Goal: Task Accomplishment & Management: Manage account settings

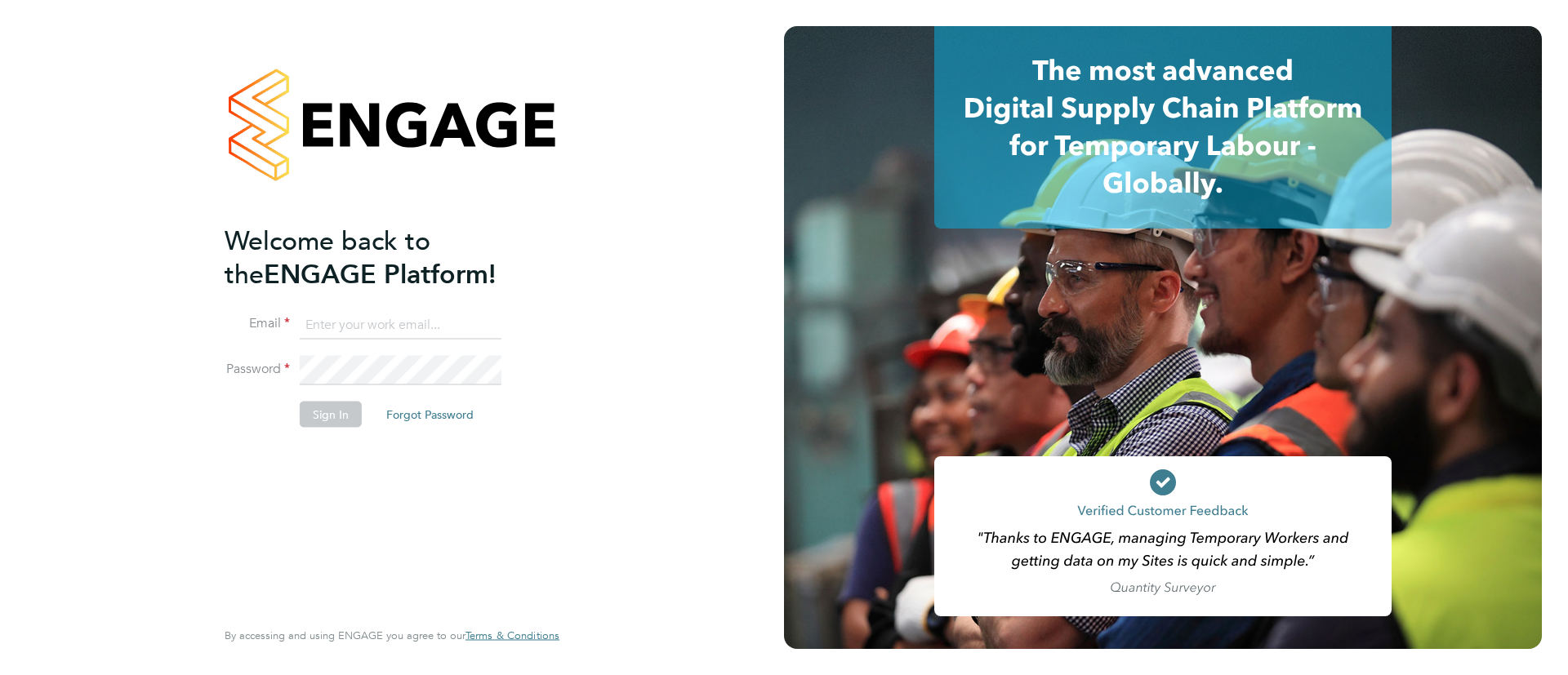
click at [426, 330] on input at bounding box center [400, 325] width 202 height 29
type input "Sulaymaan.jashat@Hays.com"
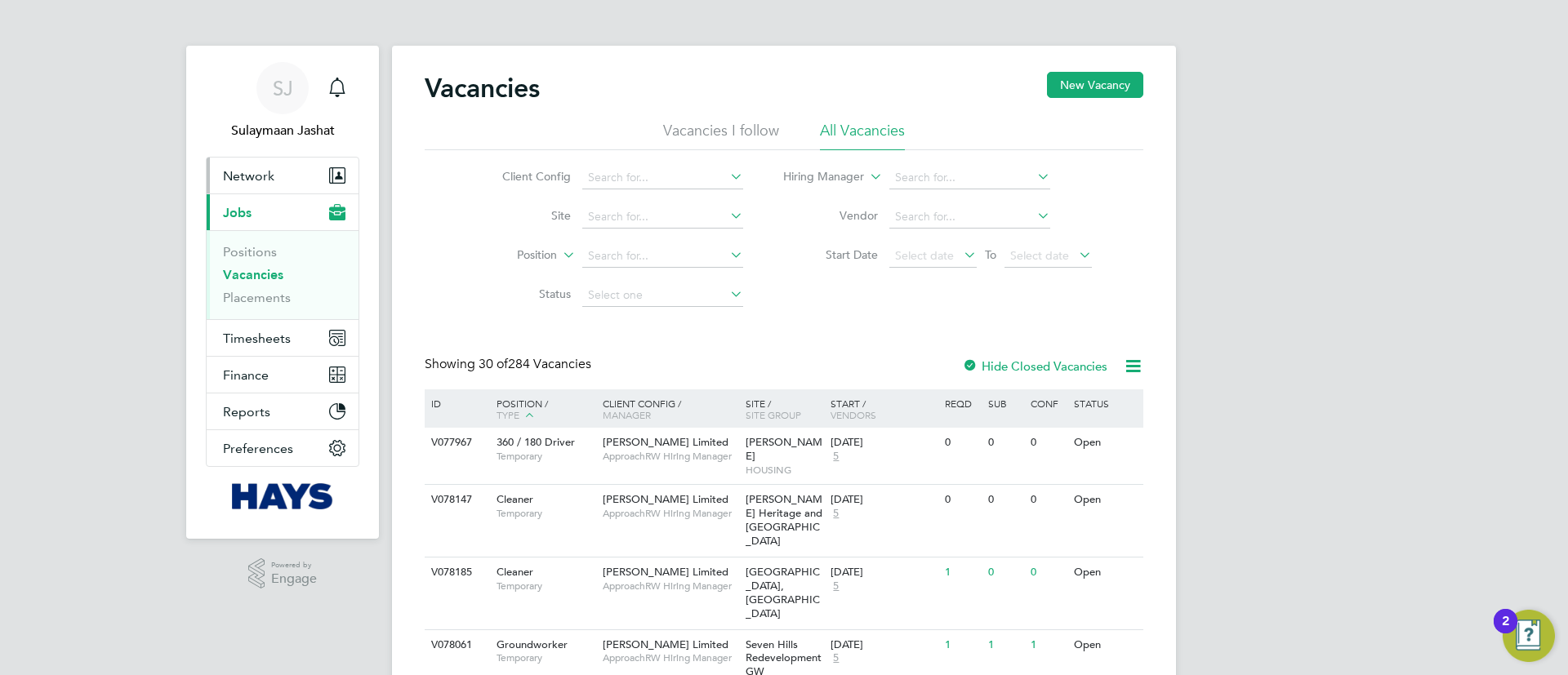
click at [292, 166] on button "Network" at bounding box center [283, 176] width 152 height 36
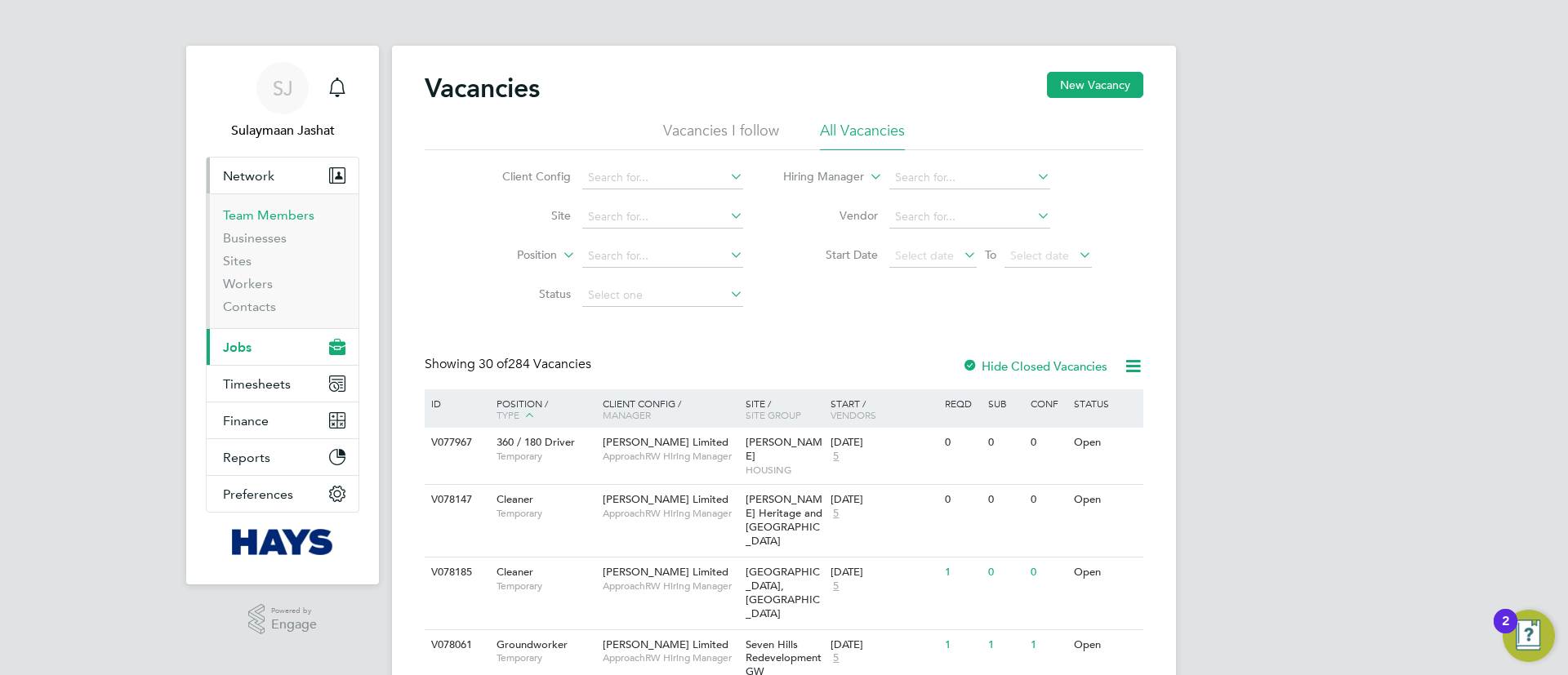
click at [284, 222] on link "Team Members" at bounding box center [268, 215] width 91 height 16
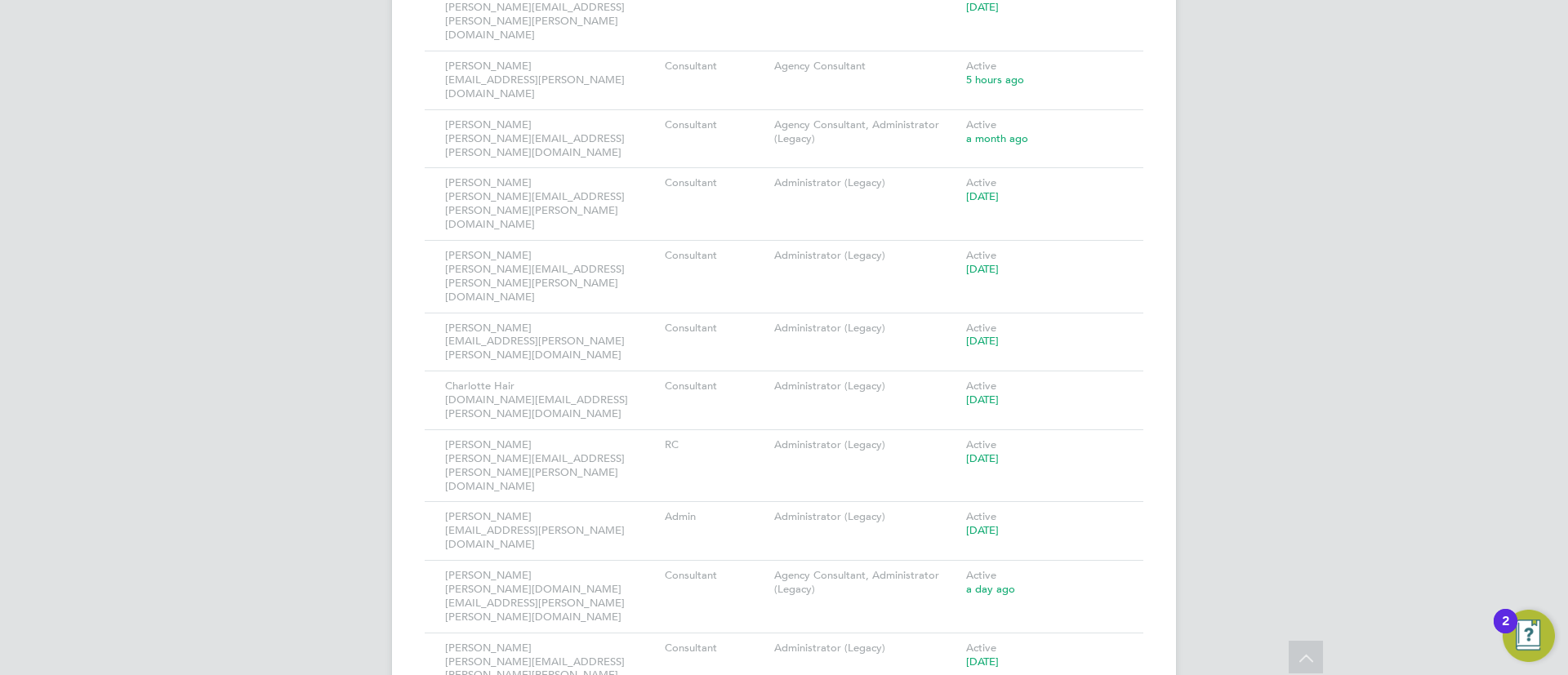
scroll to position [2205, 0]
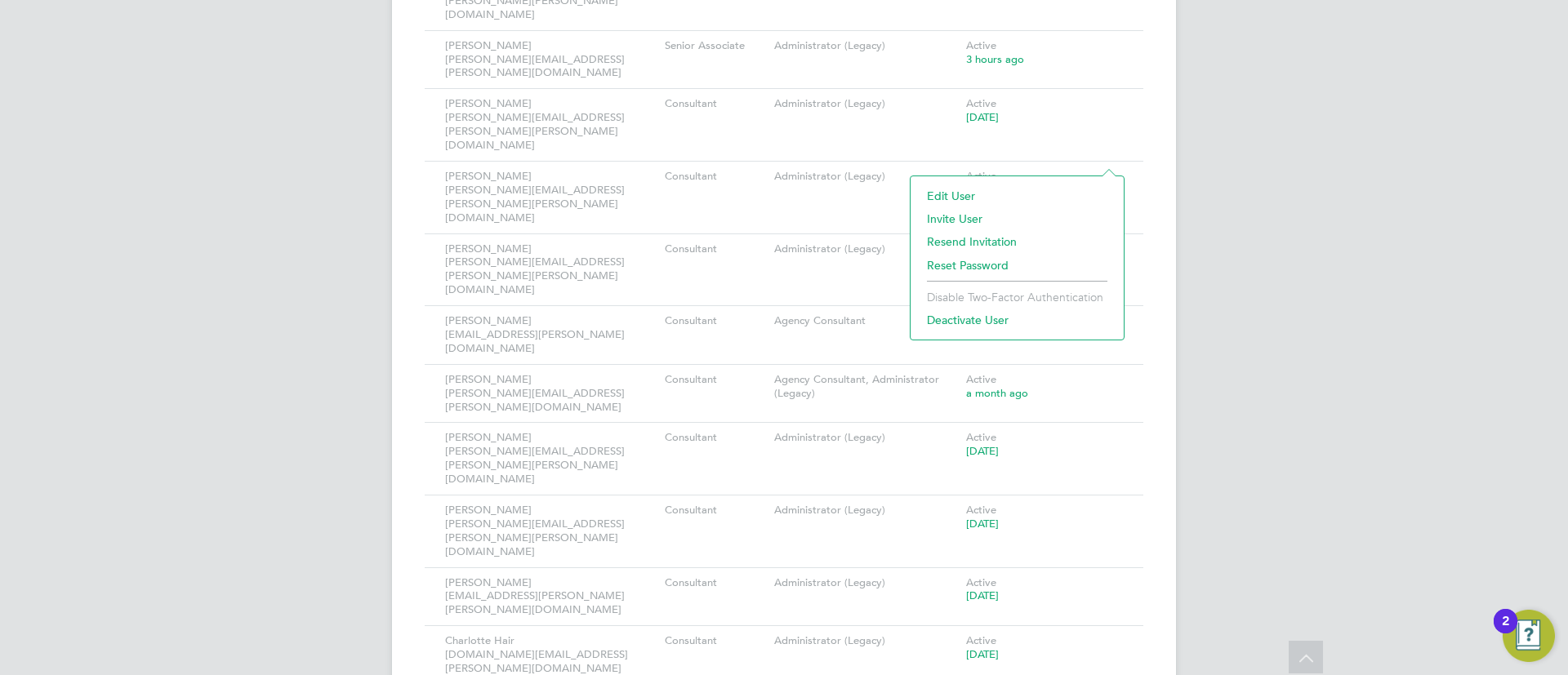
click at [982, 315] on li "Deactivate User" at bounding box center [1018, 320] width 197 height 23
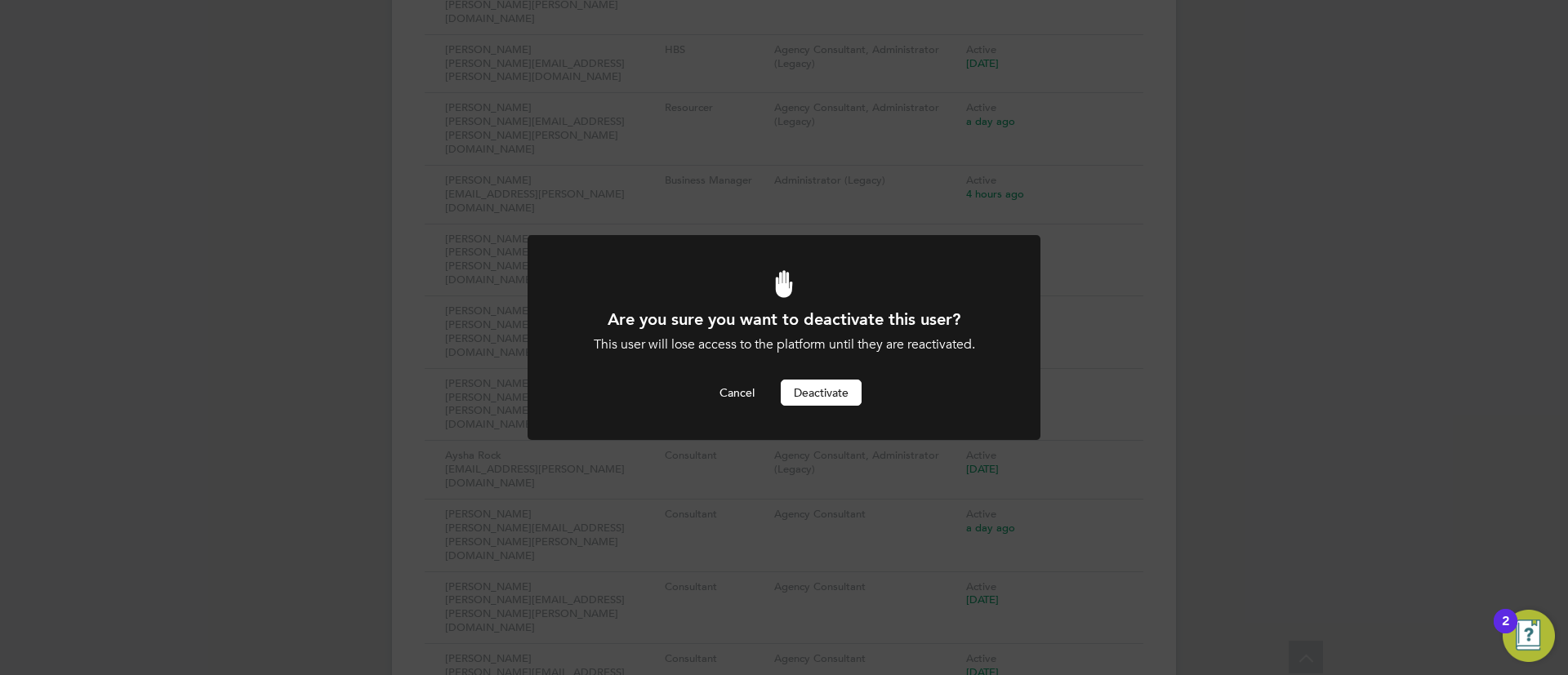
click at [817, 374] on div "Are you sure you want to deactivate this user? This user will lose access to th…" at bounding box center [784, 358] width 424 height 98
click at [818, 386] on button "Deactivate" at bounding box center [822, 392] width 81 height 26
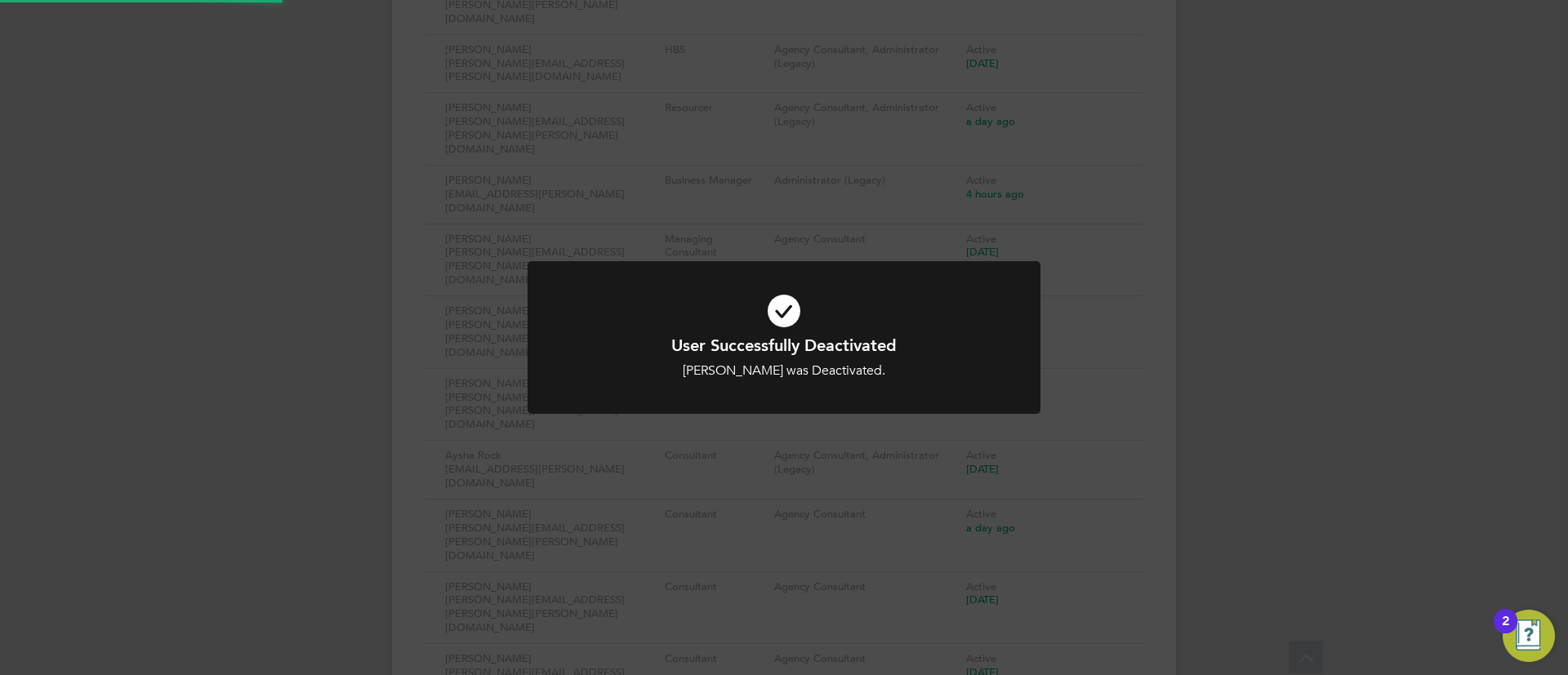
click at [970, 273] on div at bounding box center [784, 337] width 513 height 153
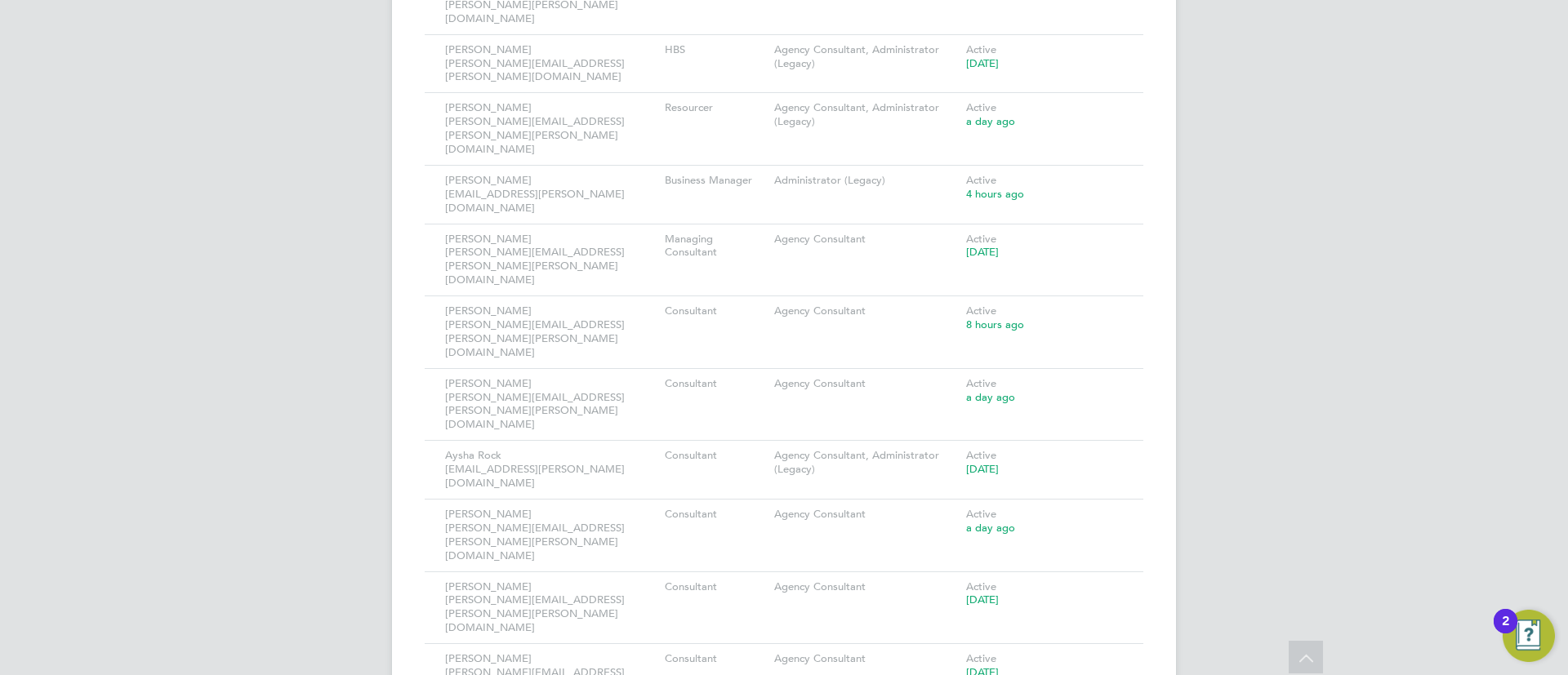
scroll to position [798, 0]
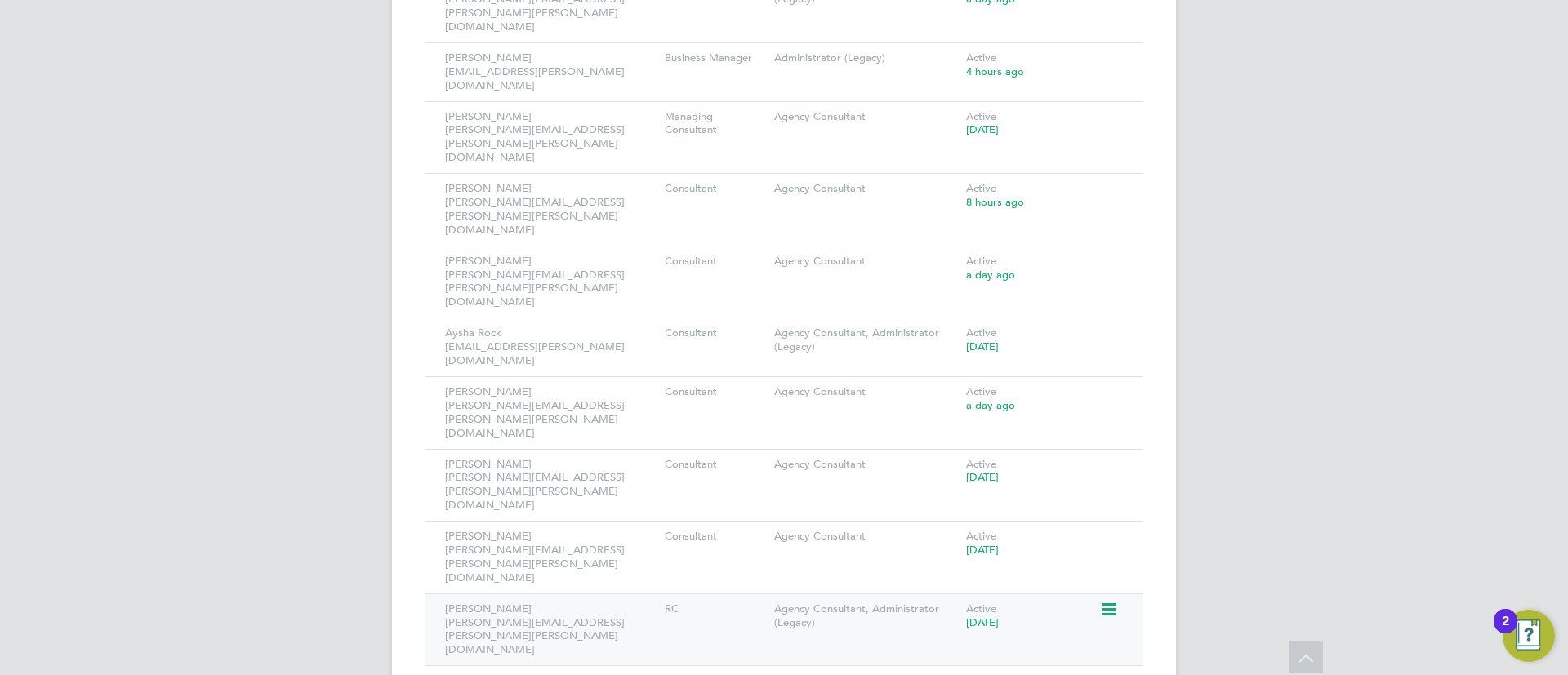
click at [1104, 600] on icon at bounding box center [1107, 609] width 16 height 20
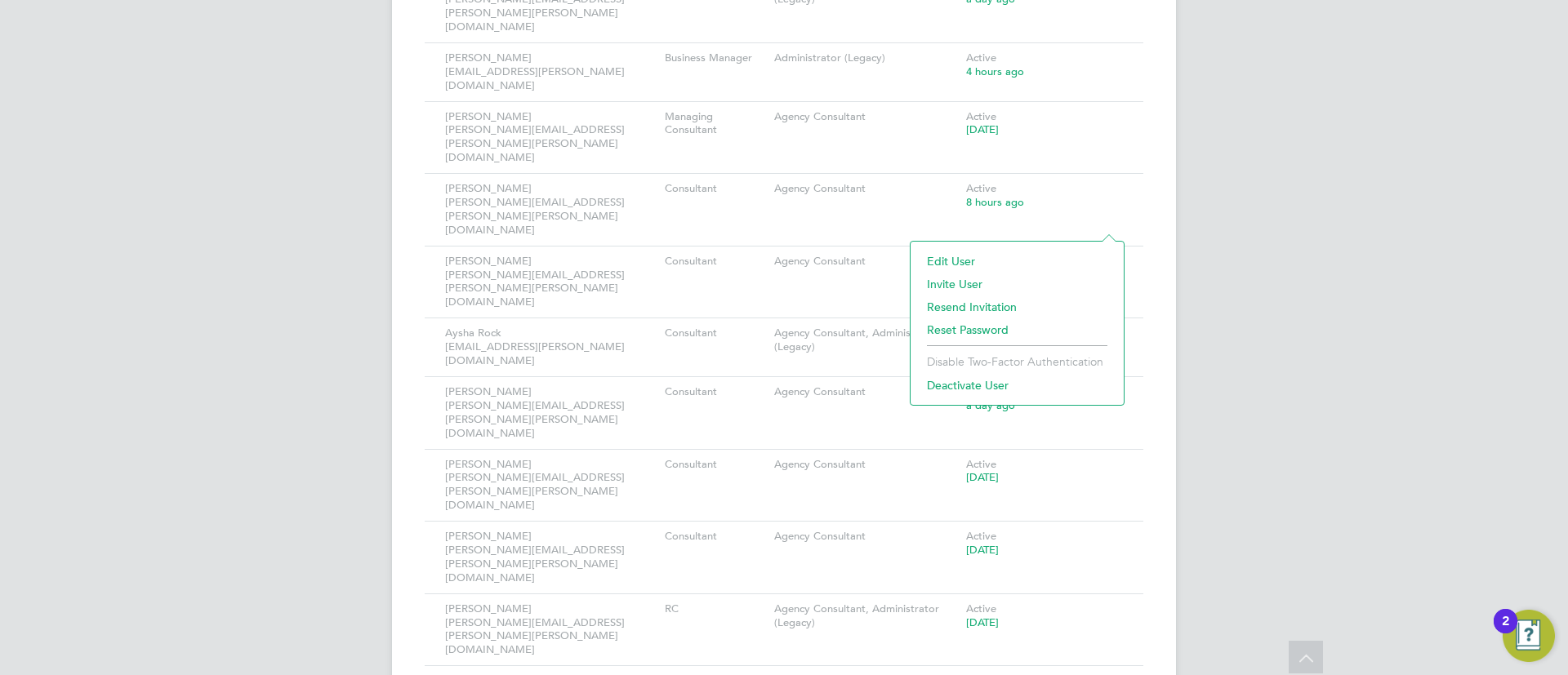
click at [993, 376] on li "Deactivate User" at bounding box center [1018, 385] width 197 height 23
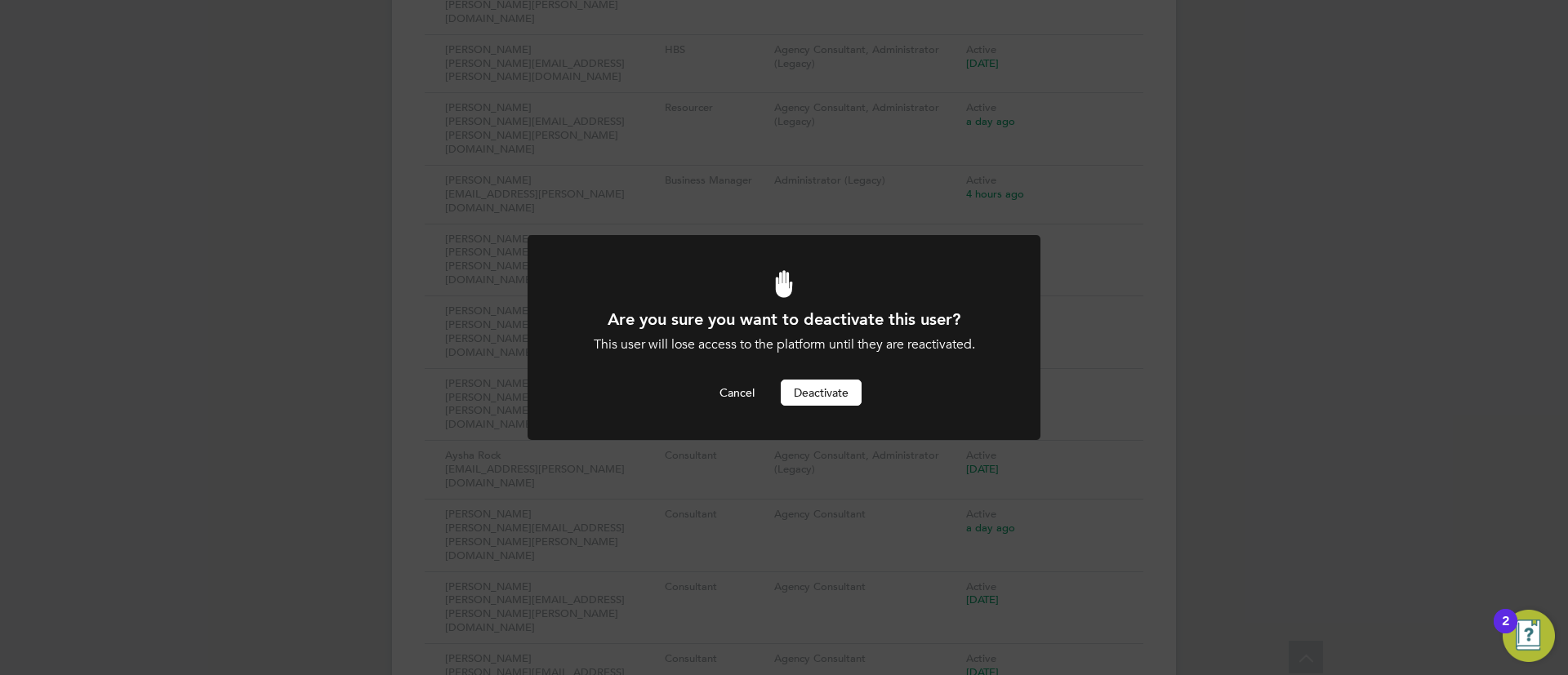
click at [862, 377] on div "Are you sure you want to deactivate this user? This user will lose access to th…" at bounding box center [784, 358] width 424 height 98
click at [827, 392] on button "Deactivate" at bounding box center [822, 392] width 81 height 26
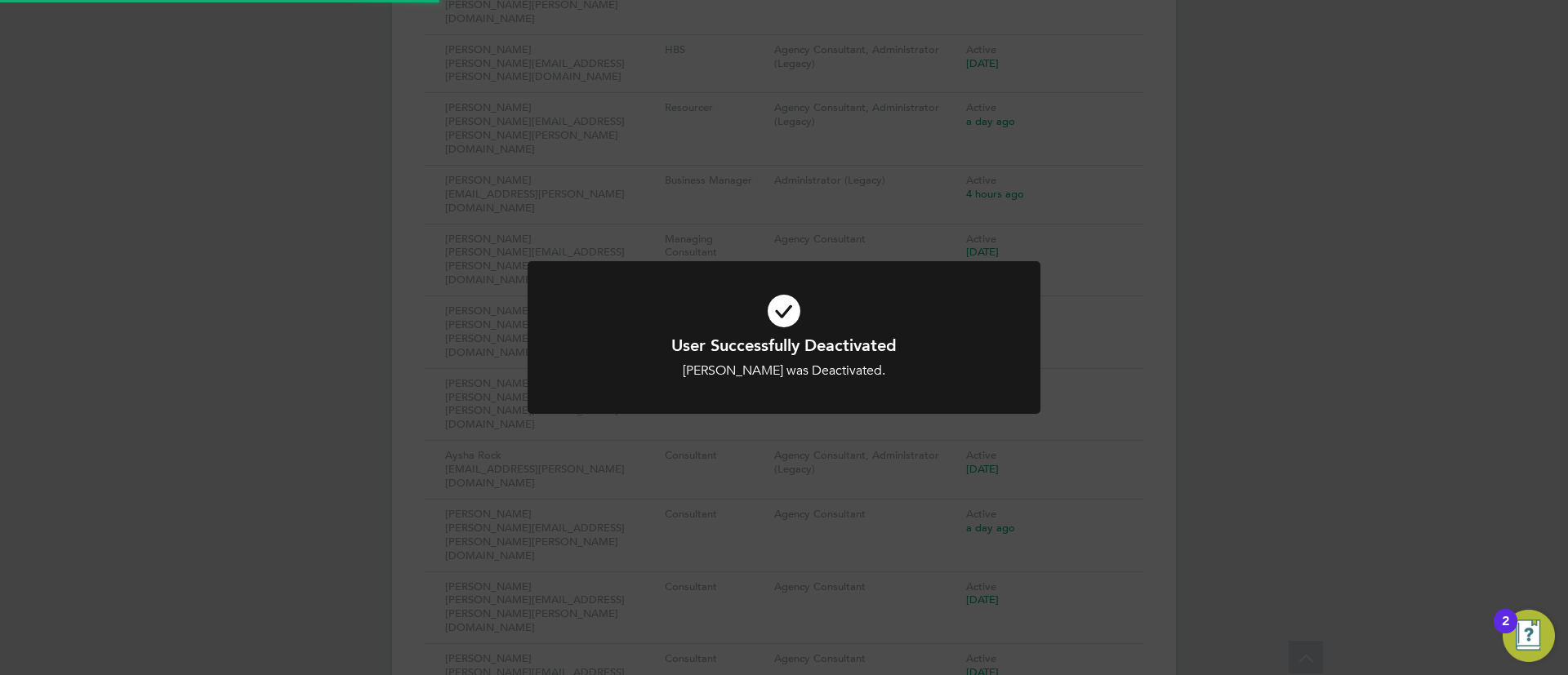
click at [1143, 282] on div "User Successfully Deactivated Saibal Parida was Deactivated. Cancel Okay" at bounding box center [784, 337] width 1568 height 675
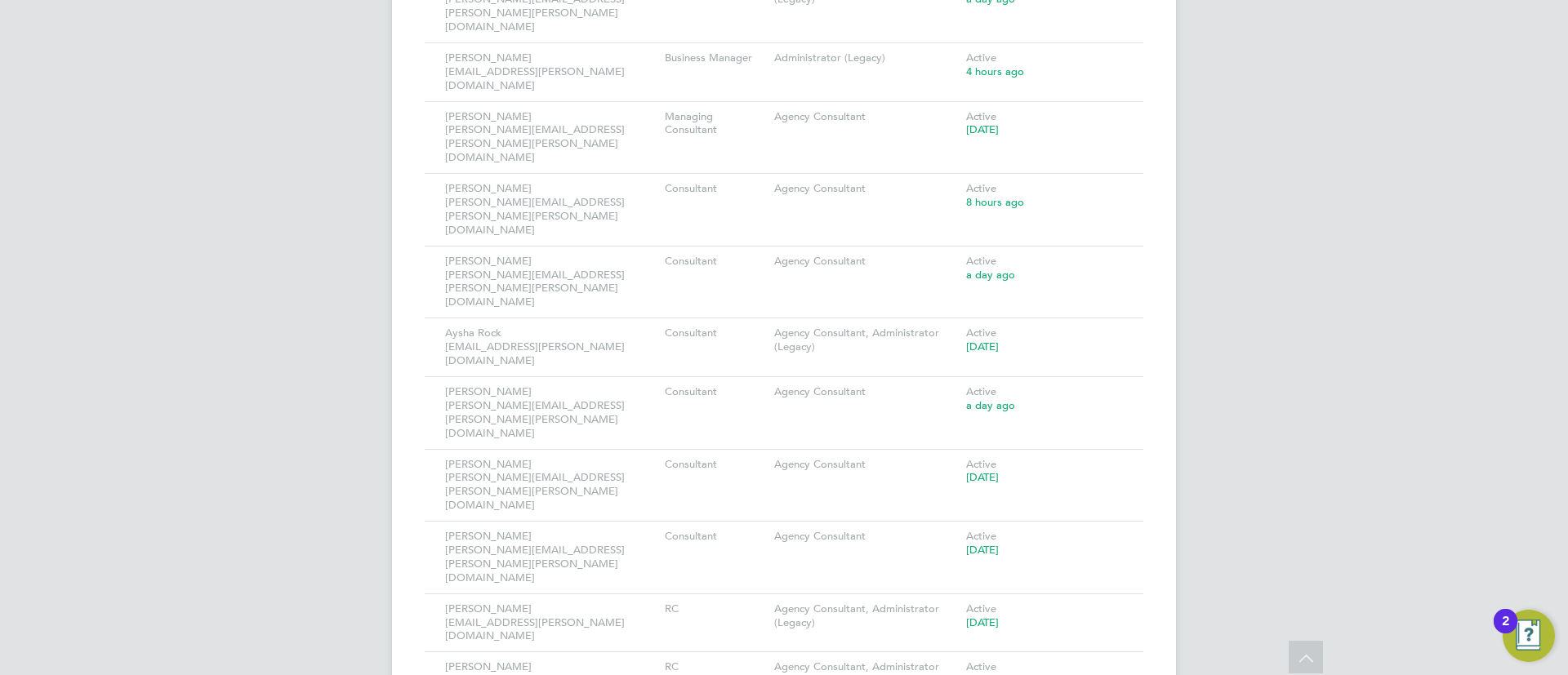
scroll to position [920, 0]
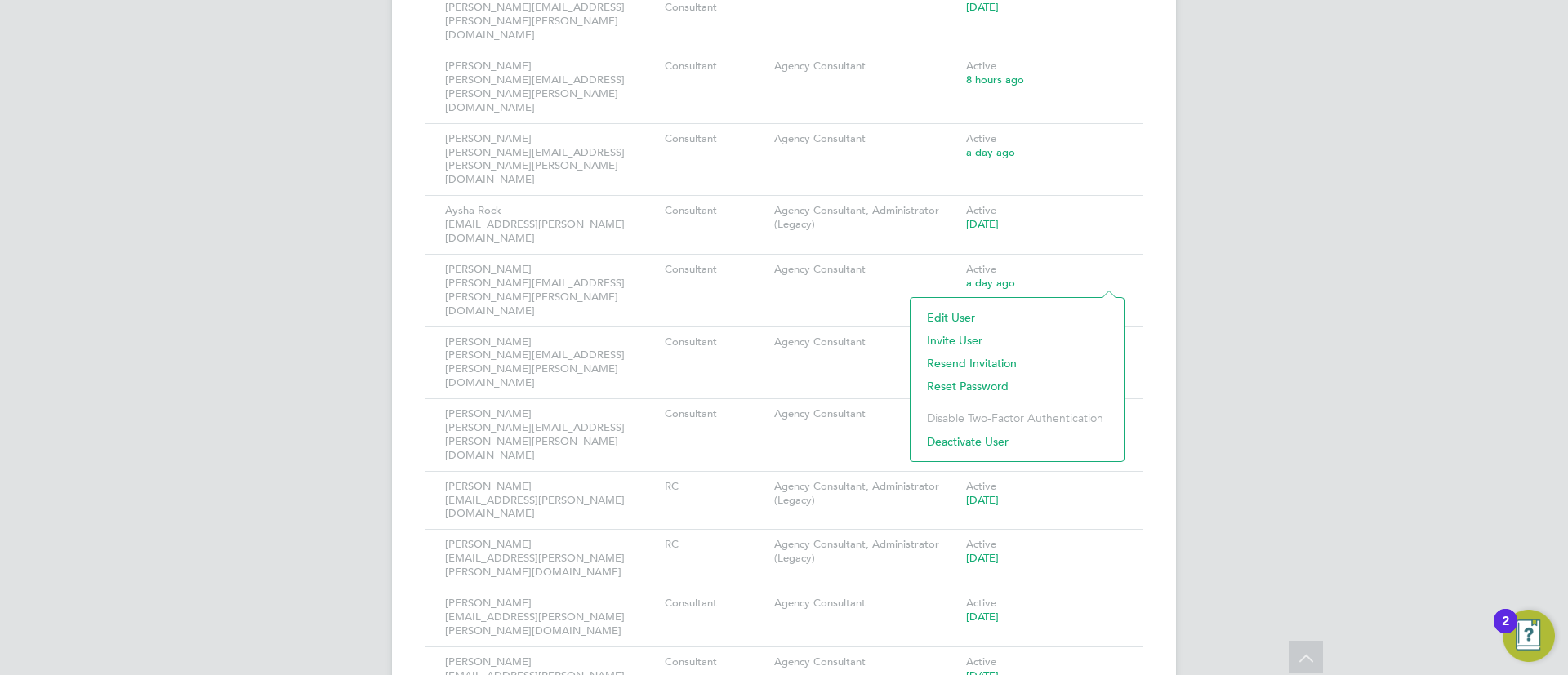
click at [1007, 440] on li "Deactivate User" at bounding box center [1018, 441] width 197 height 23
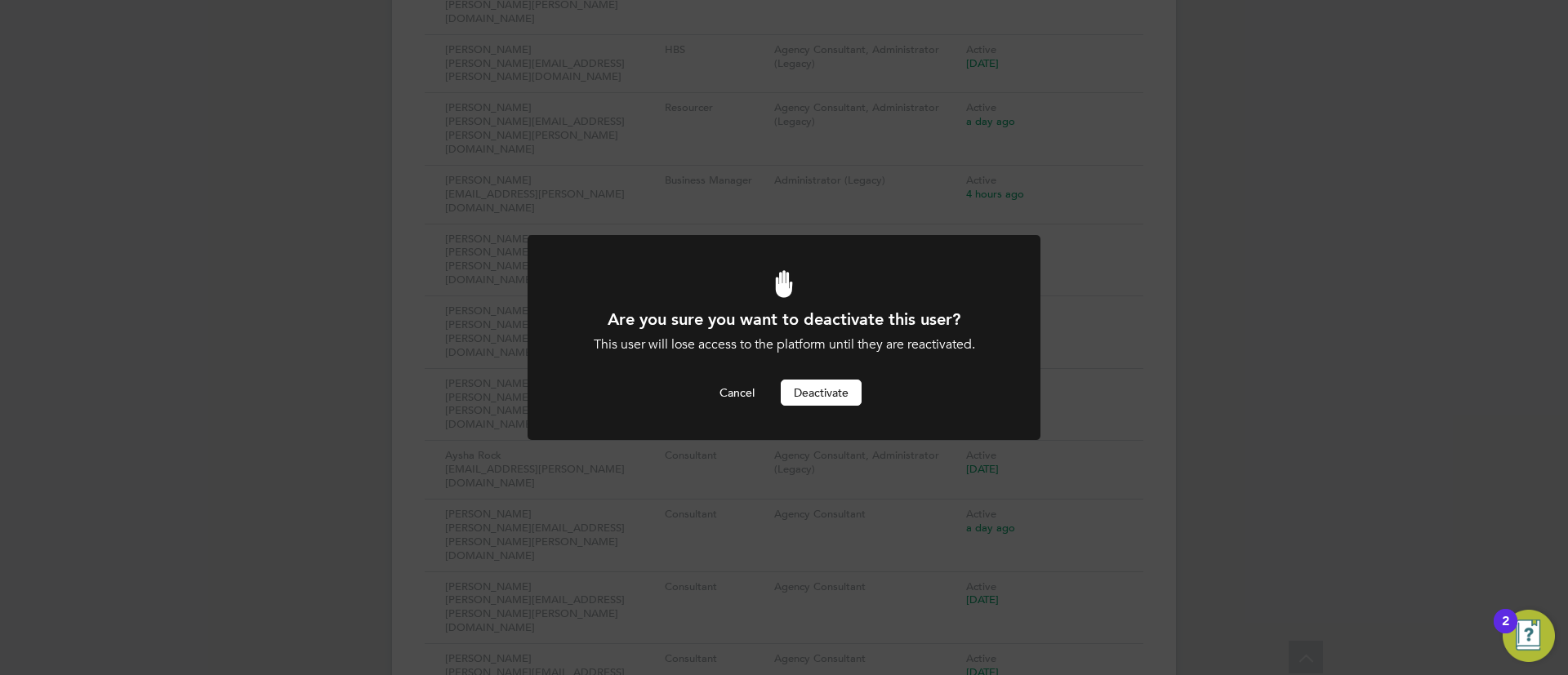
click at [831, 386] on button "Deactivate" at bounding box center [822, 392] width 81 height 26
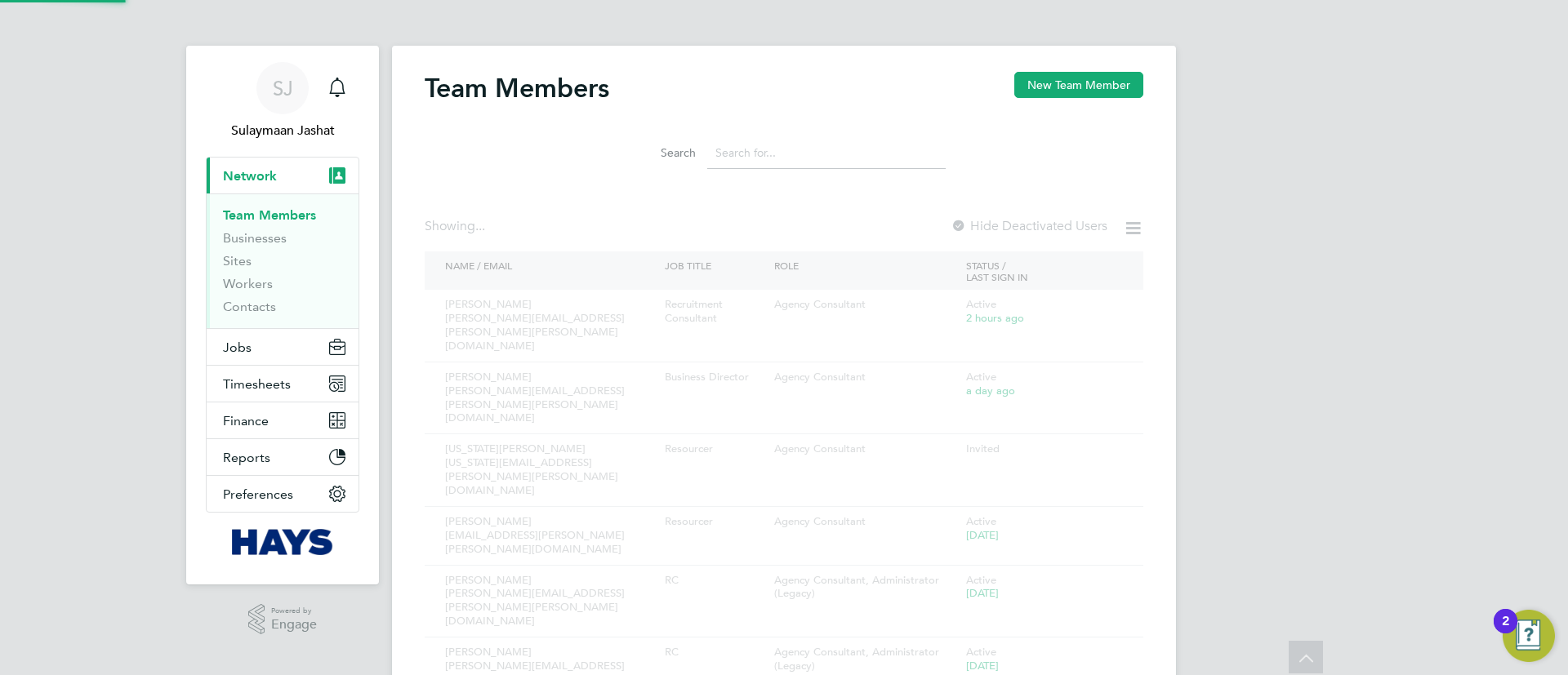
scroll to position [675, 0]
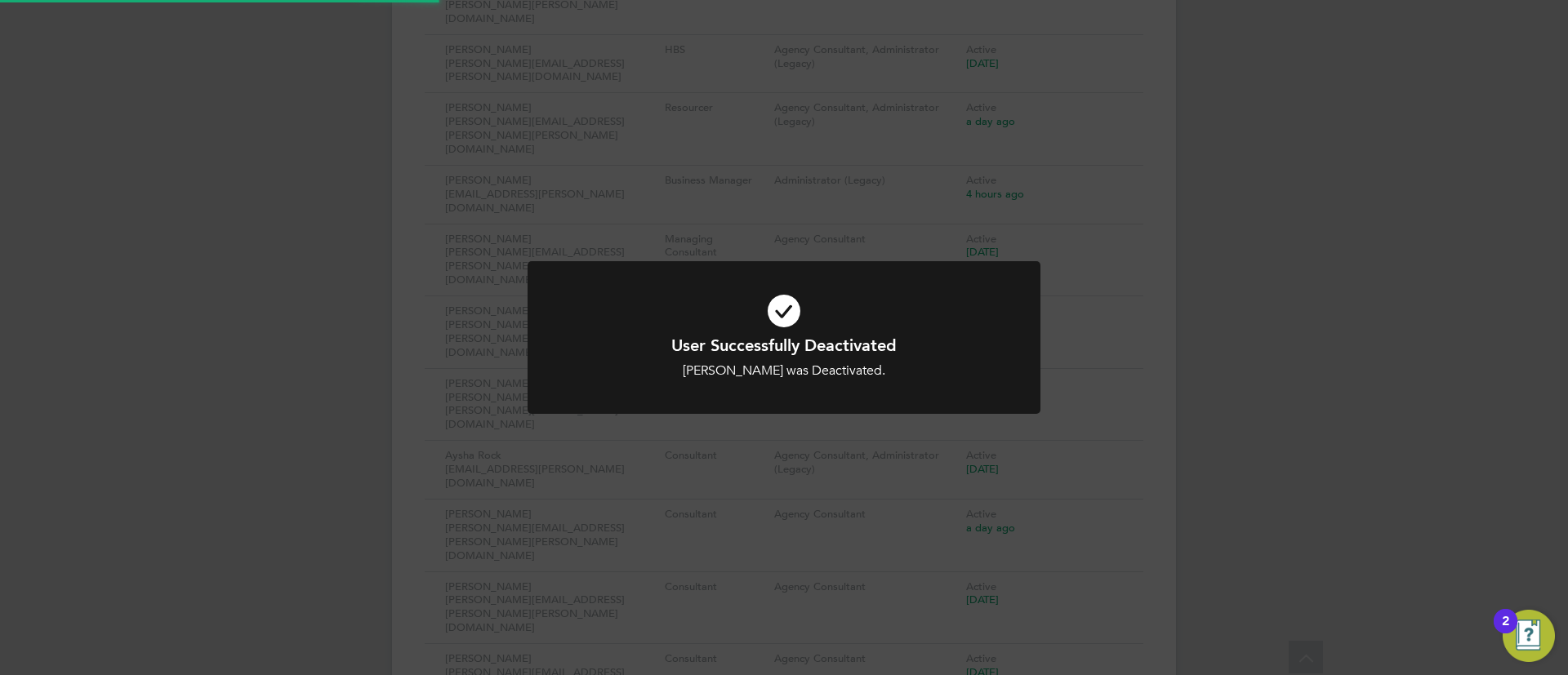
click at [1008, 315] on div at bounding box center [784, 337] width 513 height 153
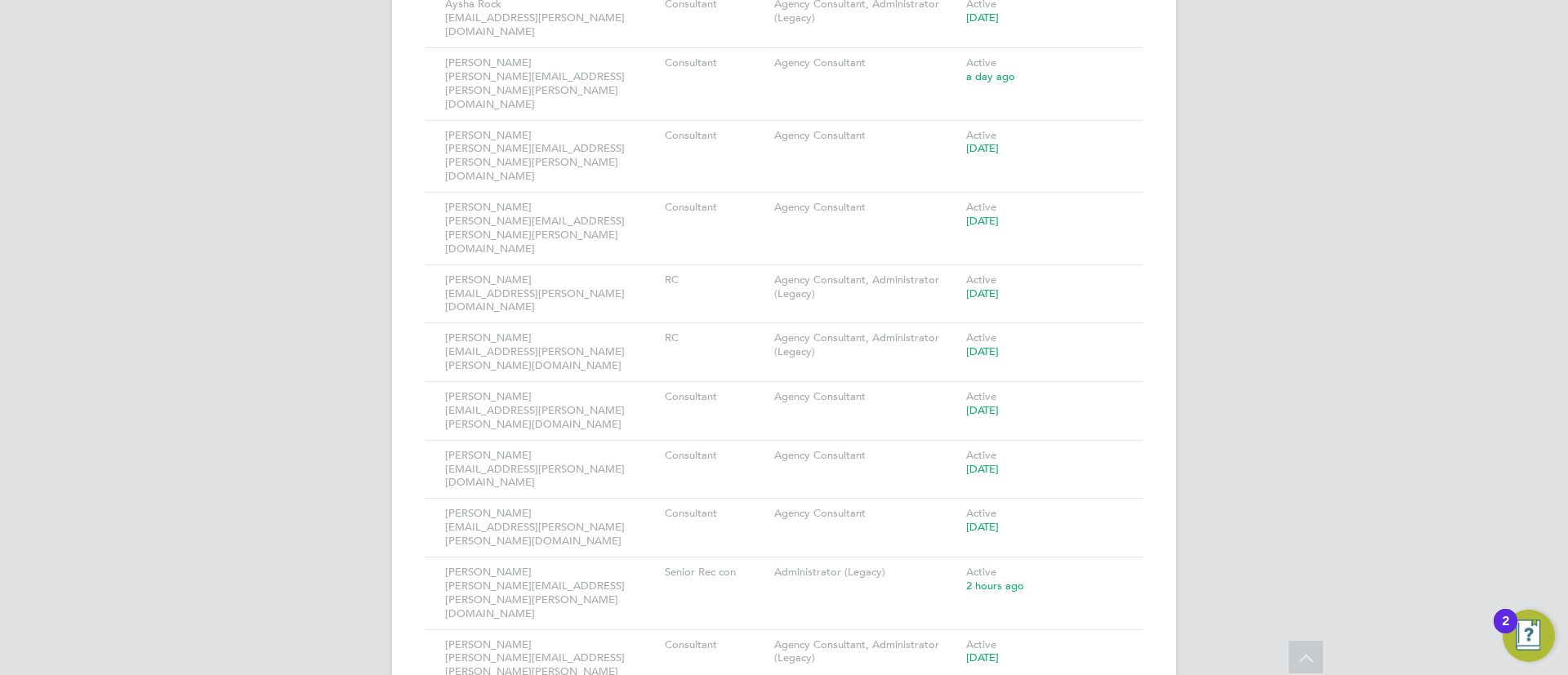
scroll to position [1165, 0]
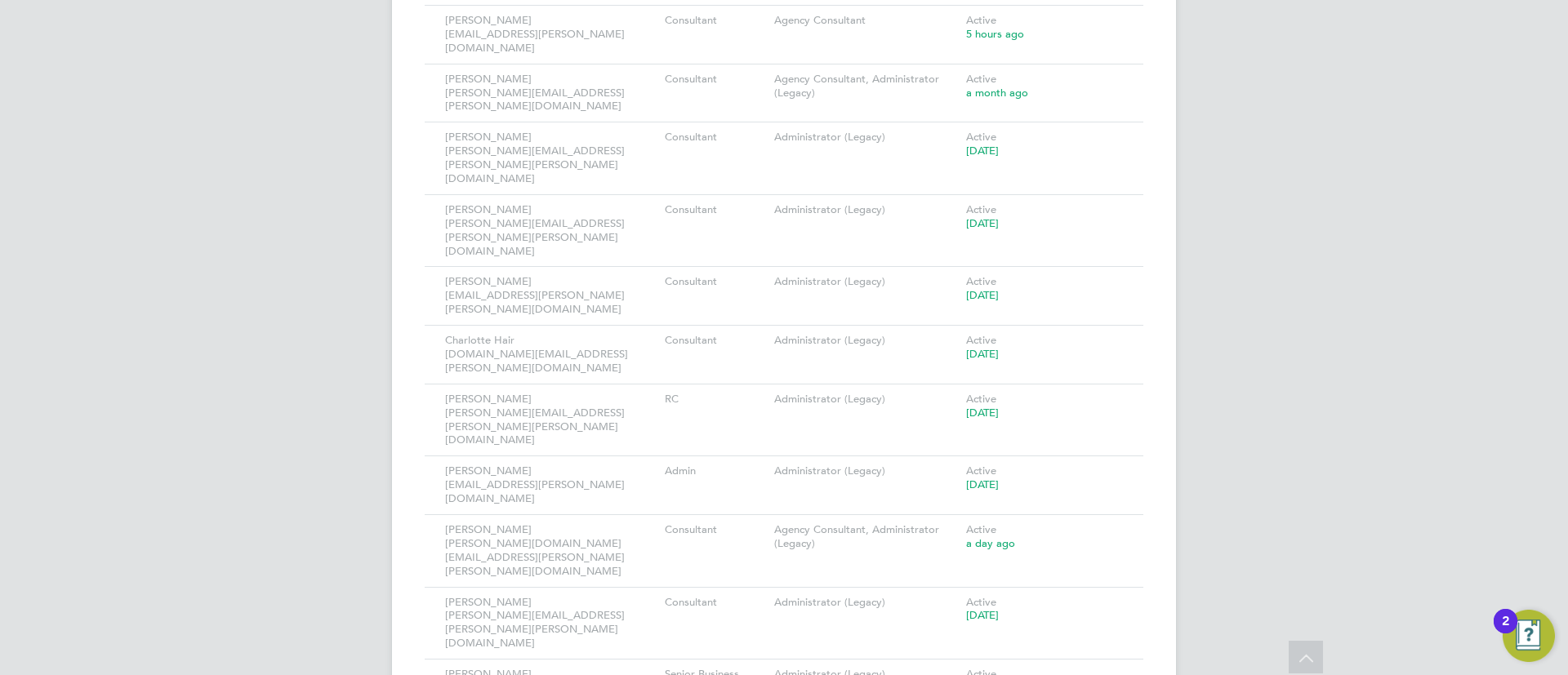
scroll to position [2572, 0]
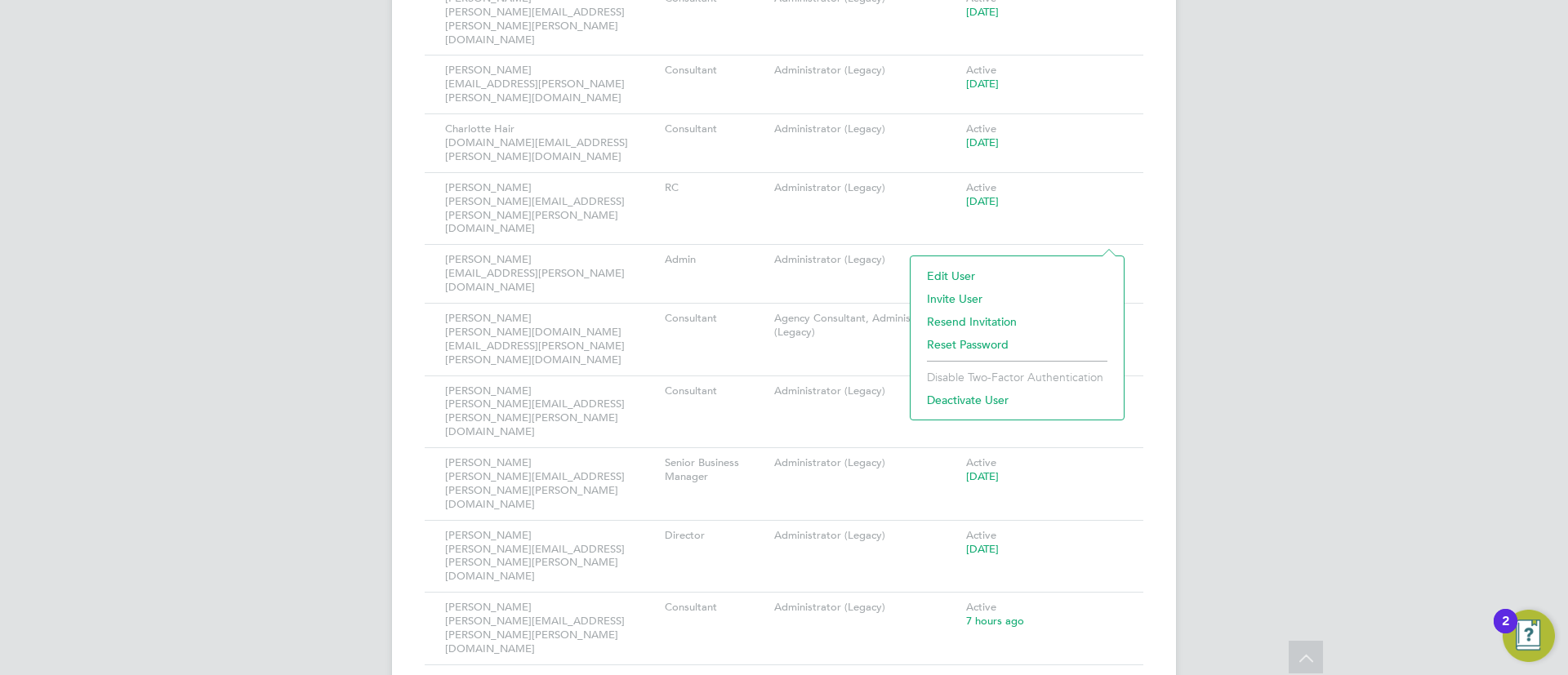
click at [969, 405] on li "Deactivate User" at bounding box center [1018, 400] width 197 height 23
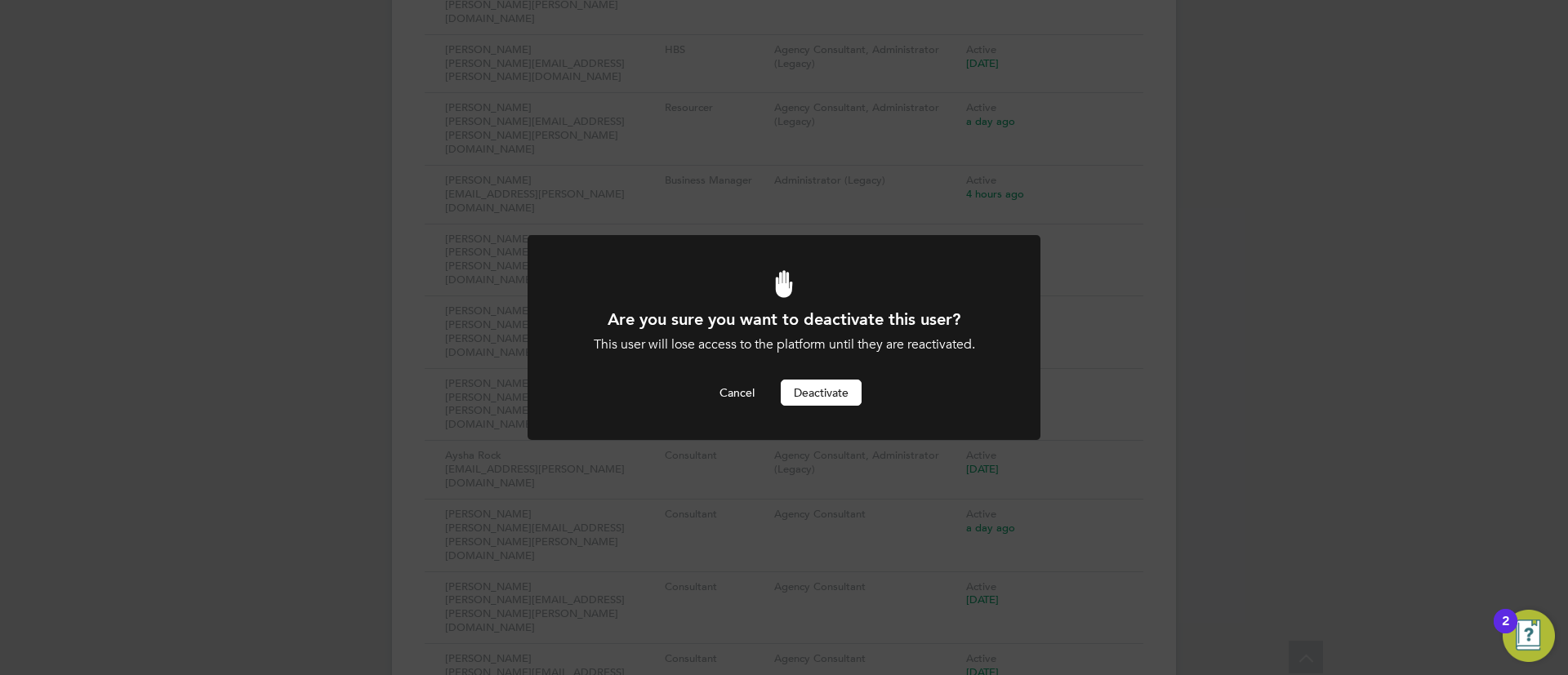
scroll to position [0, 0]
click at [843, 382] on button "Deactivate" at bounding box center [822, 392] width 81 height 26
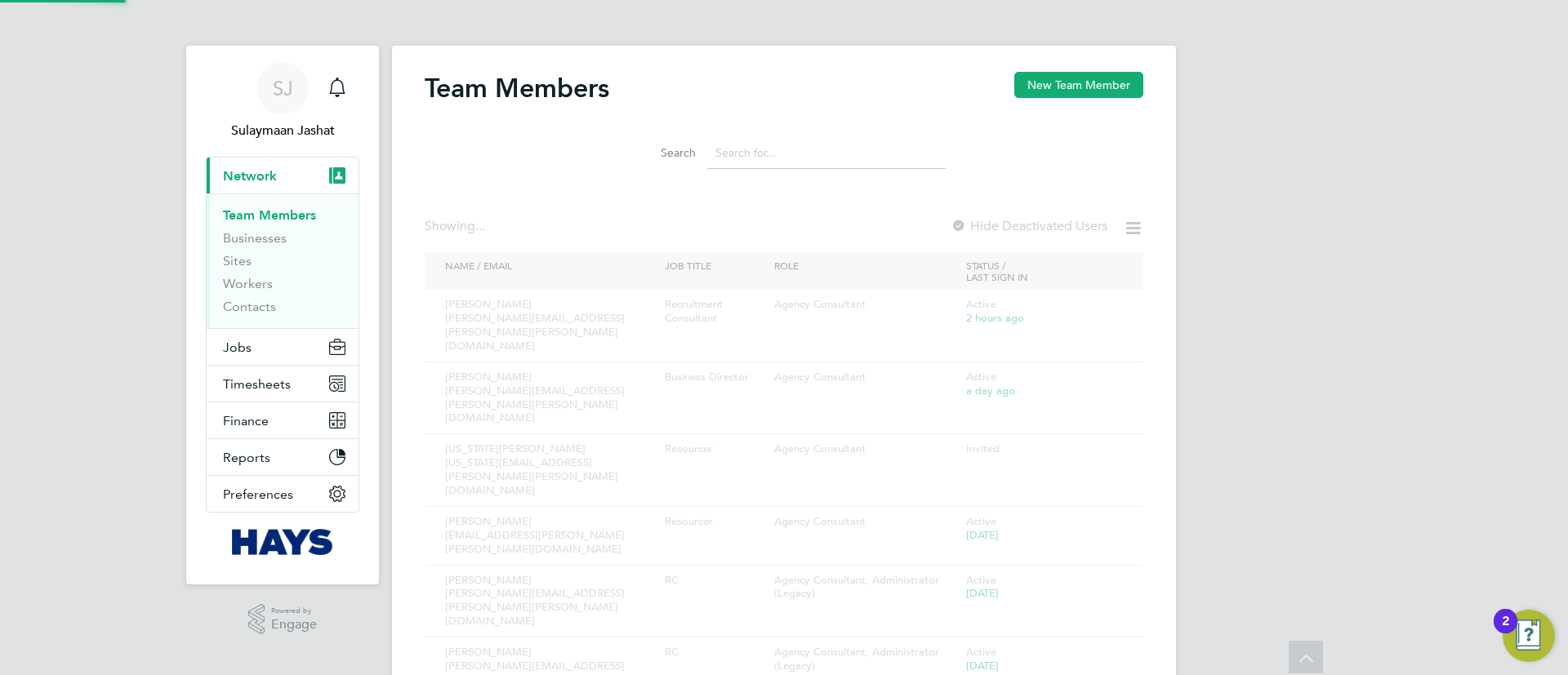
scroll to position [675, 0]
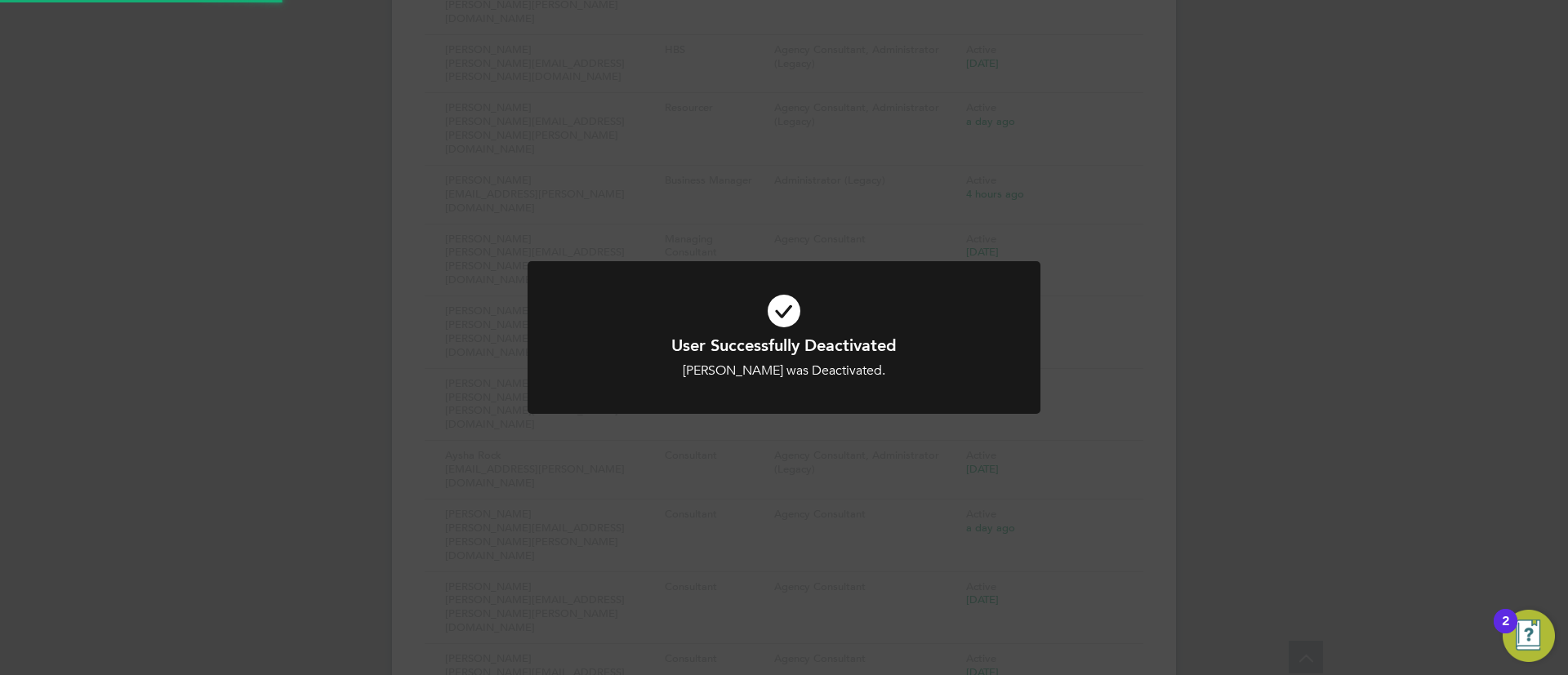
click at [1031, 355] on div at bounding box center [784, 337] width 513 height 153
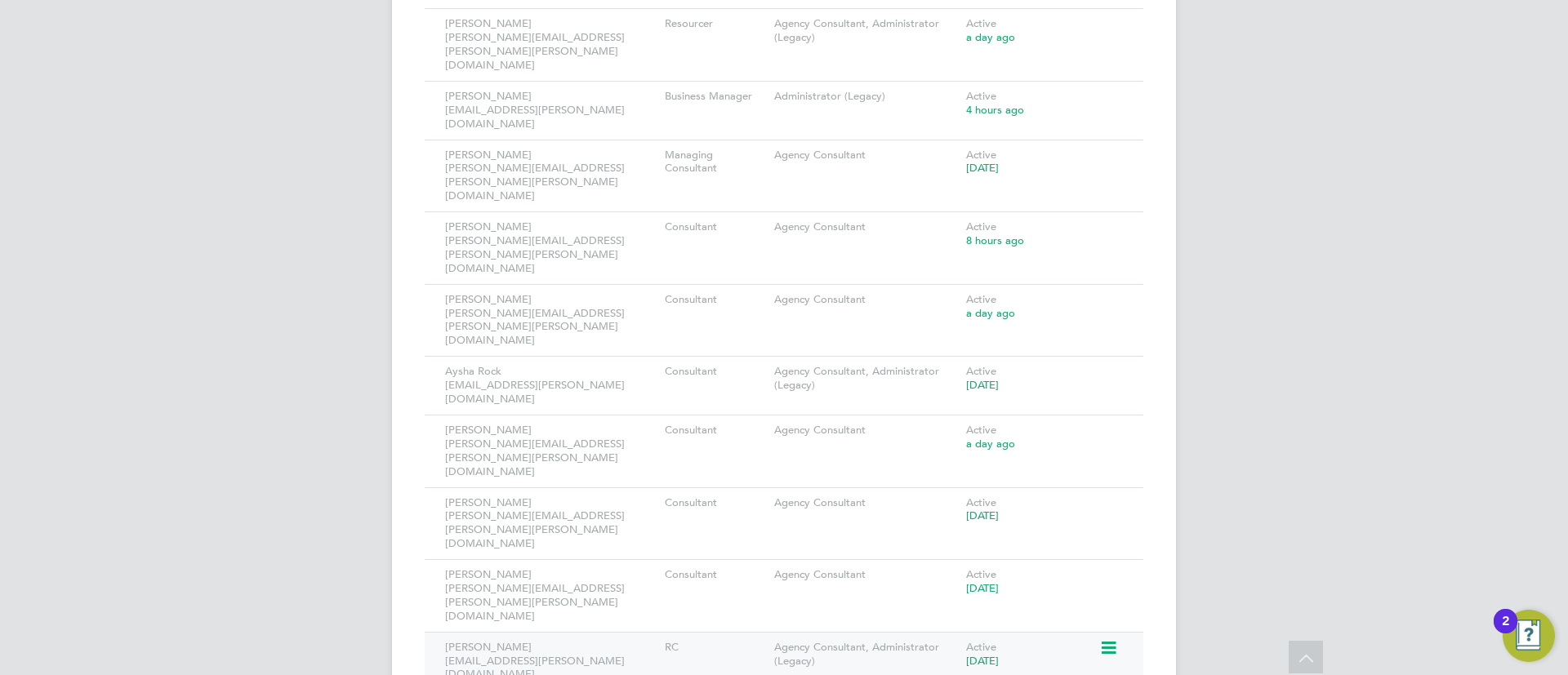
scroll to position [798, 0]
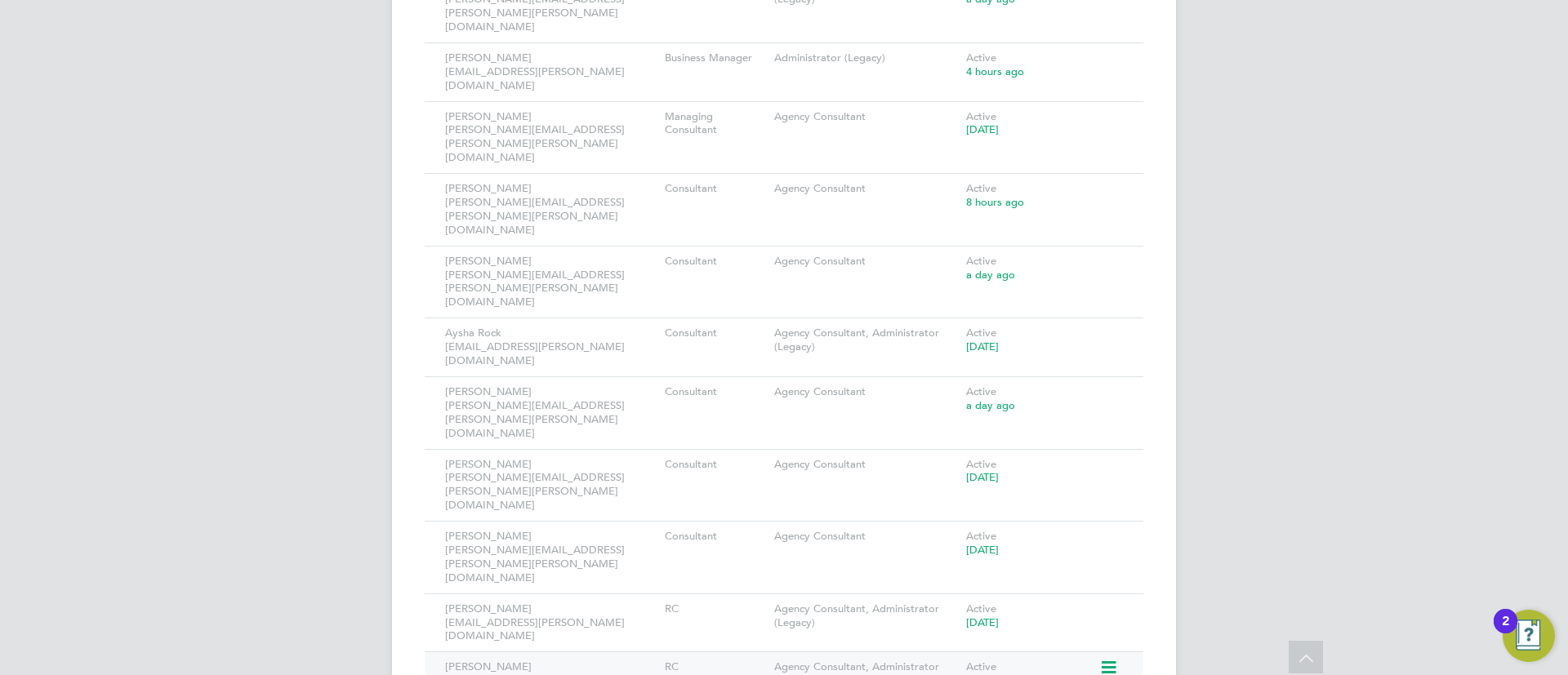
click at [1112, 658] on icon at bounding box center [1107, 667] width 16 height 20
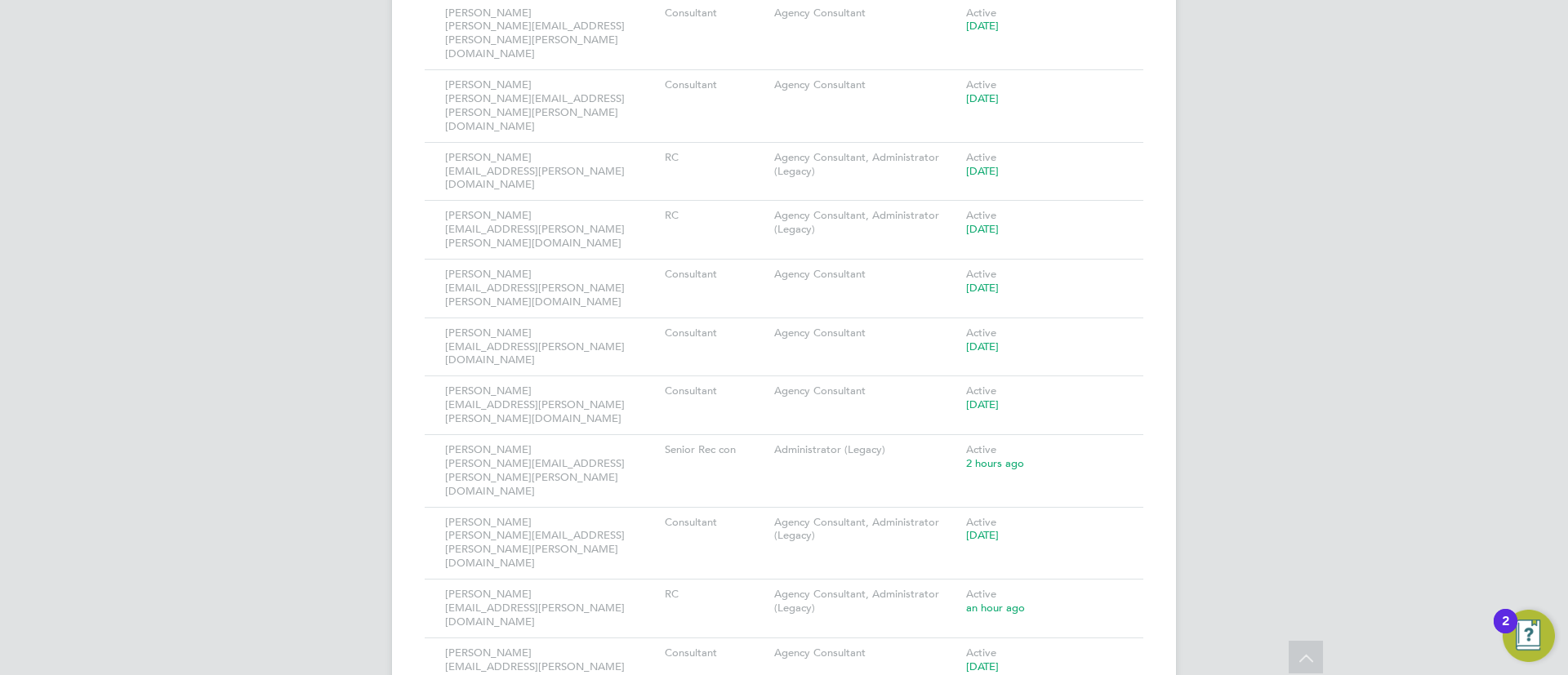
scroll to position [1288, 0]
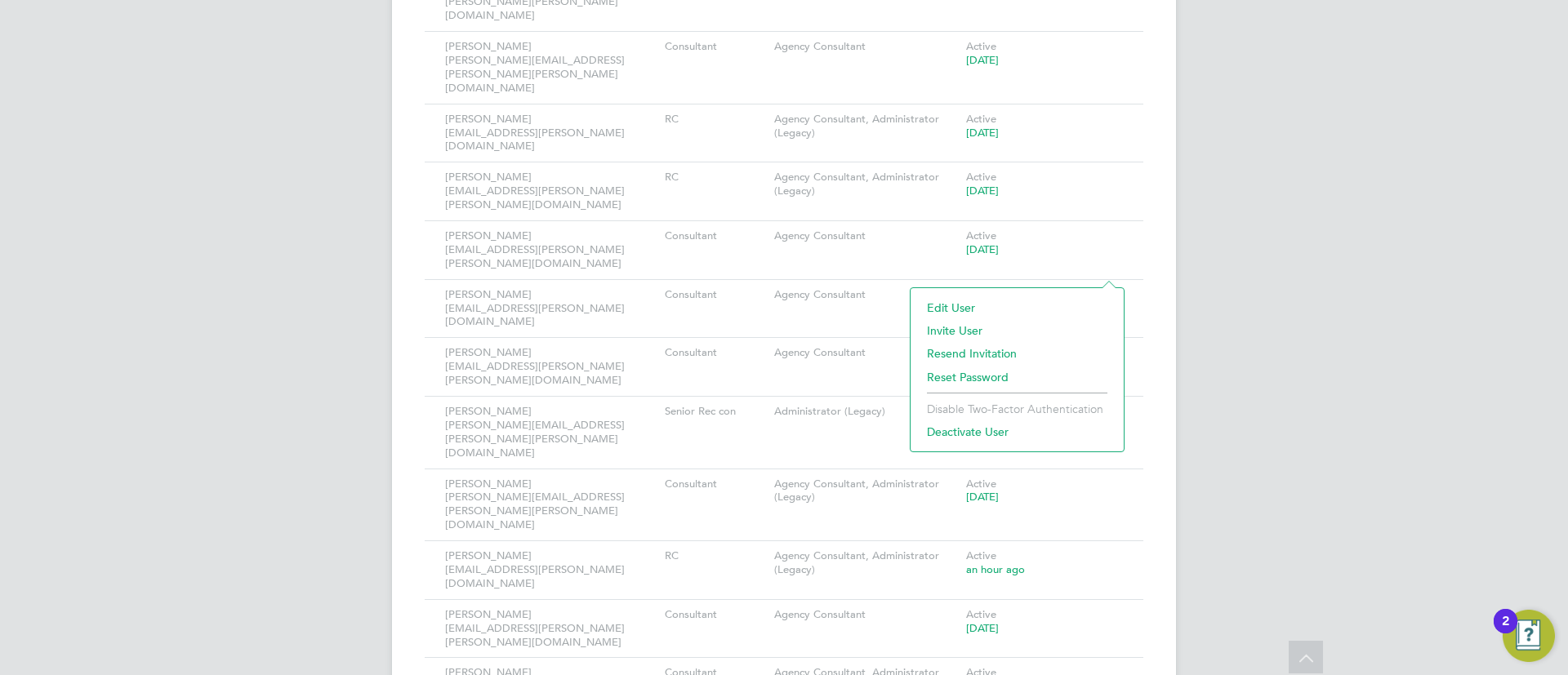
click at [968, 441] on li "Deactivate User" at bounding box center [1018, 432] width 197 height 23
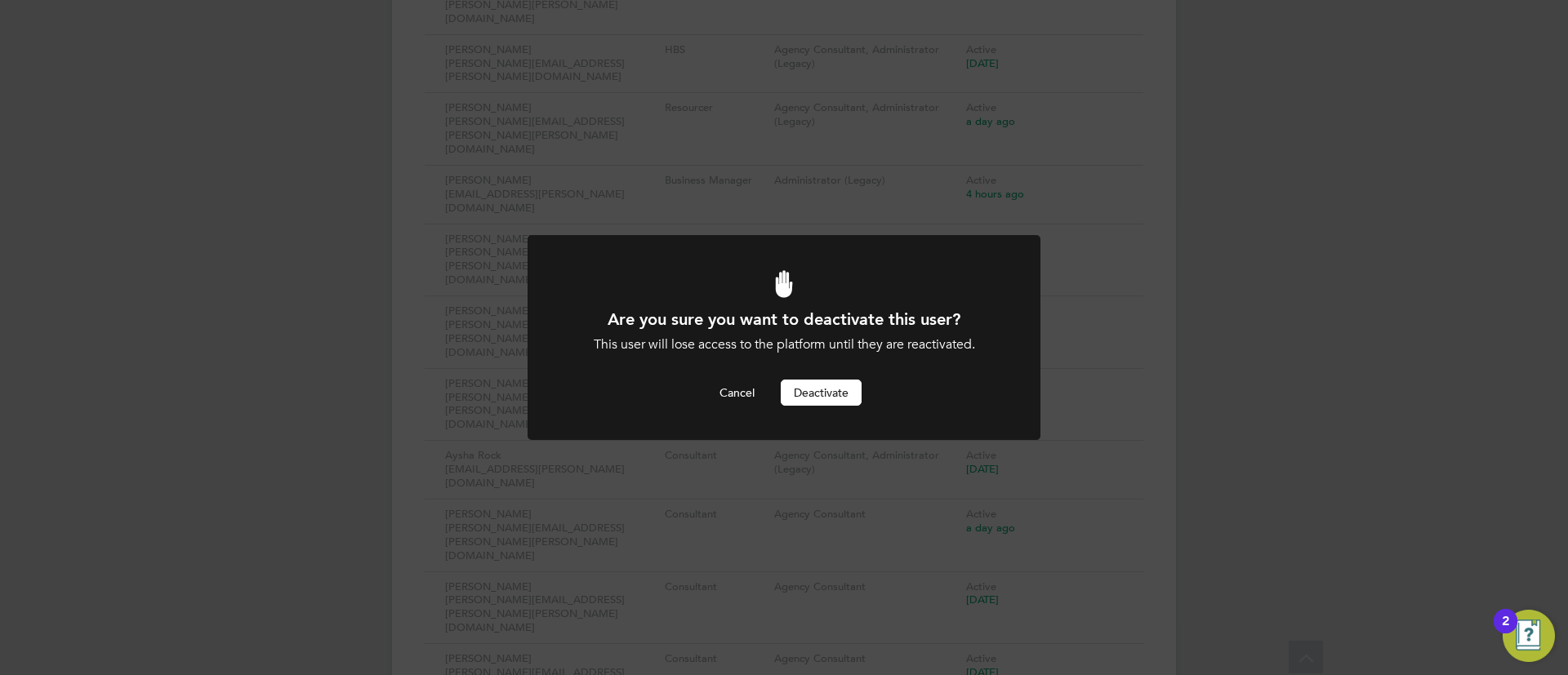
scroll to position [0, 0]
click at [825, 403] on button "Deactivate" at bounding box center [822, 392] width 81 height 26
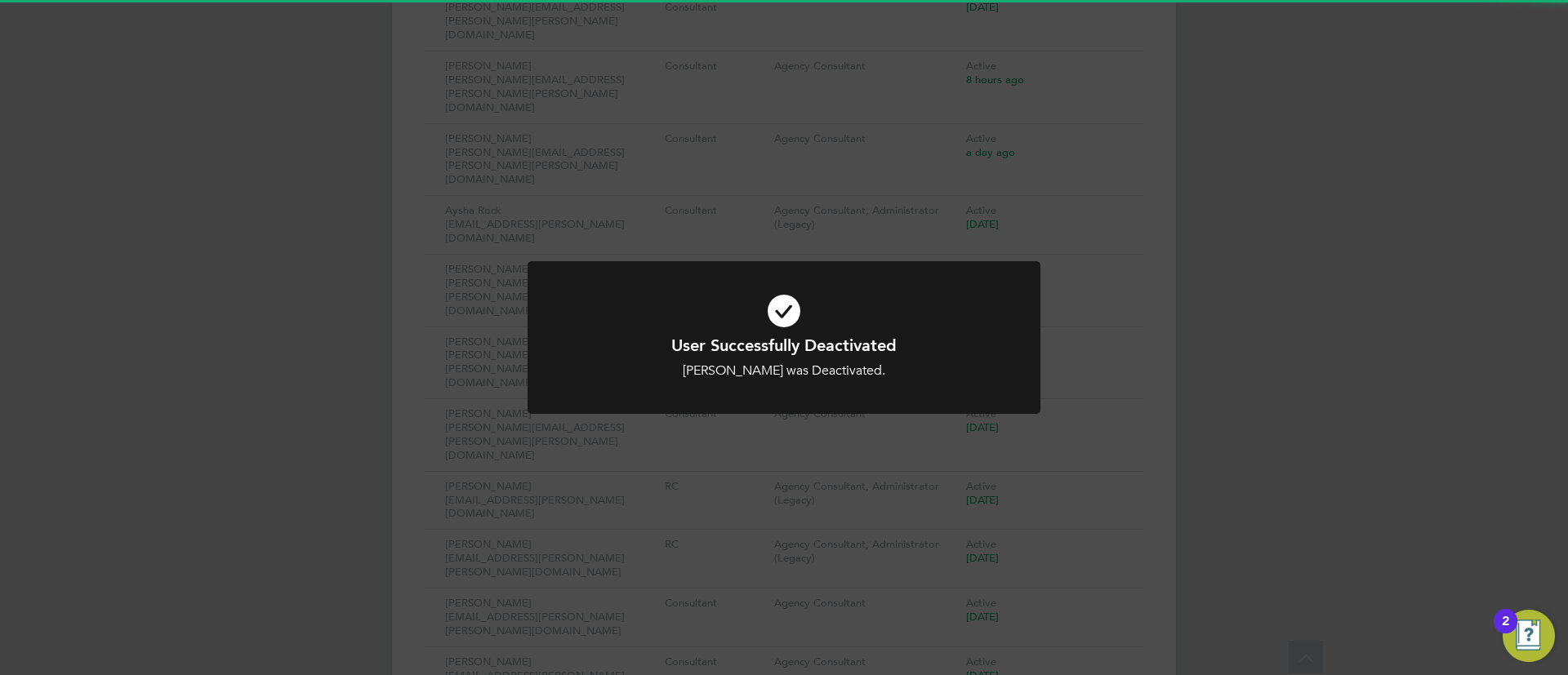
click at [1019, 422] on div "User Successfully Deactivated Sejal Hampson was Deactivated. Cancel Okay" at bounding box center [784, 347] width 513 height 173
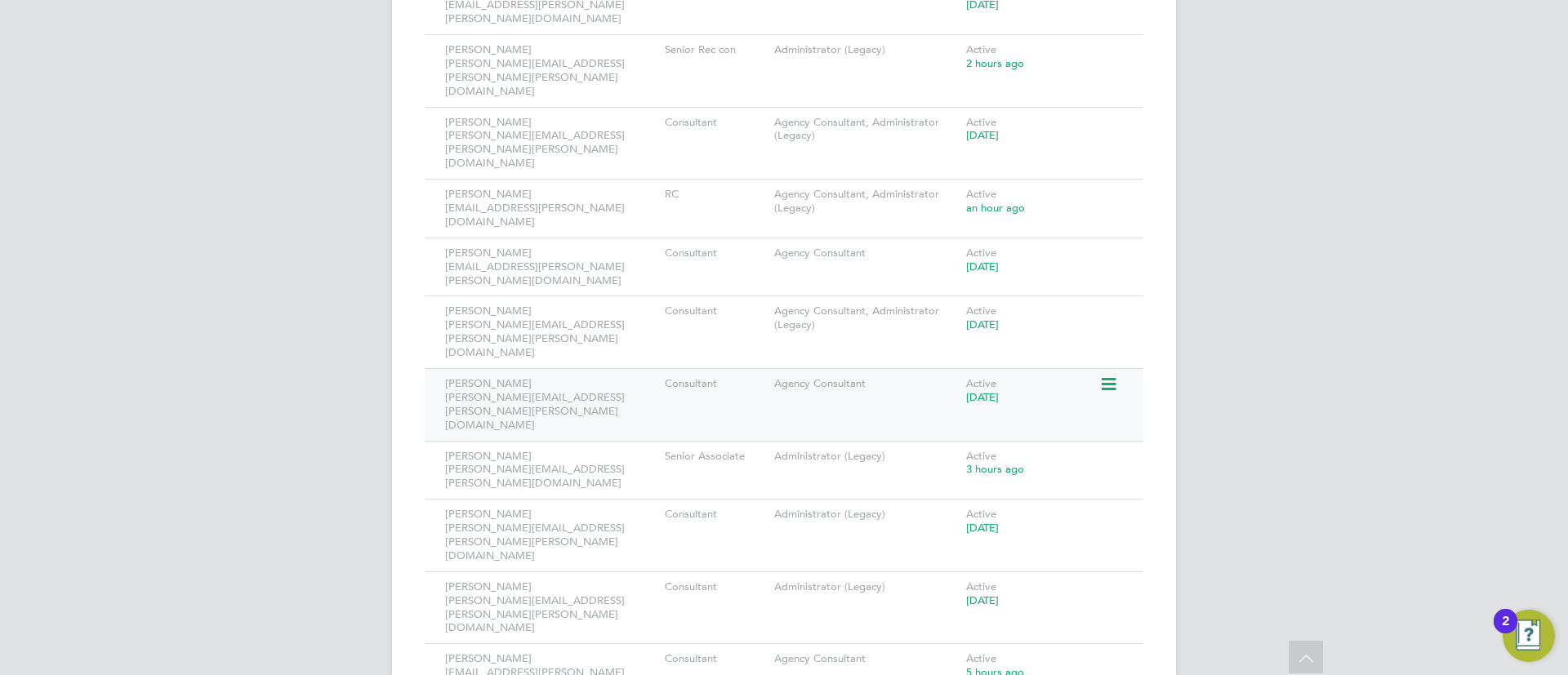
scroll to position [1655, 0]
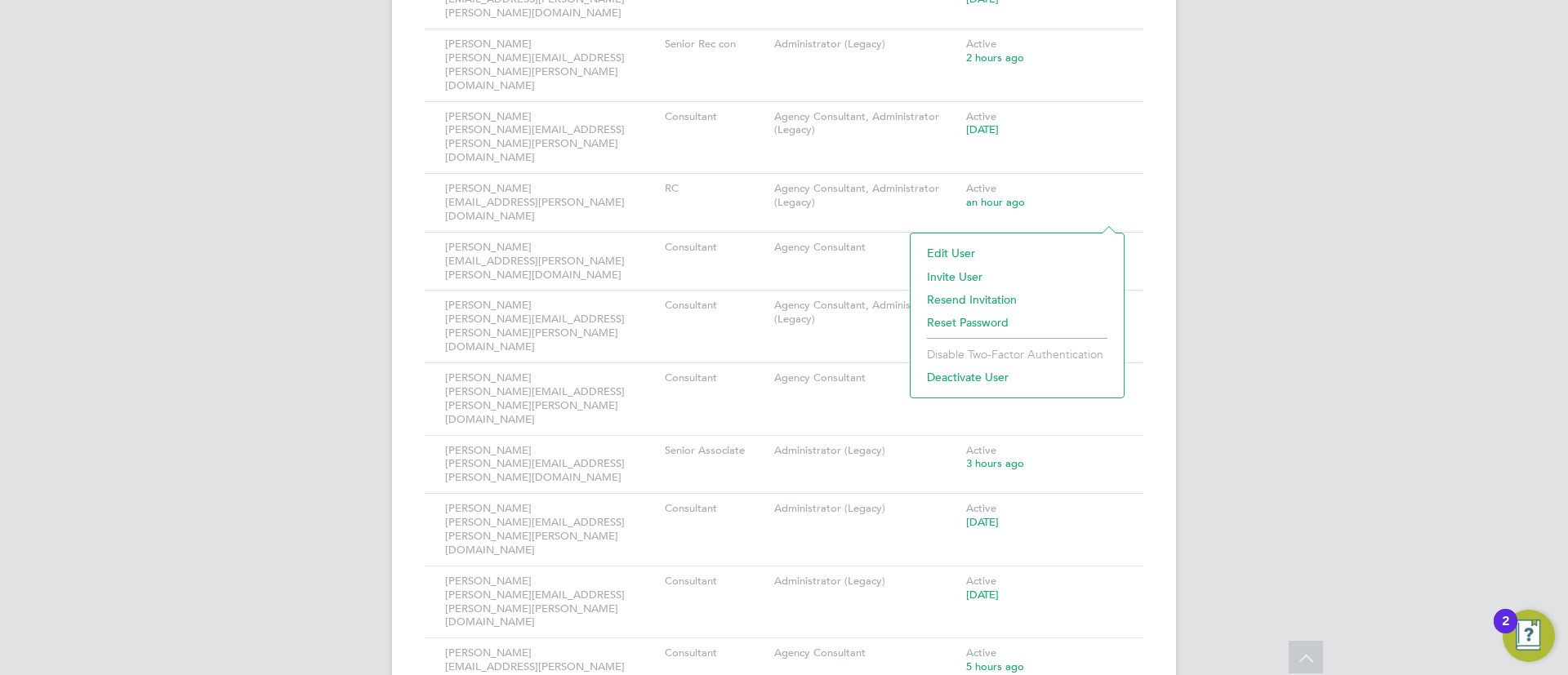
click at [964, 379] on li "Deactivate User" at bounding box center [1018, 377] width 197 height 23
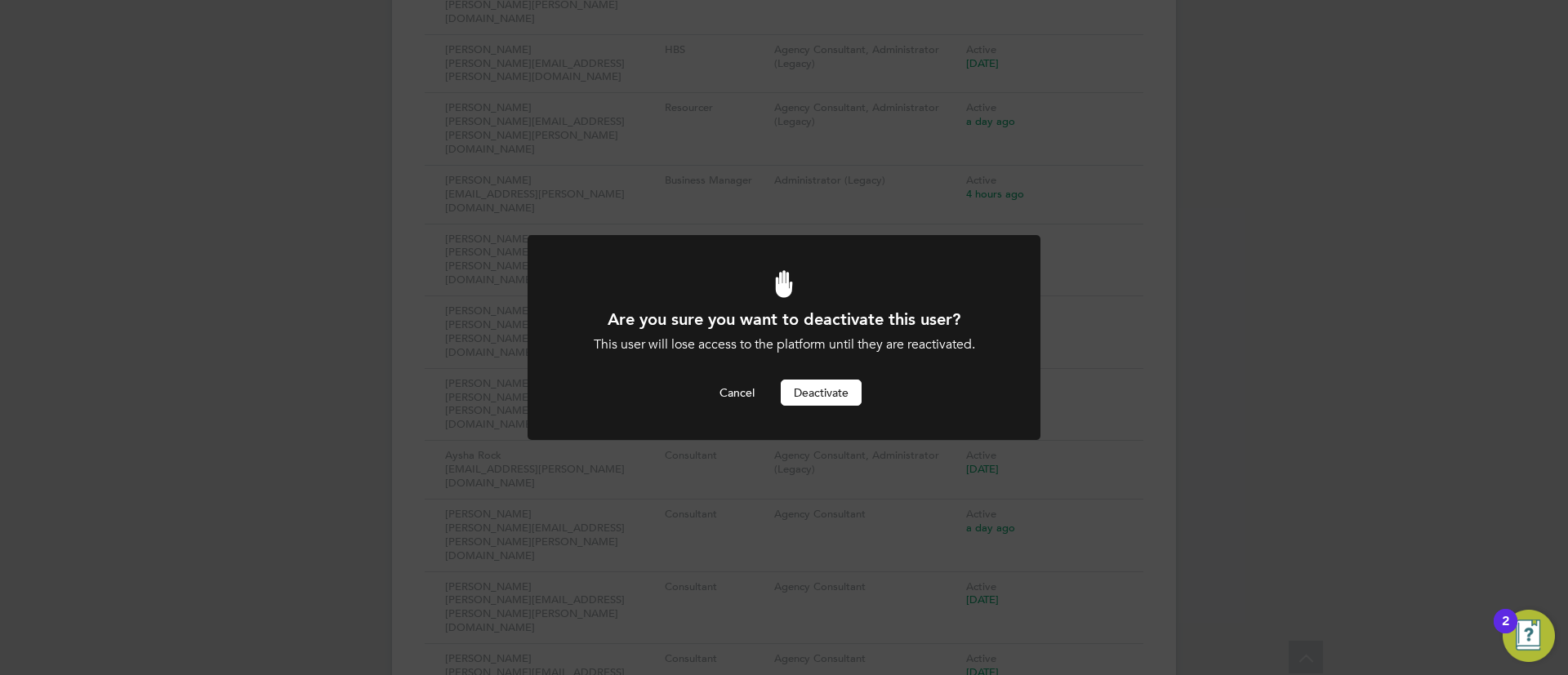
scroll to position [0, 0]
click at [830, 392] on button "Deactivate" at bounding box center [822, 392] width 81 height 26
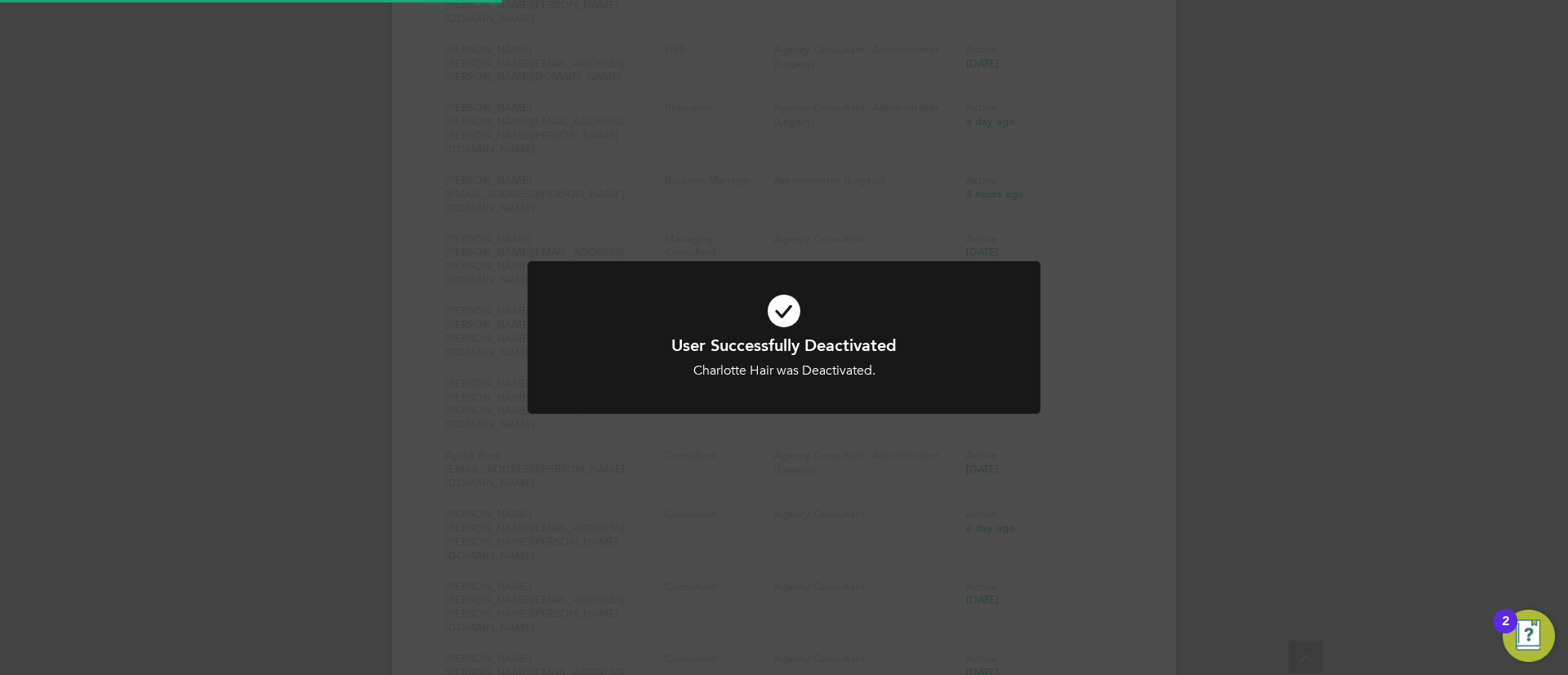
click at [1230, 411] on div "User Successfully Deactivated Charlotte Hair was Deactivated. Cancel Okay" at bounding box center [784, 337] width 1568 height 675
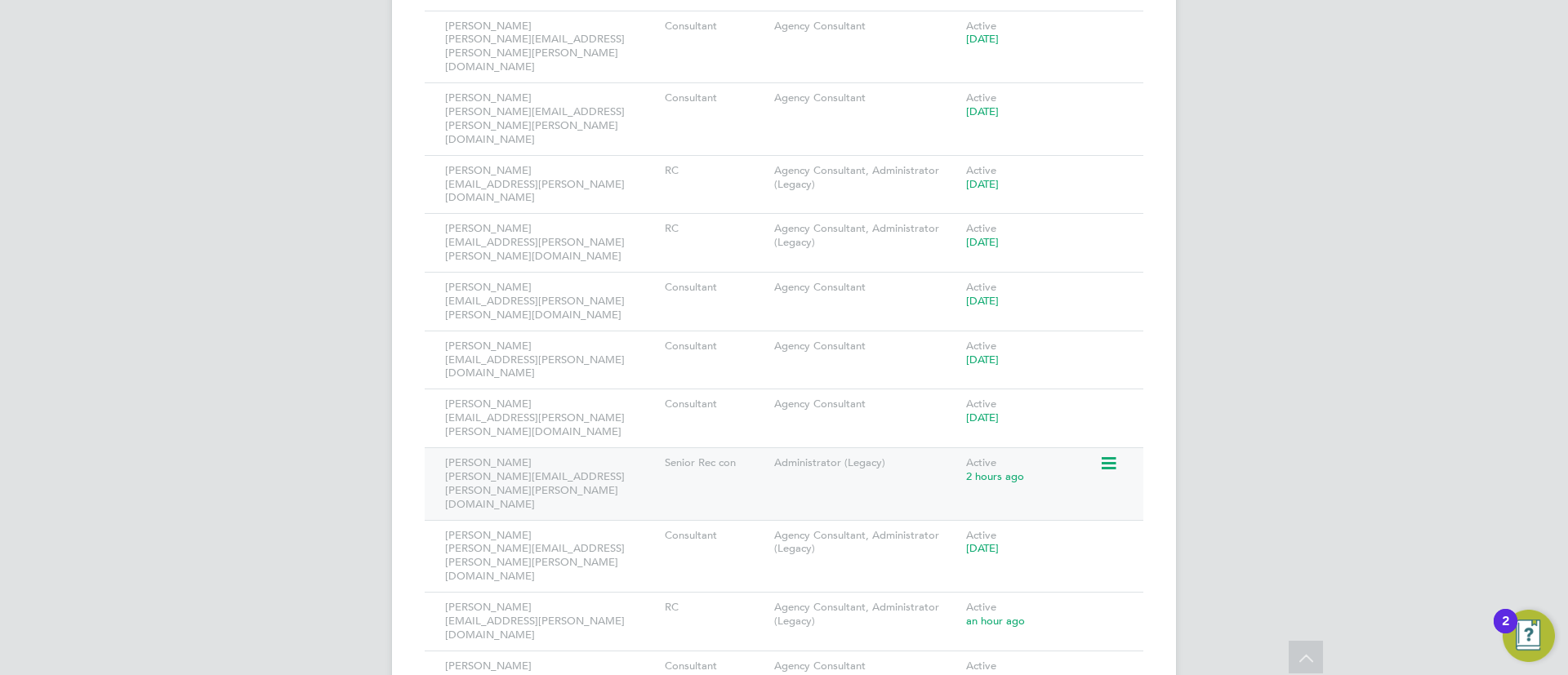
scroll to position [1288, 0]
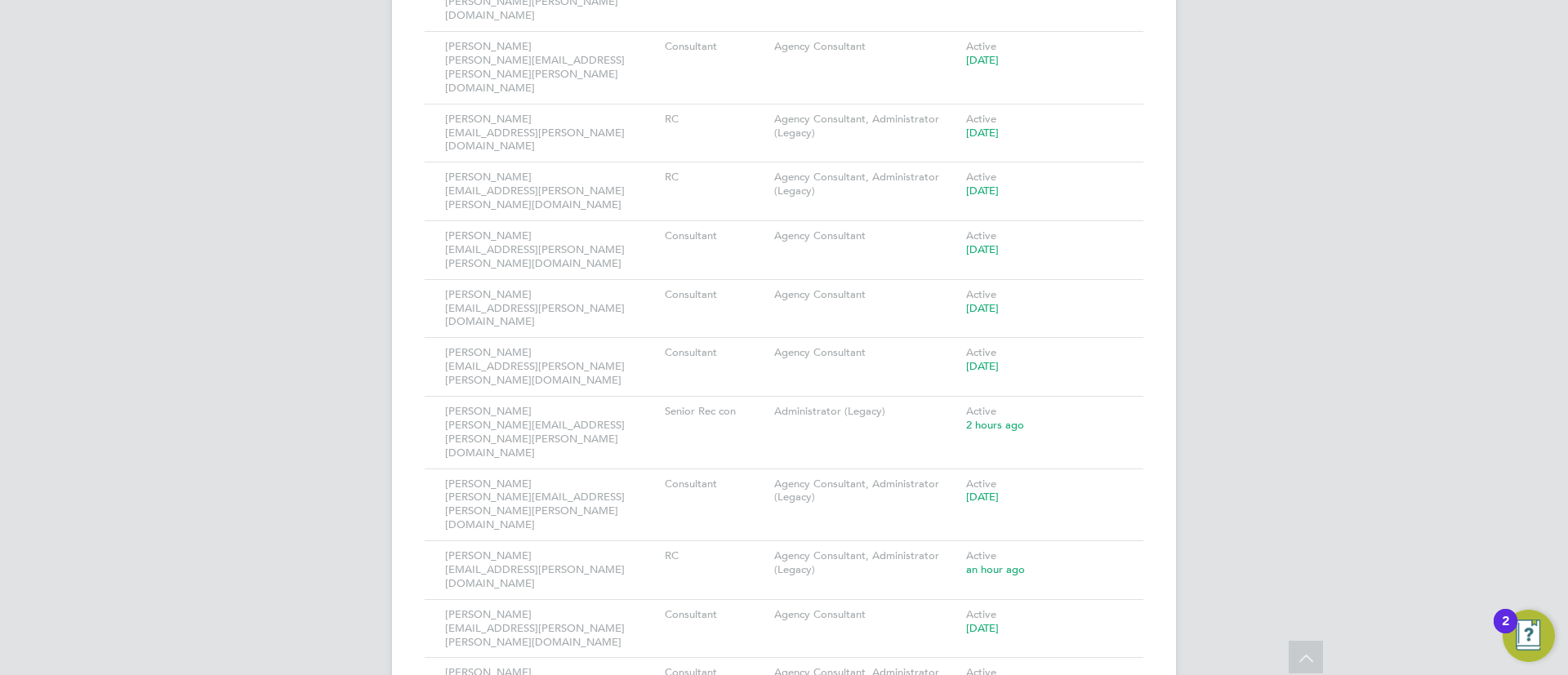
click at [986, 469] on li "Deactivate User" at bounding box center [1018, 477] width 197 height 23
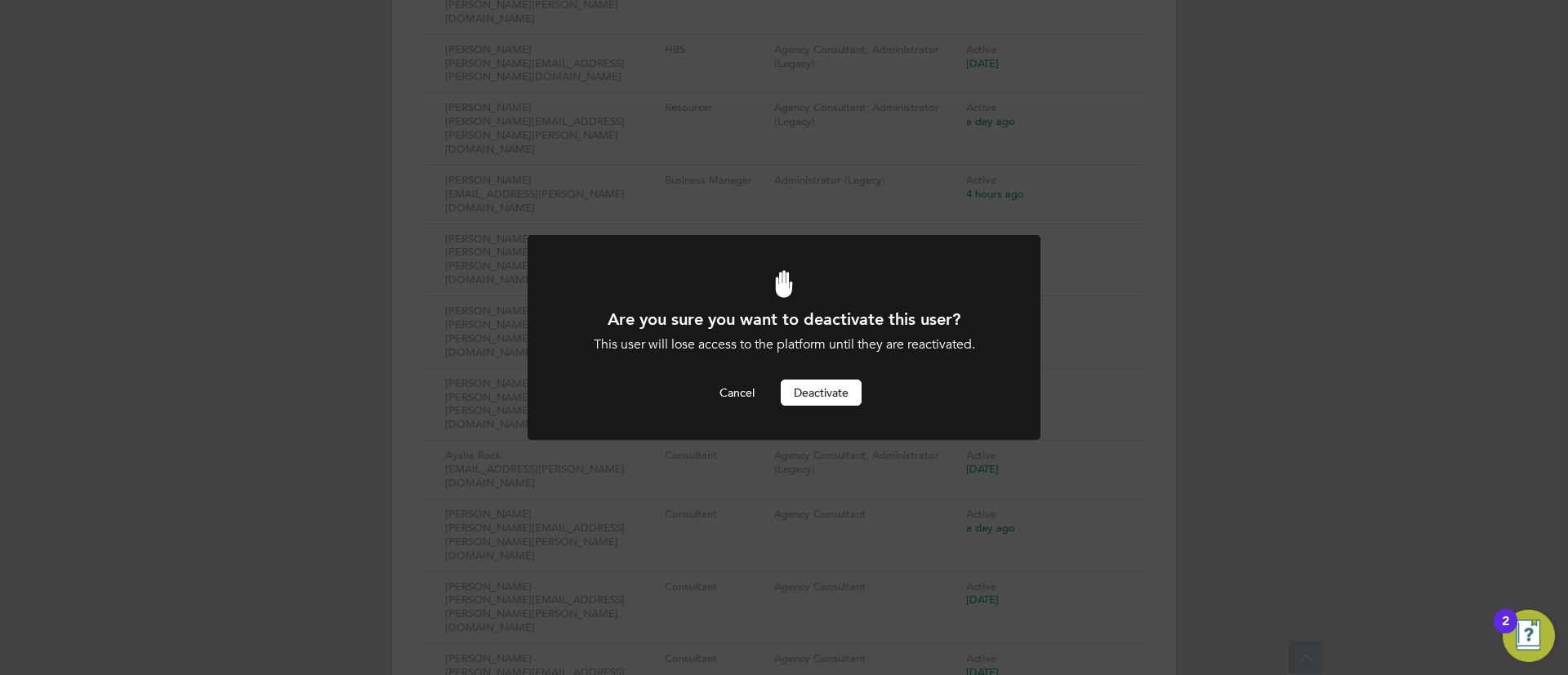
scroll to position [0, 0]
click at [841, 406] on div at bounding box center [784, 338] width 513 height 205
click at [839, 403] on button "Deactivate" at bounding box center [822, 392] width 81 height 26
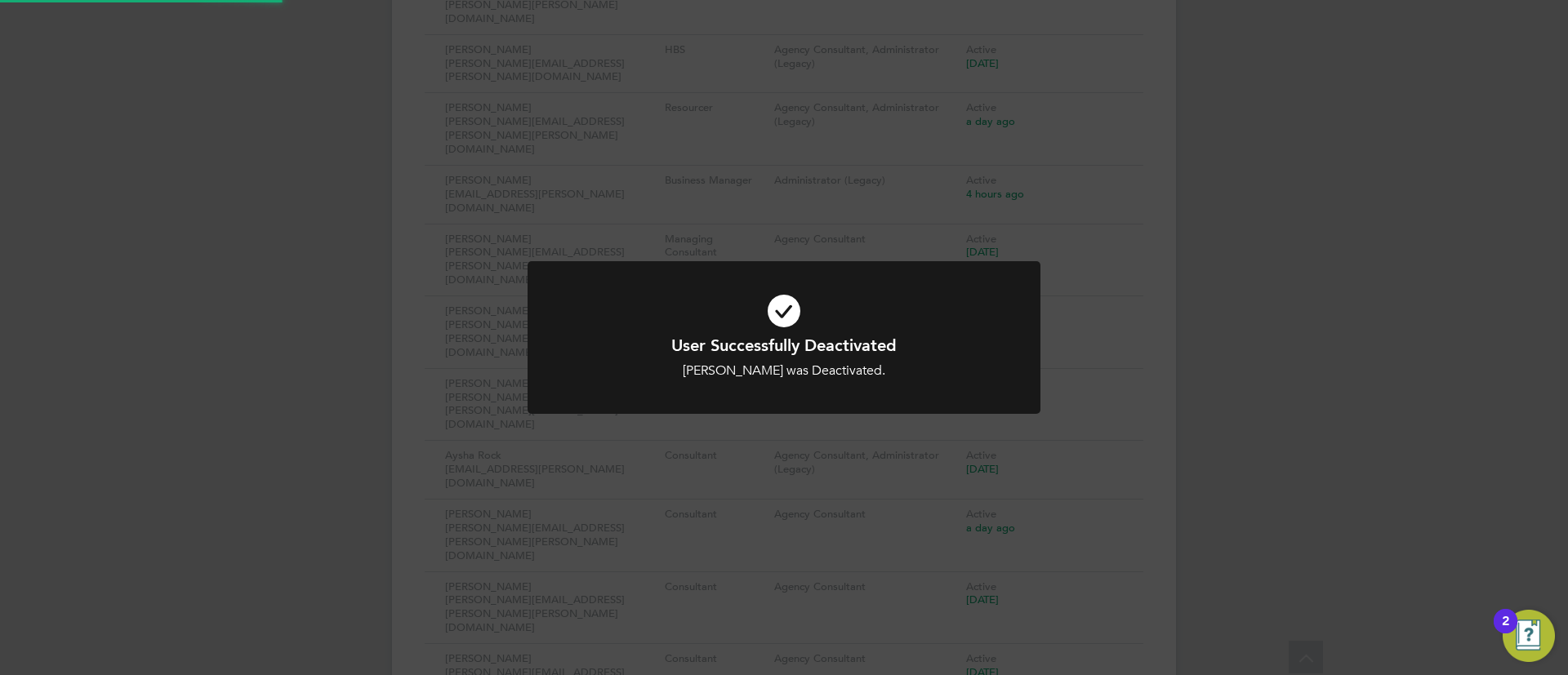
drag, startPoint x: 1221, startPoint y: 461, endPoint x: 1231, endPoint y: 461, distance: 10.0
click at [1222, 461] on div "User Successfully Deactivated Josh Taylor was Deactivated. Cancel Okay" at bounding box center [784, 337] width 1568 height 675
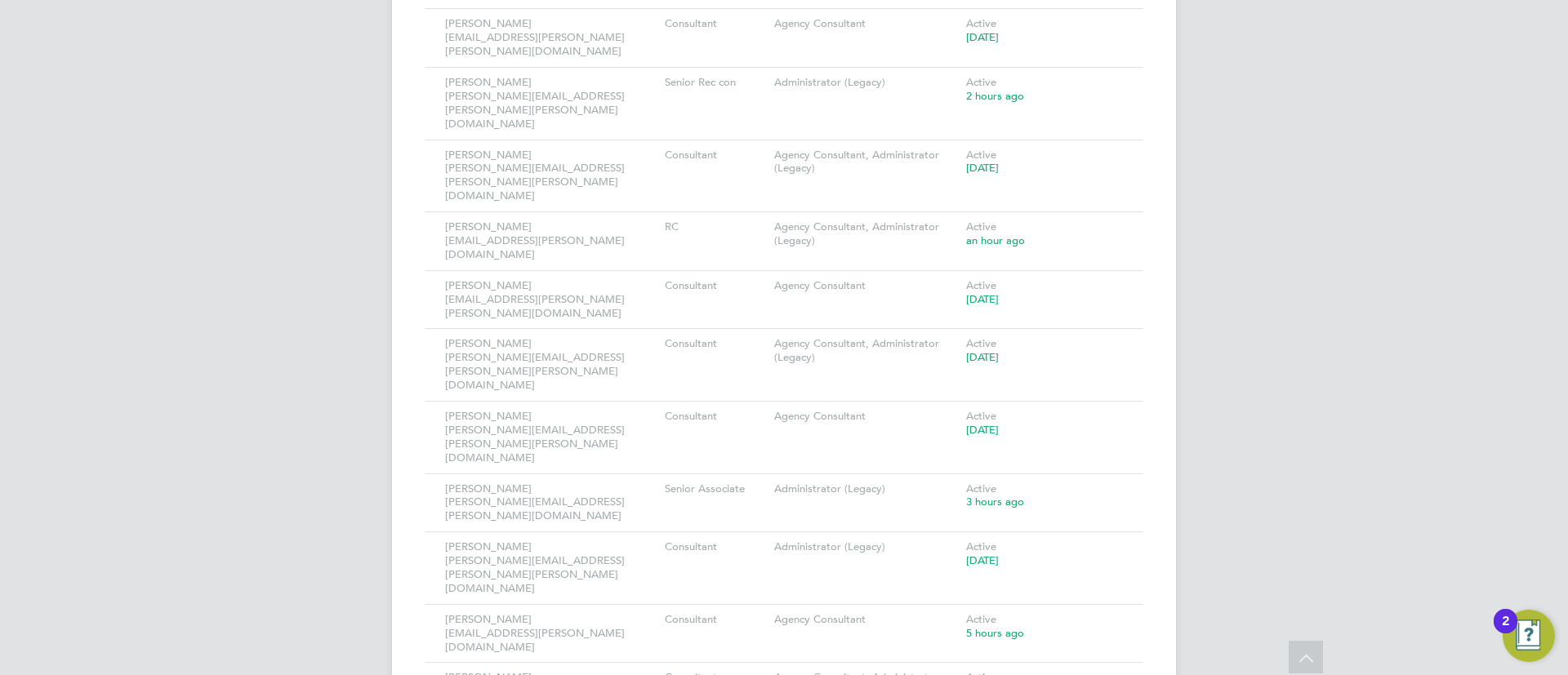
scroll to position [1655, 0]
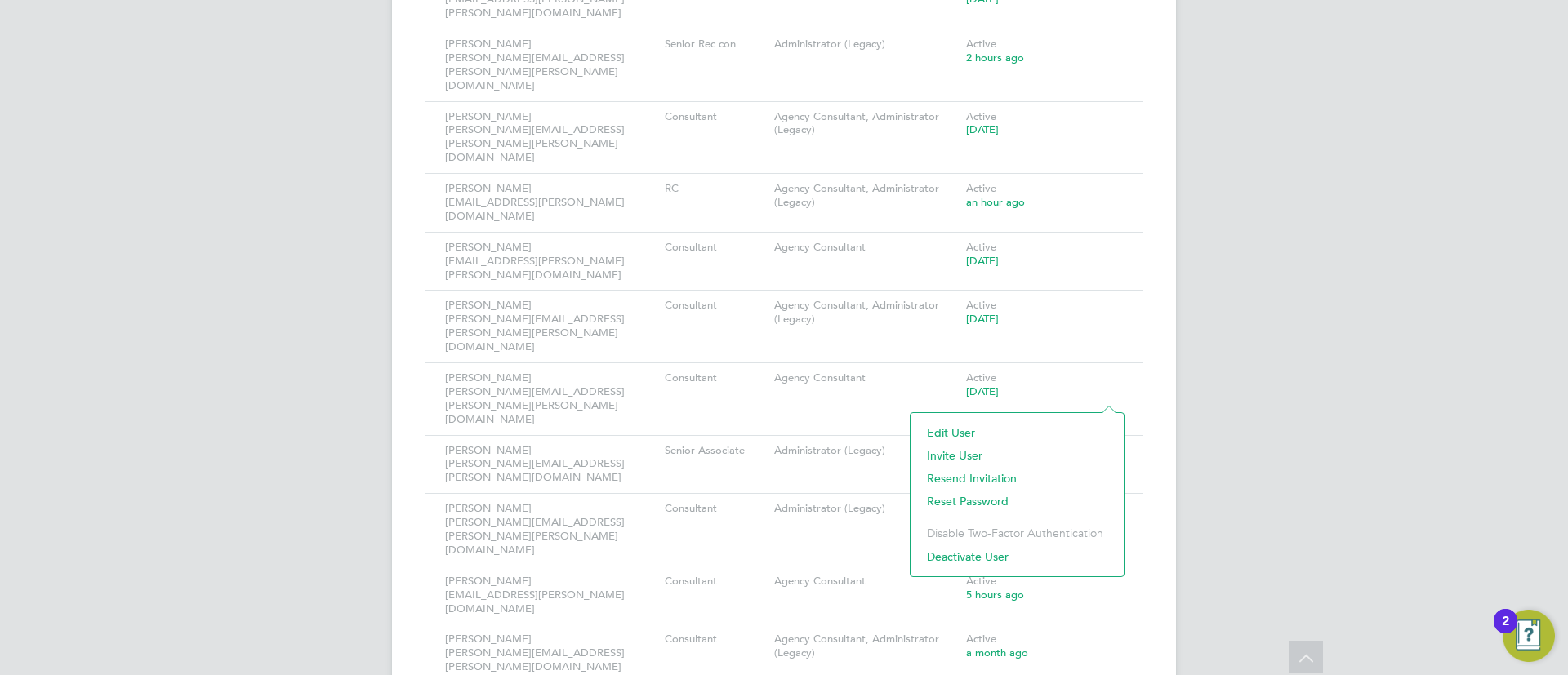
click at [938, 515] on li "Deactivate User" at bounding box center [1018, 512] width 197 height 23
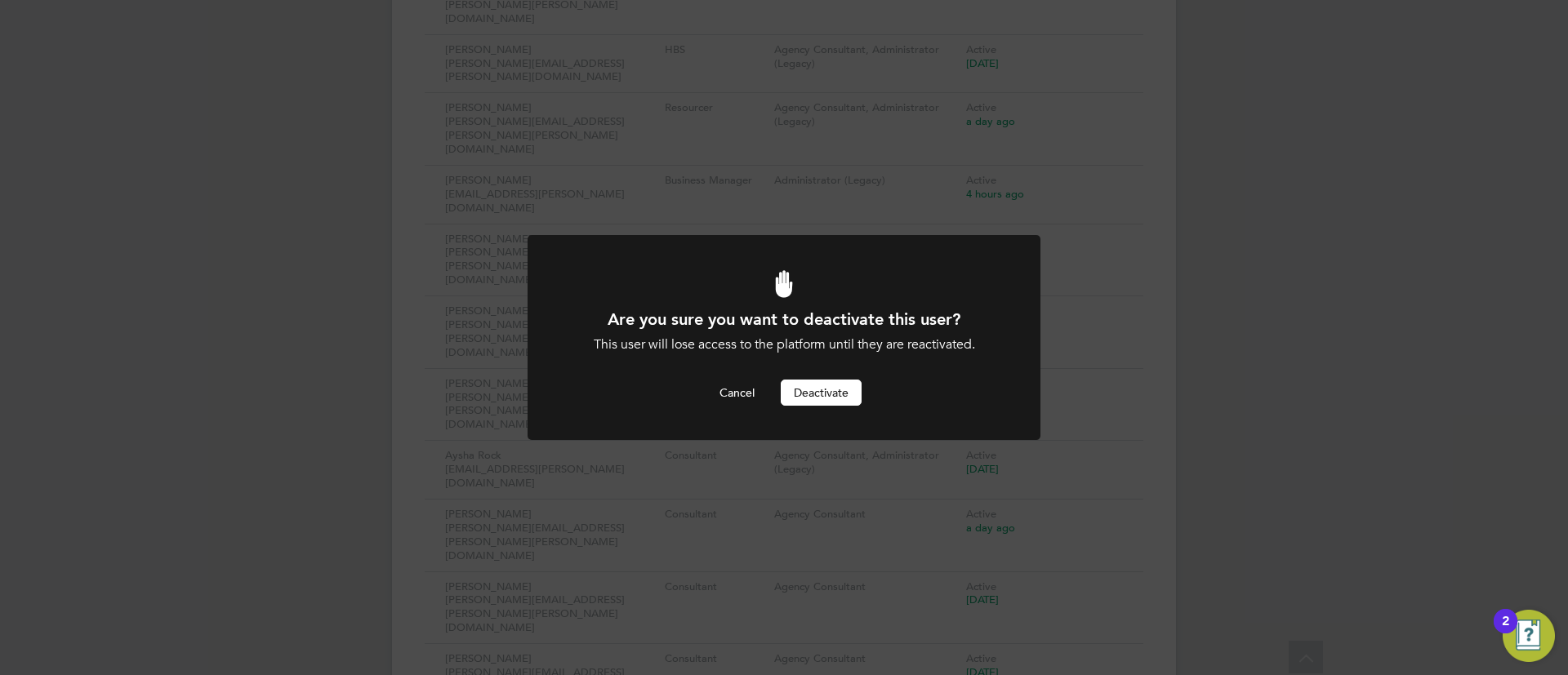
click at [836, 407] on div at bounding box center [784, 338] width 513 height 205
click at [836, 397] on button "Deactivate" at bounding box center [822, 392] width 81 height 26
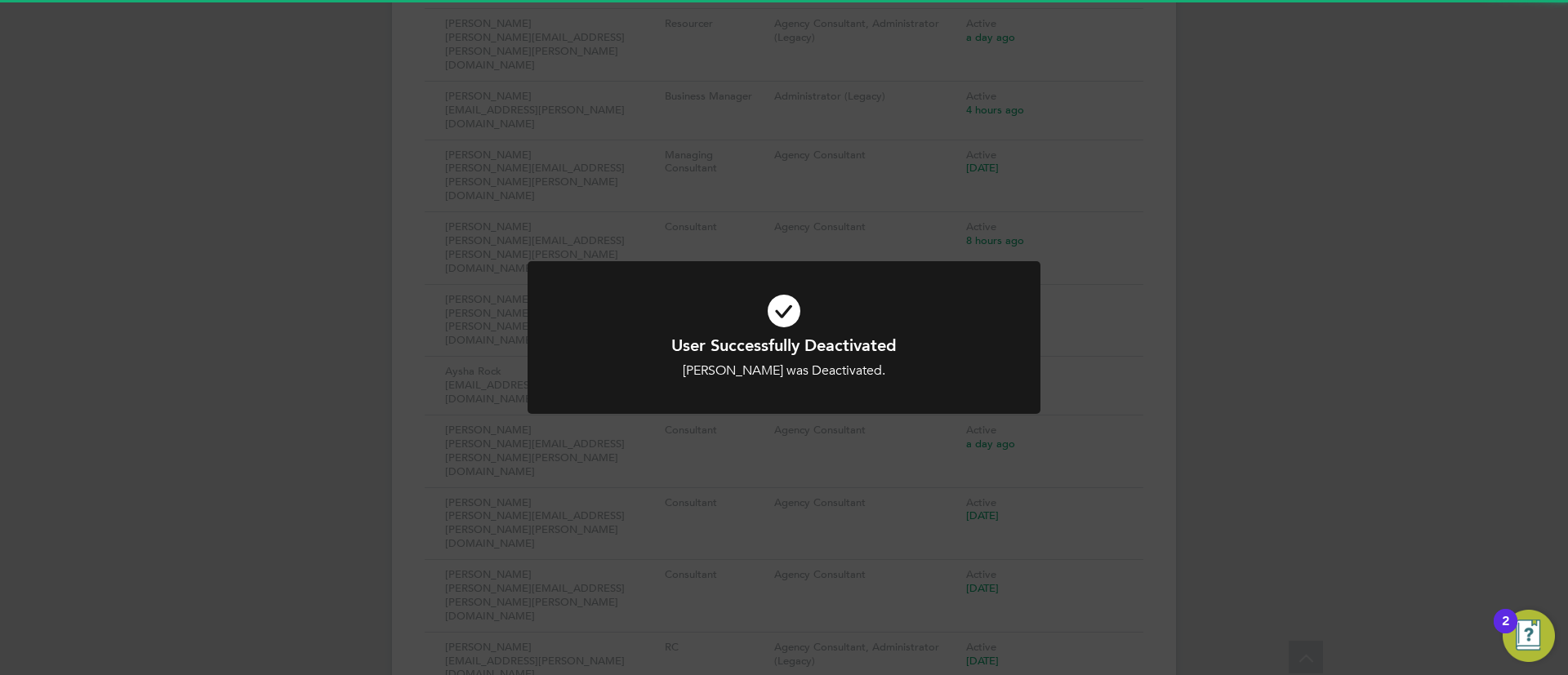
click at [1158, 396] on div "User Successfully Deactivated Chris Keogh was Deactivated. Cancel Okay" at bounding box center [784, 337] width 1568 height 675
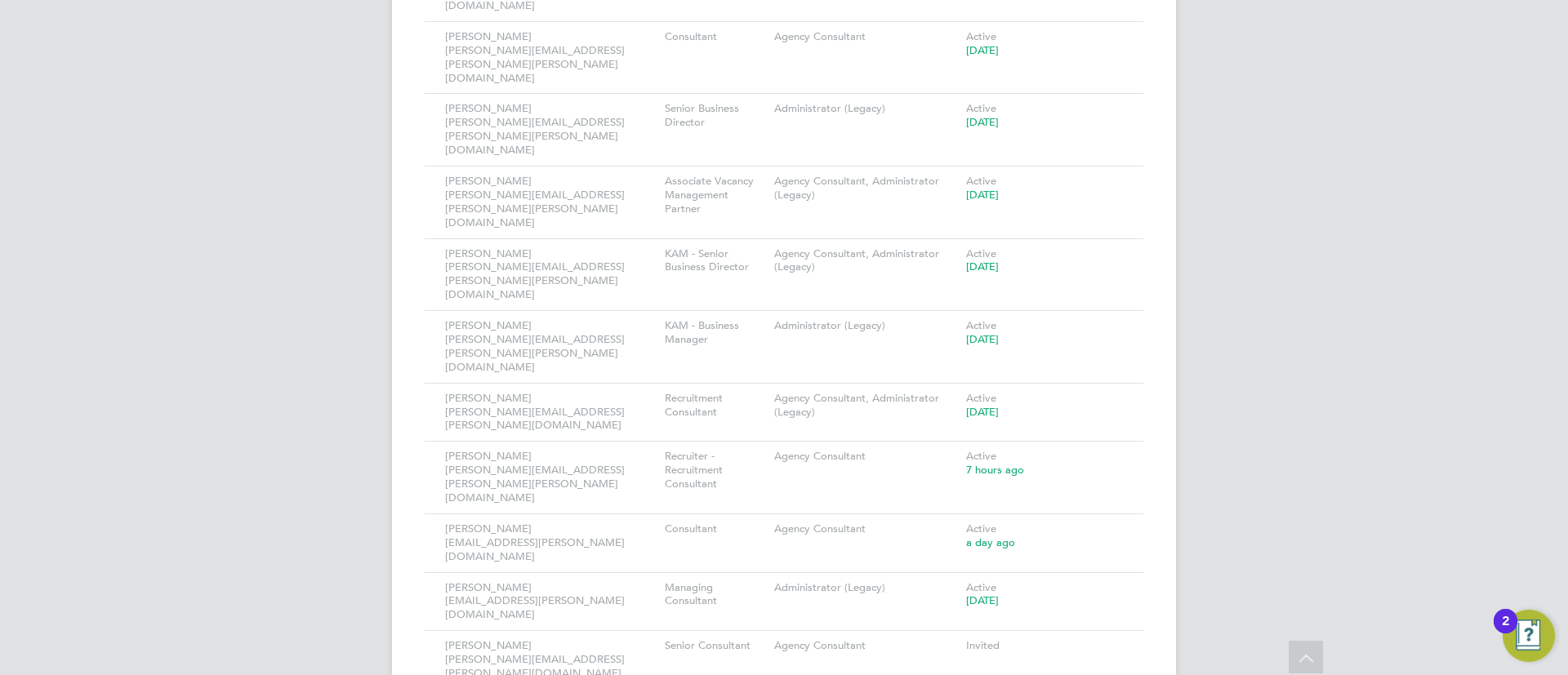
scroll to position [4158, 0]
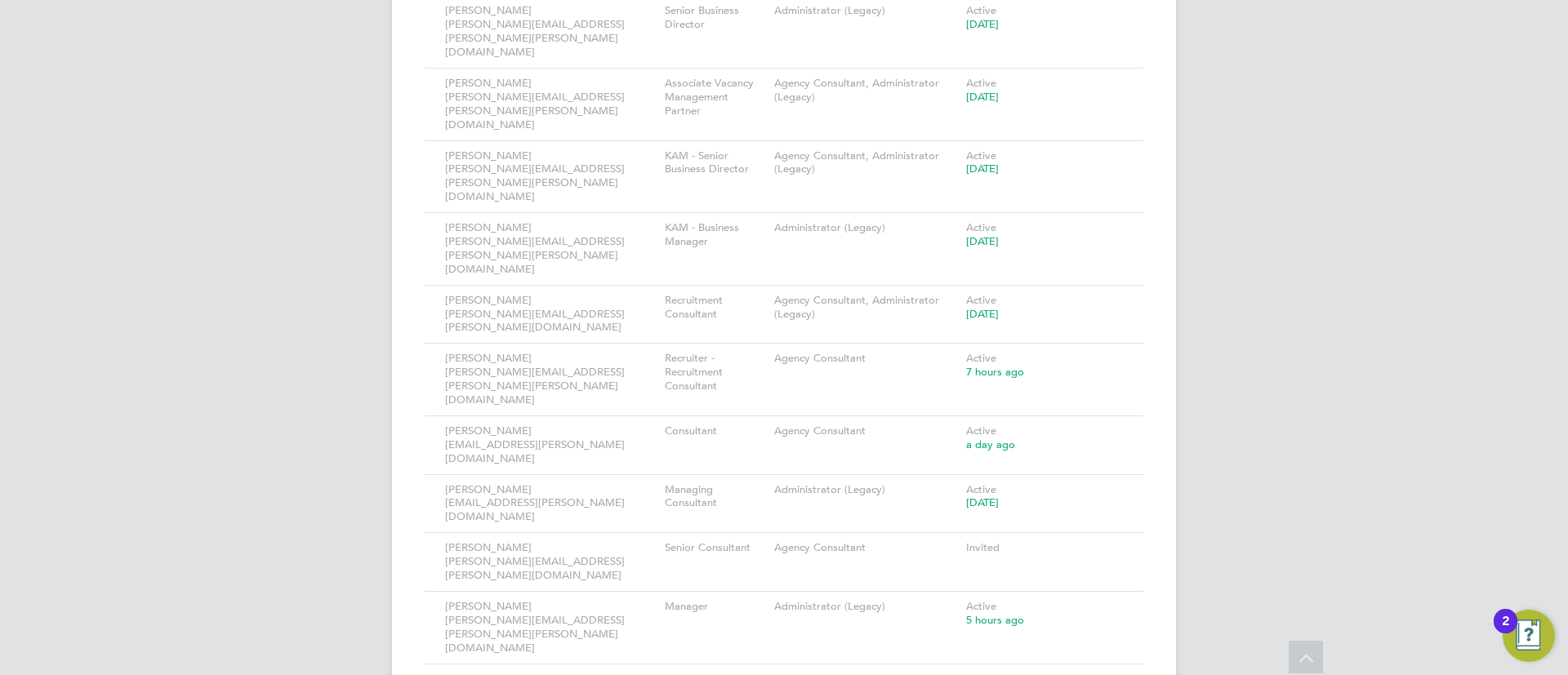
click at [964, 520] on li "Deactivate User" at bounding box center [1018, 525] width 197 height 23
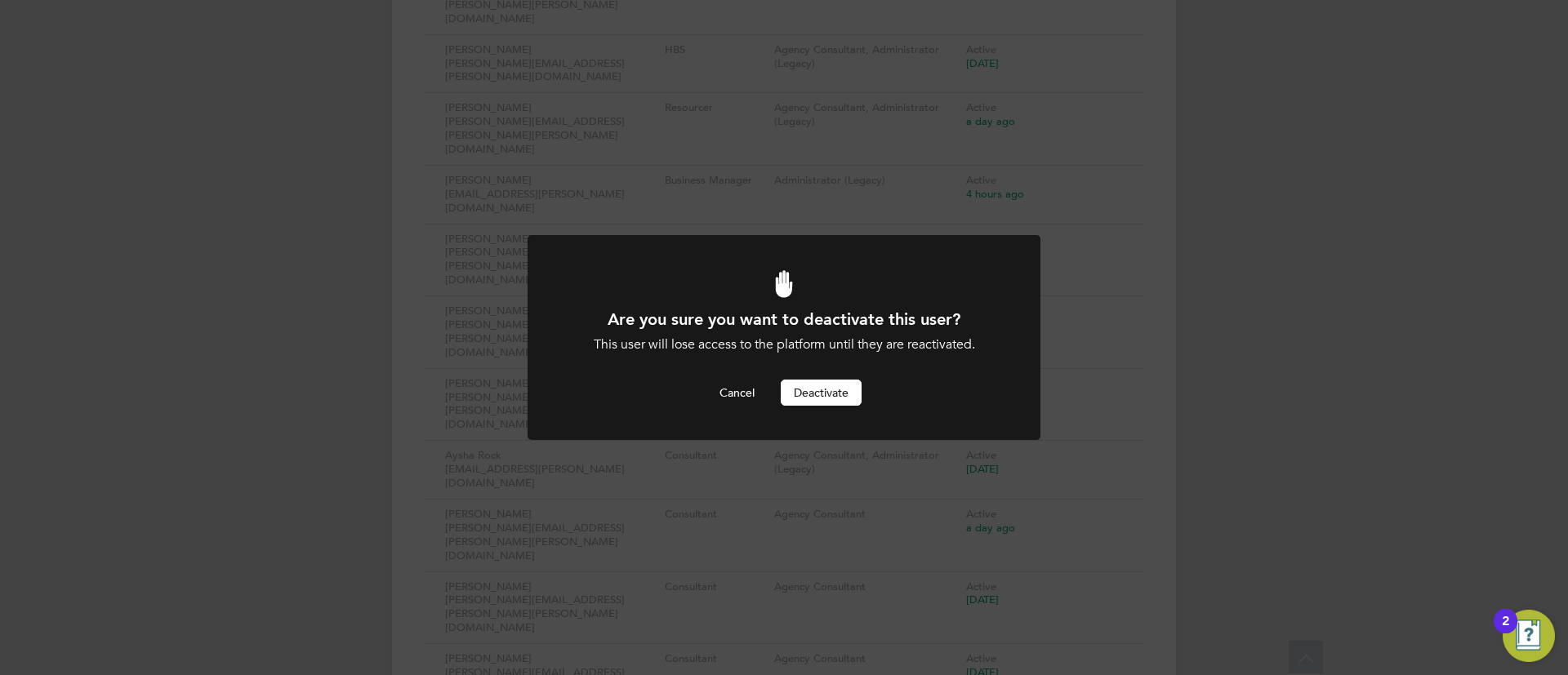
click at [853, 396] on button "Deactivate" at bounding box center [822, 392] width 81 height 26
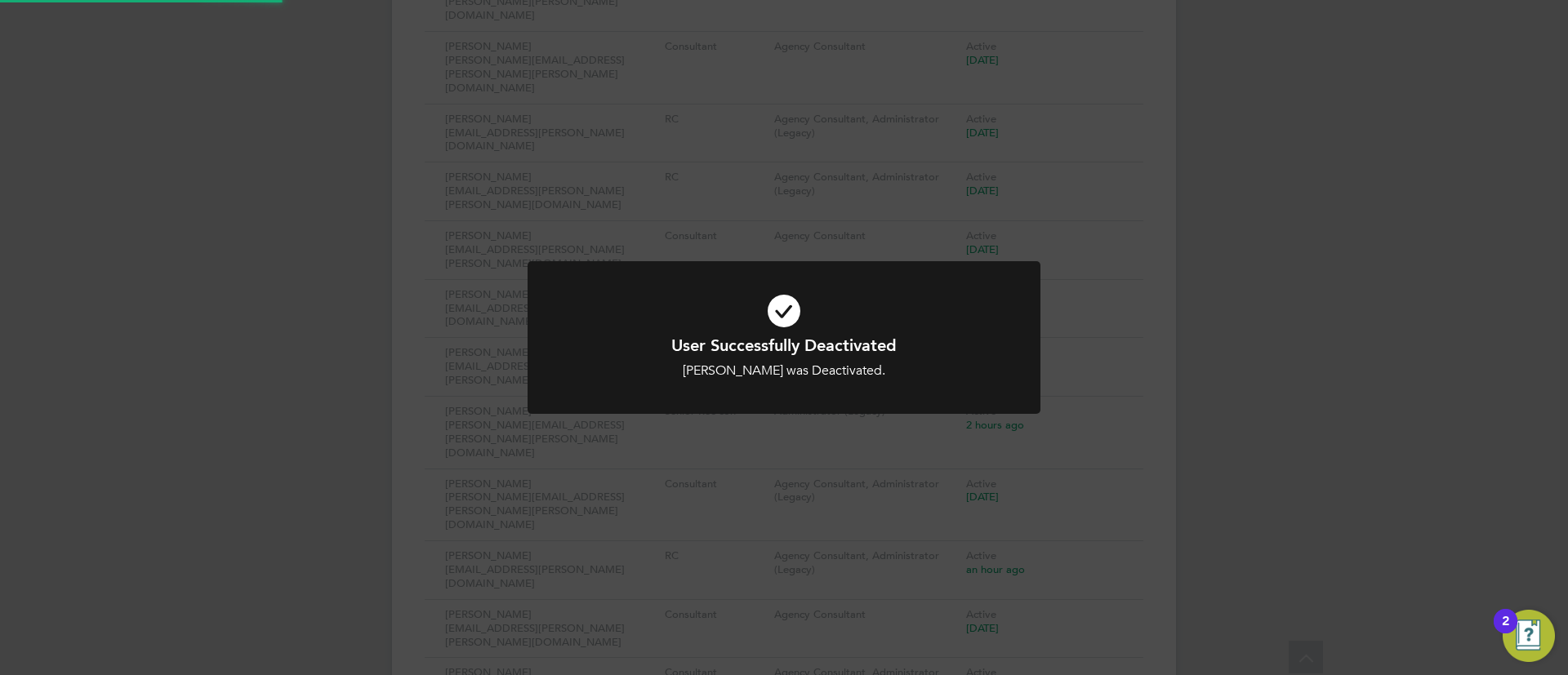
click at [902, 405] on div at bounding box center [784, 337] width 513 height 153
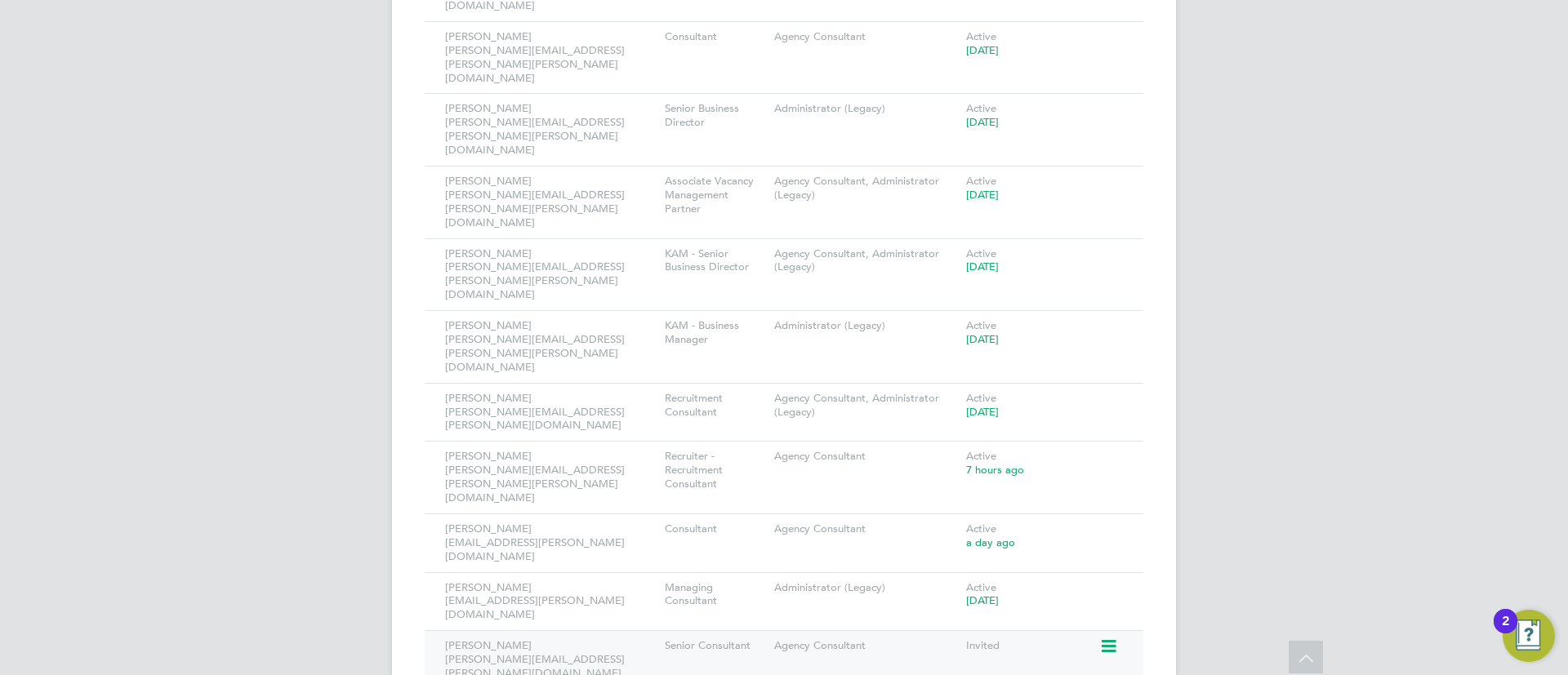
scroll to position [4113, 0]
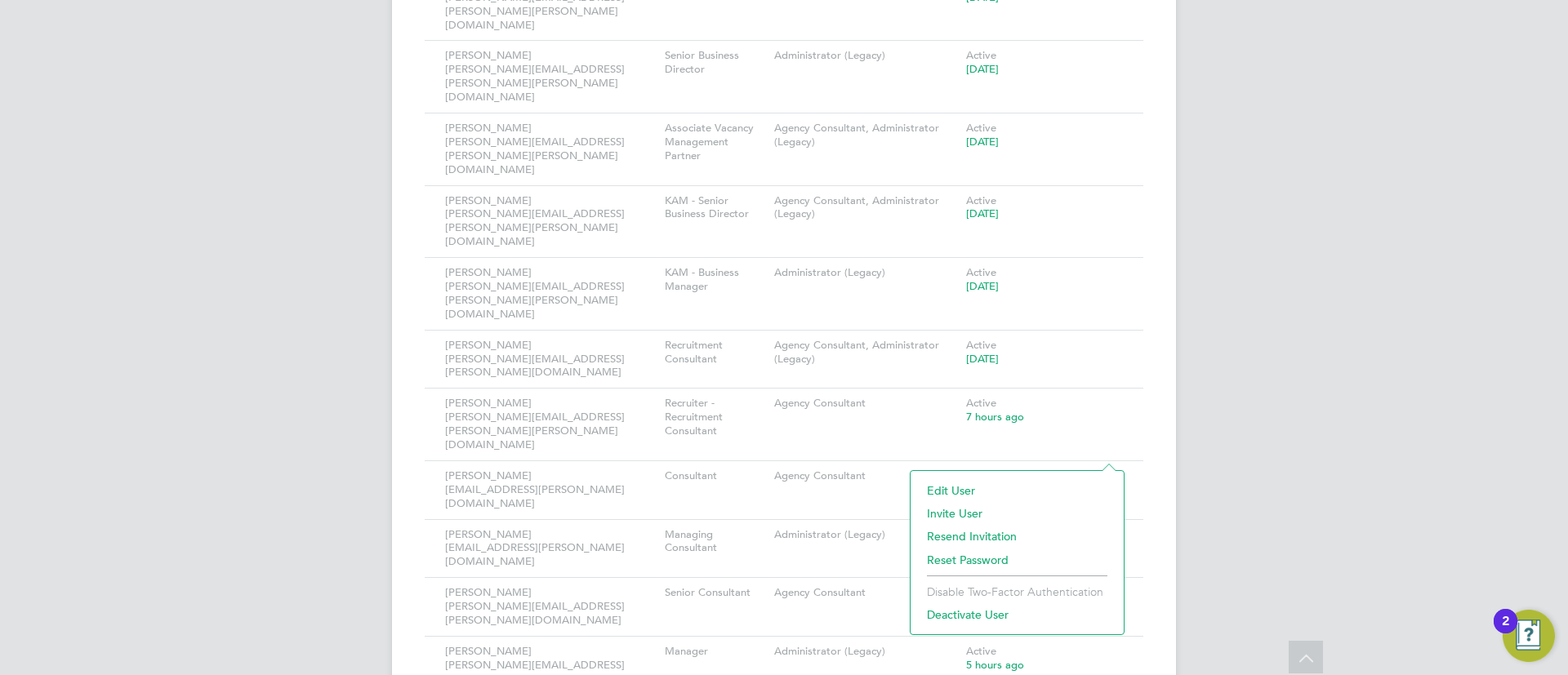
click at [975, 620] on li "Deactivate User" at bounding box center [1018, 615] width 197 height 23
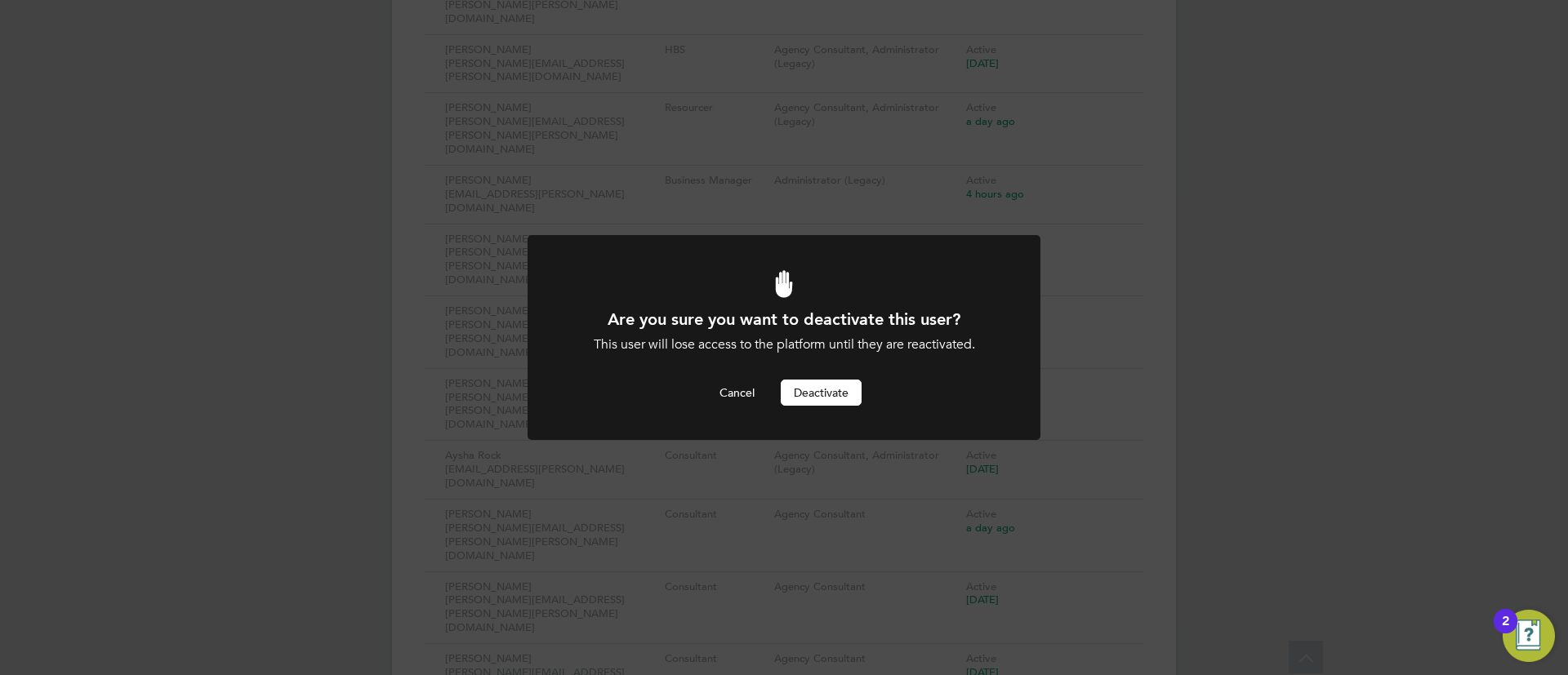
scroll to position [0, 0]
click at [832, 393] on button "Deactivate" at bounding box center [822, 392] width 81 height 26
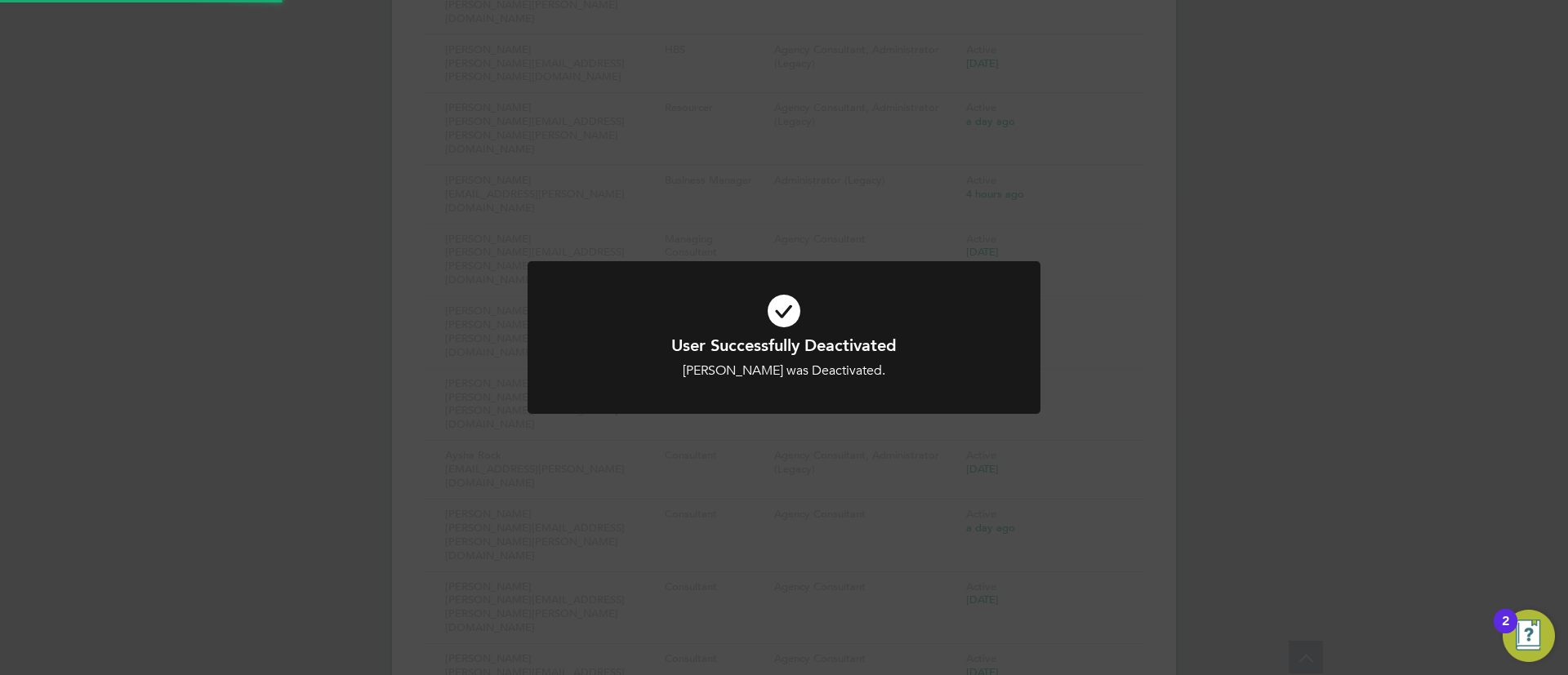
click at [1340, 418] on div "User Successfully Deactivated Timothy Mitchell was Deactivated. Cancel Okay" at bounding box center [784, 337] width 1568 height 675
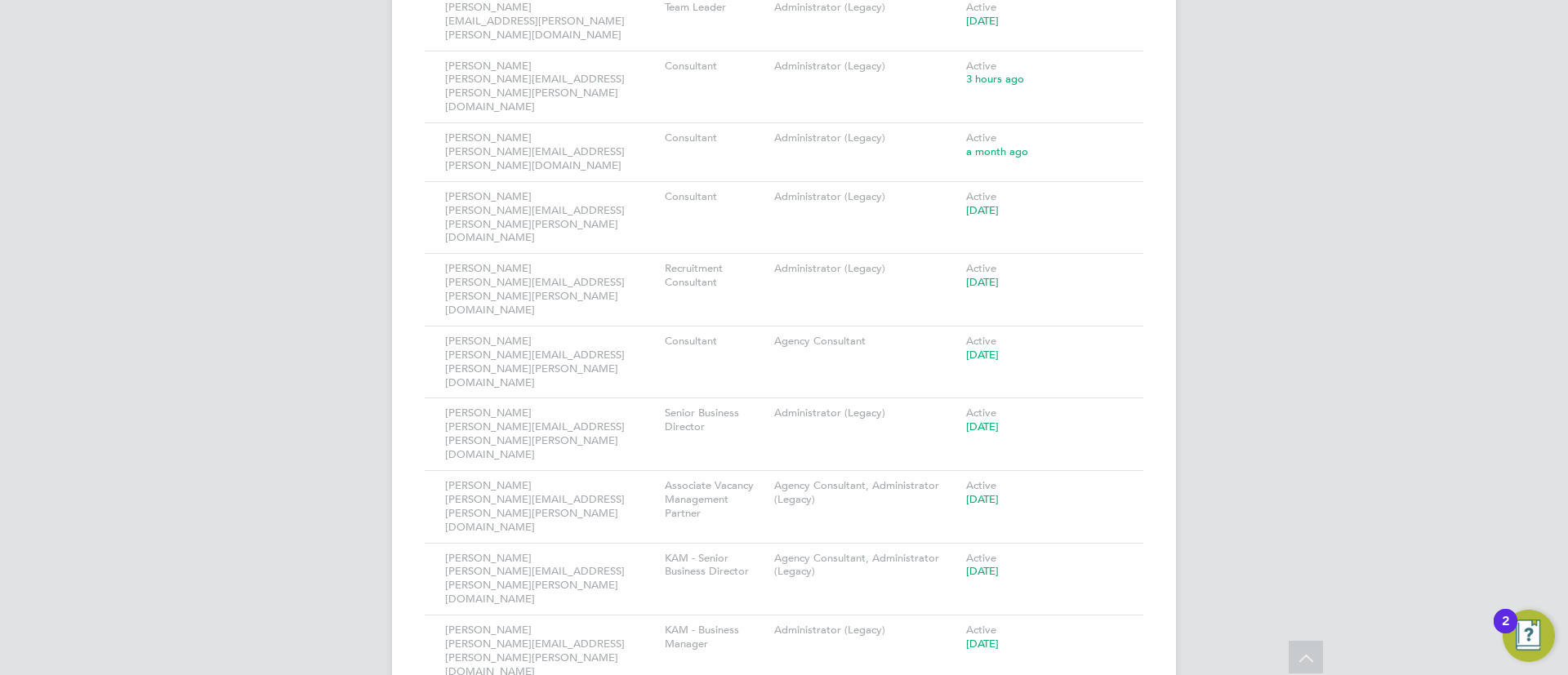
scroll to position [4069, 0]
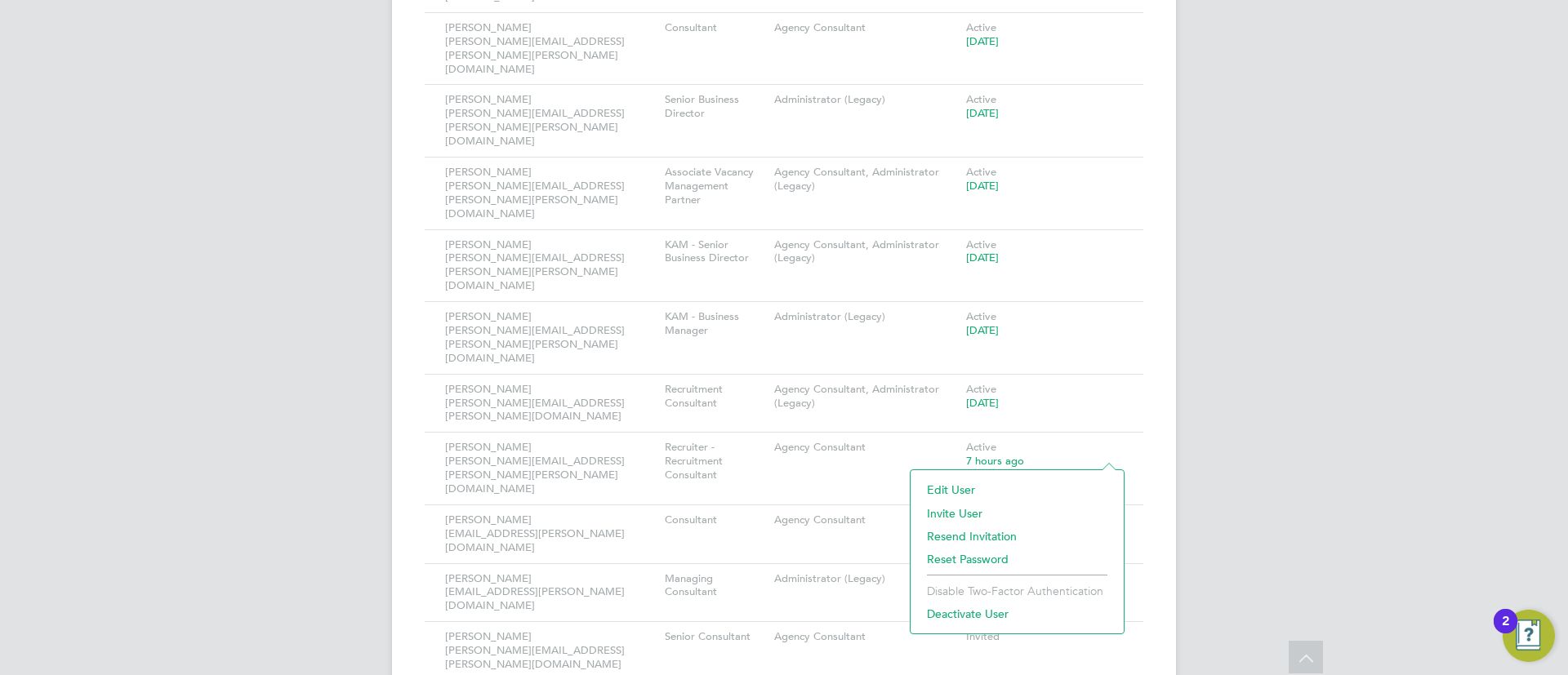
click at [964, 616] on li "Deactivate User" at bounding box center [1018, 614] width 197 height 23
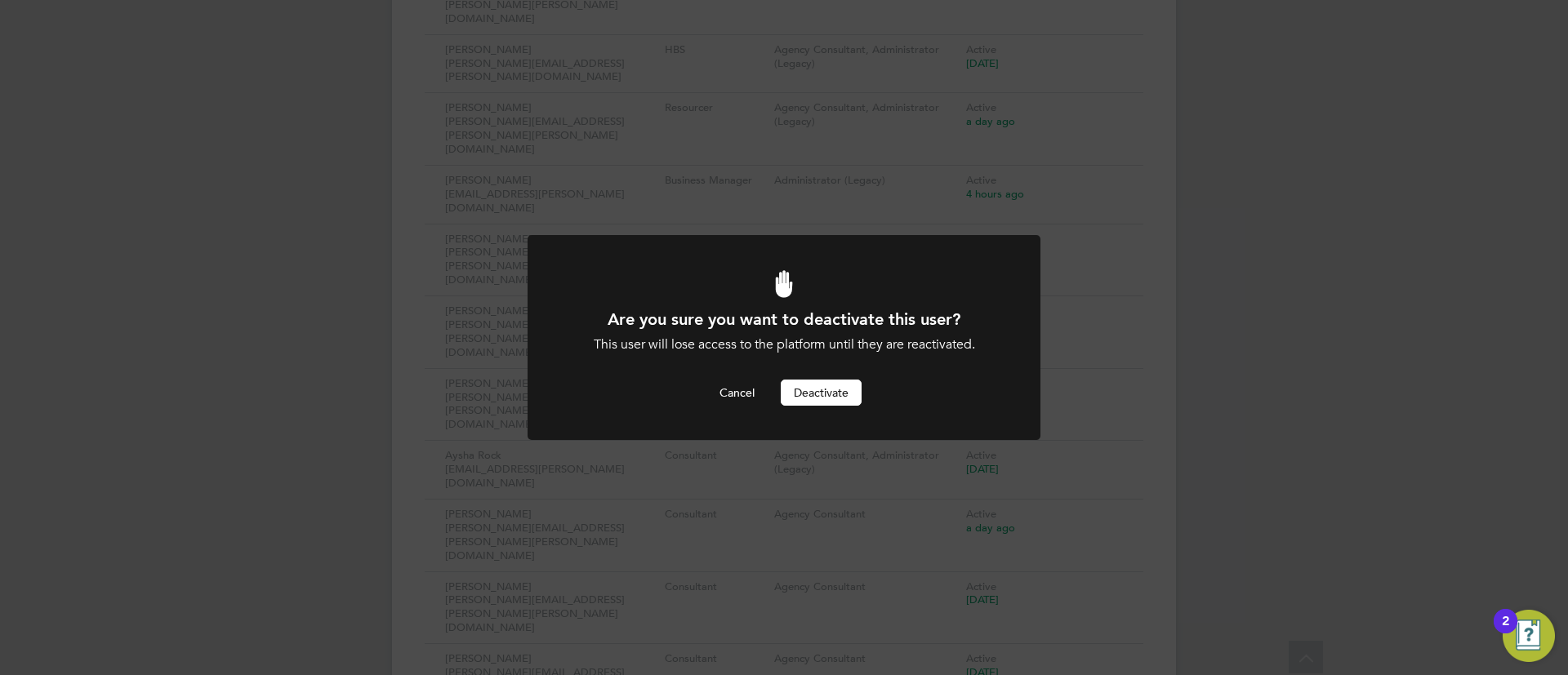
scroll to position [0, 0]
click at [822, 392] on button "Deactivate" at bounding box center [822, 392] width 81 height 26
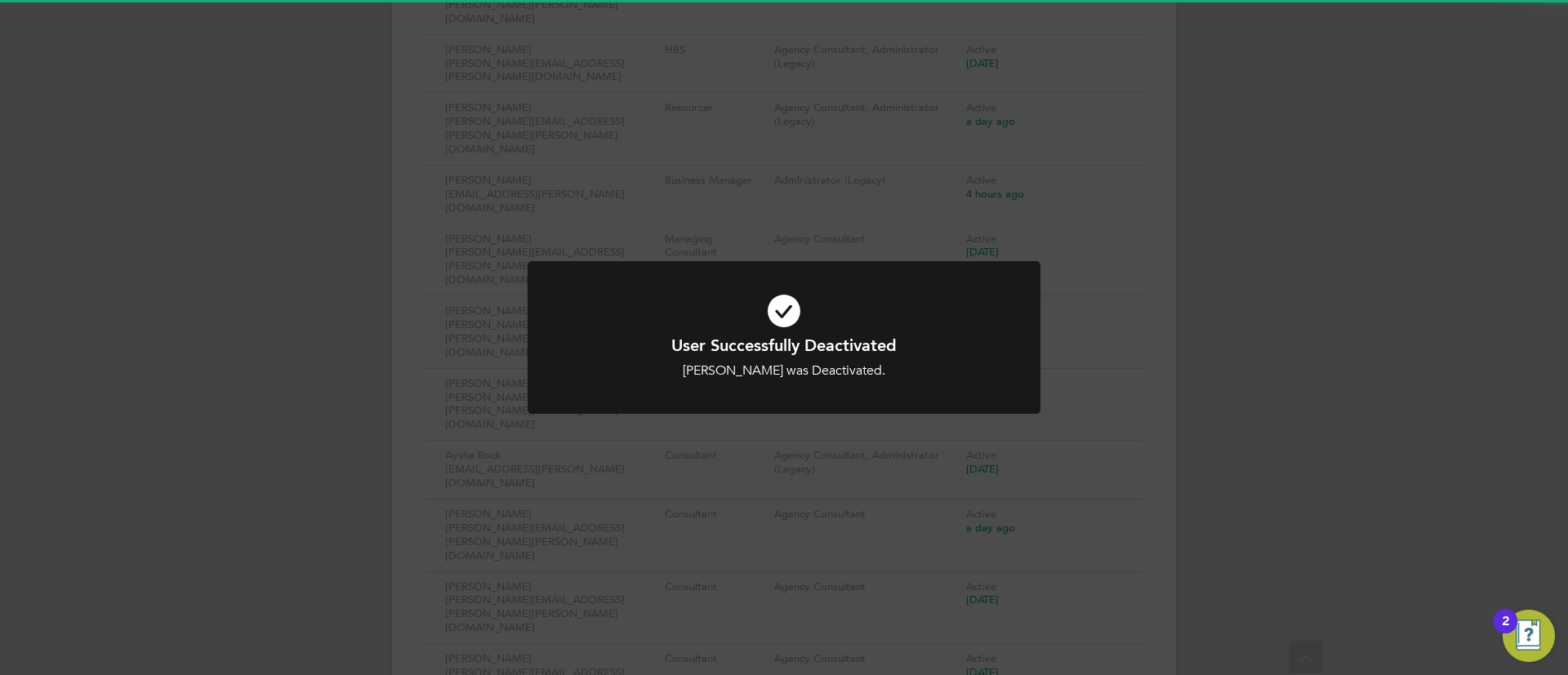
click at [1264, 427] on div "User Successfully Deactivated Owain Bass was Deactivated. Cancel Okay" at bounding box center [784, 337] width 1568 height 675
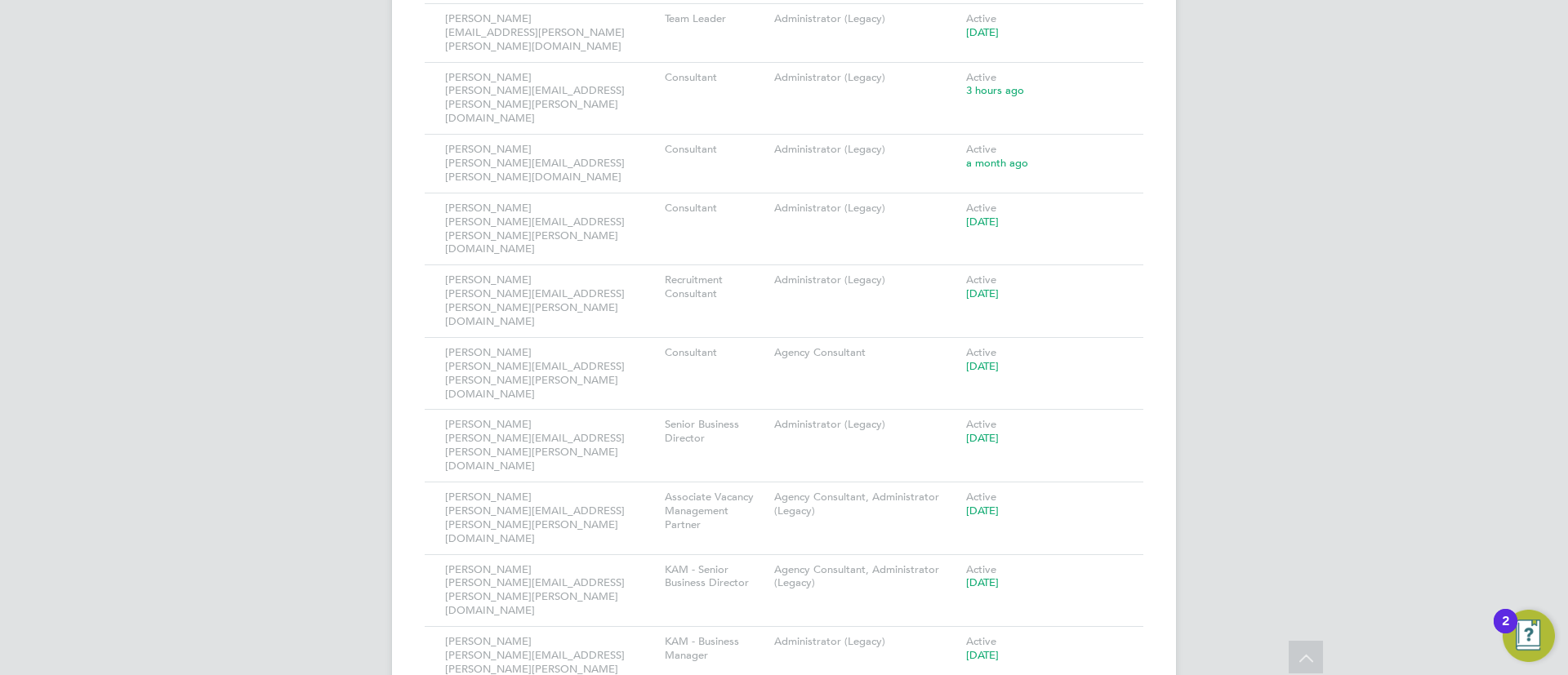
scroll to position [4024, 0]
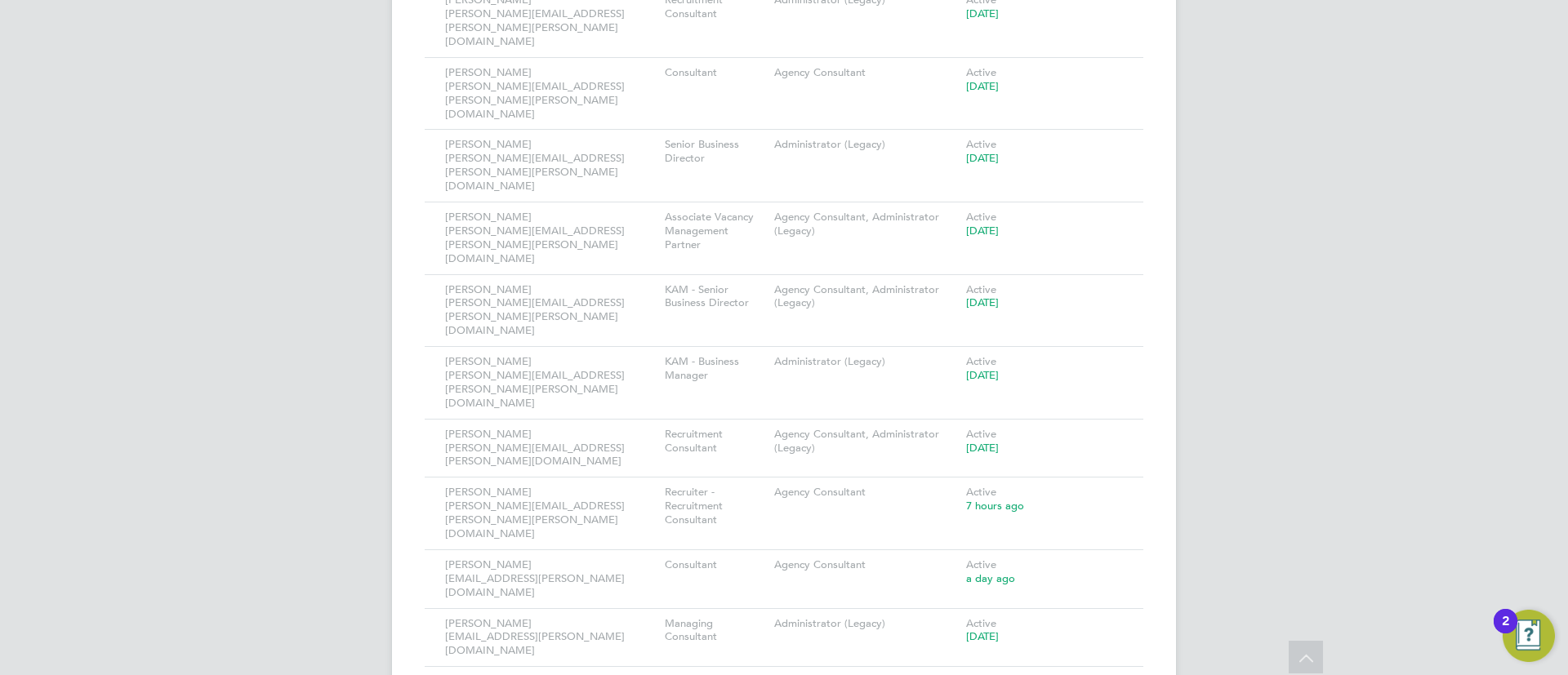
click at [974, 529] on li "Deactivate User" at bounding box center [1018, 525] width 197 height 23
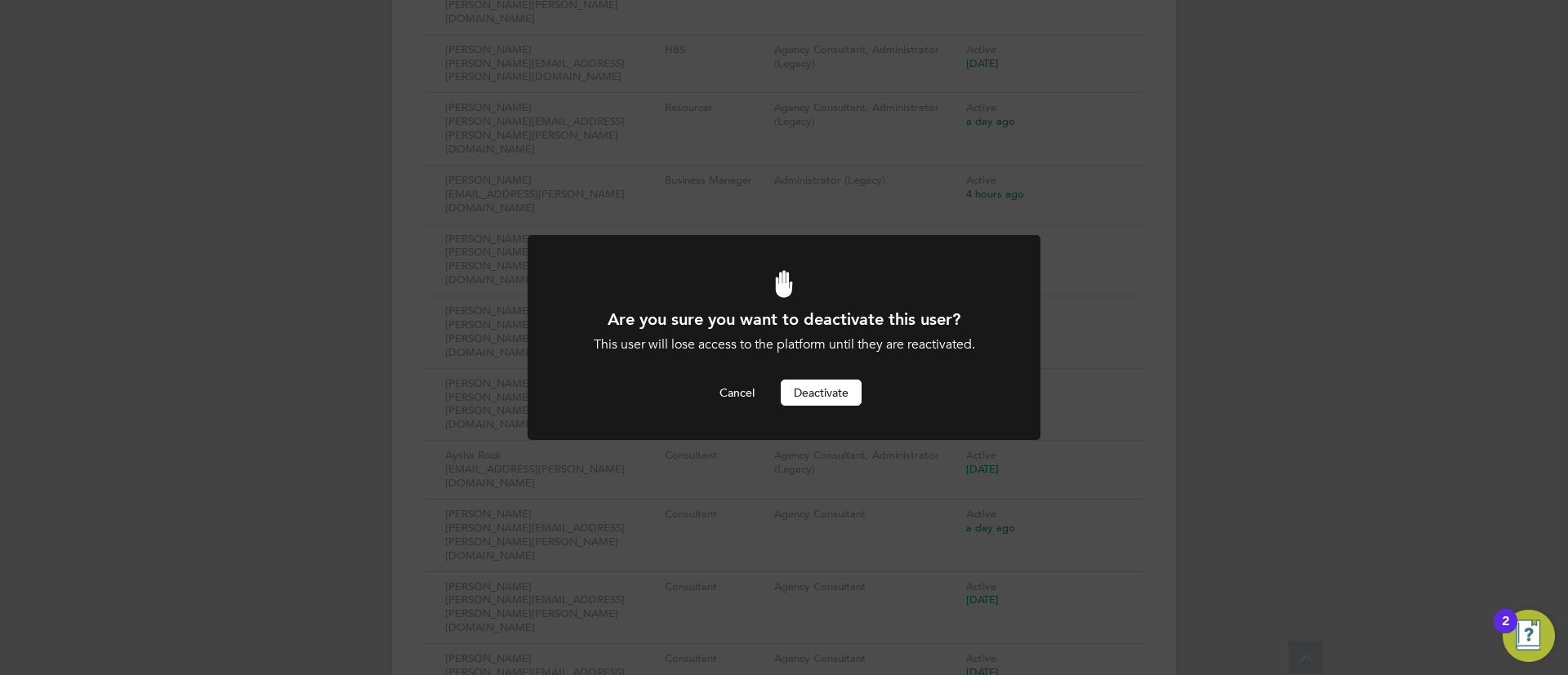
click at [816, 392] on button "Deactivate" at bounding box center [822, 392] width 81 height 26
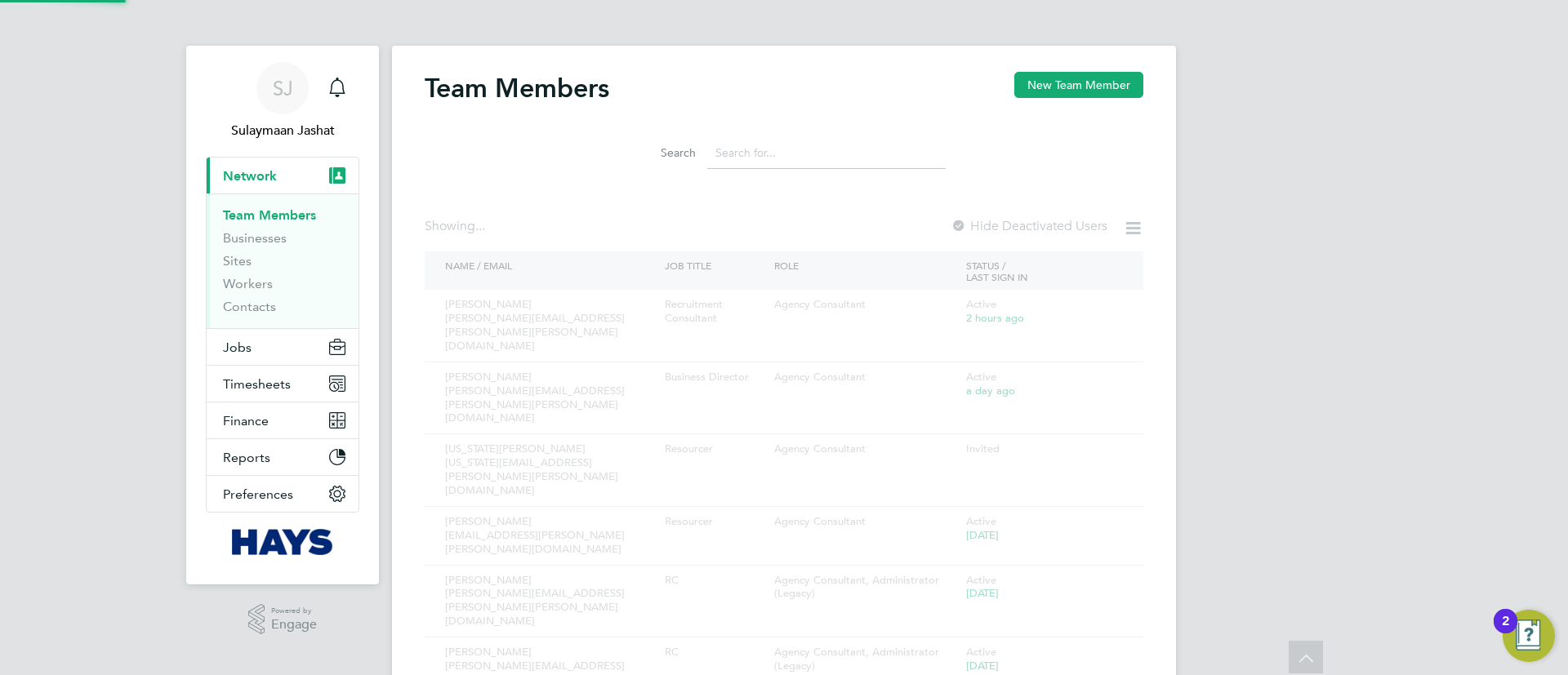
scroll to position [675, 0]
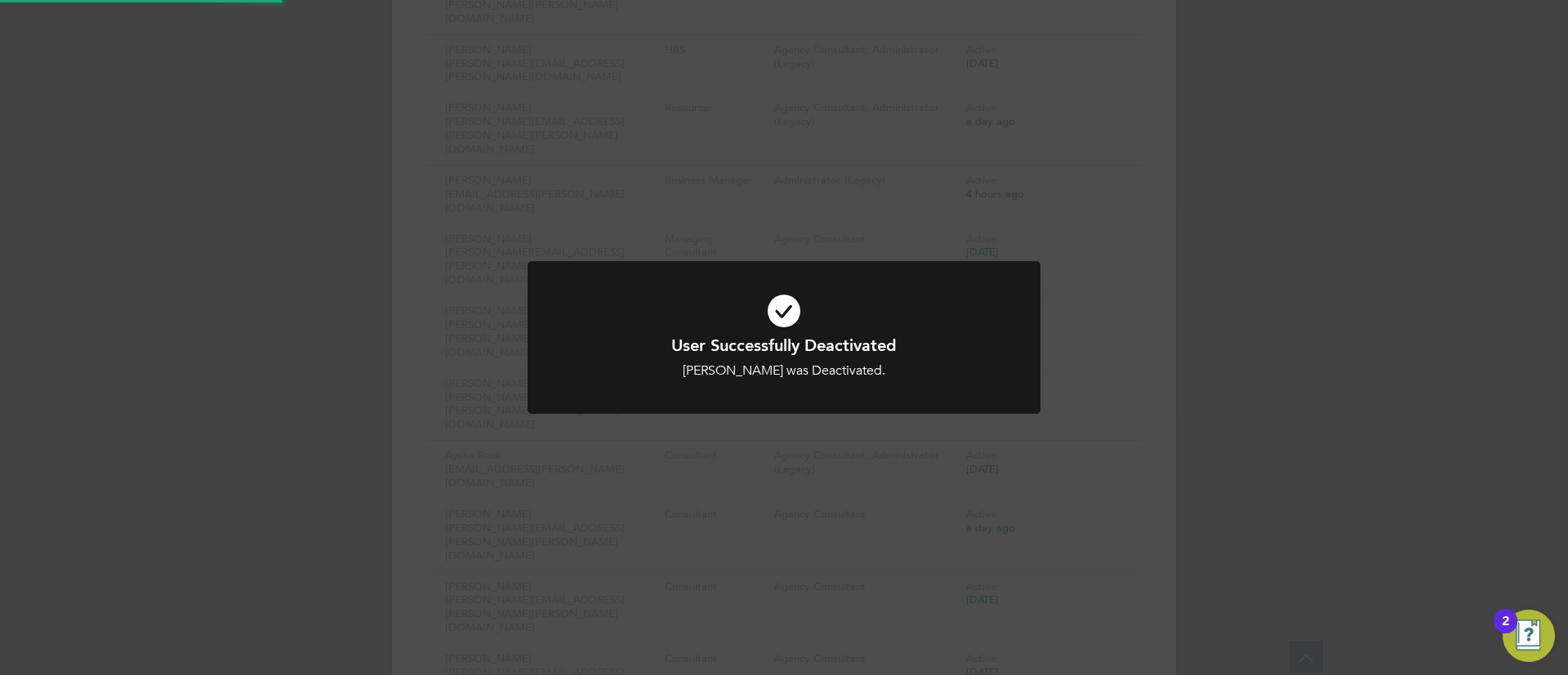
click at [1229, 403] on div "User Successfully Deactivated Tim Brown was Deactivated. Cancel Okay" at bounding box center [784, 337] width 1568 height 675
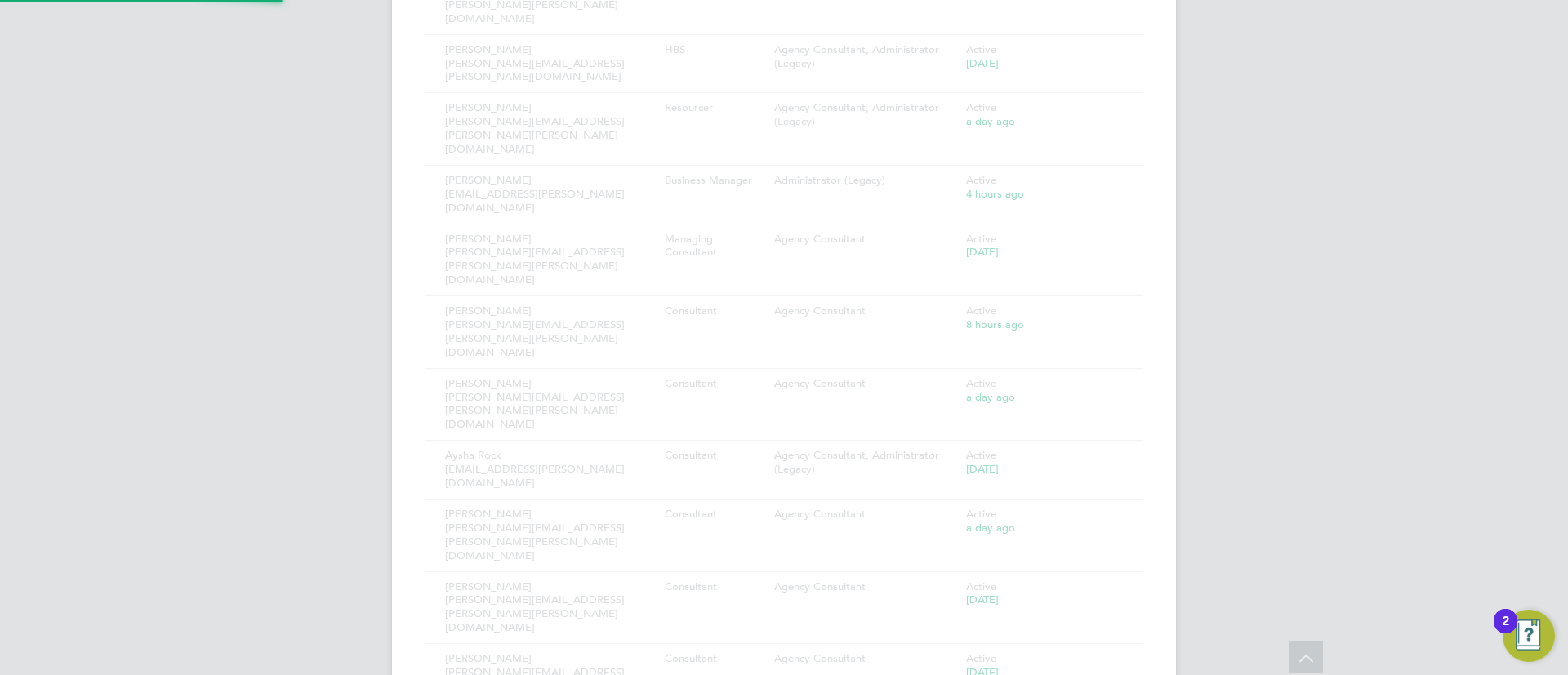
click at [1229, 403] on div "User Successfully Deactivated Tim Brown was Deactivated. Cancel Okay" at bounding box center [784, 337] width 1568 height 675
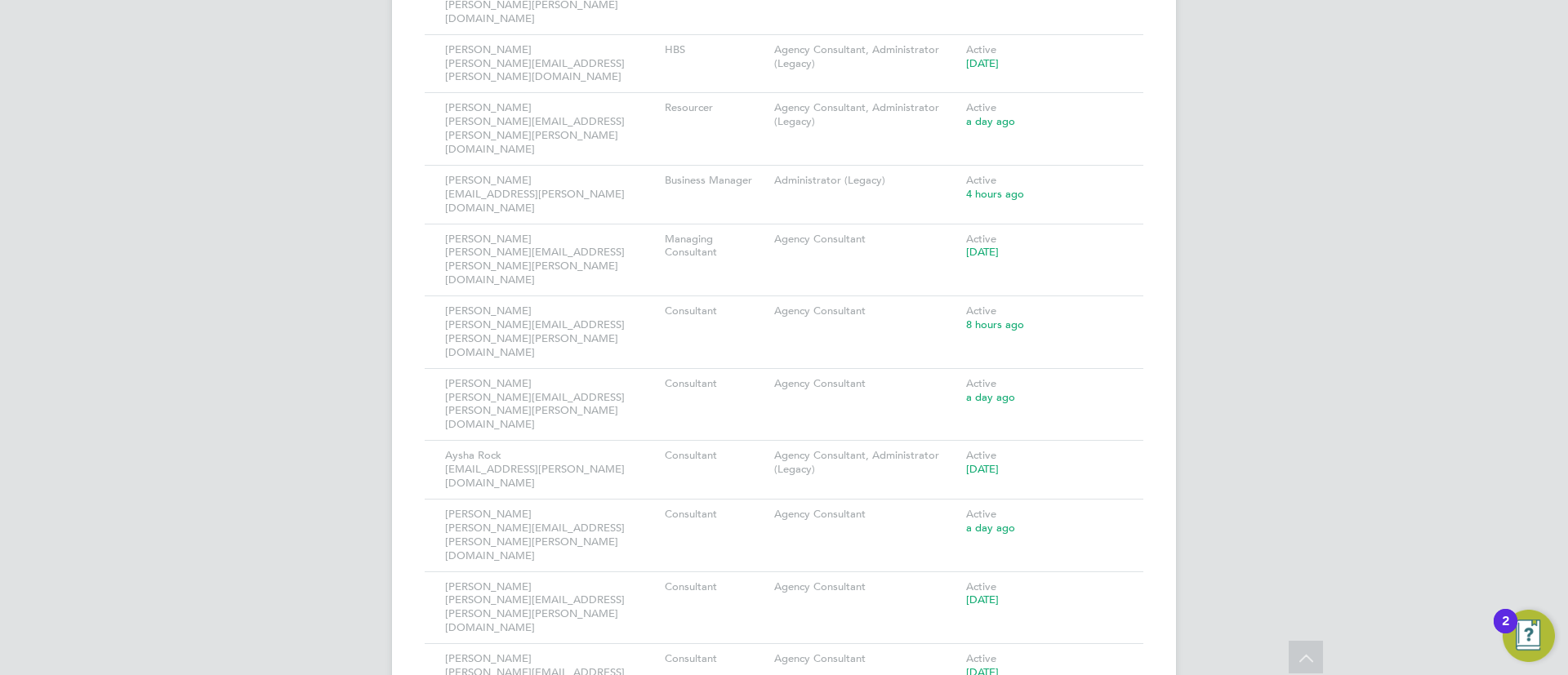
drag, startPoint x: 1229, startPoint y: 403, endPoint x: 1239, endPoint y: 451, distance: 49.0
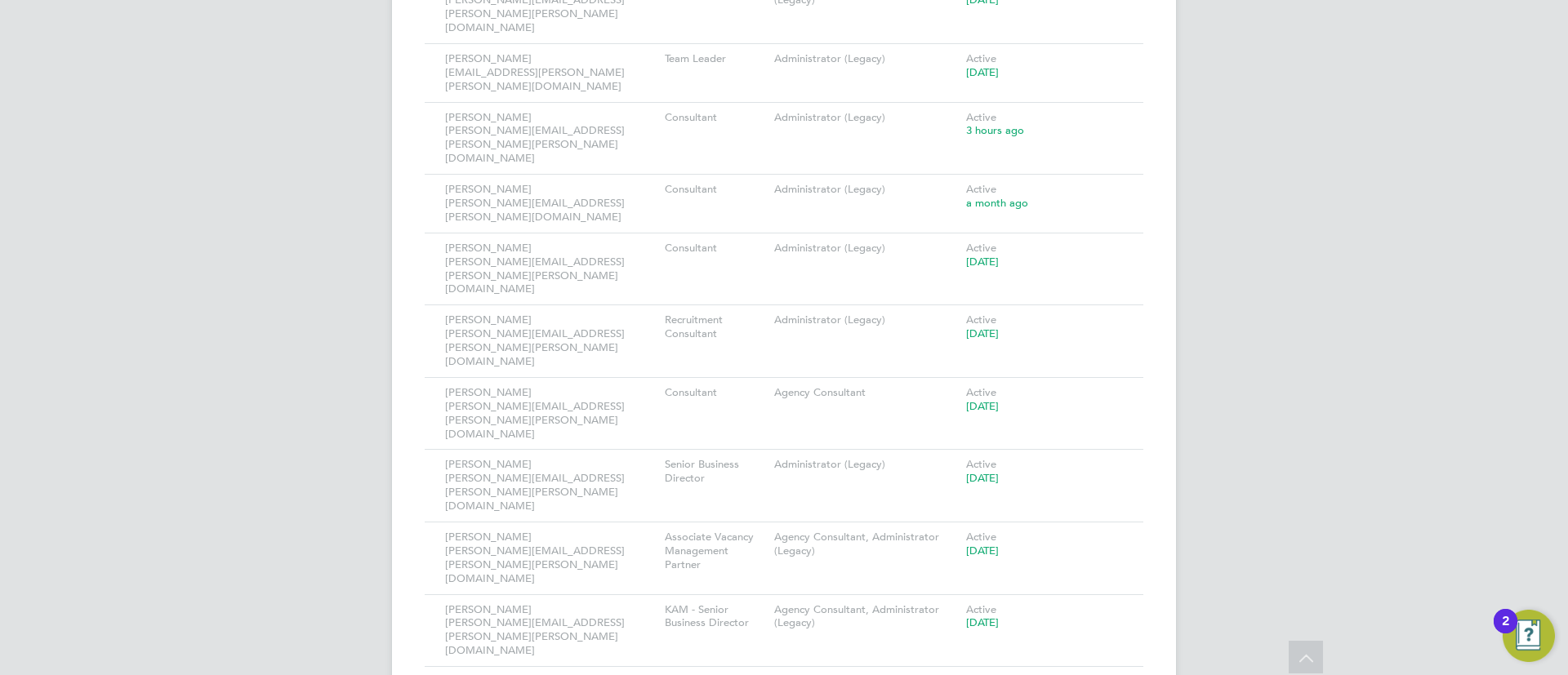
scroll to position [3979, 0]
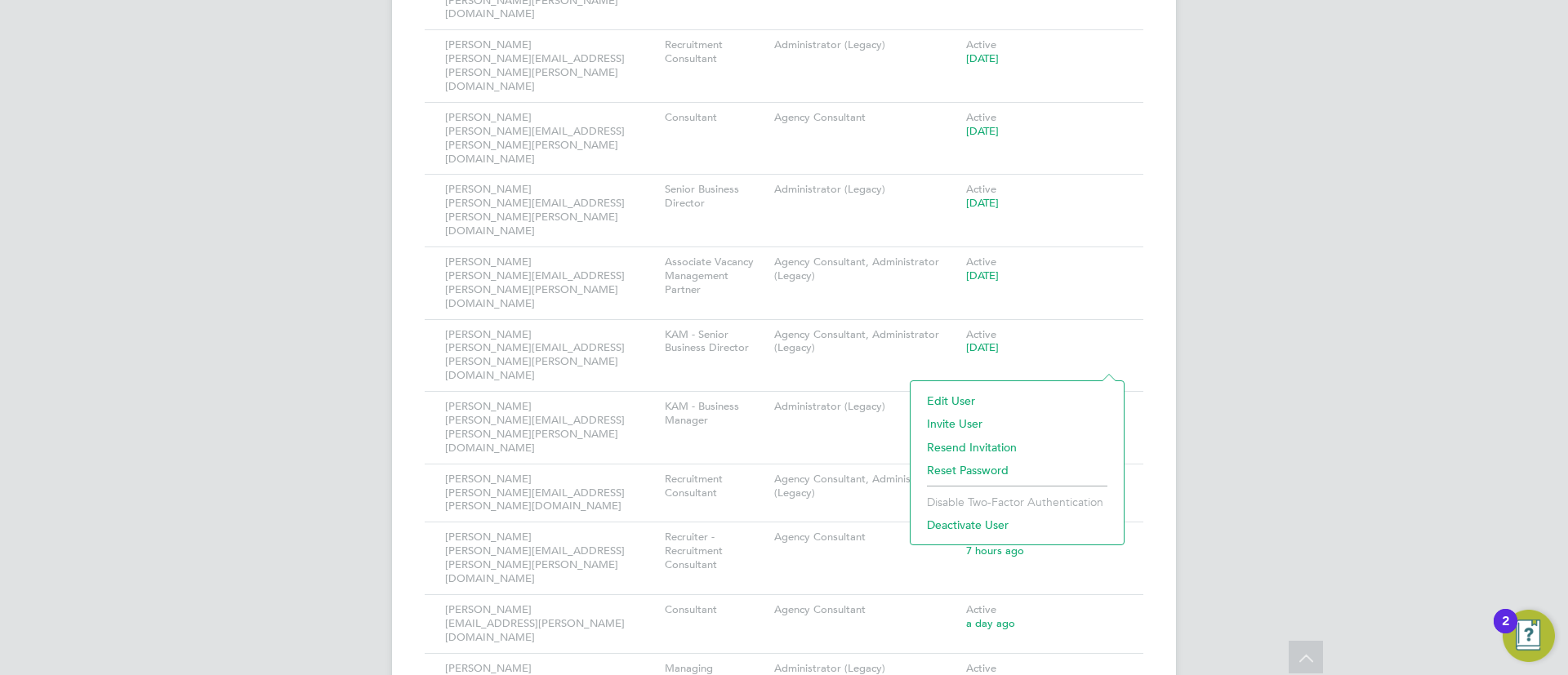
click at [964, 527] on li "Deactivate User" at bounding box center [1018, 525] width 197 height 23
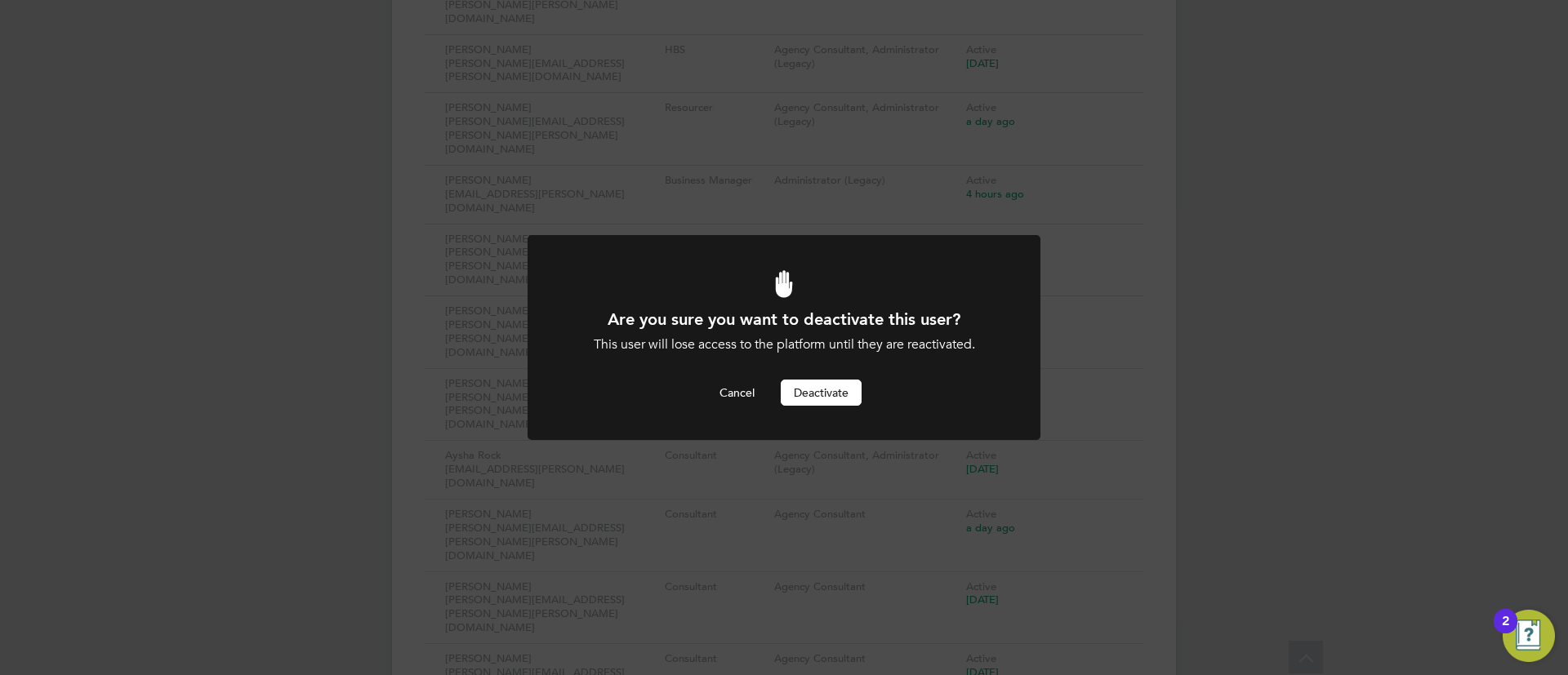
scroll to position [0, 0]
click at [836, 405] on button "Deactivate" at bounding box center [822, 392] width 81 height 26
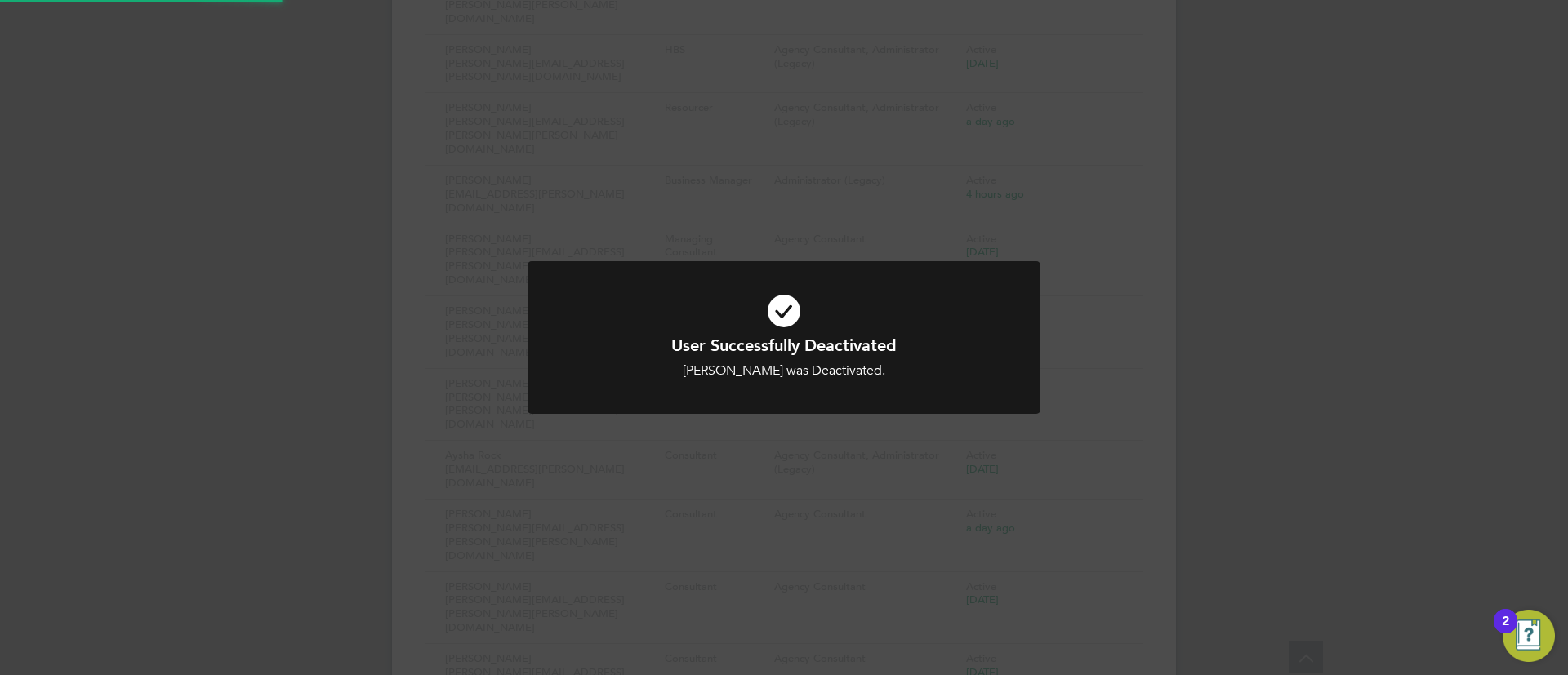
click at [1360, 426] on div "User Successfully Deactivated Jade Petherick was Deactivated. Cancel Okay" at bounding box center [784, 337] width 1568 height 675
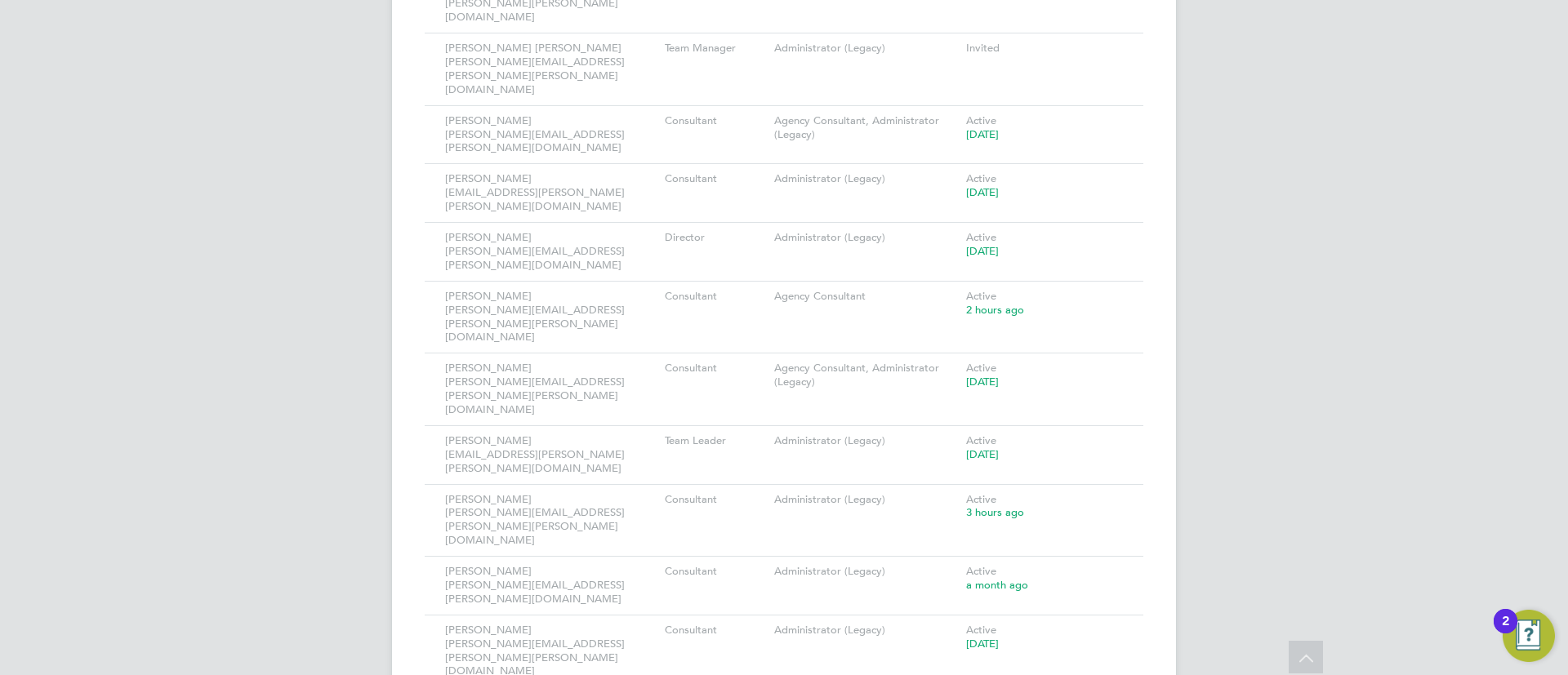
scroll to position [3199, 0]
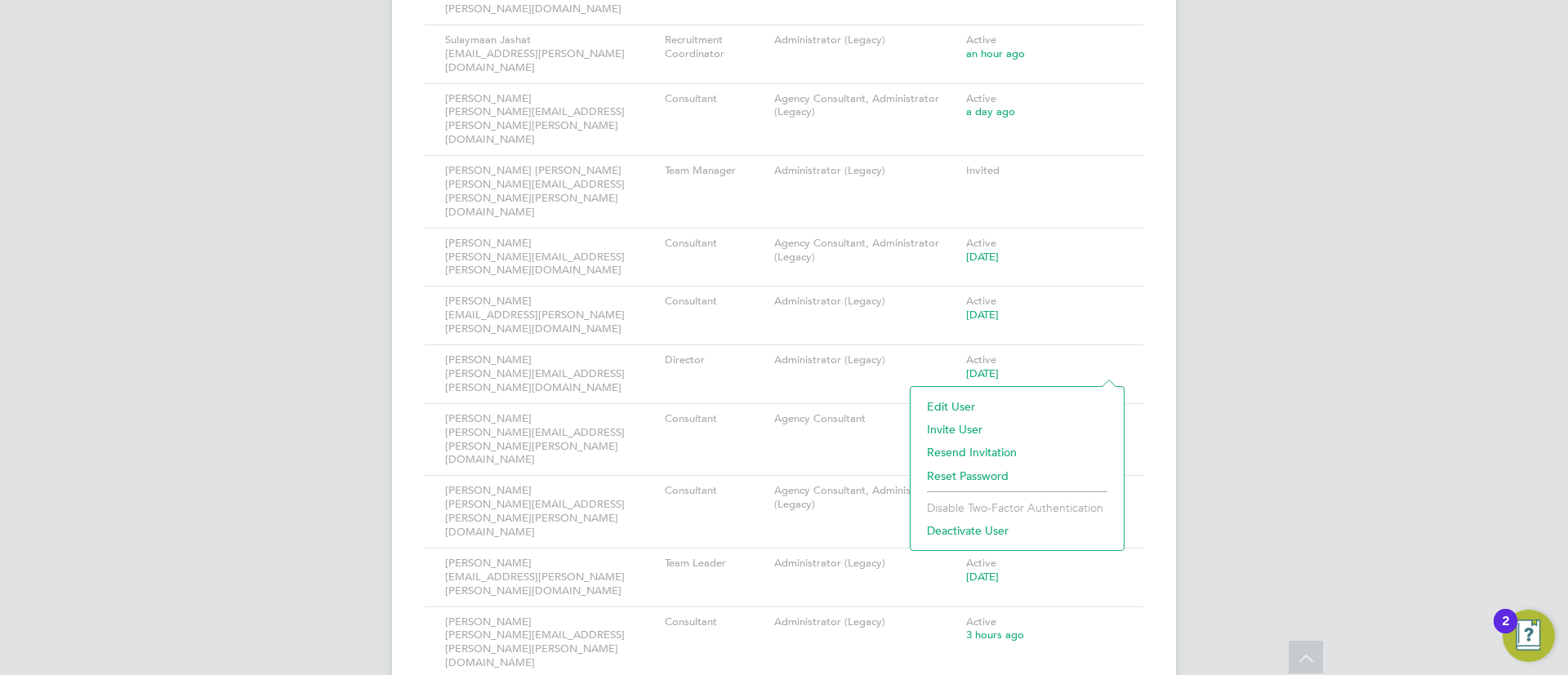
click at [977, 534] on li "Deactivate User" at bounding box center [1018, 530] width 197 height 23
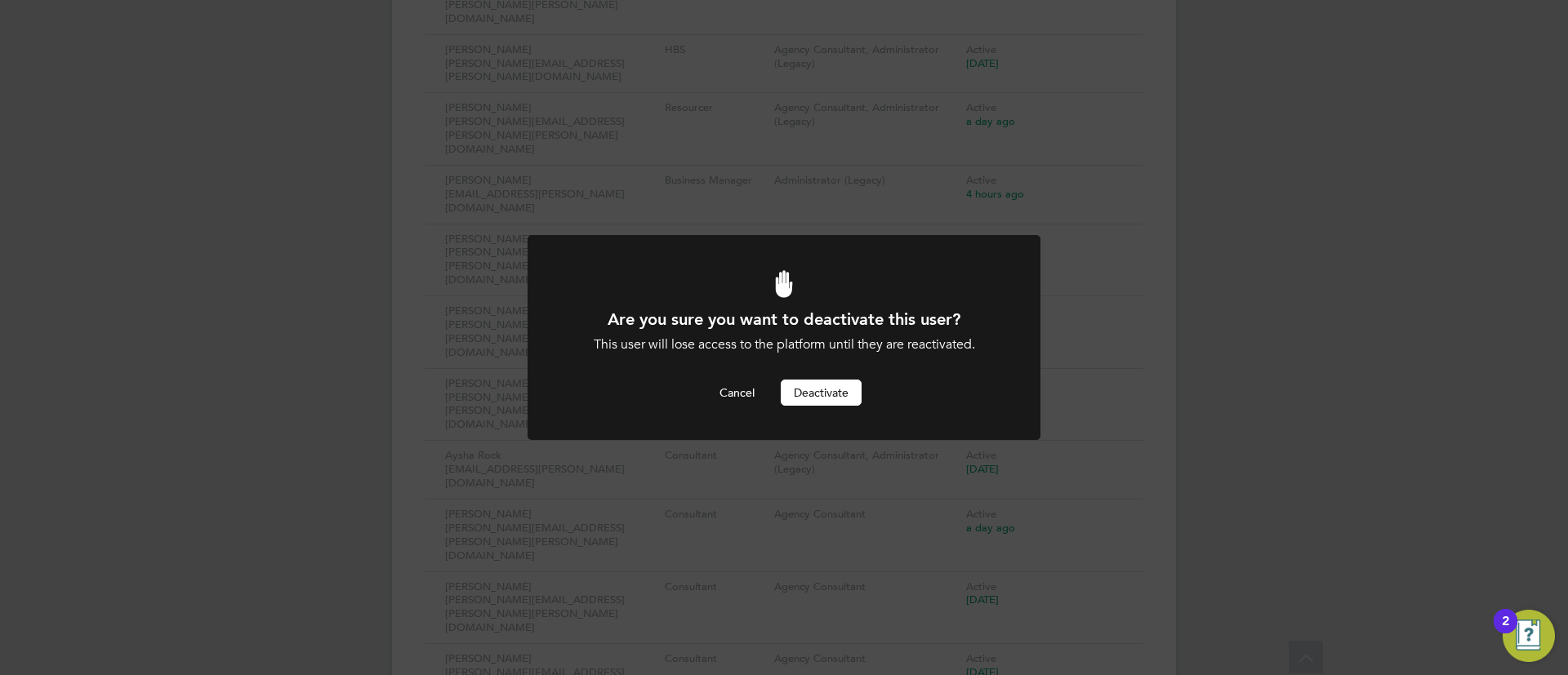
click at [838, 389] on button "Deactivate" at bounding box center [822, 392] width 81 height 26
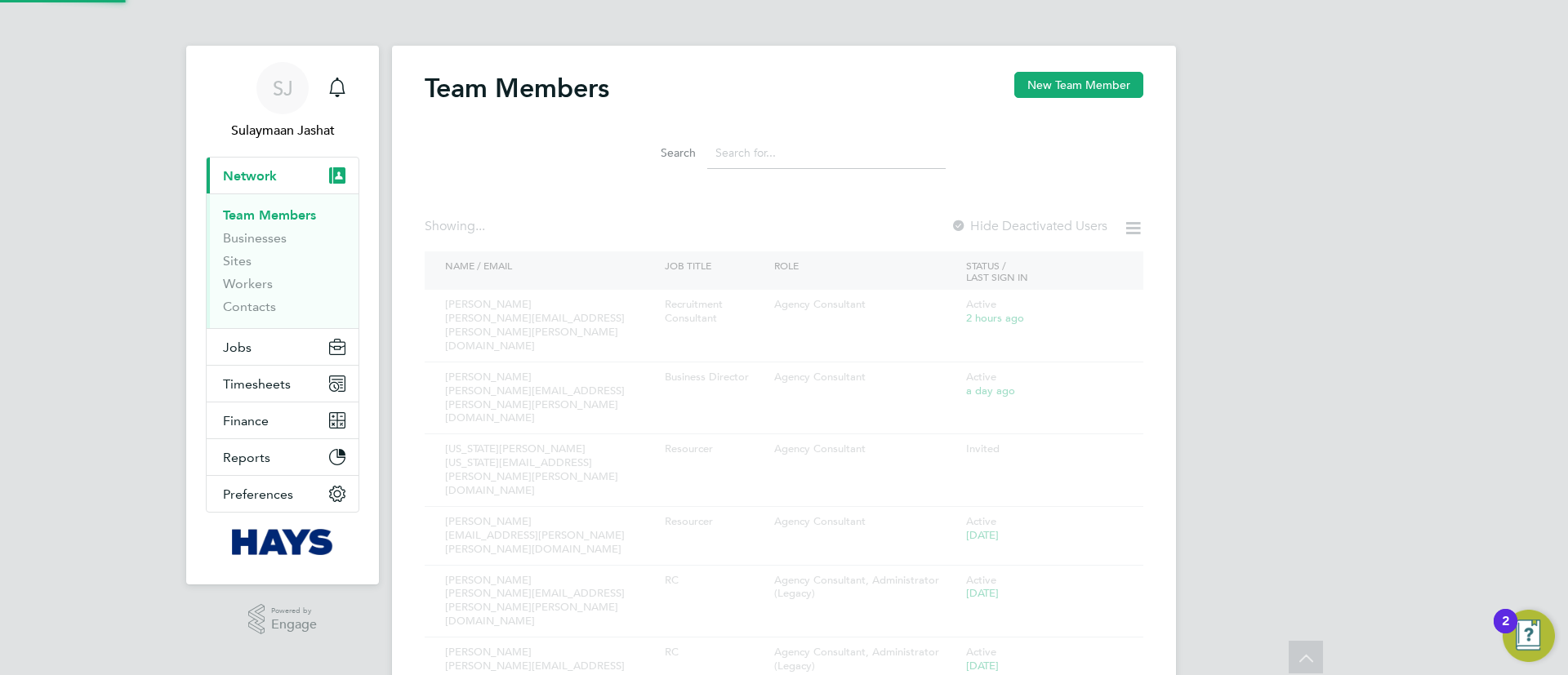
scroll to position [675, 0]
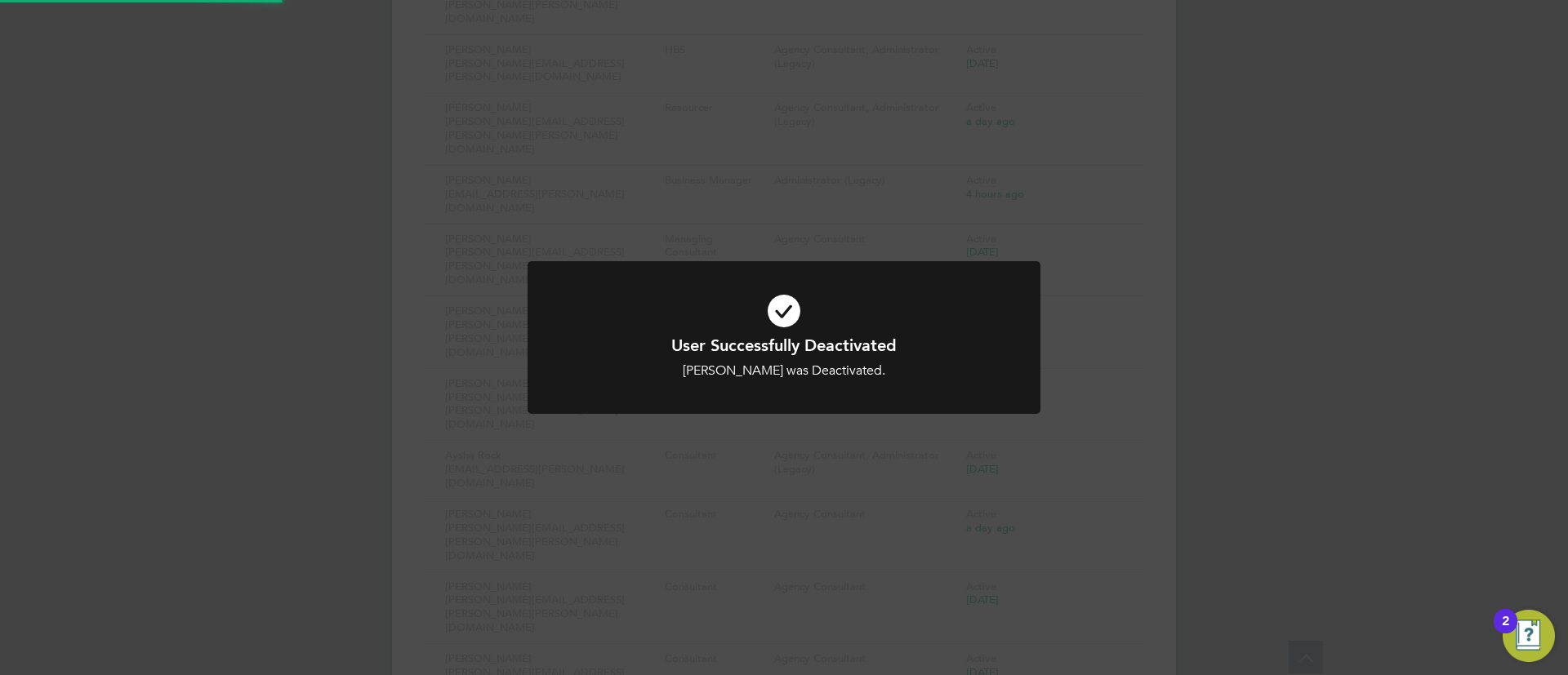
click at [1244, 323] on div "User Successfully Deactivated Nathan Merridan was Deactivated. Cancel Okay" at bounding box center [784, 337] width 1568 height 675
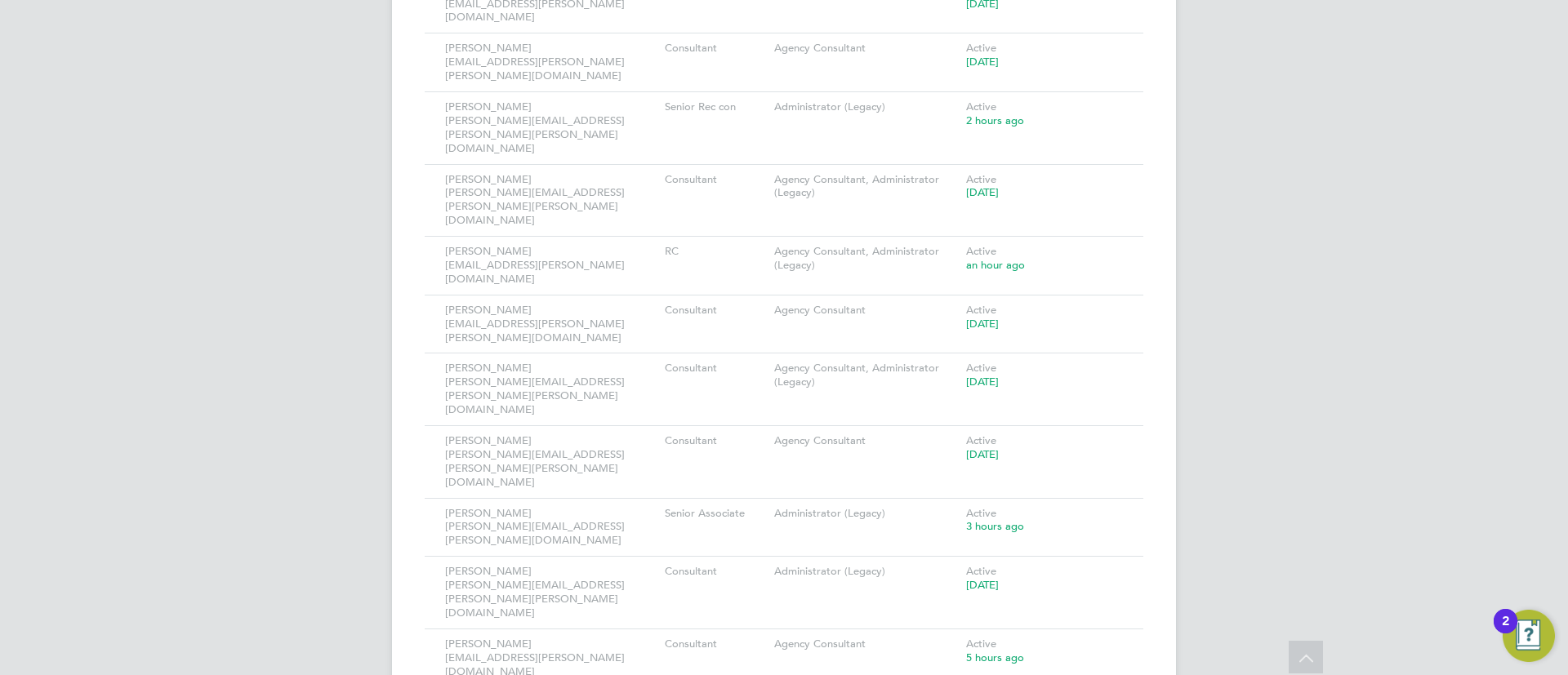
scroll to position [1715, 0]
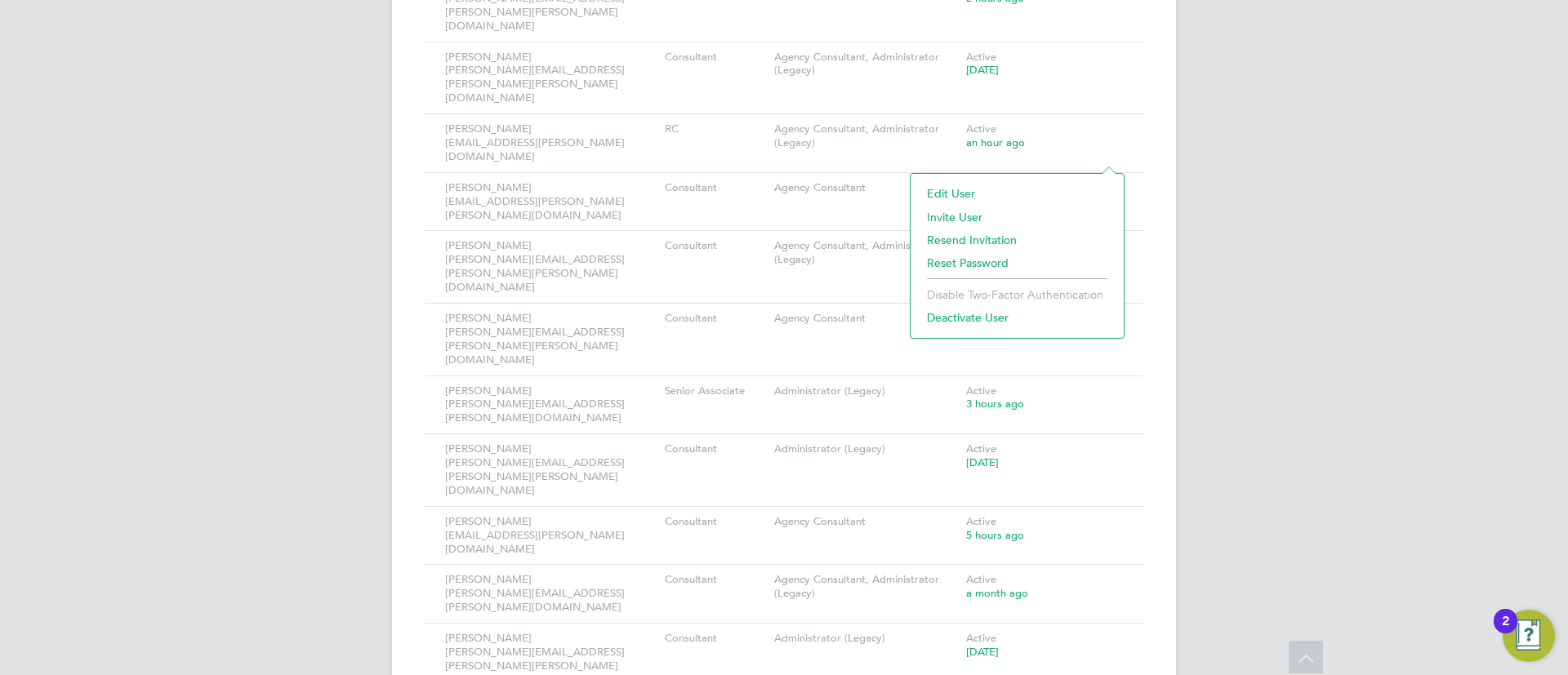
click at [972, 320] on li "Deactivate User" at bounding box center [1018, 317] width 197 height 23
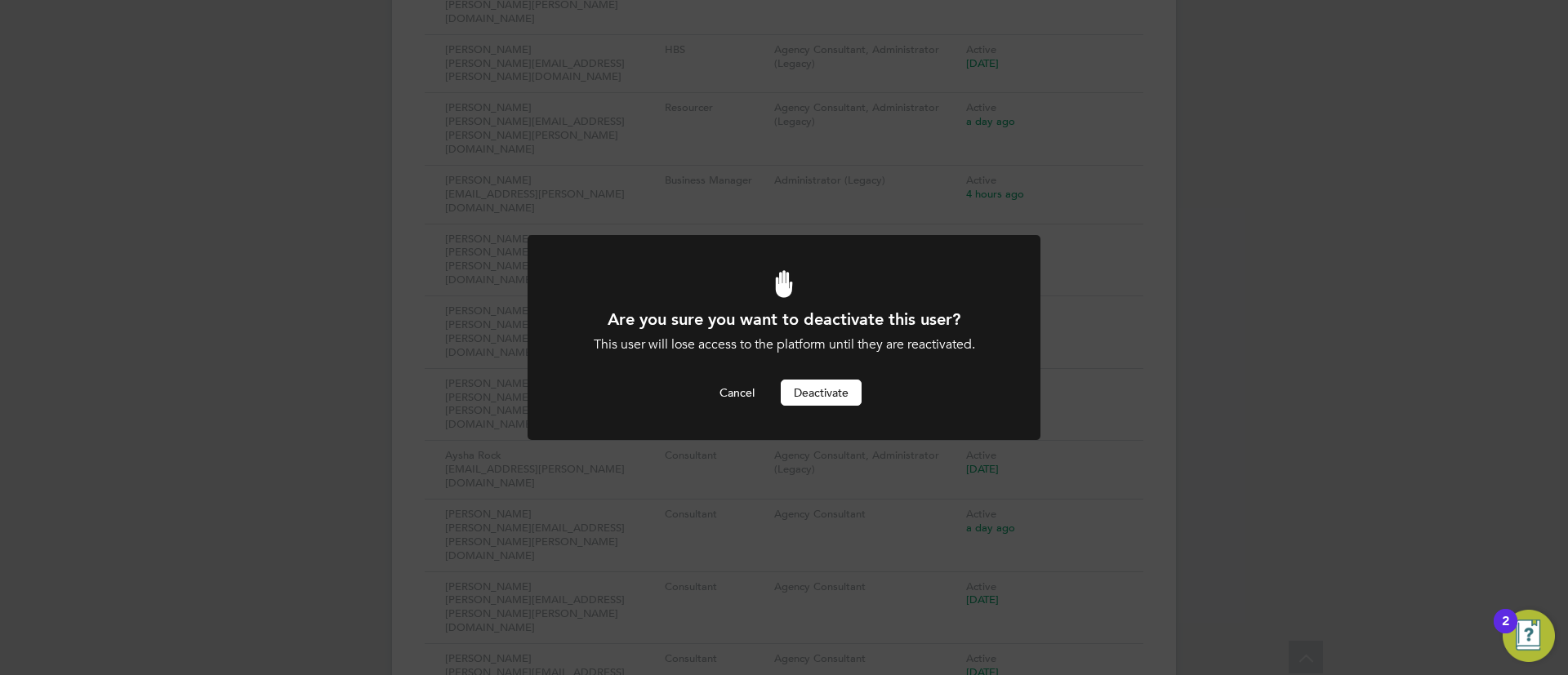
scroll to position [0, 0]
click at [825, 398] on button "Deactivate" at bounding box center [822, 392] width 81 height 26
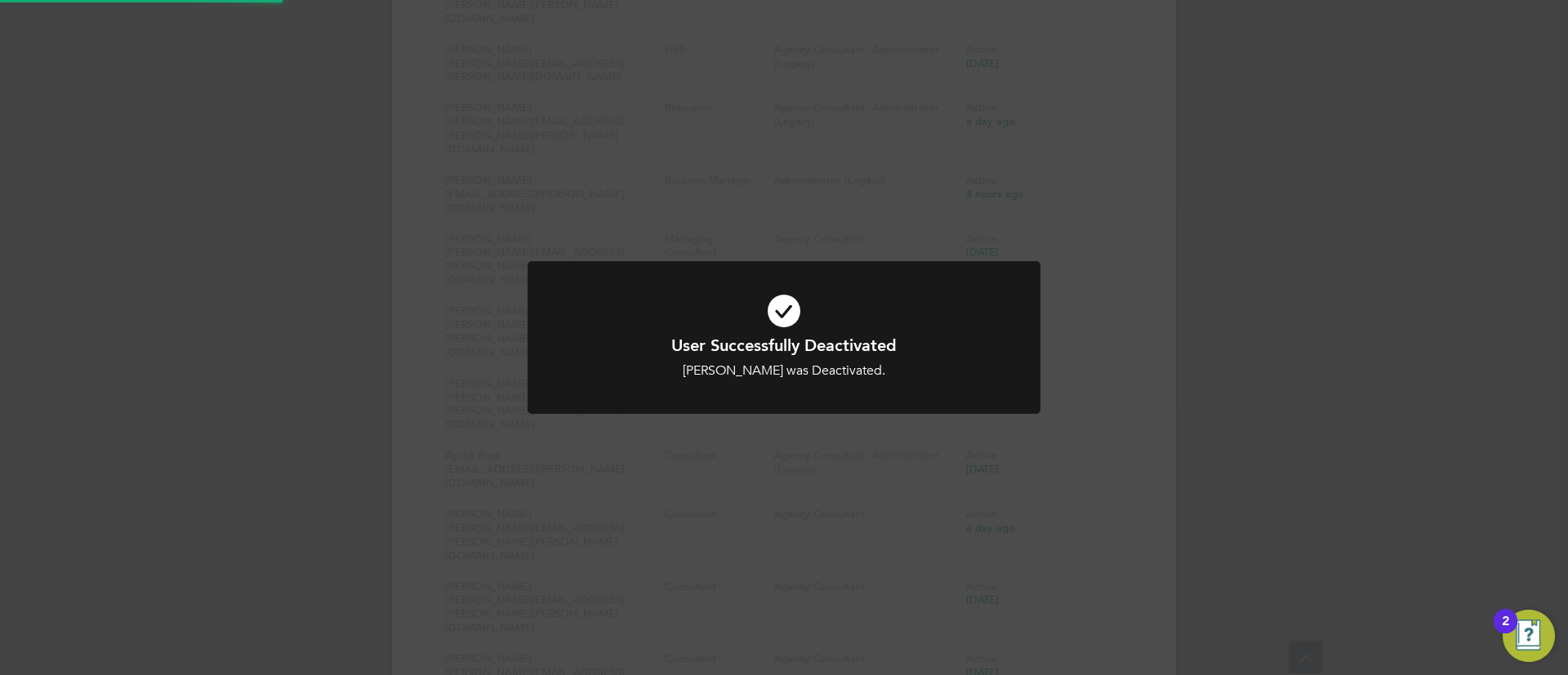
click at [1230, 373] on div "User Successfully Deactivated Anurag Tyagi was Deactivated. Cancel Okay" at bounding box center [784, 337] width 1568 height 675
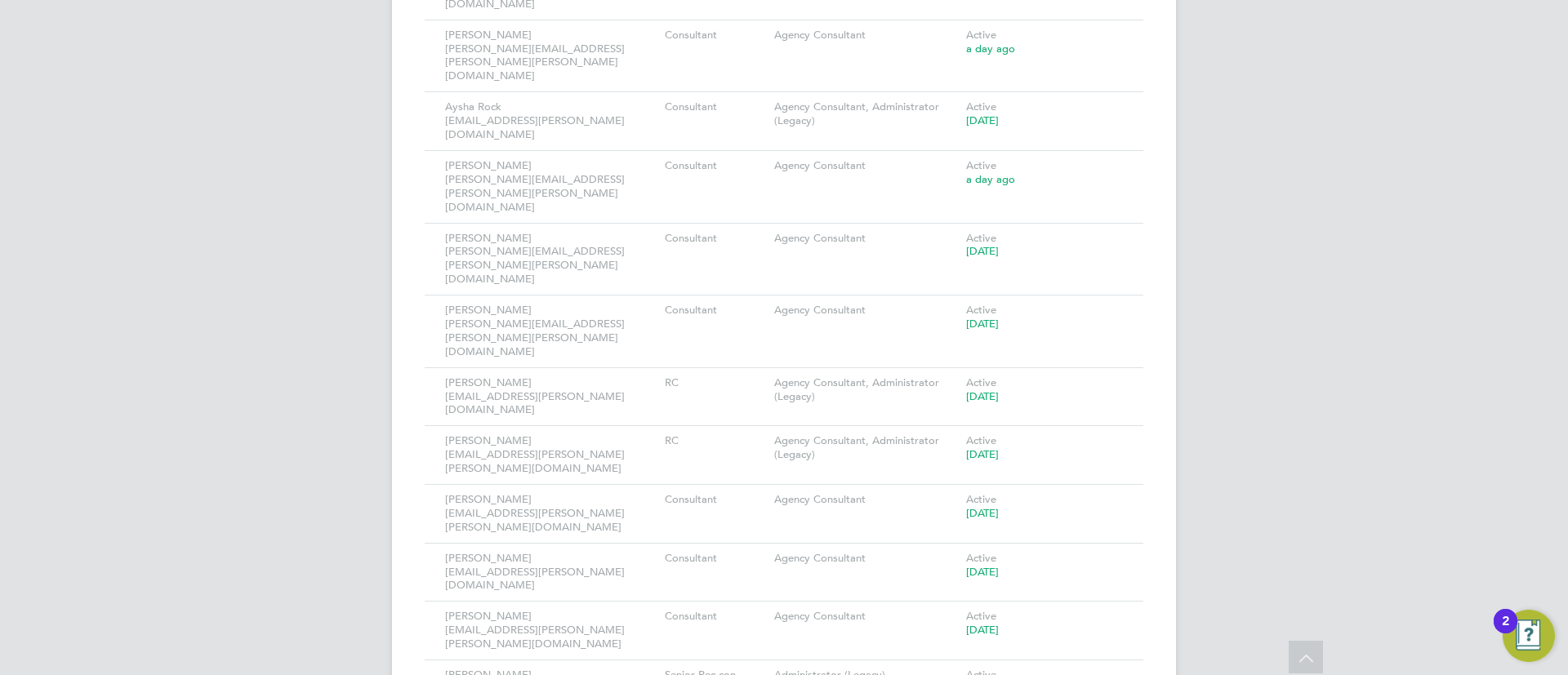
scroll to position [1043, 0]
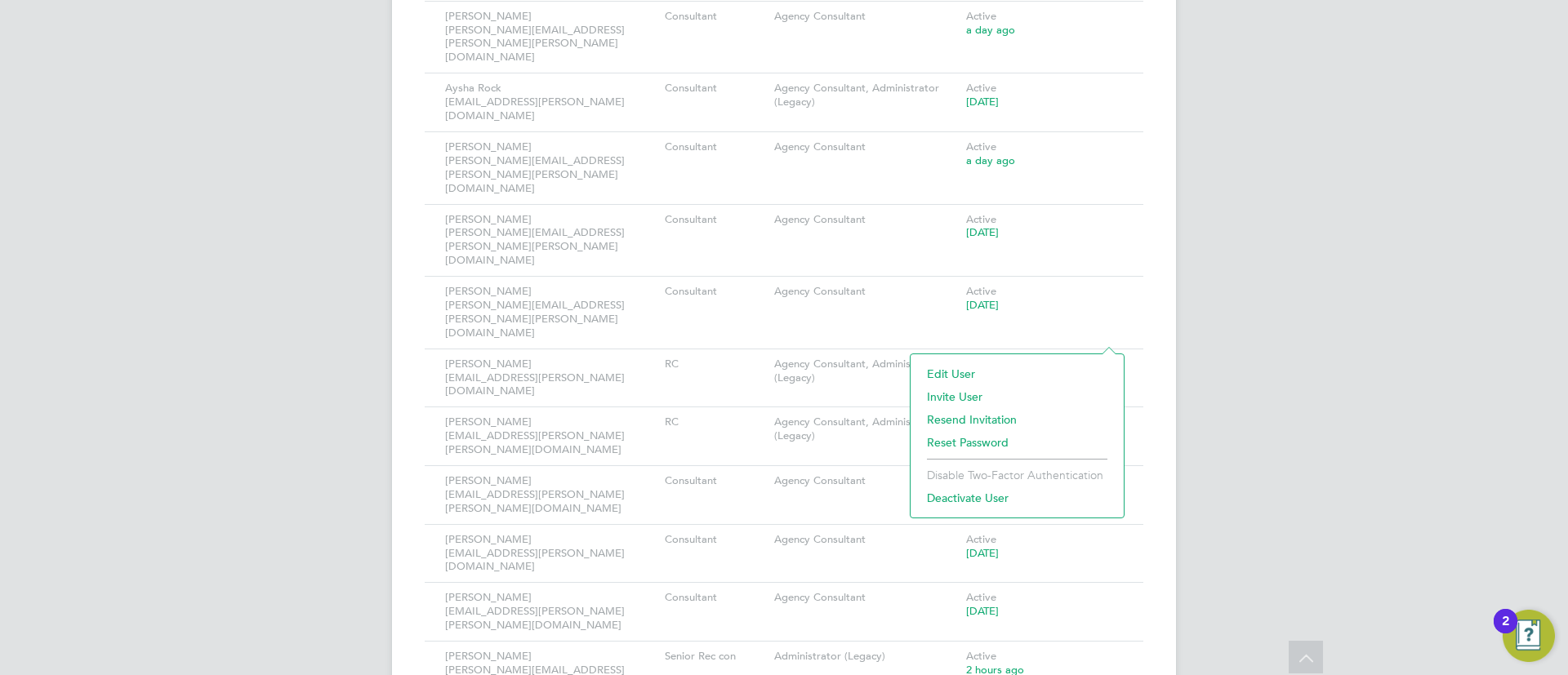
click at [974, 486] on li "Deactivate User" at bounding box center [1018, 498] width 197 height 23
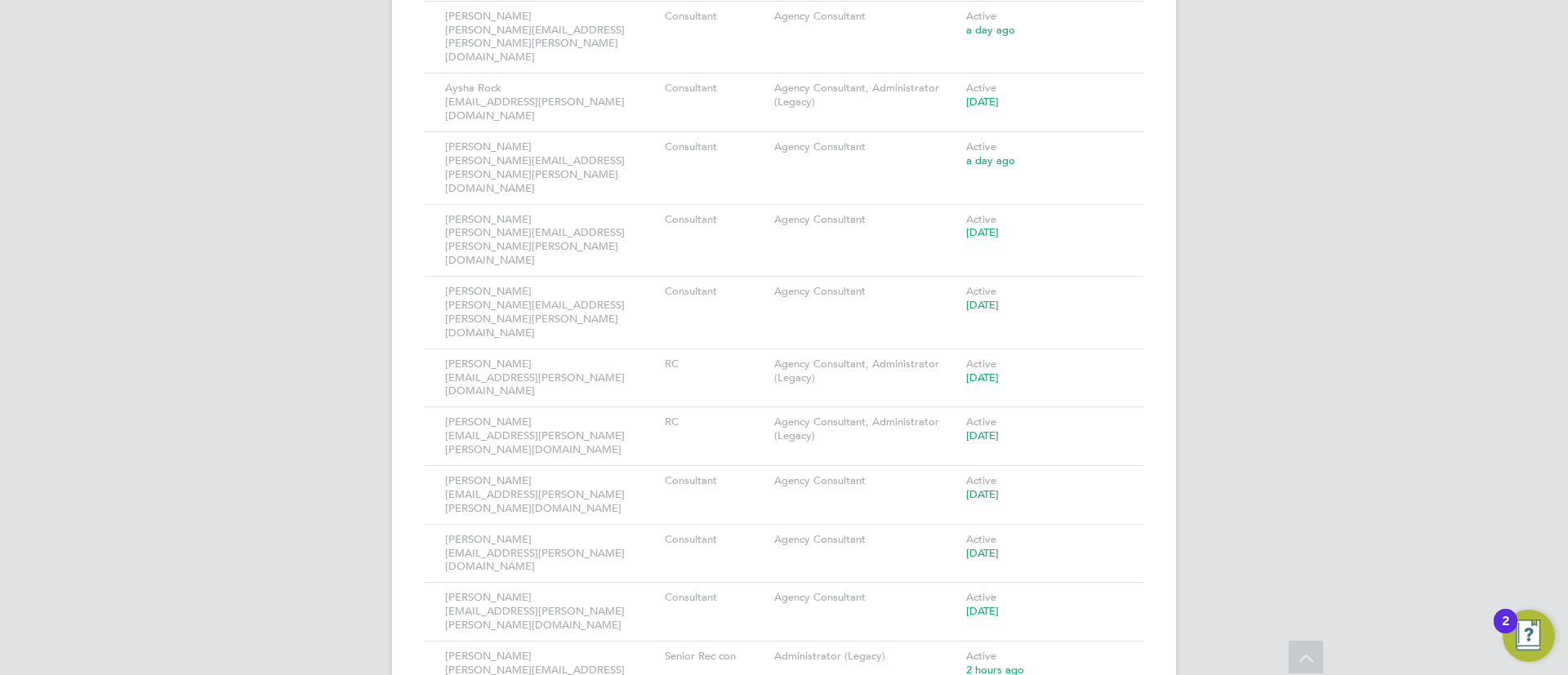
scroll to position [0, 0]
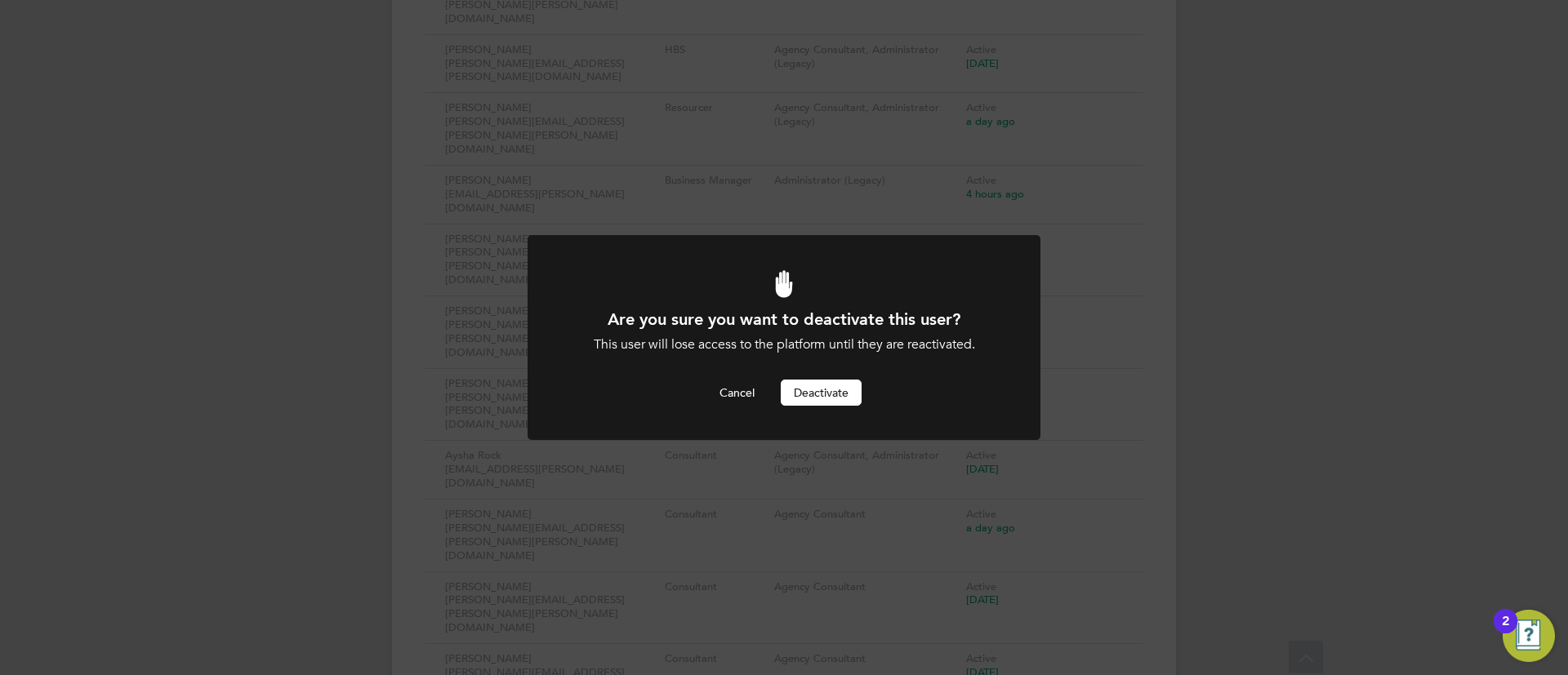
click at [834, 402] on button "Deactivate" at bounding box center [822, 392] width 81 height 26
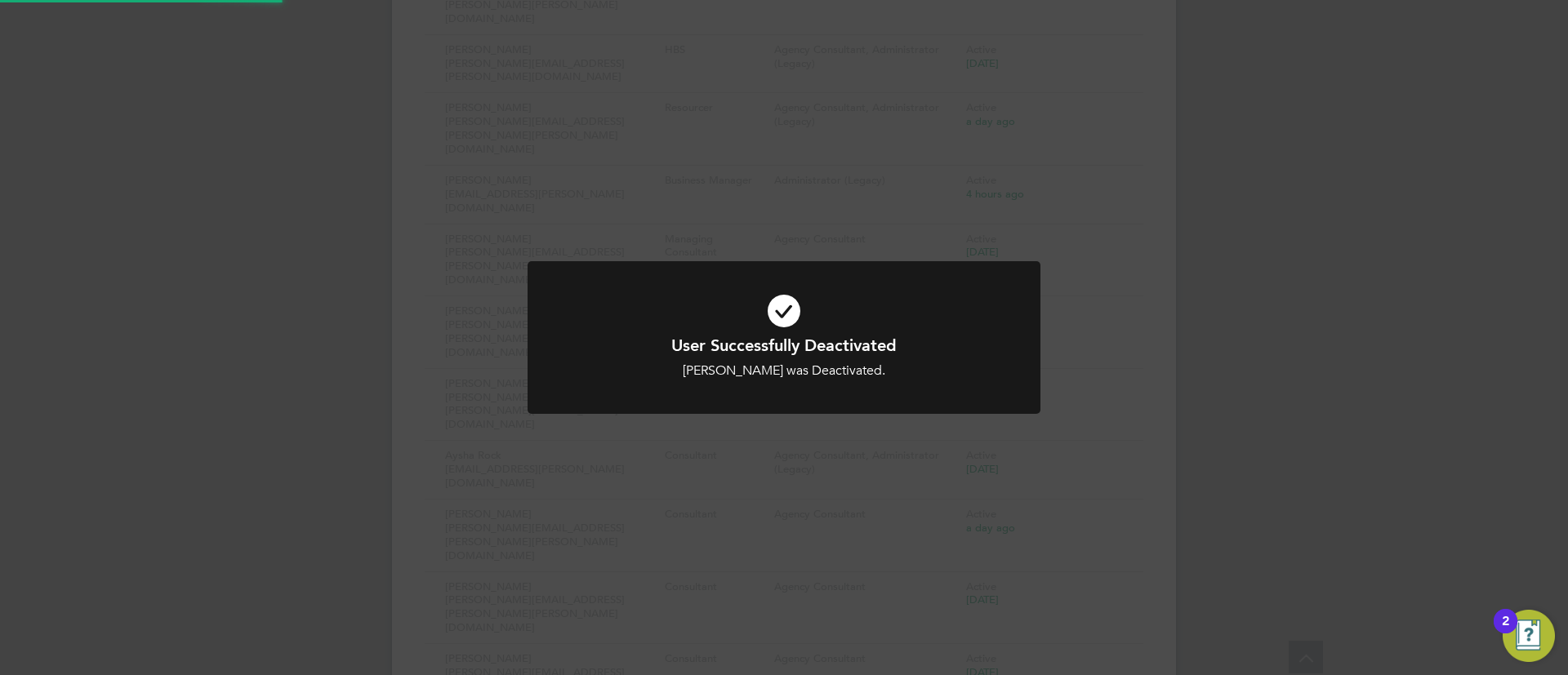
click at [1278, 391] on div "User Successfully Deactivated Kayleigh Saunders was Deactivated. Cancel Okay" at bounding box center [784, 337] width 1568 height 675
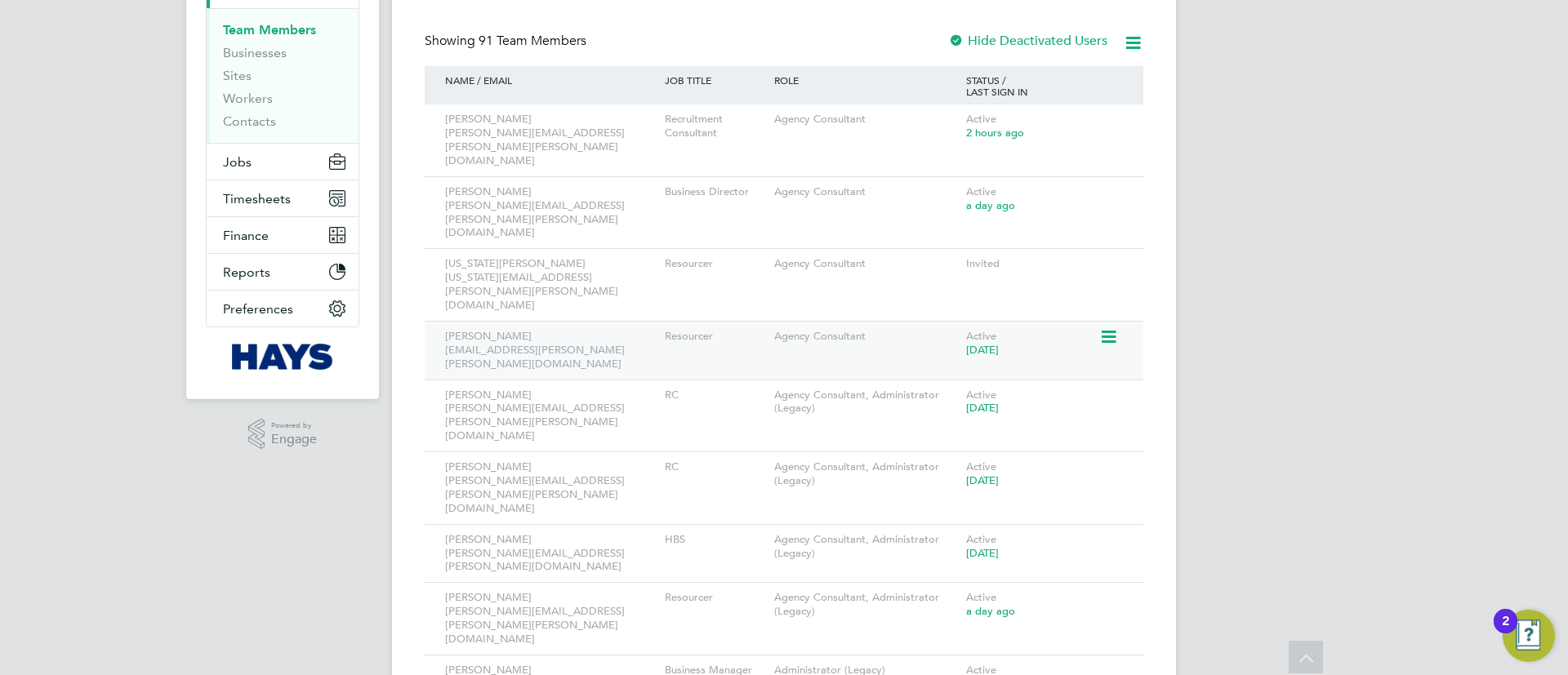
scroll to position [0, 0]
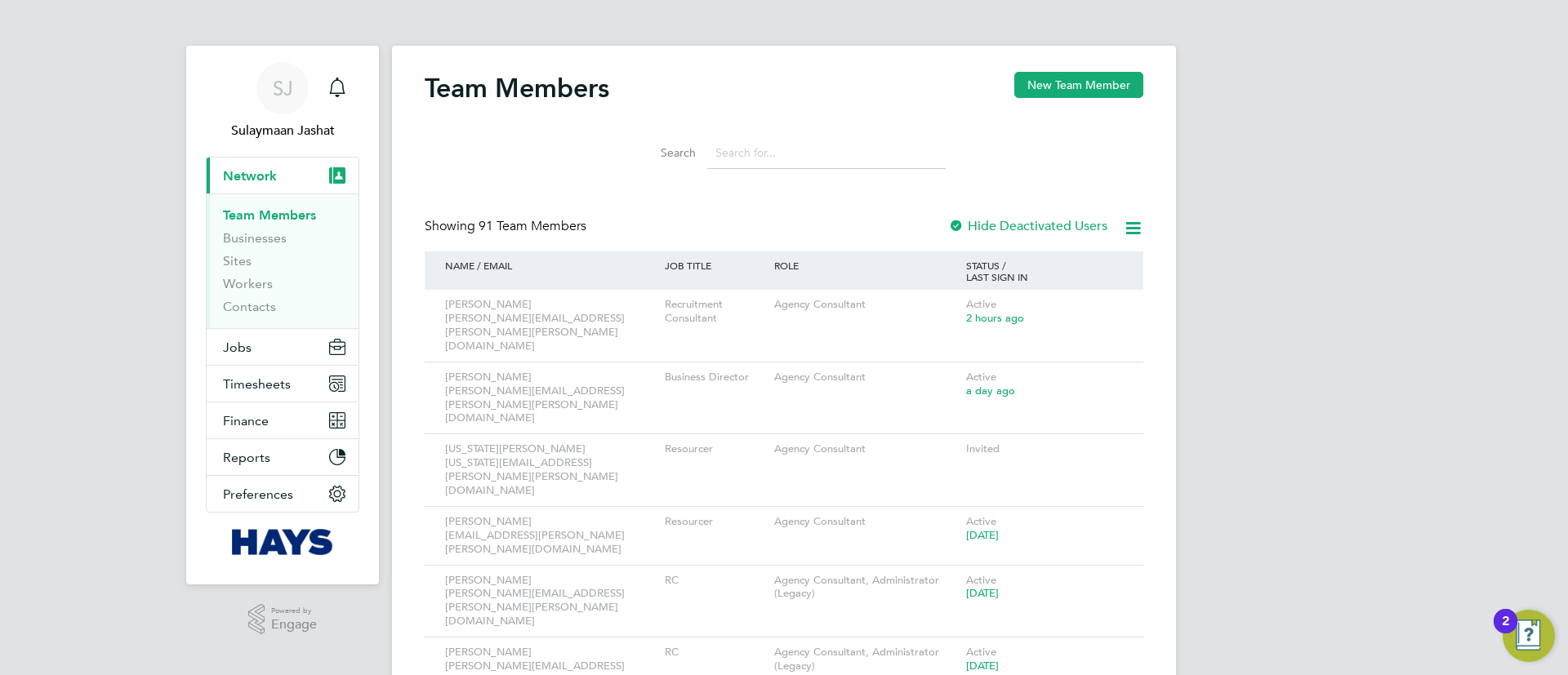
click at [1129, 222] on icon at bounding box center [1133, 228] width 21 height 21
click at [1020, 263] on li "Download Team Members Report" at bounding box center [1043, 267] width 197 height 23
click at [761, 155] on input at bounding box center [826, 153] width 238 height 32
type input "r"
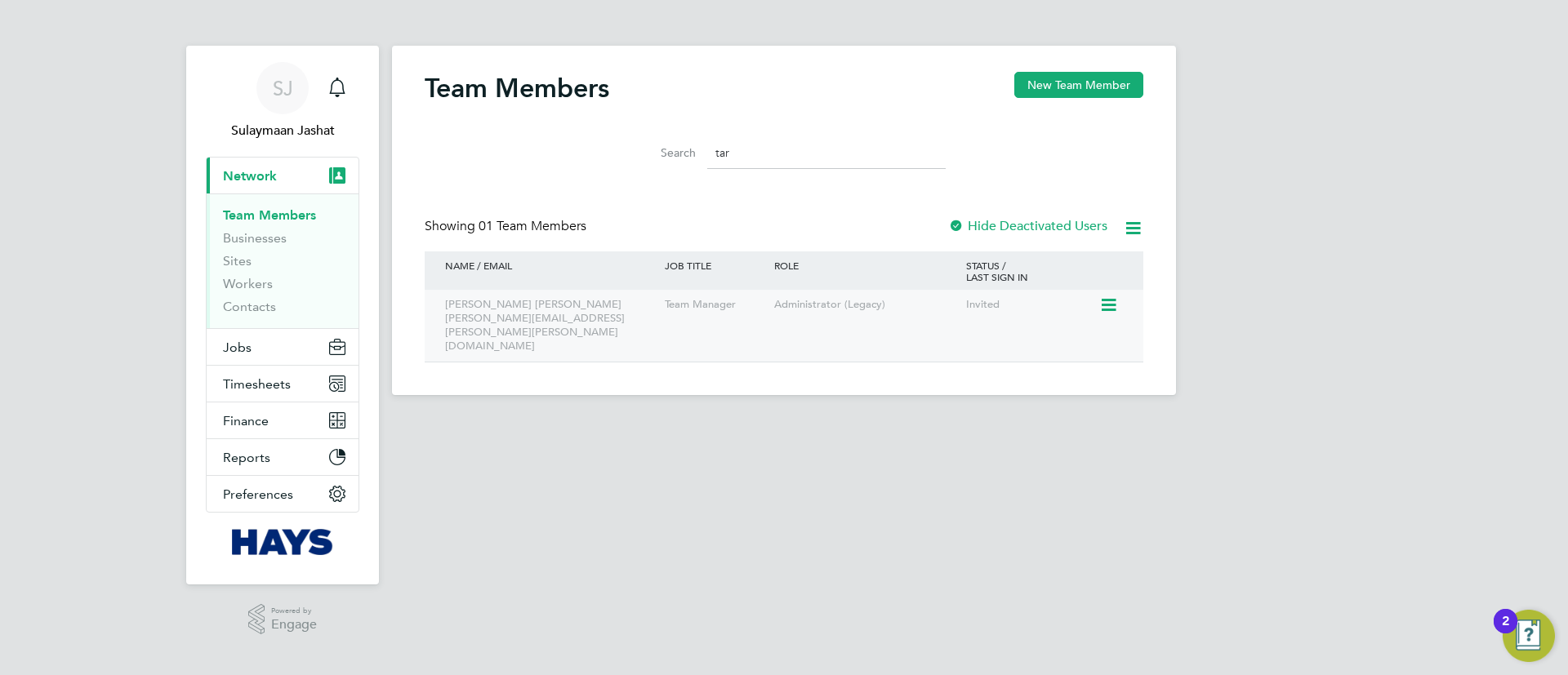
click at [1125, 299] on div at bounding box center [1114, 304] width 28 height 28
click at [1115, 304] on icon at bounding box center [1107, 305] width 16 height 20
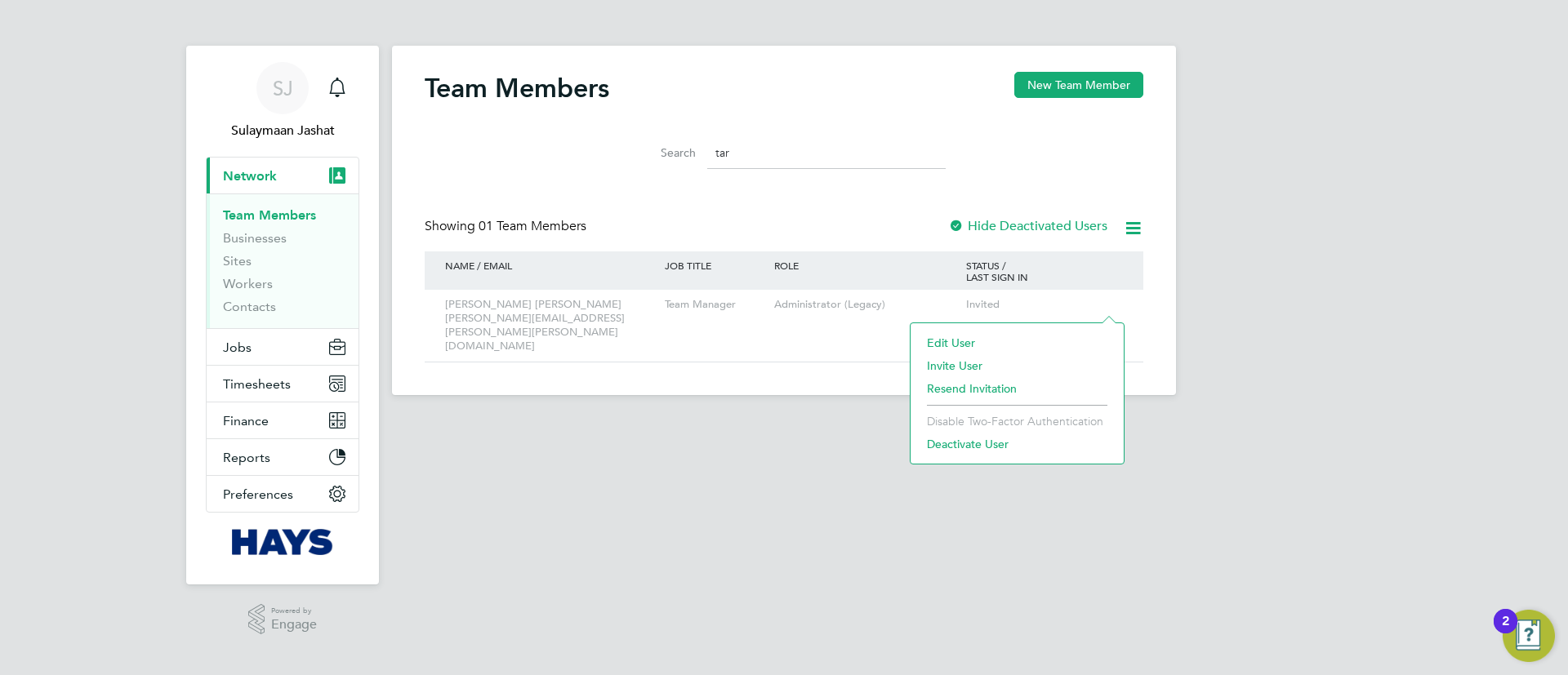
click at [969, 443] on li "Deactivate User" at bounding box center [1018, 444] width 197 height 23
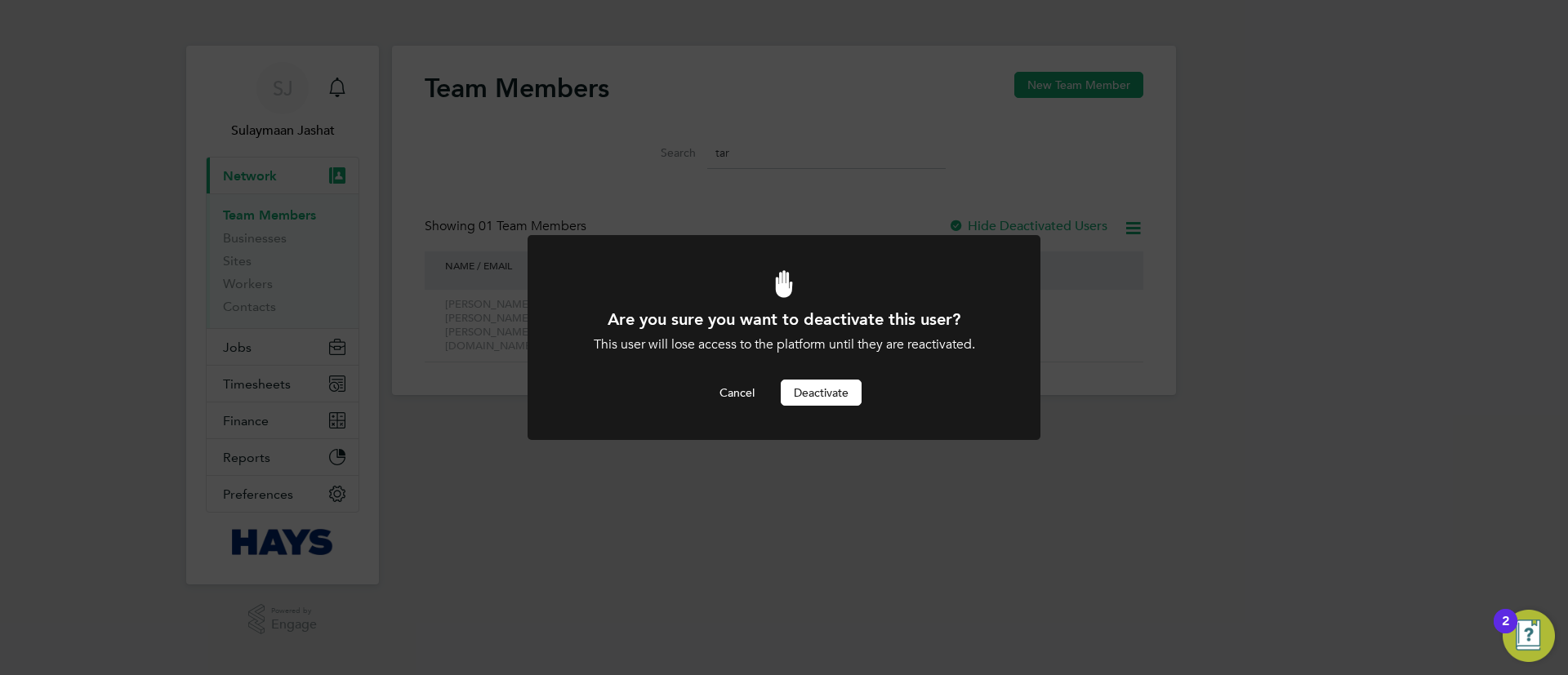
click at [856, 399] on button "Deactivate" at bounding box center [822, 392] width 81 height 26
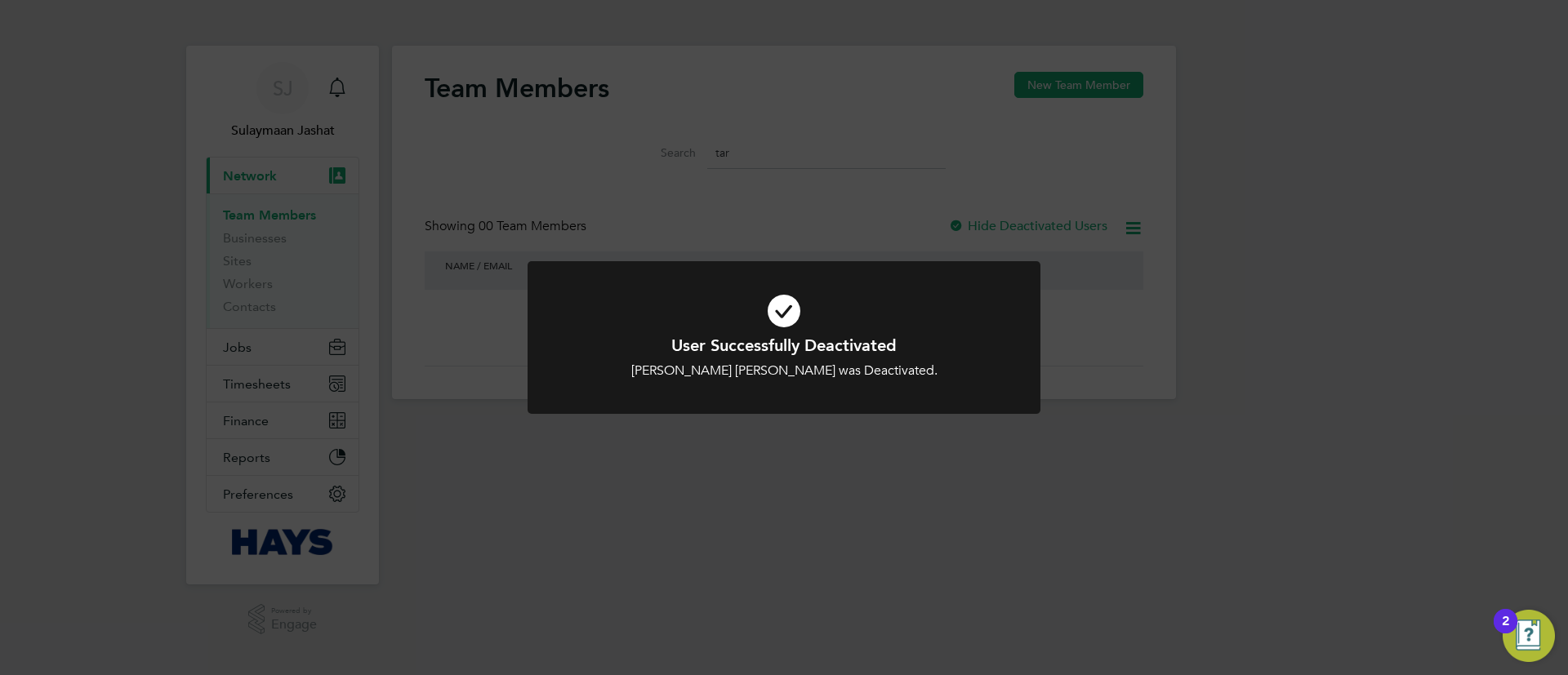
click at [773, 221] on div "User Successfully Deactivated Tarun Kumar Kandari was Deactivated. Cancel Okay" at bounding box center [784, 337] width 1568 height 675
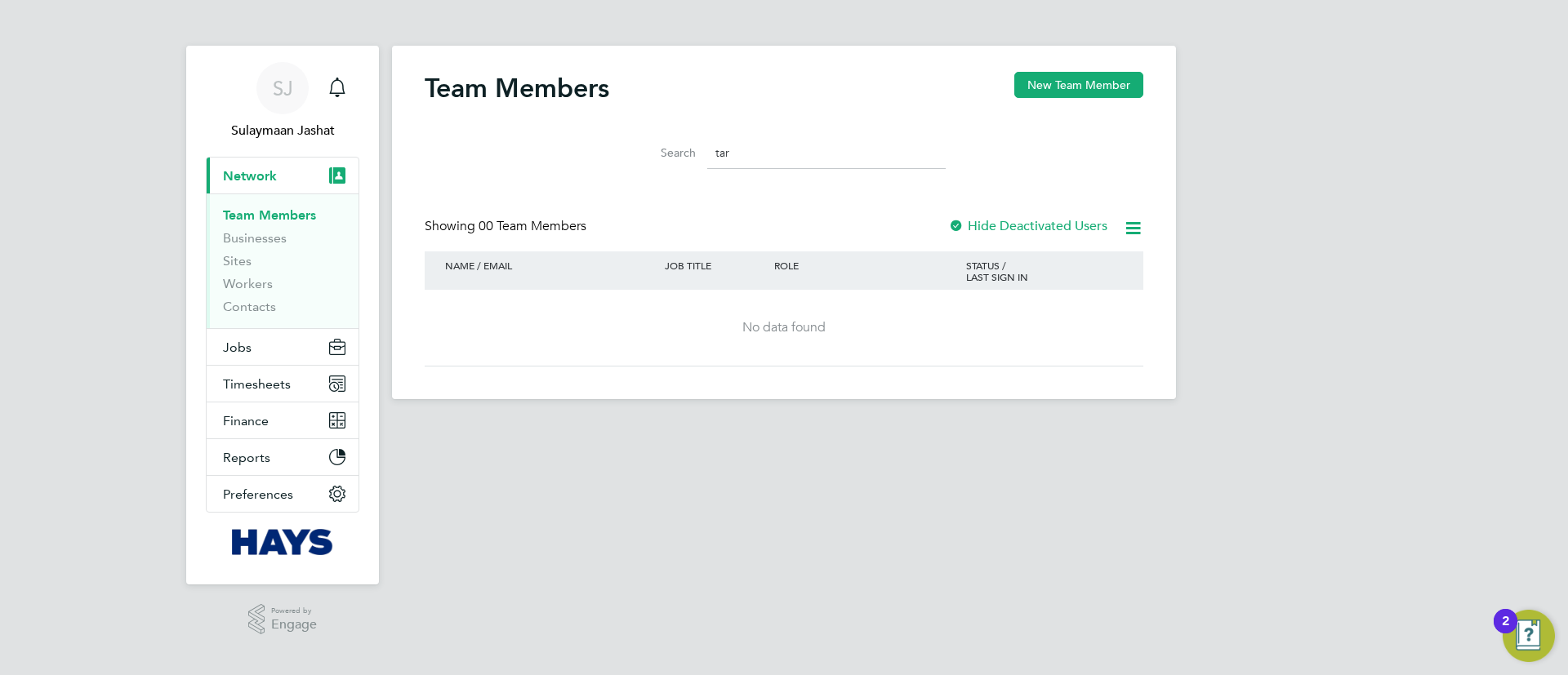
click at [784, 163] on input "tar" at bounding box center [826, 153] width 238 height 32
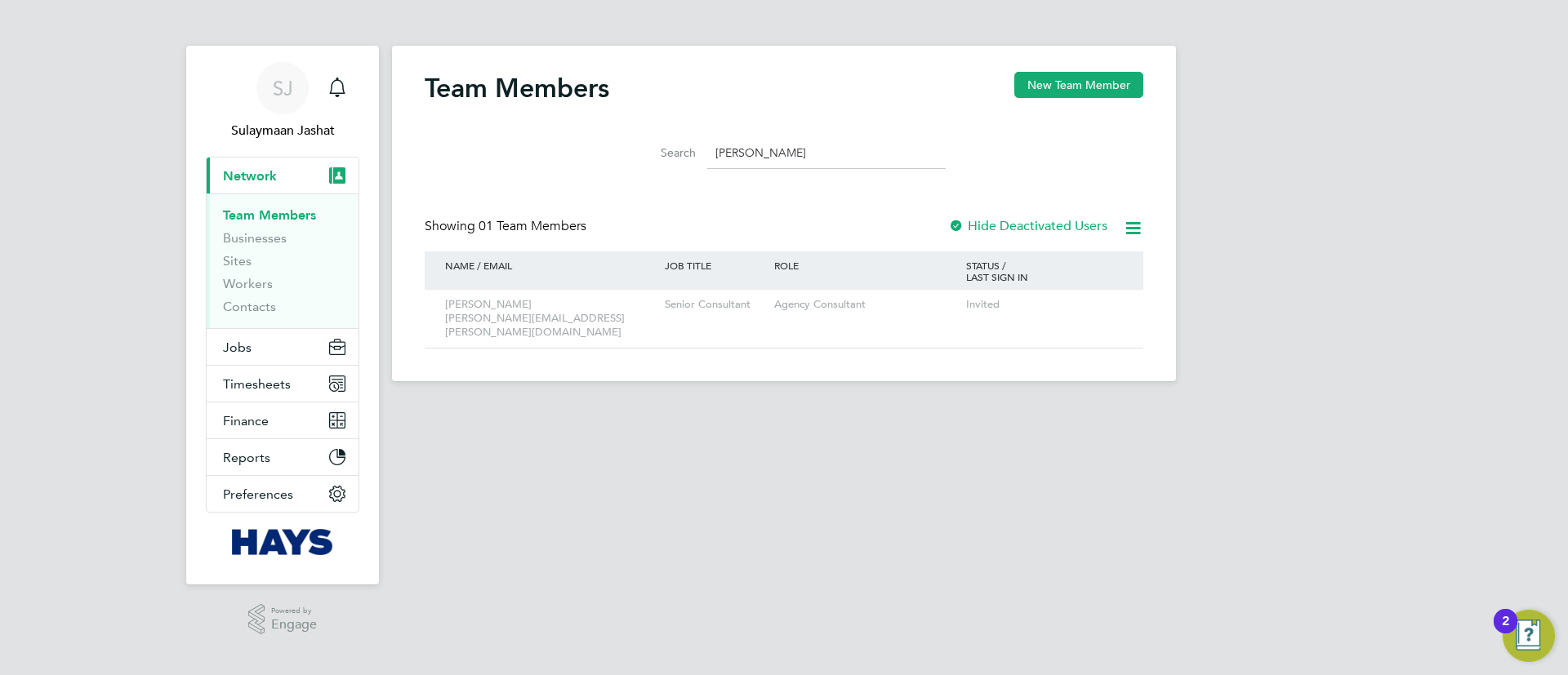
click at [788, 195] on div "Team Members New Team Member Search rory Showing 01 Team Members Hide Deactivat…" at bounding box center [783, 210] width 718 height 277
click at [1108, 307] on icon at bounding box center [1107, 305] width 16 height 20
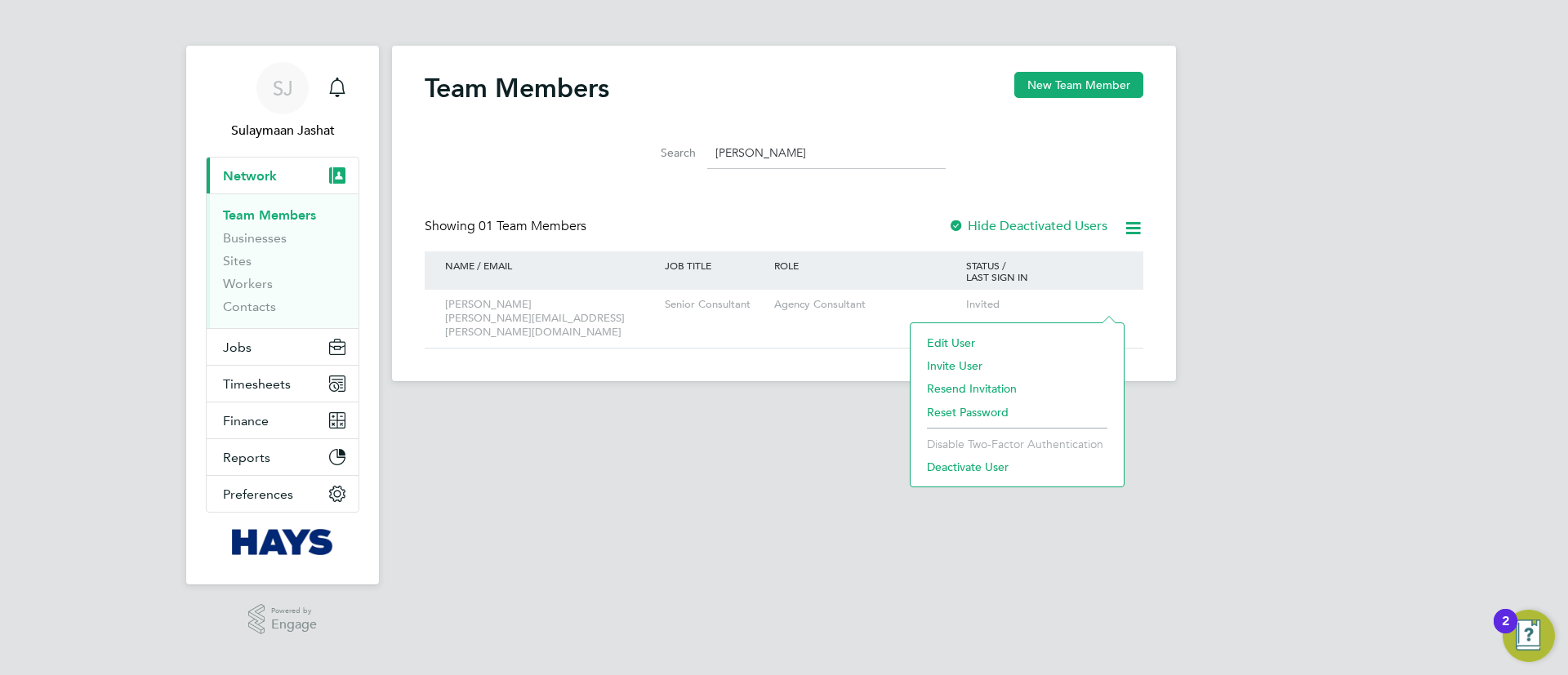
click at [997, 468] on li "Deactivate User" at bounding box center [1018, 467] width 197 height 23
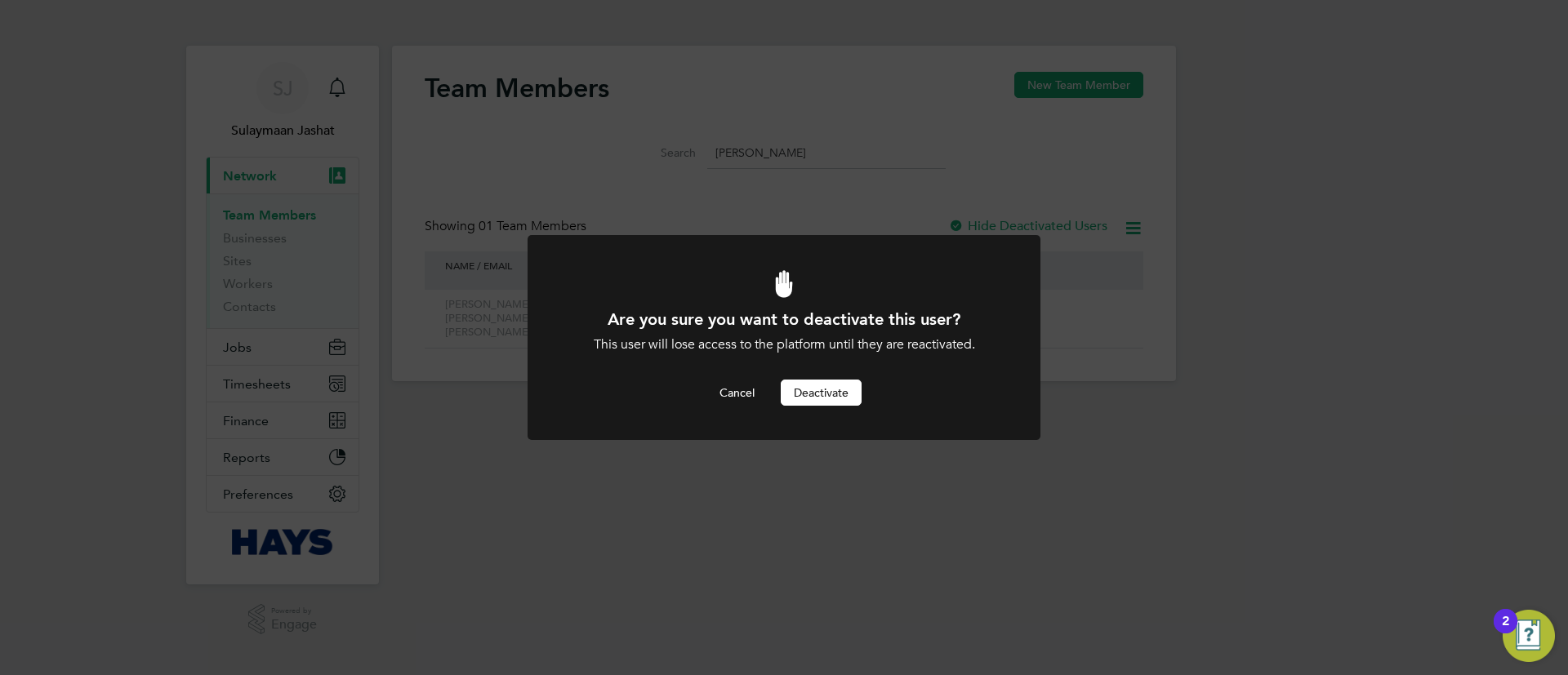
click at [838, 399] on button "Deactivate" at bounding box center [822, 392] width 81 height 26
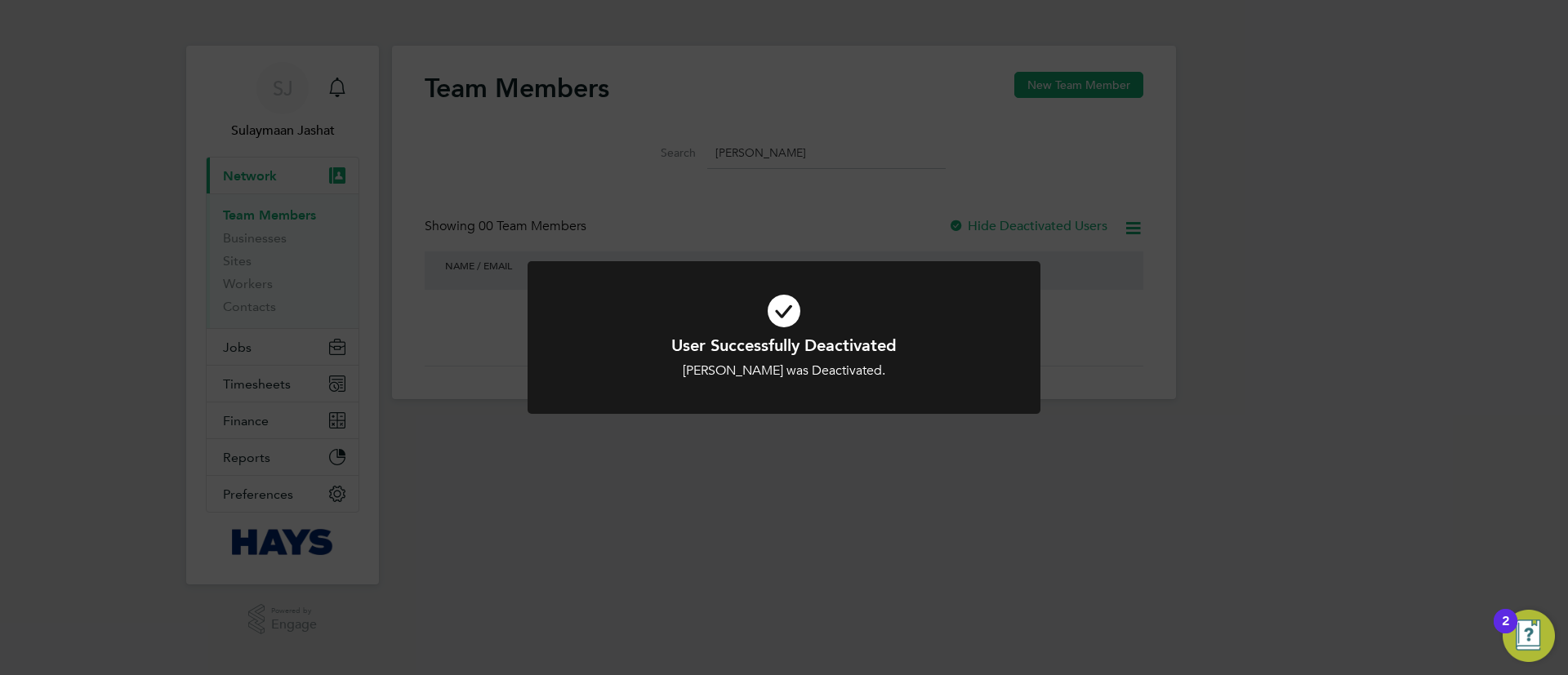
drag, startPoint x: 1119, startPoint y: 307, endPoint x: 1123, endPoint y: 299, distance: 8.9
click at [1121, 300] on div "User Successfully Deactivated Rory Ridley Thomas was Deactivated. Cancel Okay" at bounding box center [784, 337] width 1568 height 675
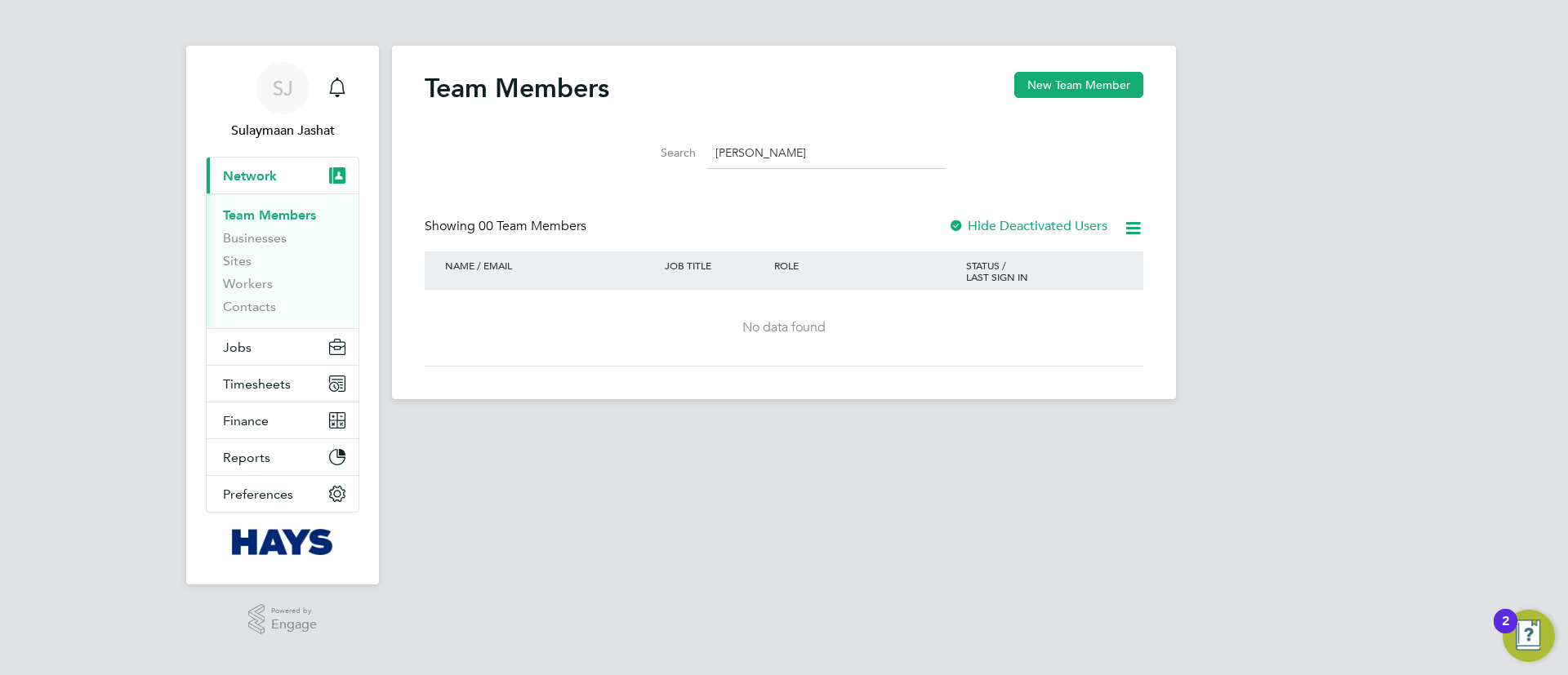
click at [830, 161] on input "rory" at bounding box center [826, 153] width 238 height 32
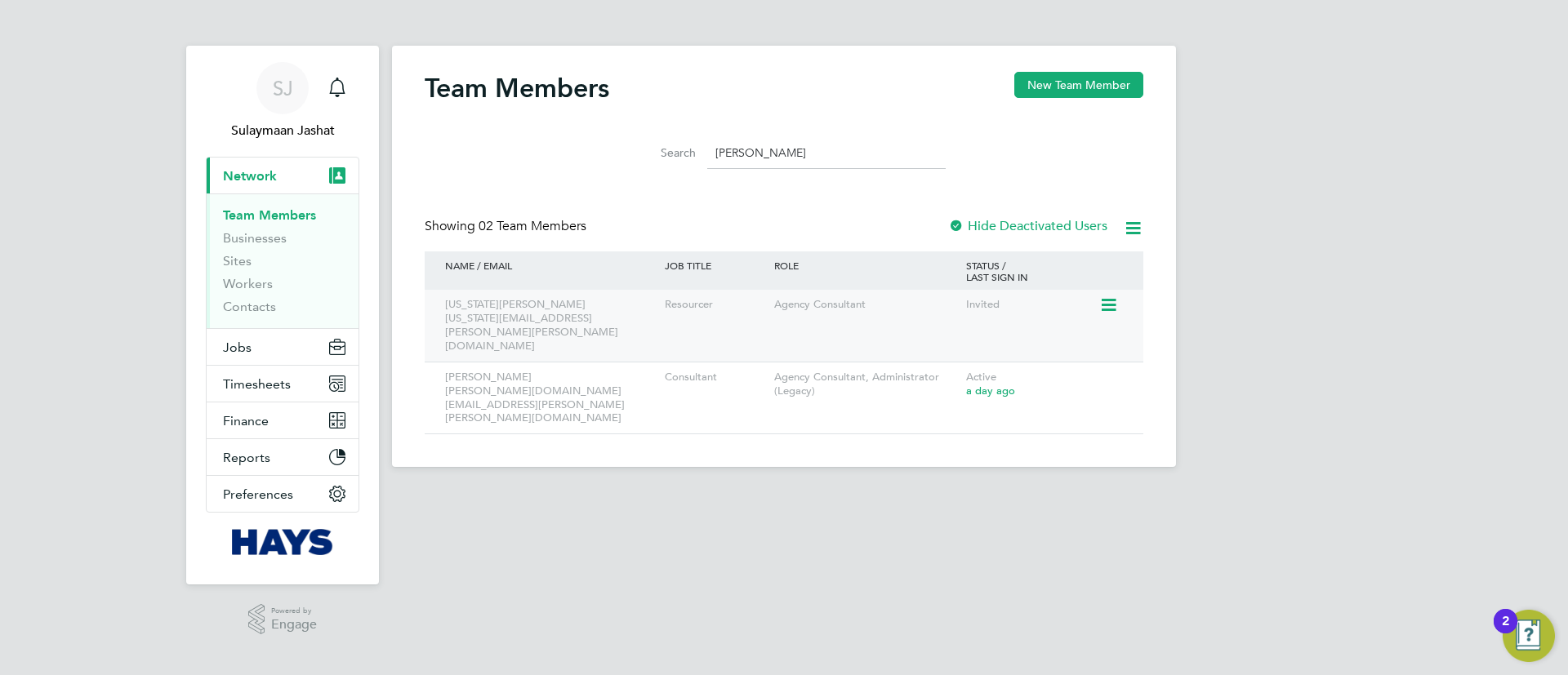
type input "georg"
click at [1115, 305] on icon at bounding box center [1107, 305] width 16 height 20
click at [968, 386] on li "Resend Invitation" at bounding box center [1018, 389] width 197 height 23
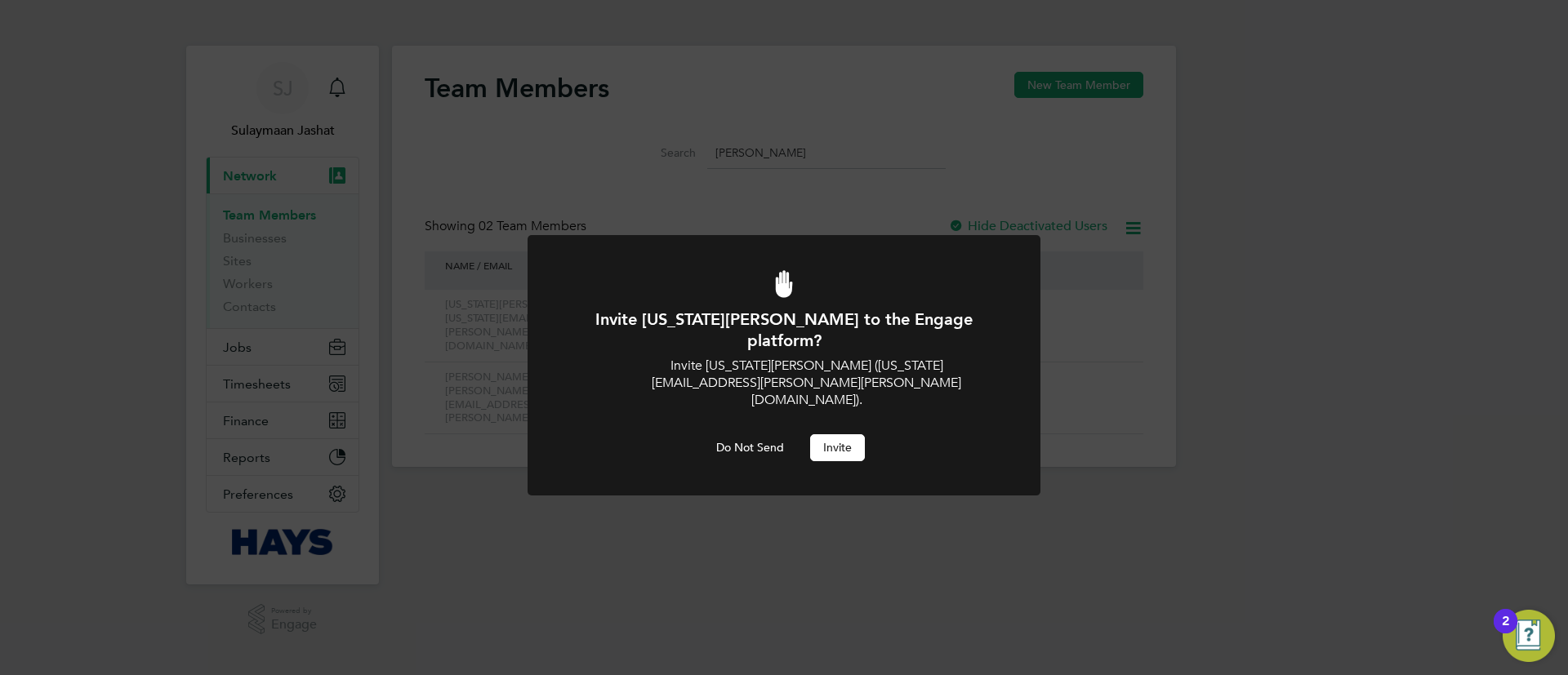
click at [822, 435] on button "Invite" at bounding box center [838, 448] width 54 height 26
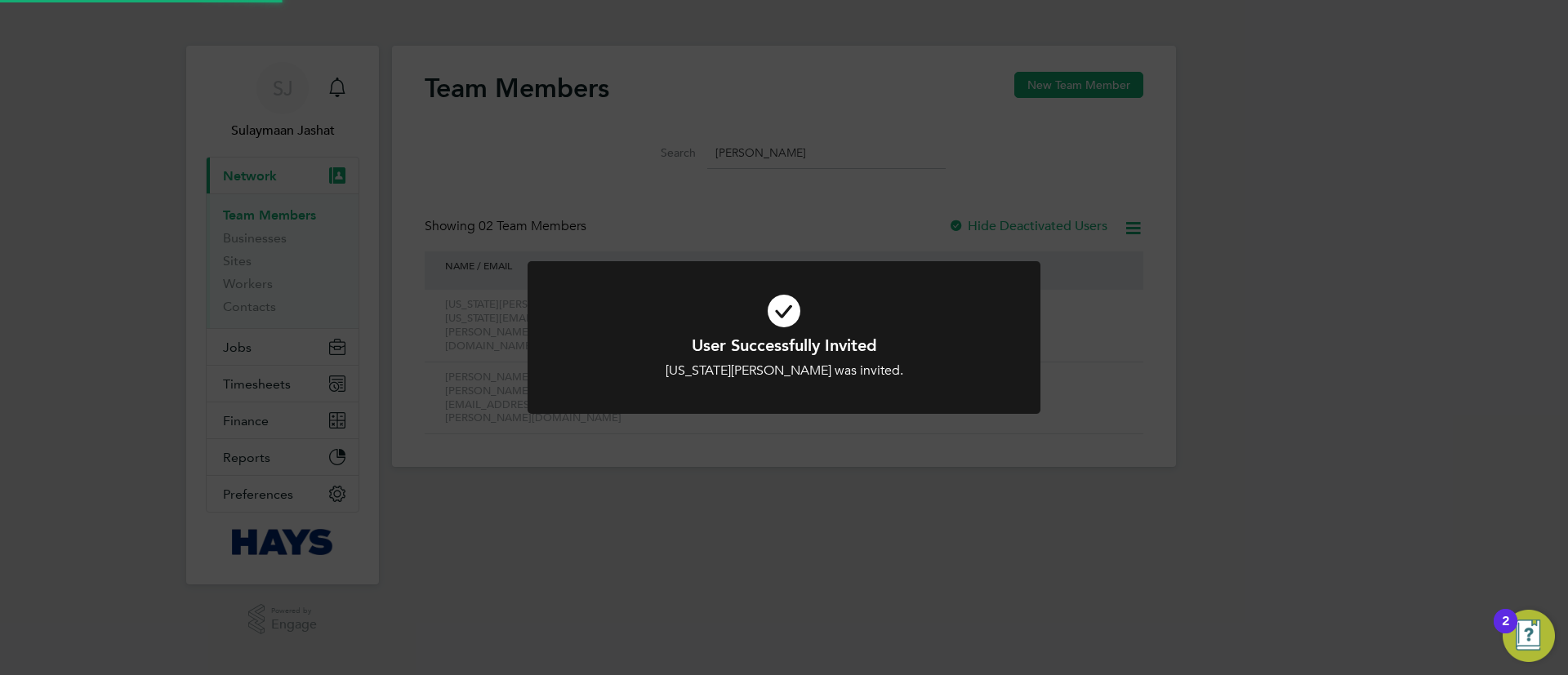
click at [886, 456] on div "User Successfully Invited Georgia Doherty was invited. Cancel Okay" at bounding box center [784, 337] width 1568 height 675
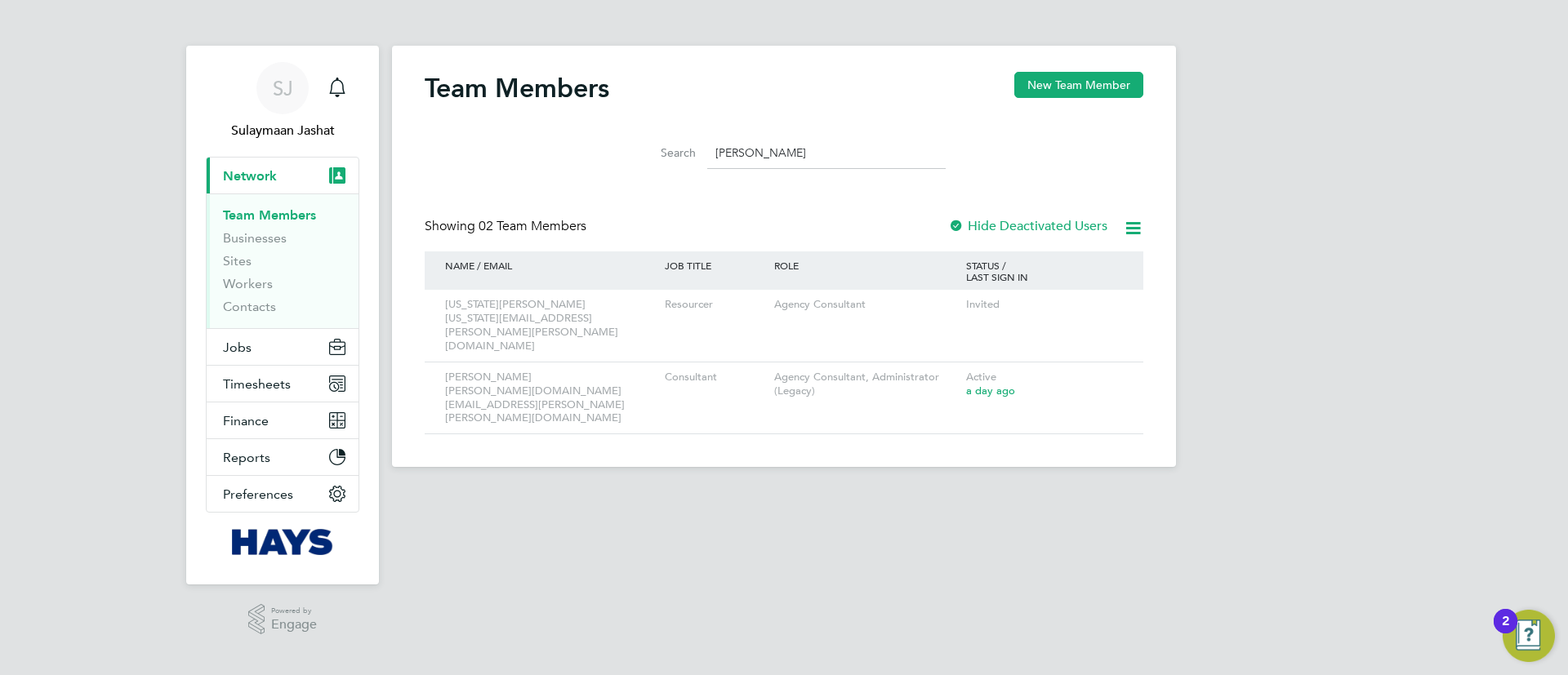
click at [855, 172] on li "Search georg" at bounding box center [784, 152] width 364 height 48
click at [855, 161] on input "georg" at bounding box center [826, 153] width 238 height 32
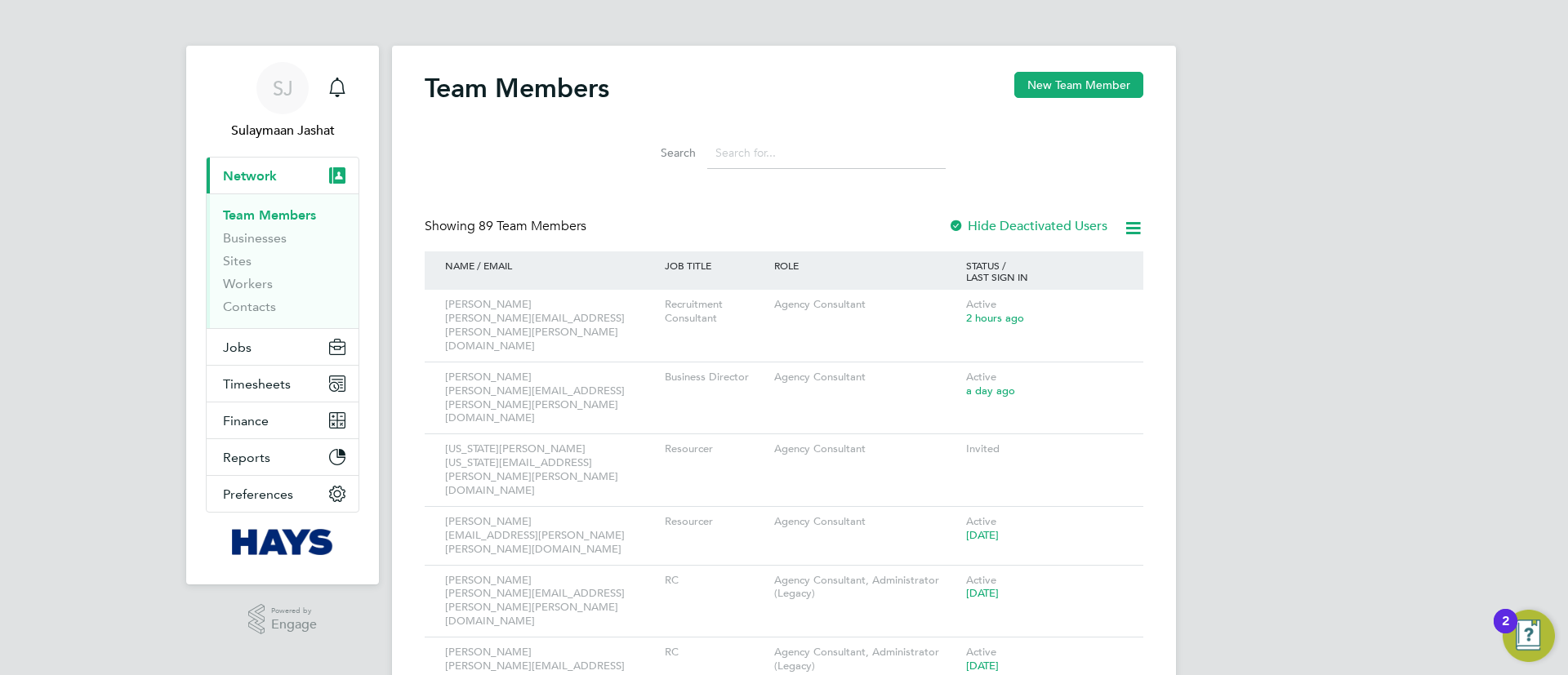
click at [870, 229] on div "Showing 89 Team Members Hide Deactivated Users" at bounding box center [783, 235] width 718 height 34
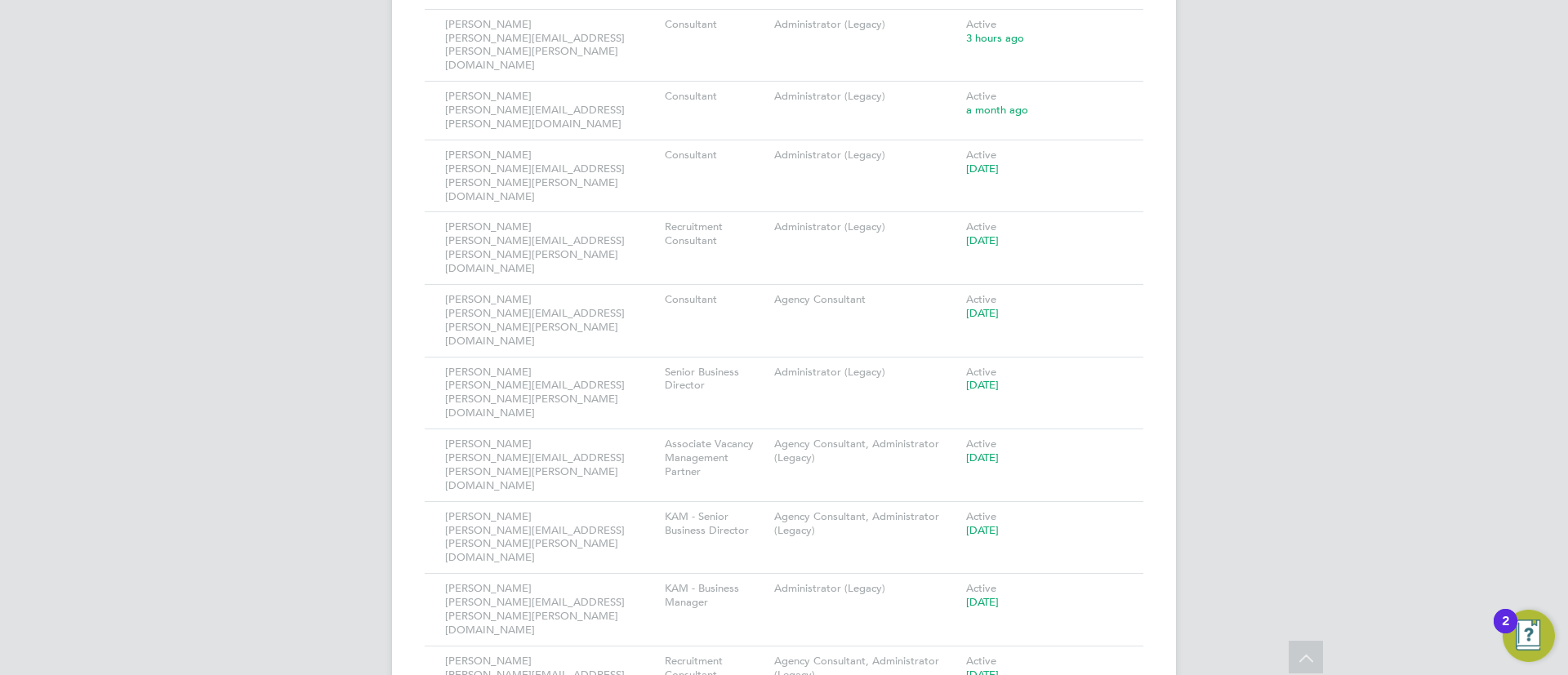
scroll to position [3696, 0]
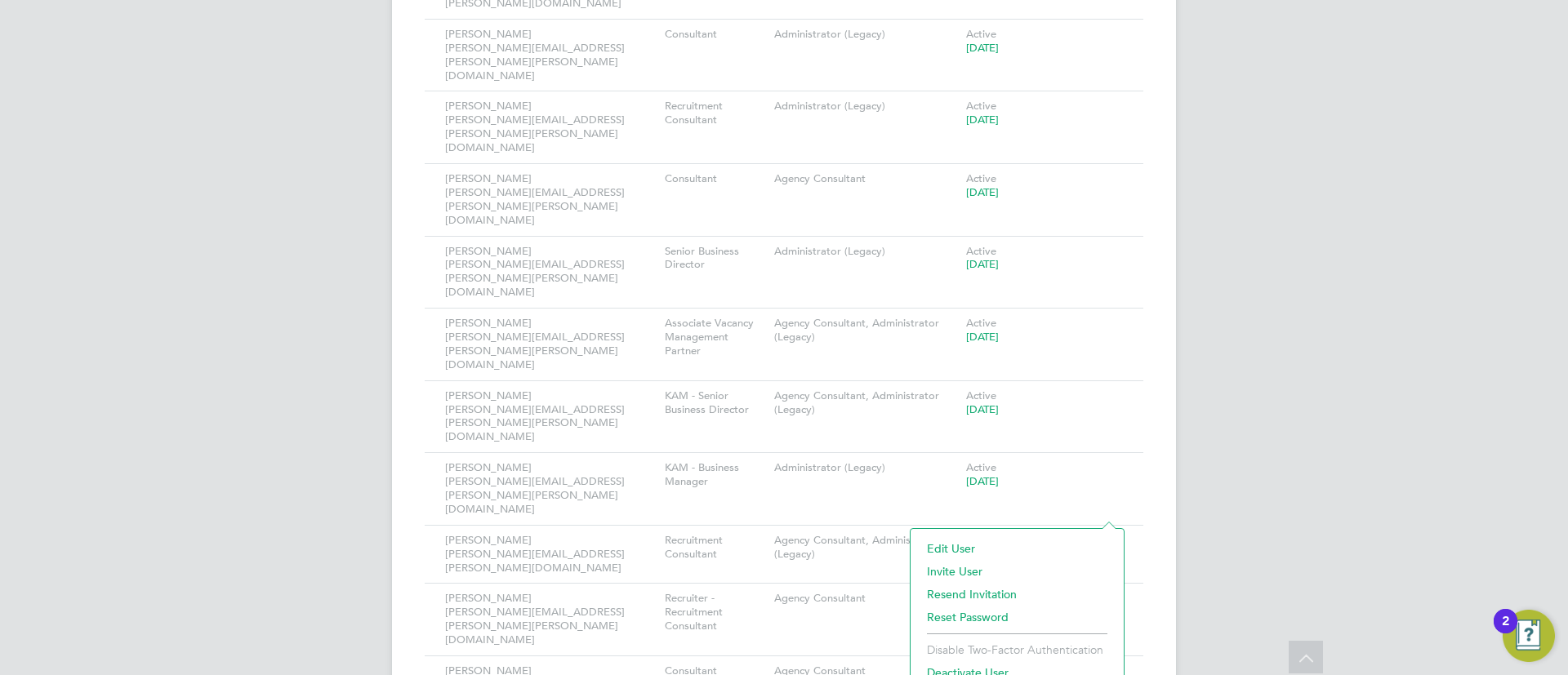
scroll to position [3746, 0]
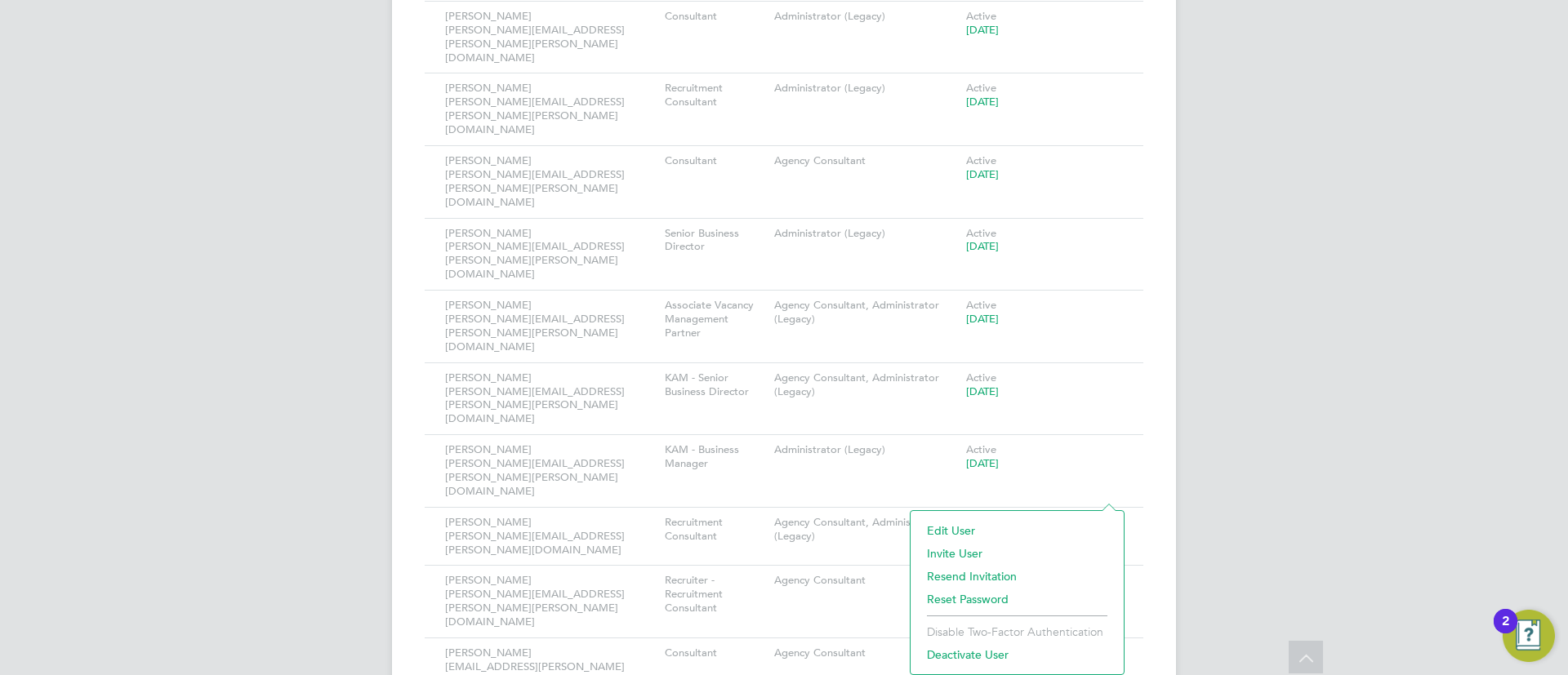
click at [992, 647] on li "Deactivate User" at bounding box center [1018, 654] width 197 height 23
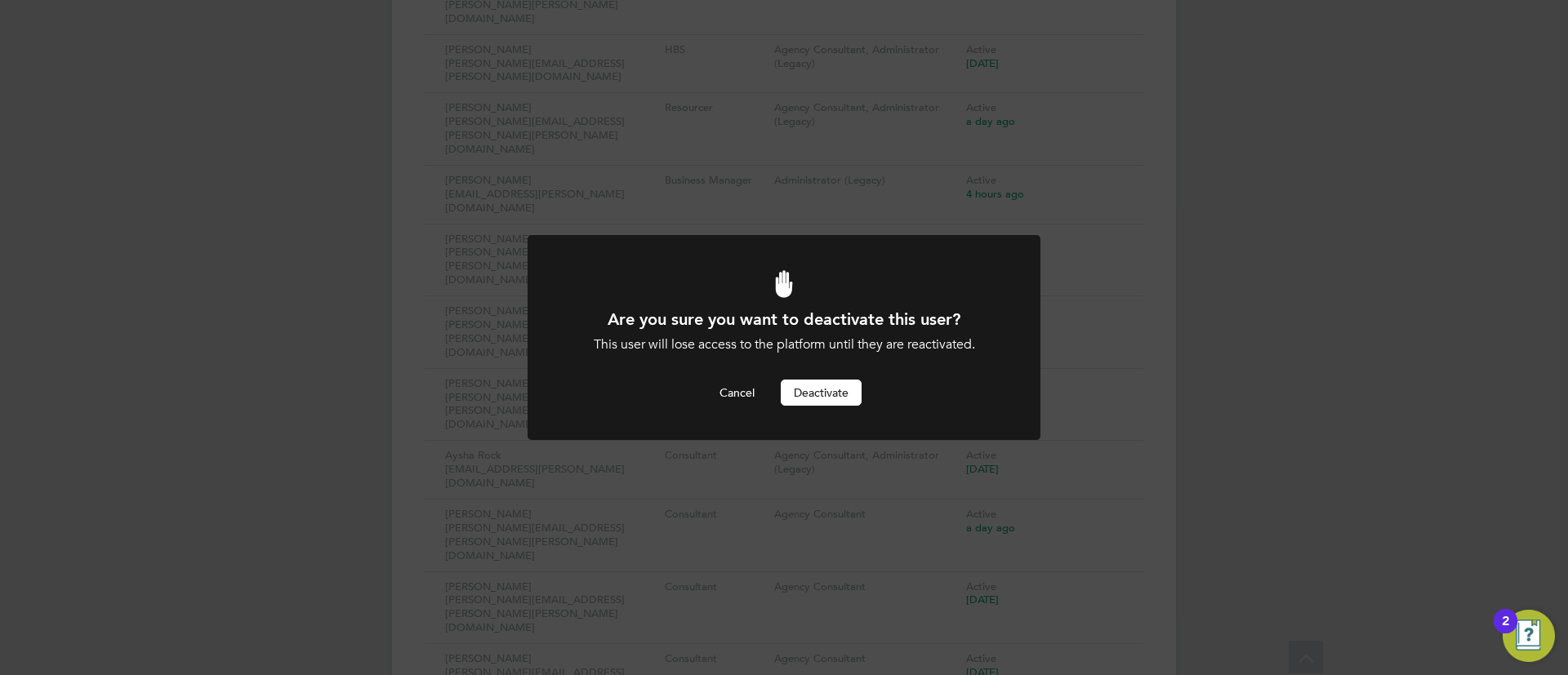
scroll to position [0, 0]
click at [821, 402] on button "Deactivate" at bounding box center [822, 392] width 81 height 26
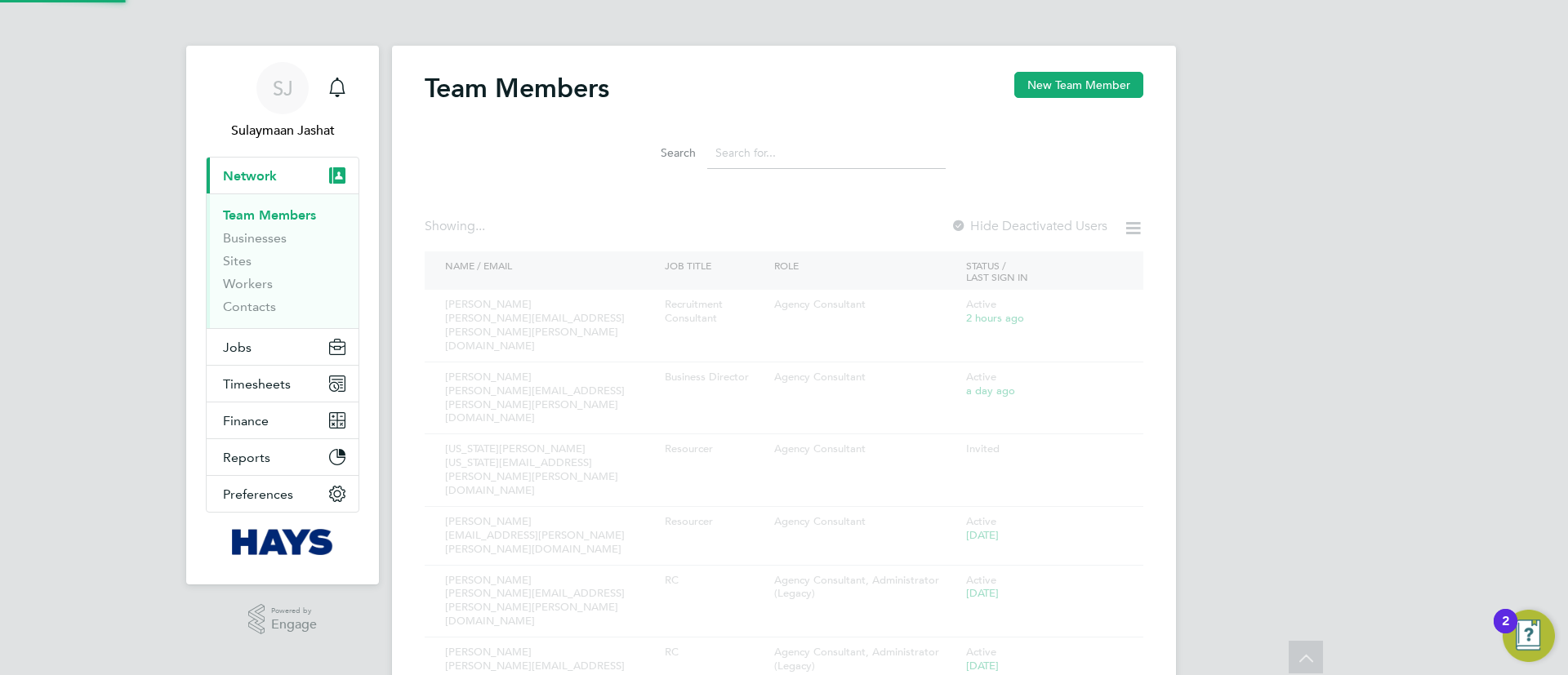
scroll to position [675, 0]
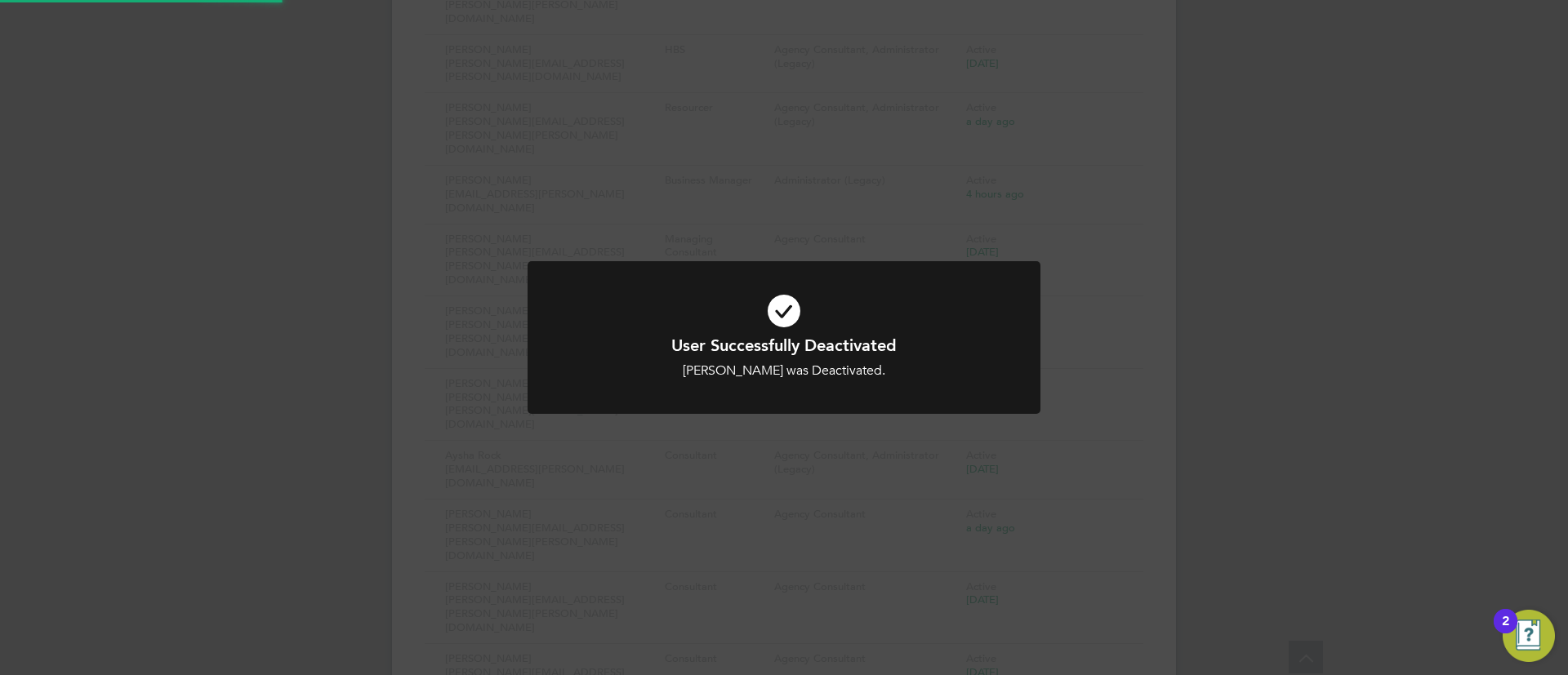
drag, startPoint x: 837, startPoint y: 450, endPoint x: 886, endPoint y: 537, distance: 99.8
click at [834, 453] on div "User Successfully Deactivated Jon Bancroft was Deactivated. Cancel Okay" at bounding box center [784, 337] width 1568 height 675
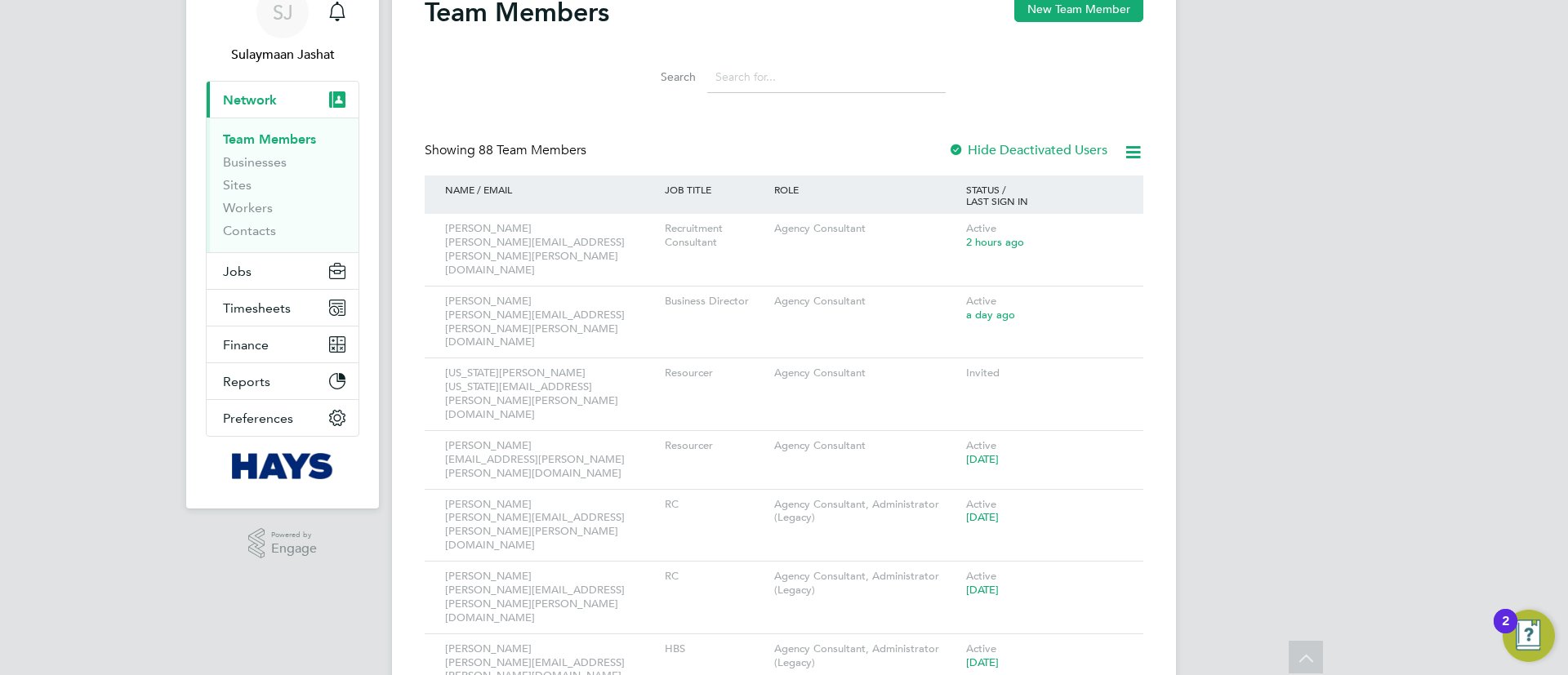
scroll to position [0, 0]
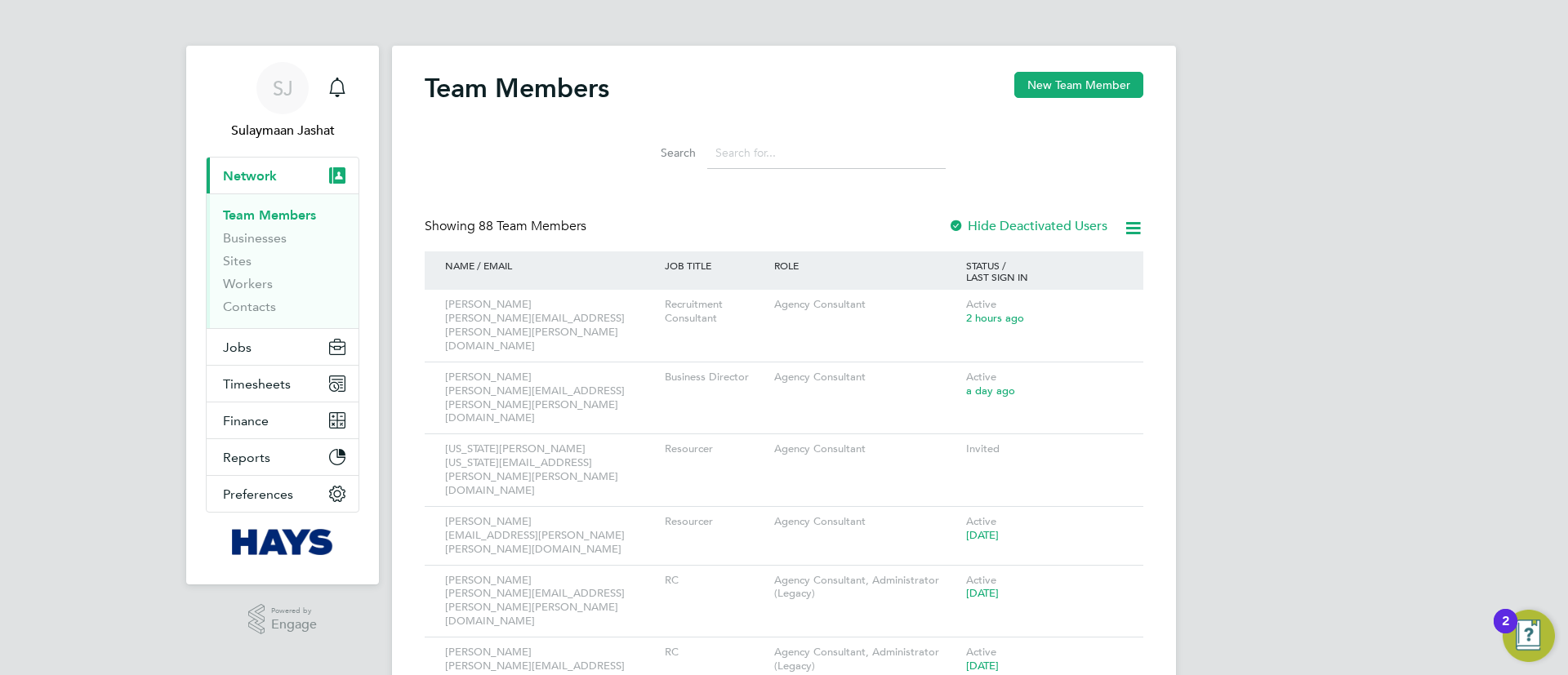
click at [264, 279] on link "Workers" at bounding box center [247, 284] width 50 height 16
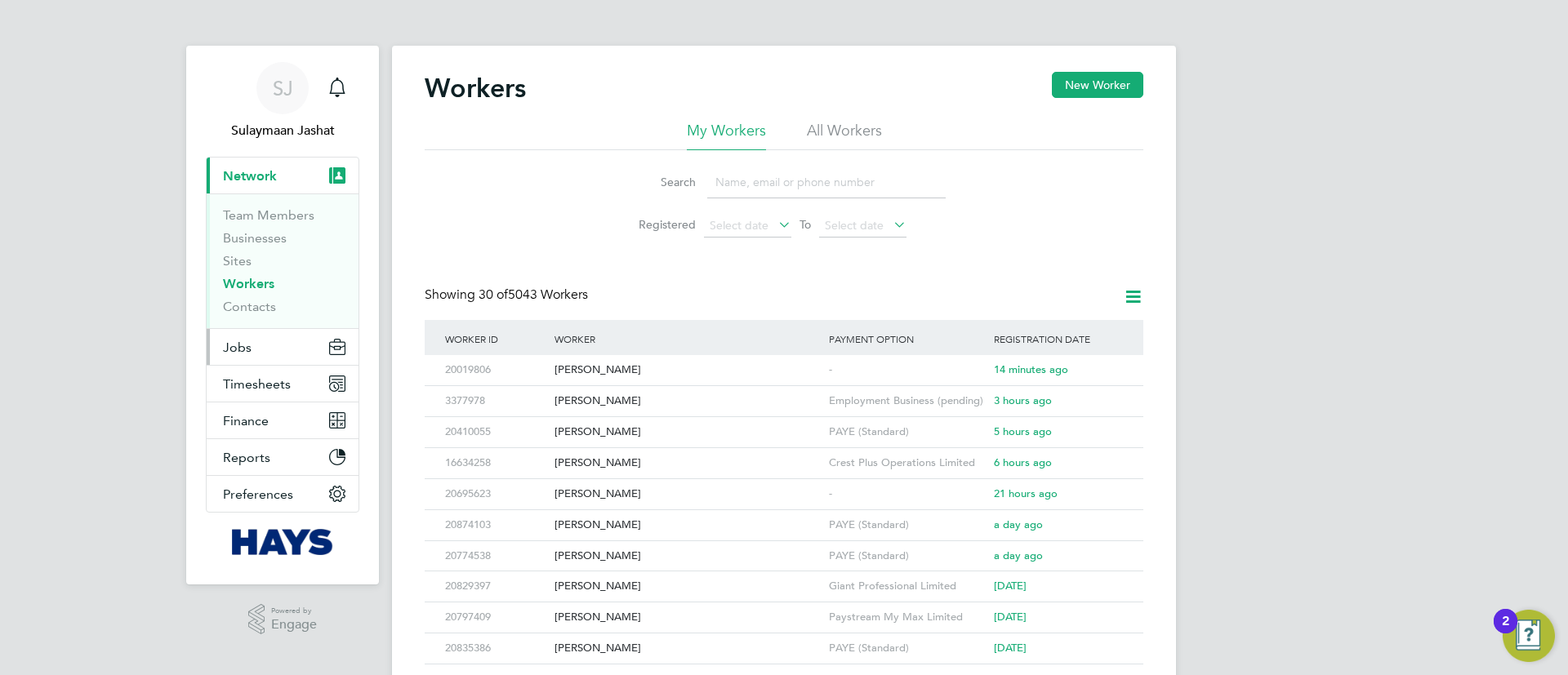
click at [285, 345] on button "Jobs" at bounding box center [283, 347] width 152 height 36
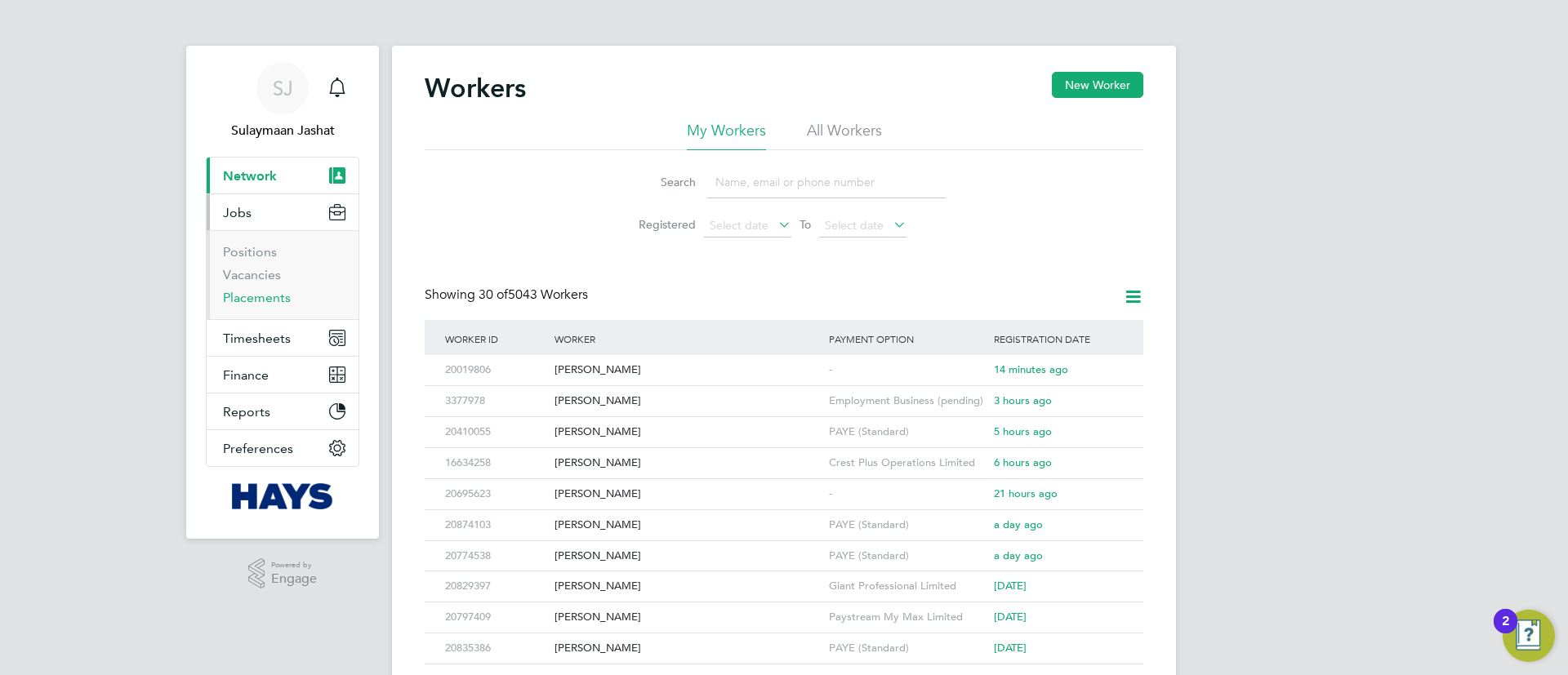
drag, startPoint x: 267, startPoint y: 298, endPoint x: 279, endPoint y: 301, distance: 12.4
click at [267, 297] on link "Placements" at bounding box center [256, 298] width 68 height 16
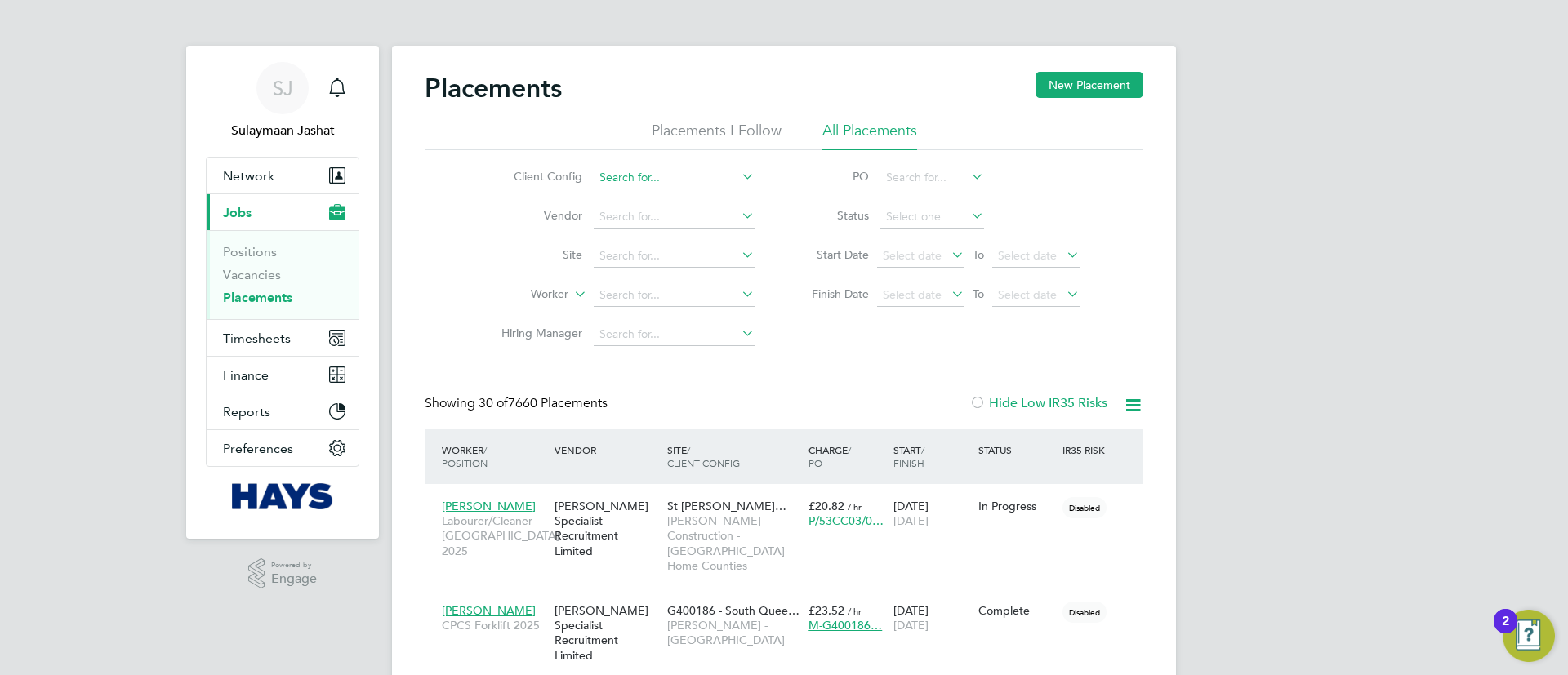
click at [638, 179] on input at bounding box center [673, 177] width 161 height 23
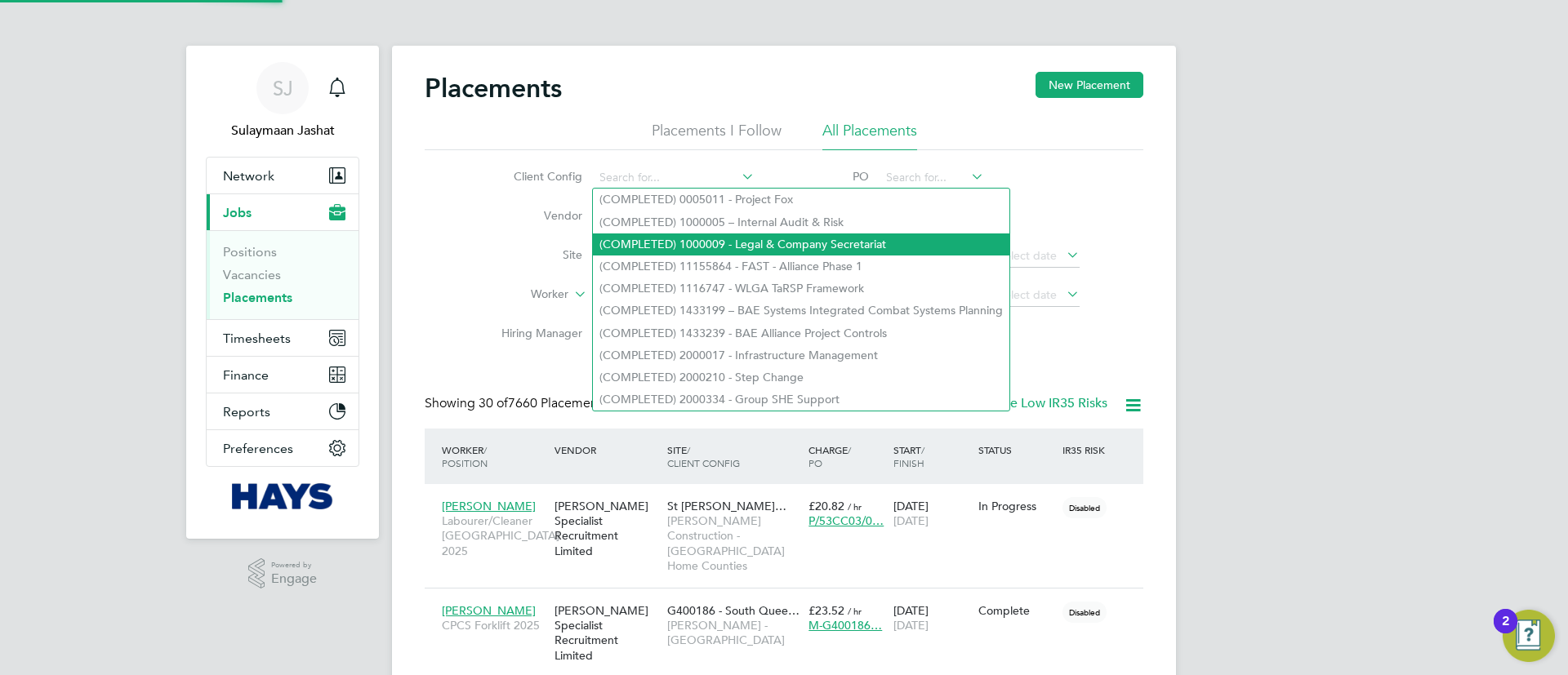
click at [788, 249] on li "(COMPLETED) 1000009 - Legal & Company Secretariat" at bounding box center [802, 244] width 417 height 22
type input "(COMPLETED) 1000009 - Legal & Company Secretariat"
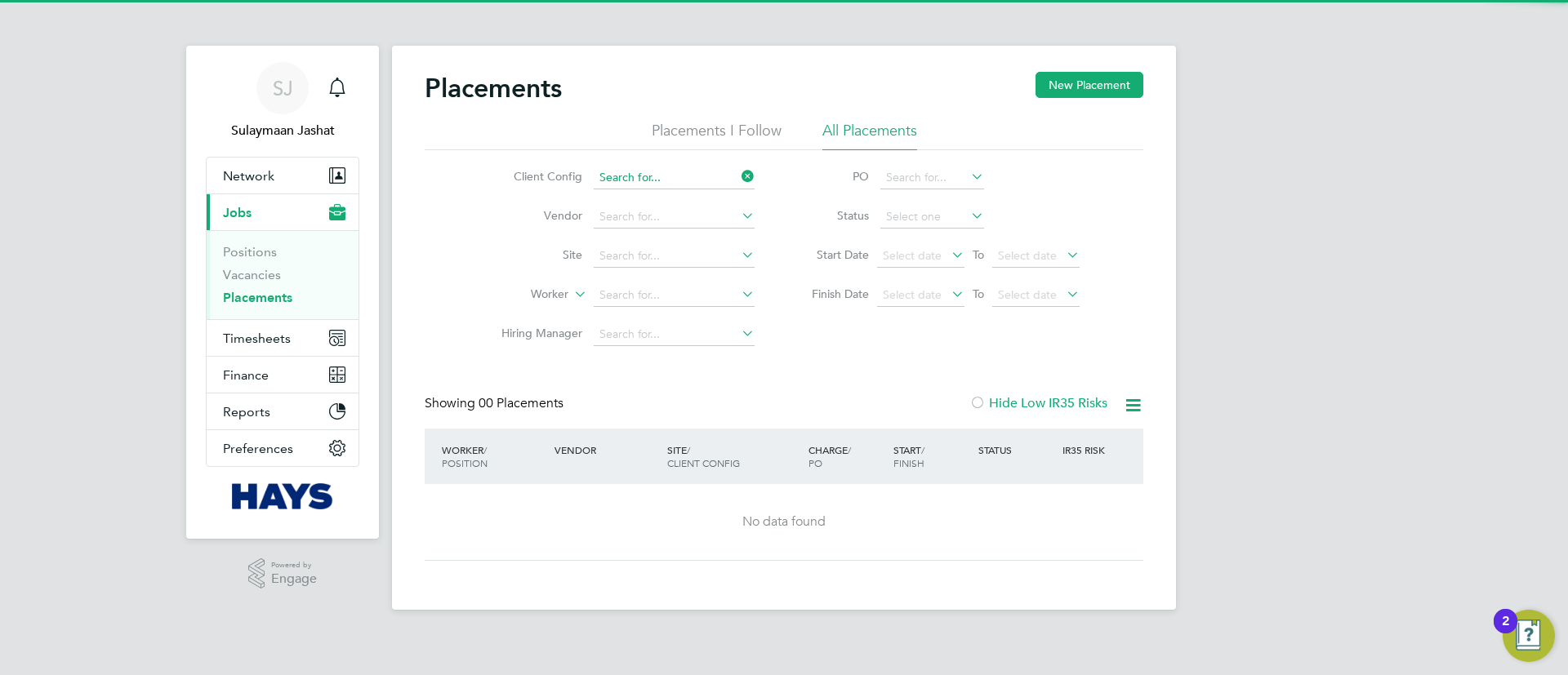
click at [752, 185] on input at bounding box center [673, 177] width 161 height 23
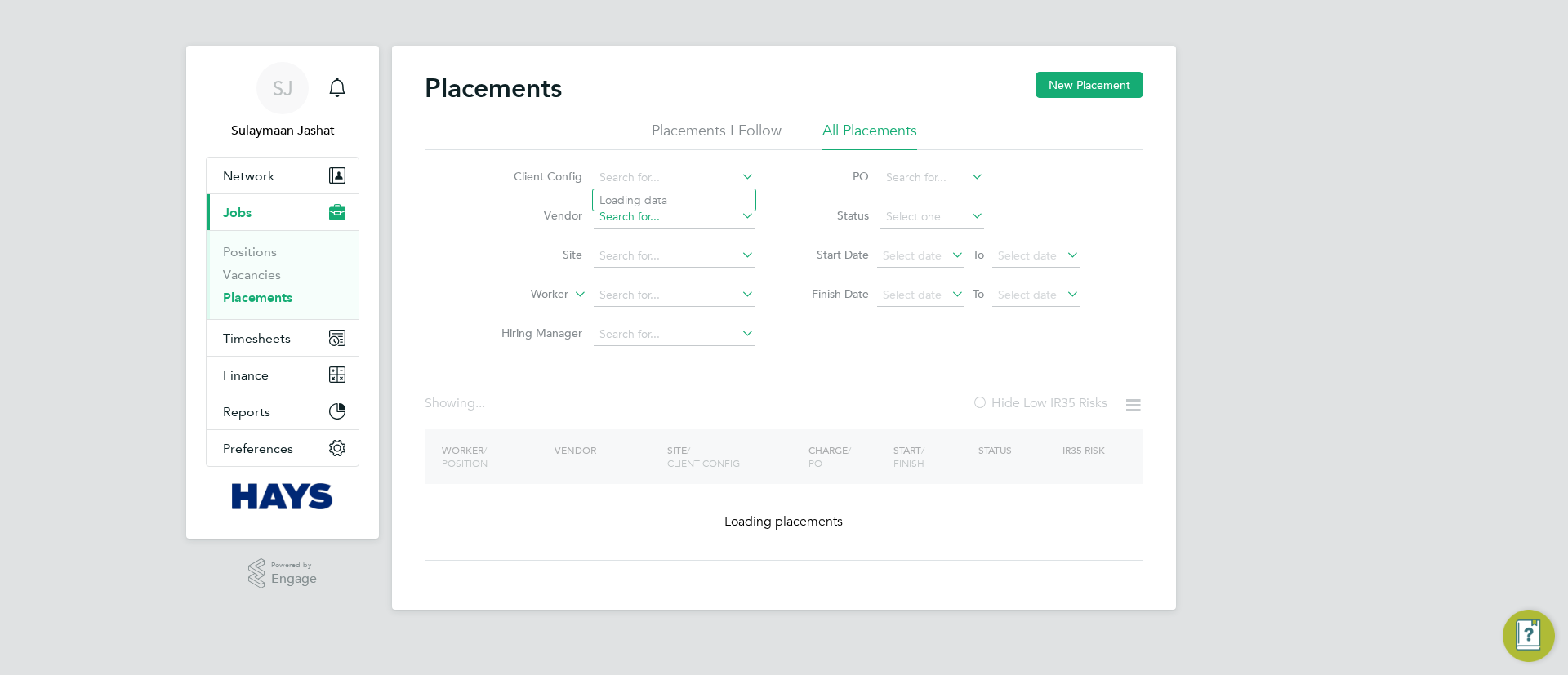
click at [687, 219] on input at bounding box center [673, 217] width 161 height 23
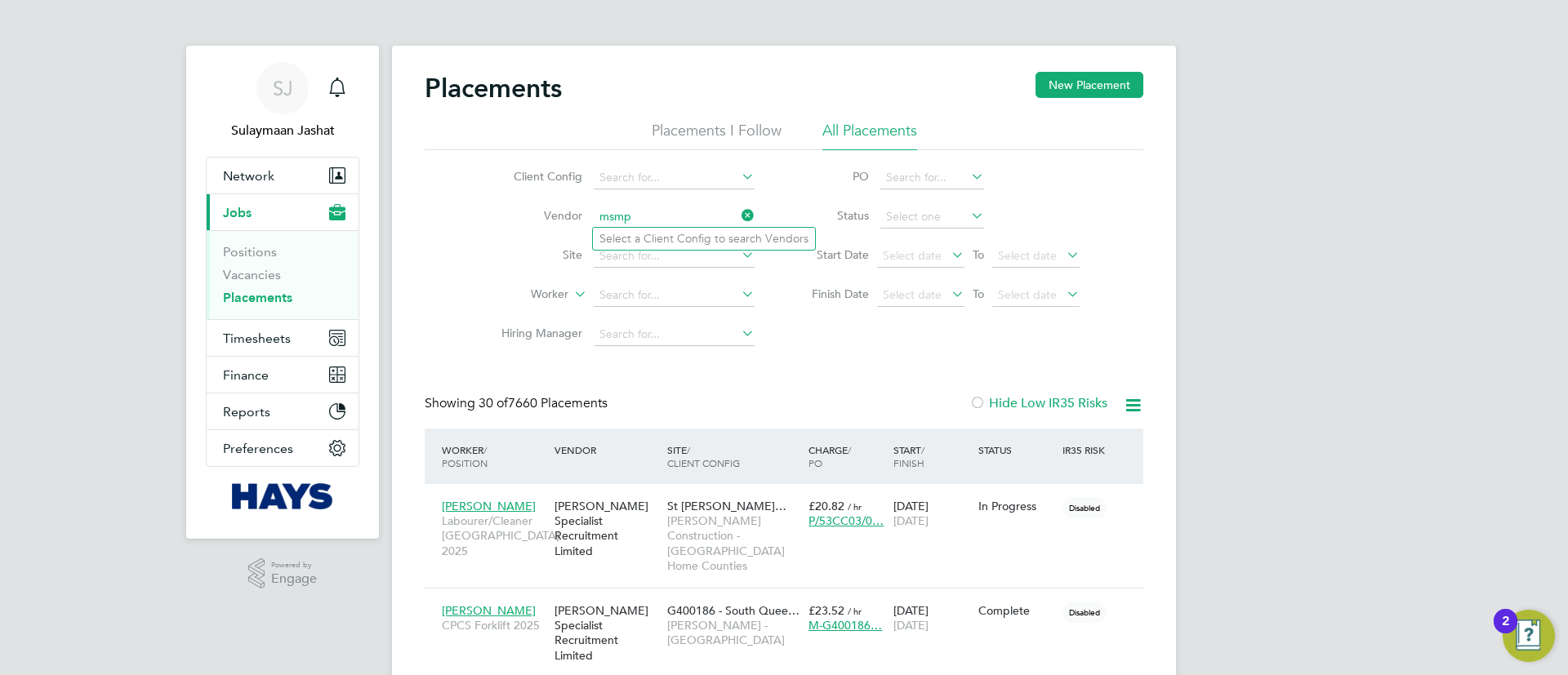
type input "msmp"
click at [738, 211] on icon at bounding box center [738, 215] width 0 height 23
click at [803, 217] on label "Status" at bounding box center [832, 216] width 73 height 15
click at [699, 225] on input at bounding box center [673, 217] width 161 height 23
type input "vis"
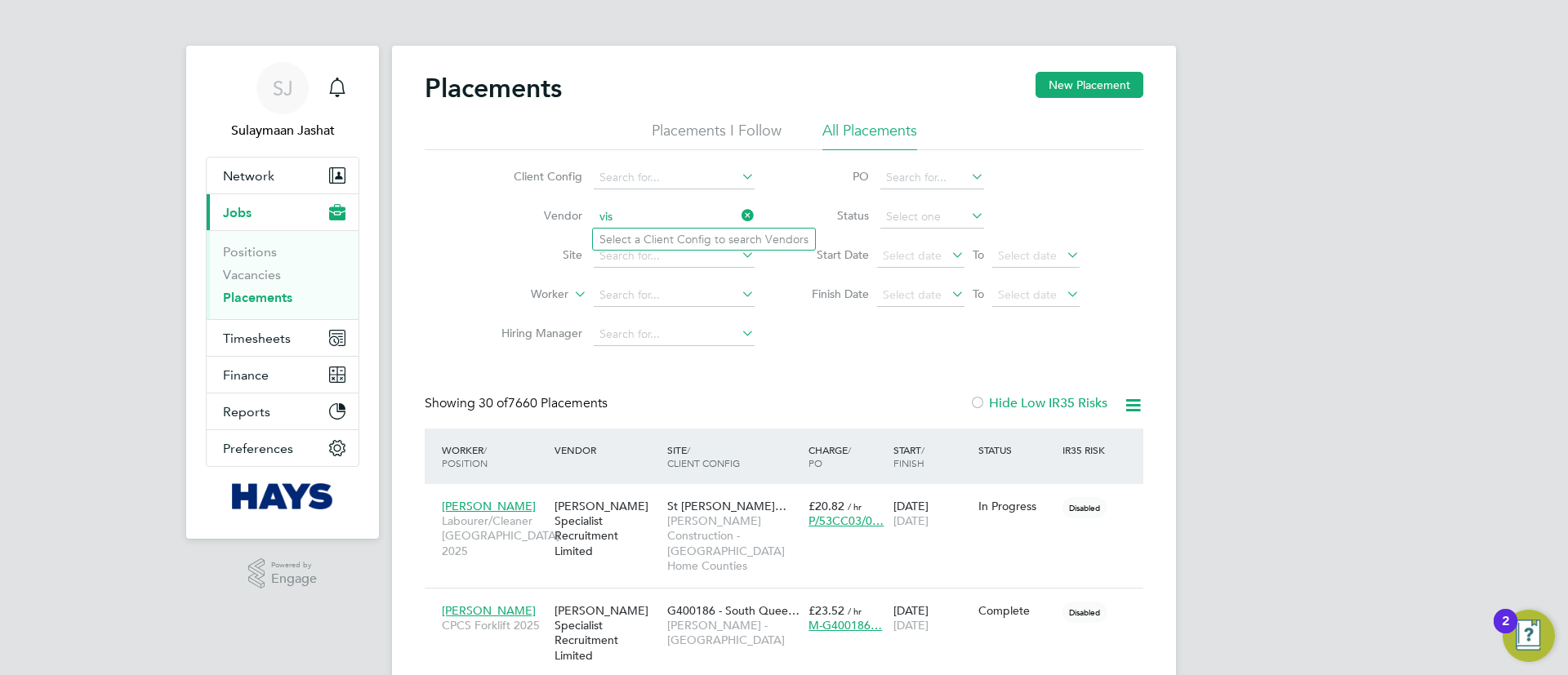
click at [773, 182] on li "Client Config" at bounding box center [621, 178] width 307 height 39
click at [257, 272] on link "Vacancies" at bounding box center [252, 274] width 58 height 16
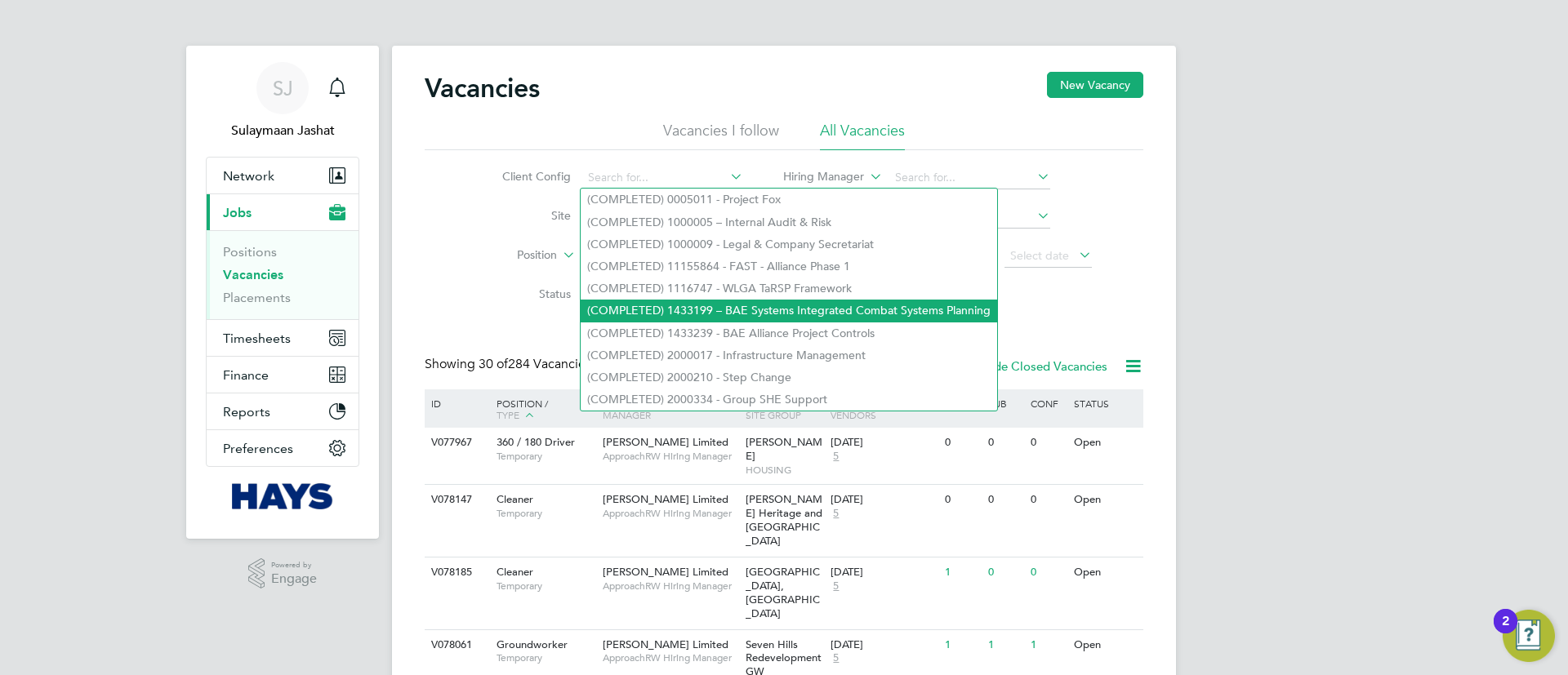
click at [808, 309] on li "(COMPLETED) 1433199 – BAE Systems Integrated Combat Systems Planning" at bounding box center [789, 310] width 417 height 22
type input "(COMPLETED) 1433199 – BAE Systems Integrated Combat Systems Planning"
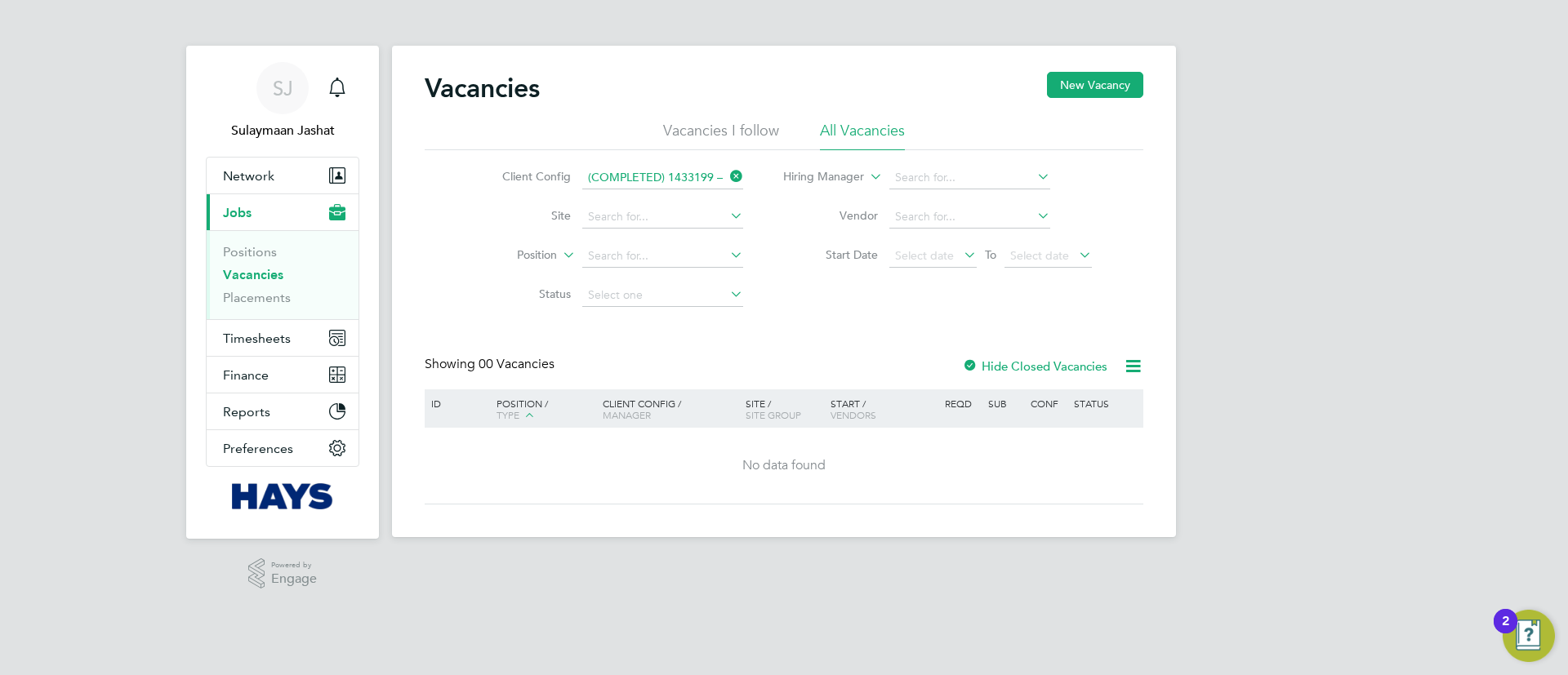
click at [727, 176] on icon at bounding box center [727, 176] width 0 height 23
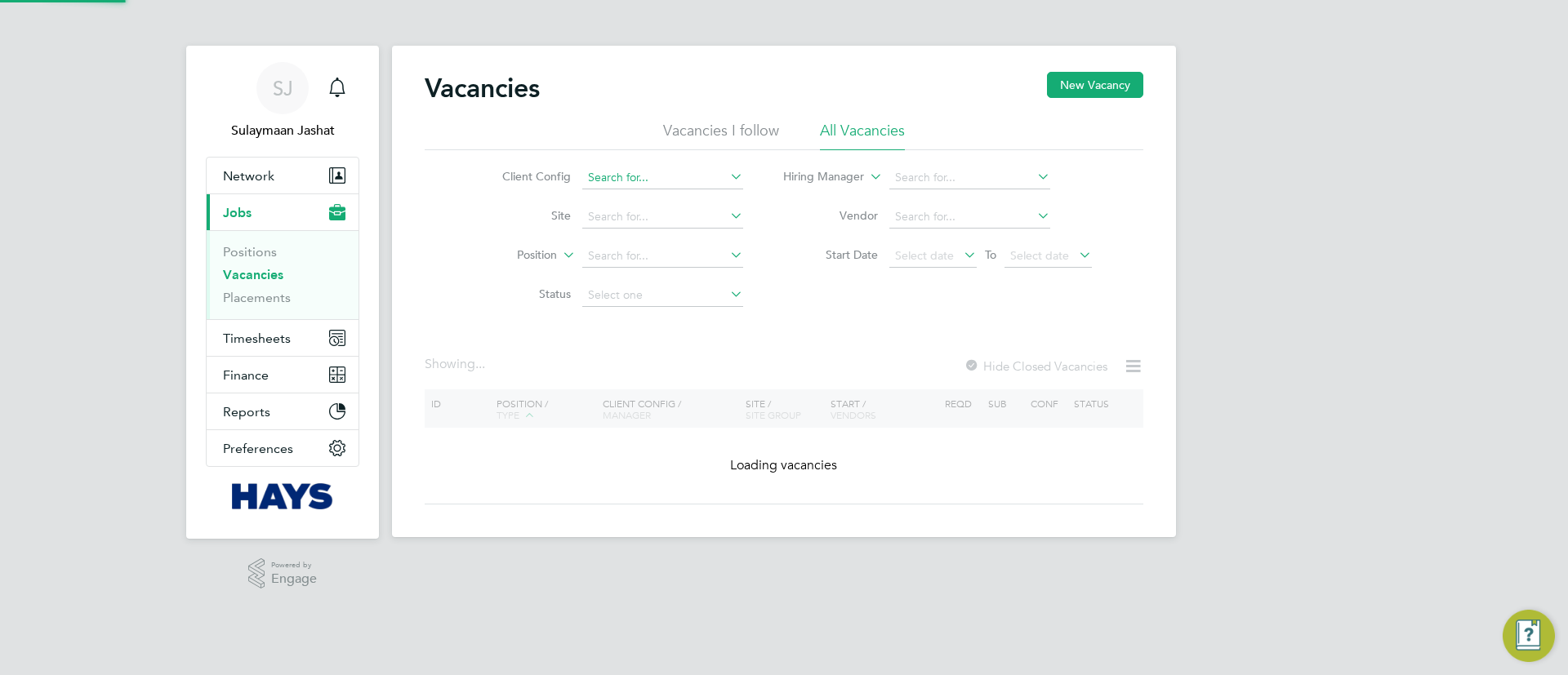
click at [682, 177] on input at bounding box center [662, 177] width 161 height 23
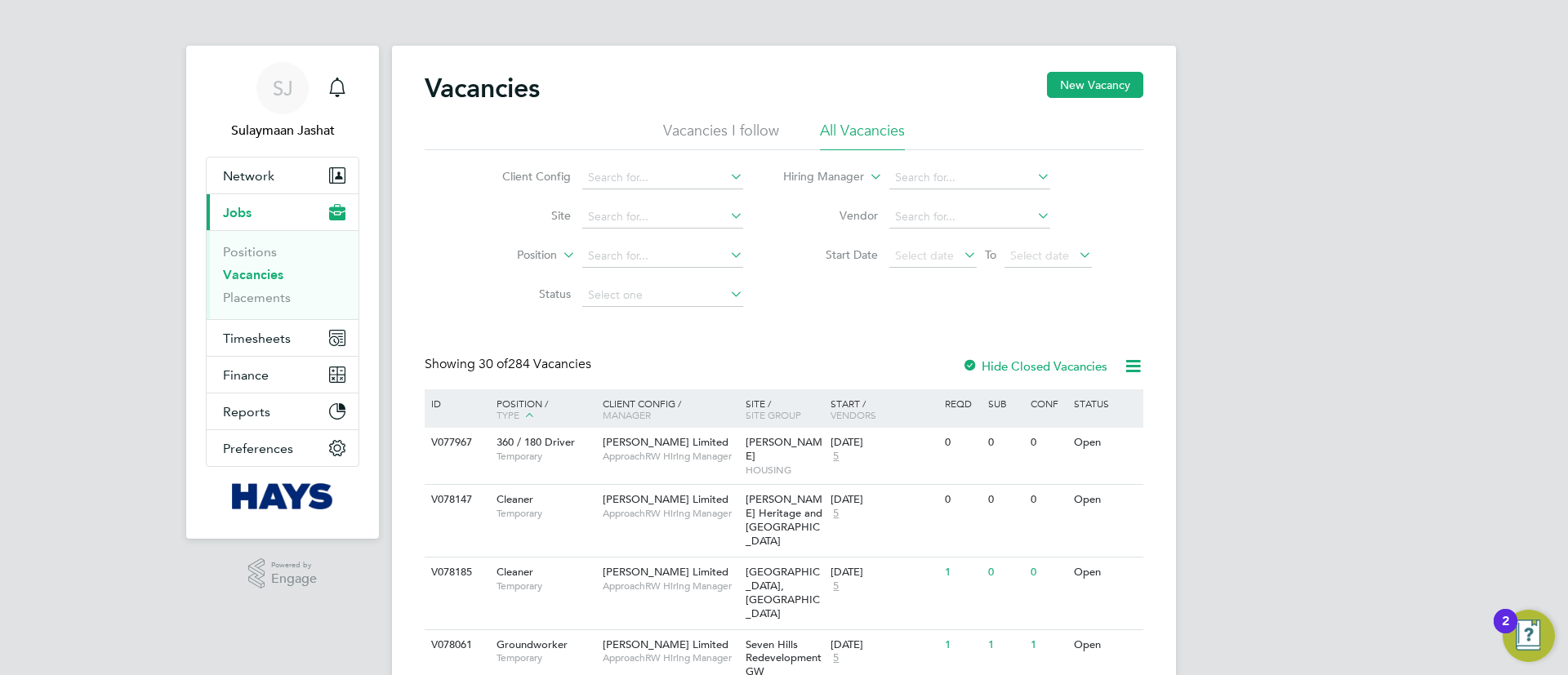
click at [794, 345] on li "(COMPLETED) 2000017 - Infrastructure Management" at bounding box center [789, 355] width 417 height 22
type input "(COMPLETED) 2000017 - Infrastructure Management"
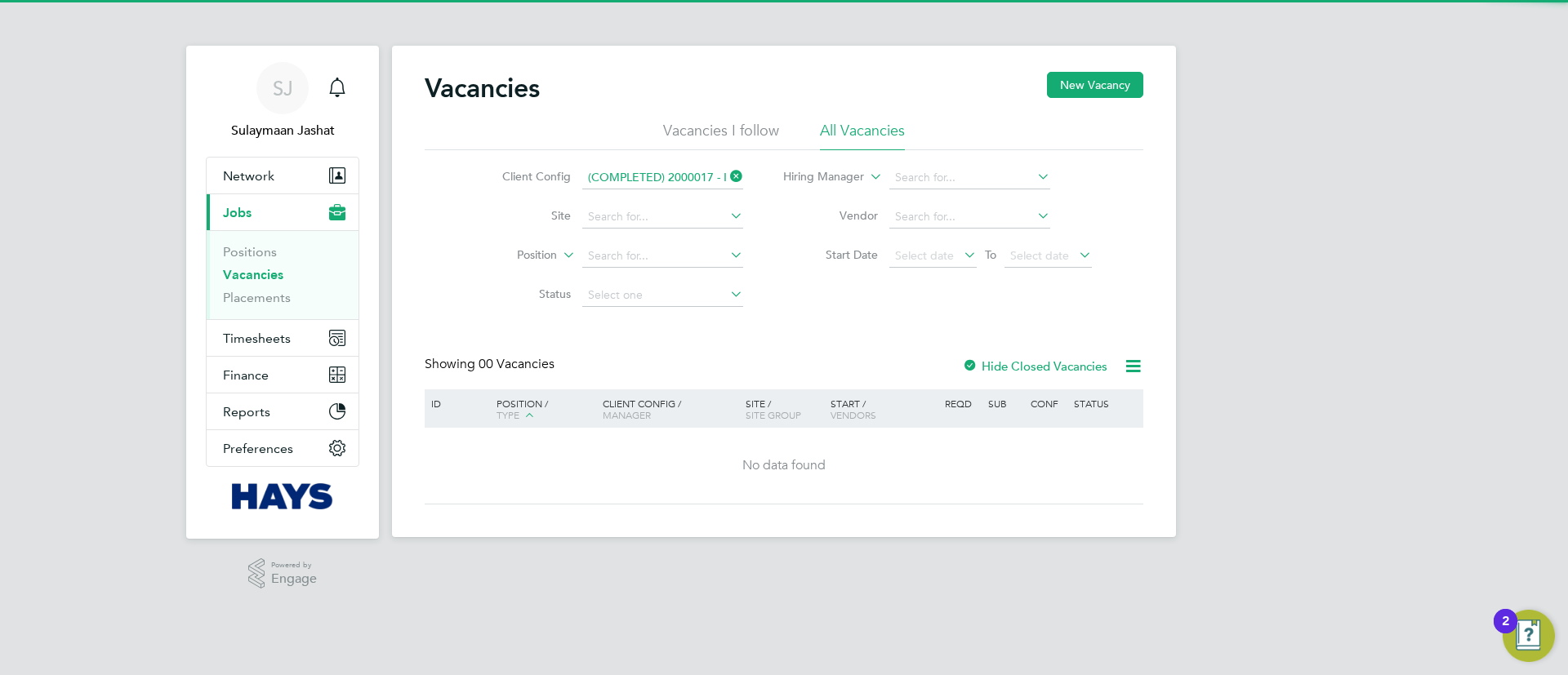
click at [779, 317] on div "Vacancies New Vacancy Vacancies I follow All Vacancies Client Config (COMPLETED…" at bounding box center [783, 288] width 718 height 433
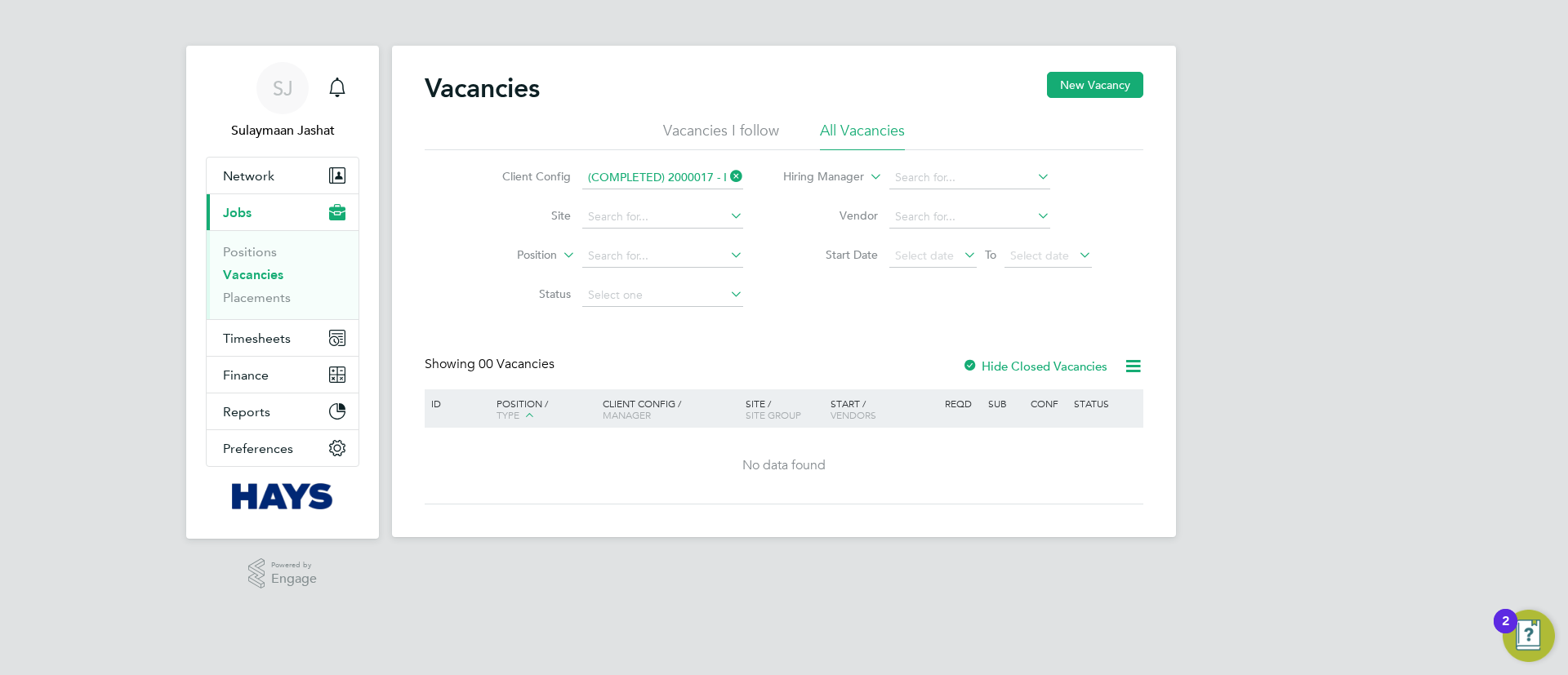
click at [977, 360] on div at bounding box center [970, 367] width 16 height 16
click at [272, 342] on span "Timesheets" at bounding box center [256, 338] width 68 height 16
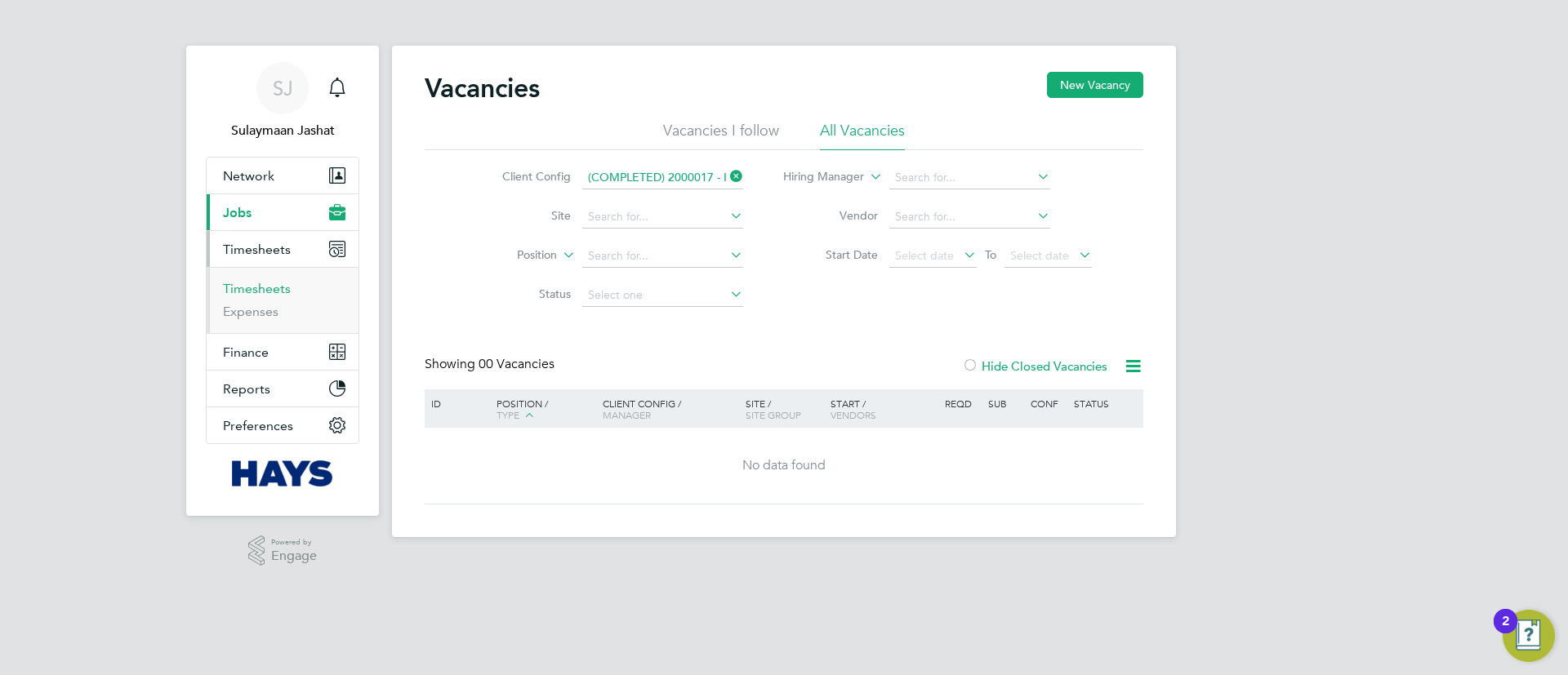
click at [273, 292] on link "Timesheets" at bounding box center [256, 288] width 68 height 16
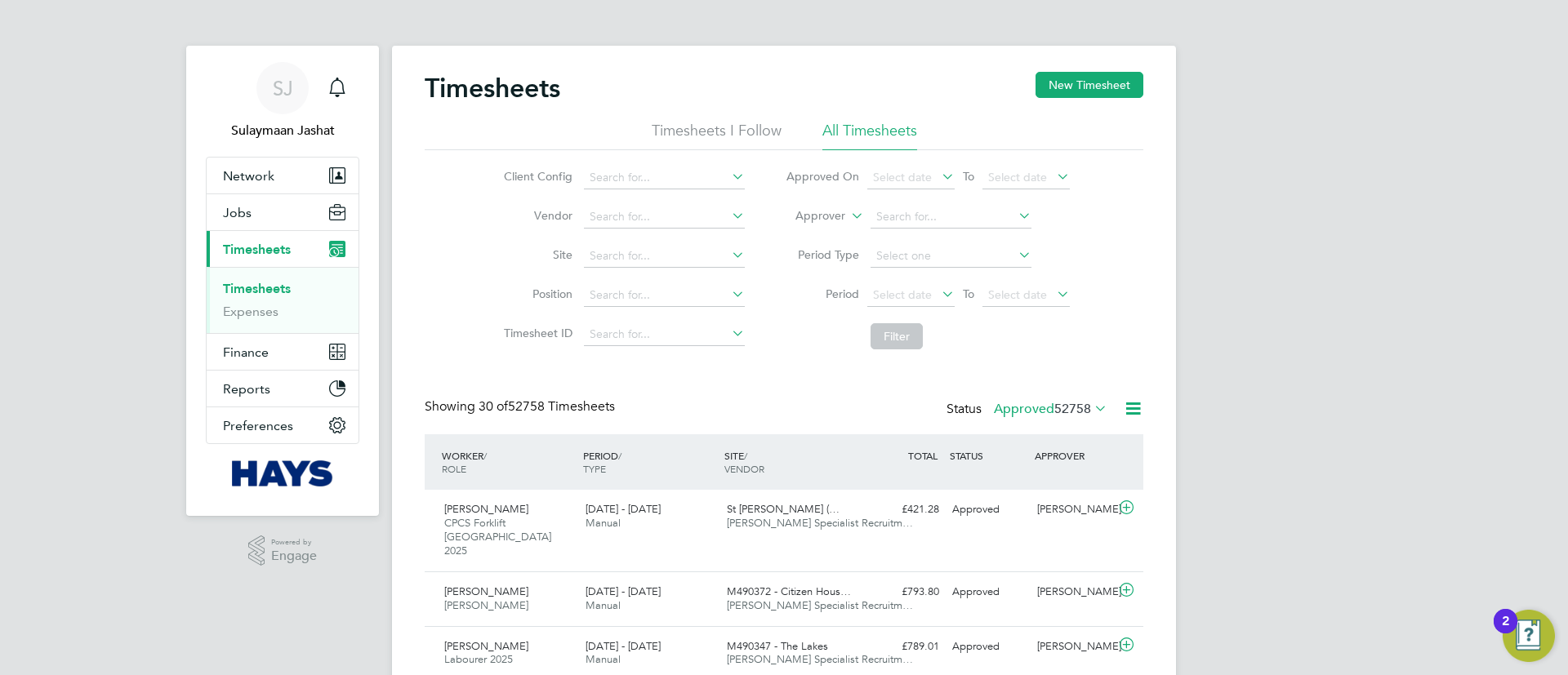
click at [682, 230] on li "Vendor" at bounding box center [622, 218] width 286 height 39
click at [691, 219] on input at bounding box center [664, 217] width 161 height 23
click at [721, 218] on input at bounding box center [664, 217] width 161 height 23
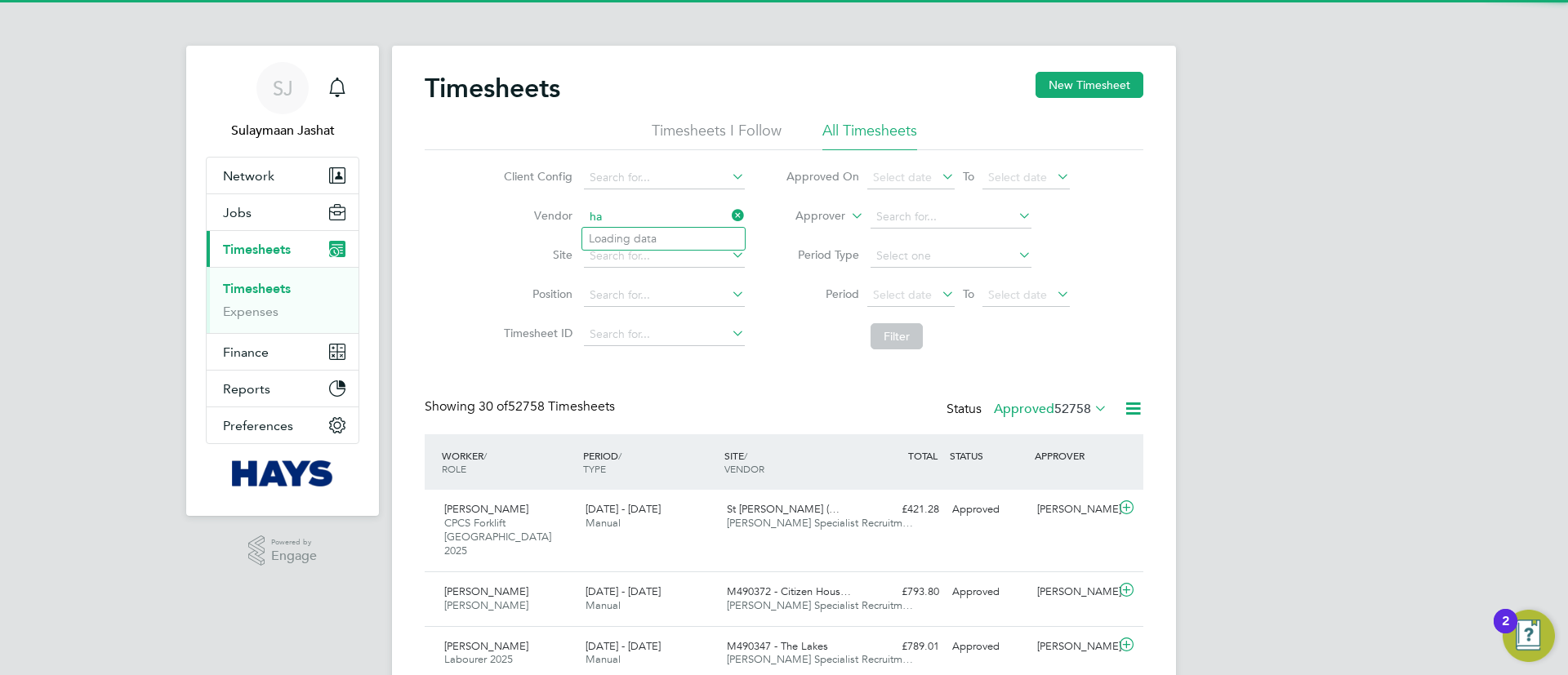
type input "h"
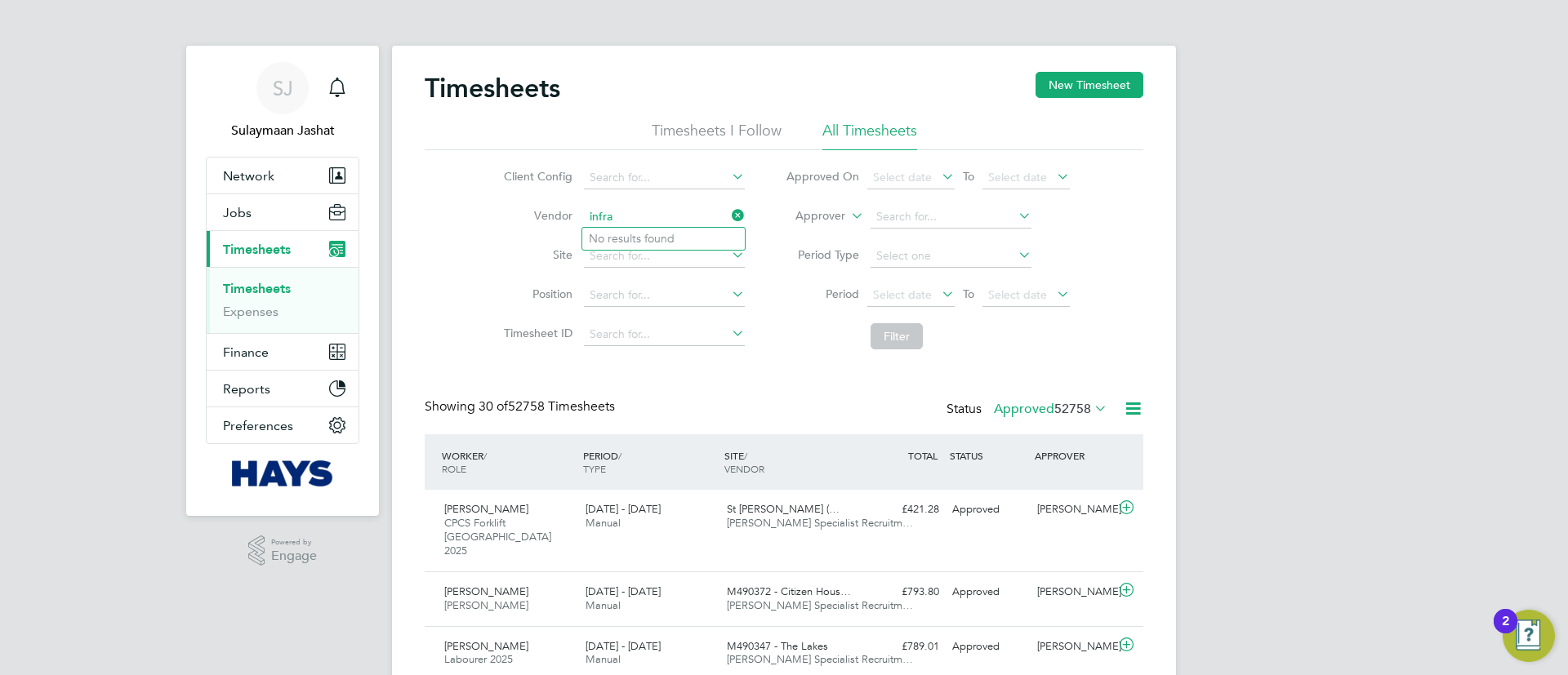
type input "infra"
drag, startPoint x: 568, startPoint y: 370, endPoint x: 582, endPoint y: 377, distance: 15.7
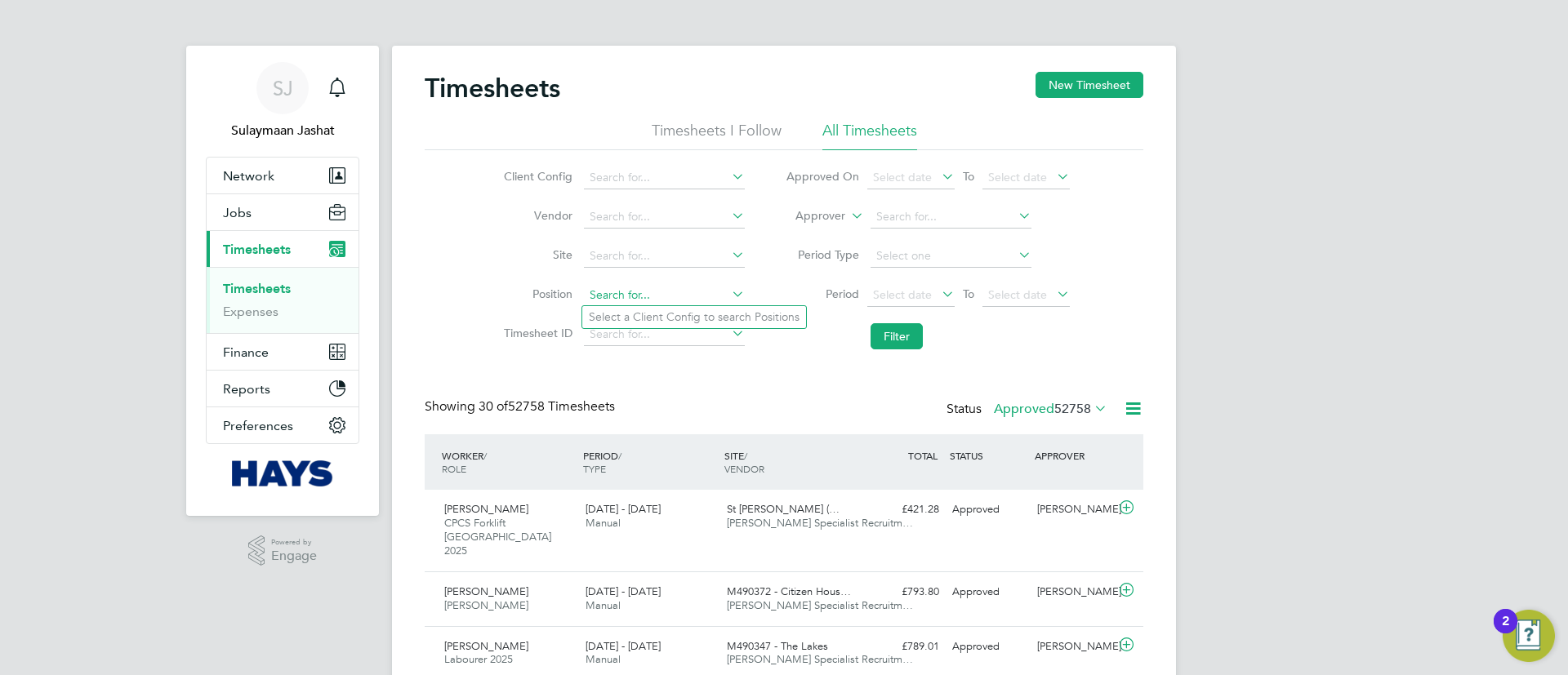
click at [706, 293] on input at bounding box center [664, 296] width 161 height 23
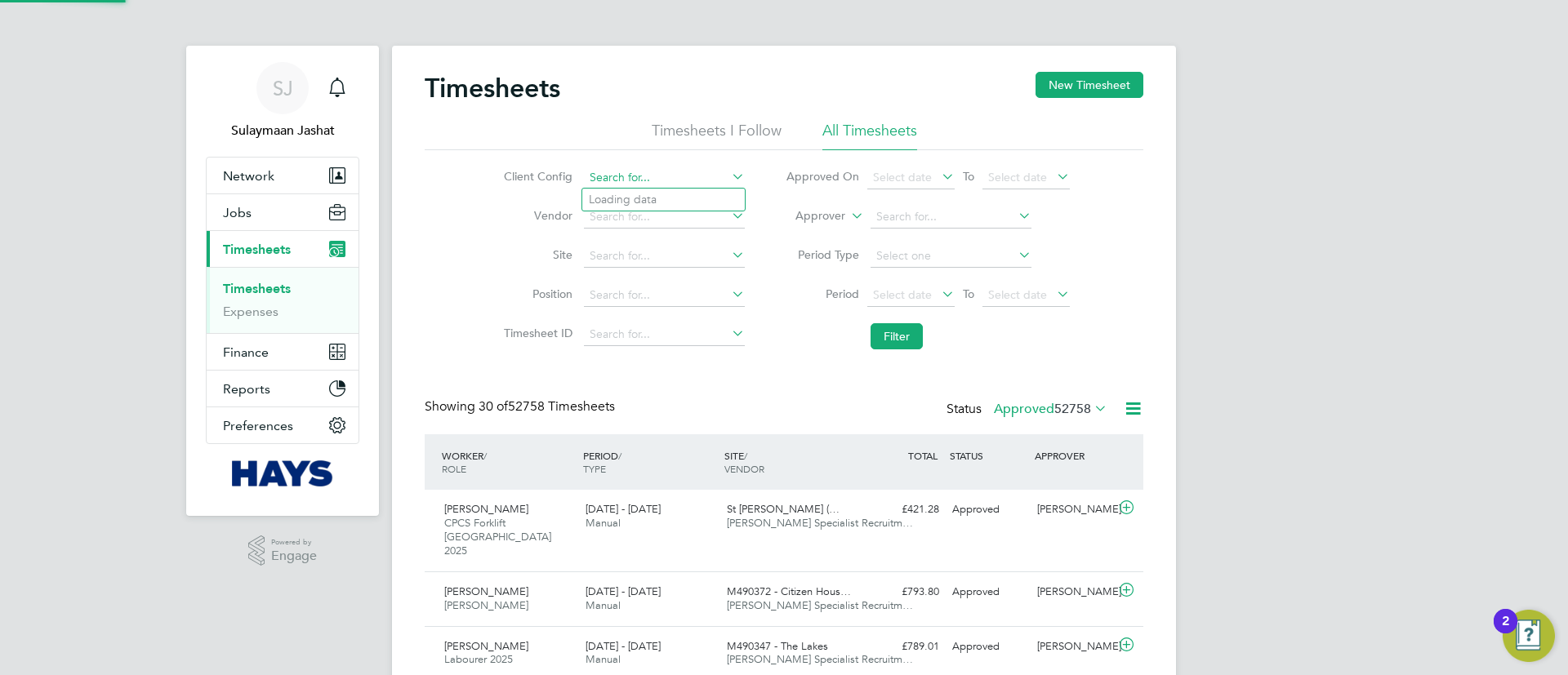
click at [683, 176] on input at bounding box center [664, 177] width 161 height 23
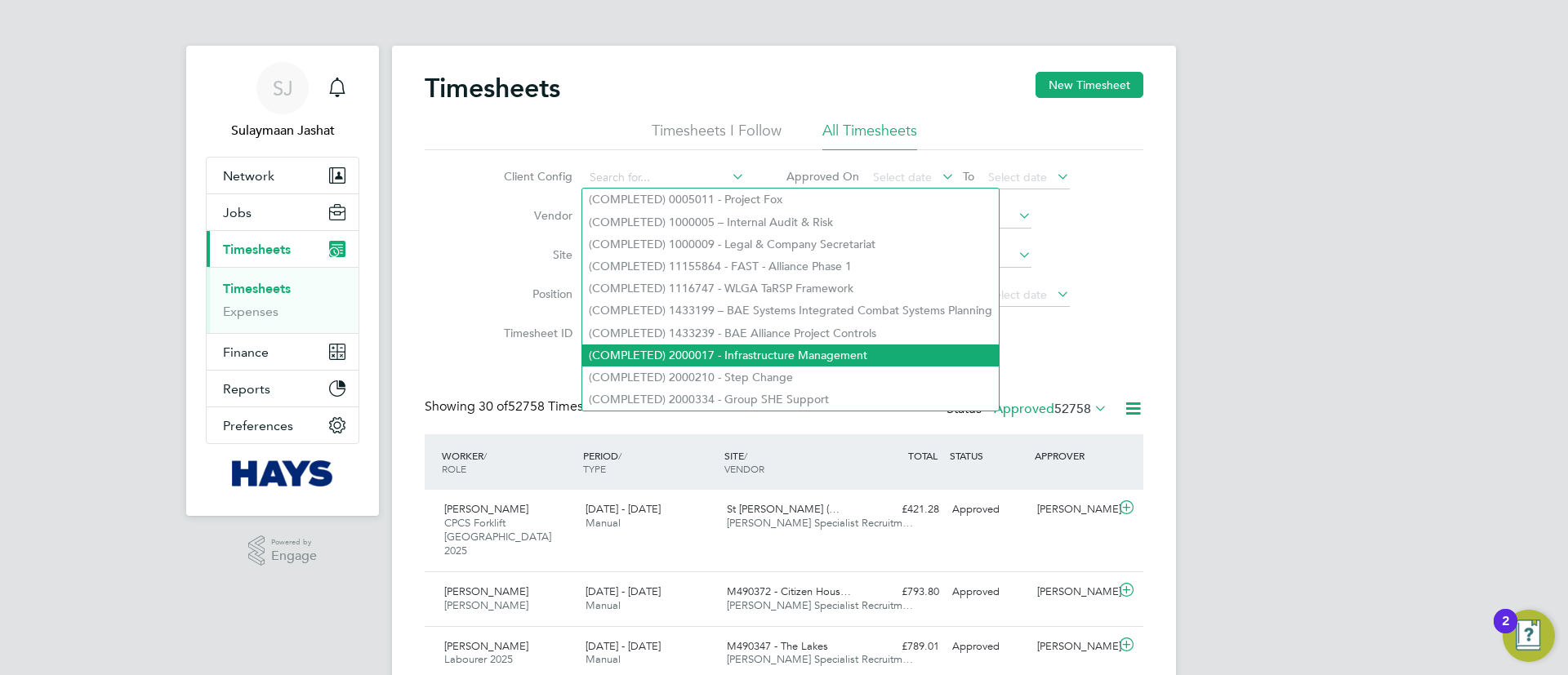
click at [830, 345] on li "(COMPLETED) 2000017 - Infrastructure Management" at bounding box center [791, 355] width 417 height 22
type input "(COMPLETED) 2000017 - Infrastructure Management"
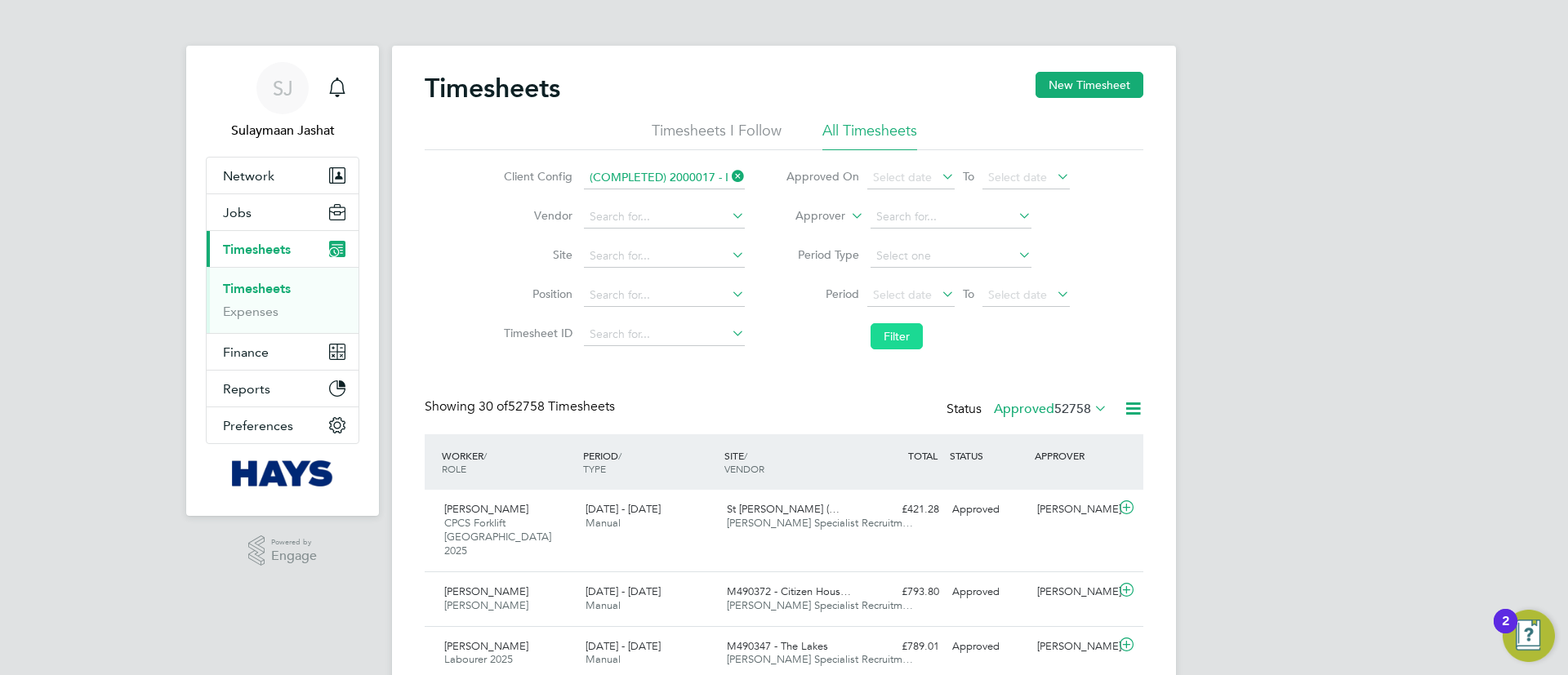
click at [892, 337] on button "Filter" at bounding box center [897, 336] width 53 height 26
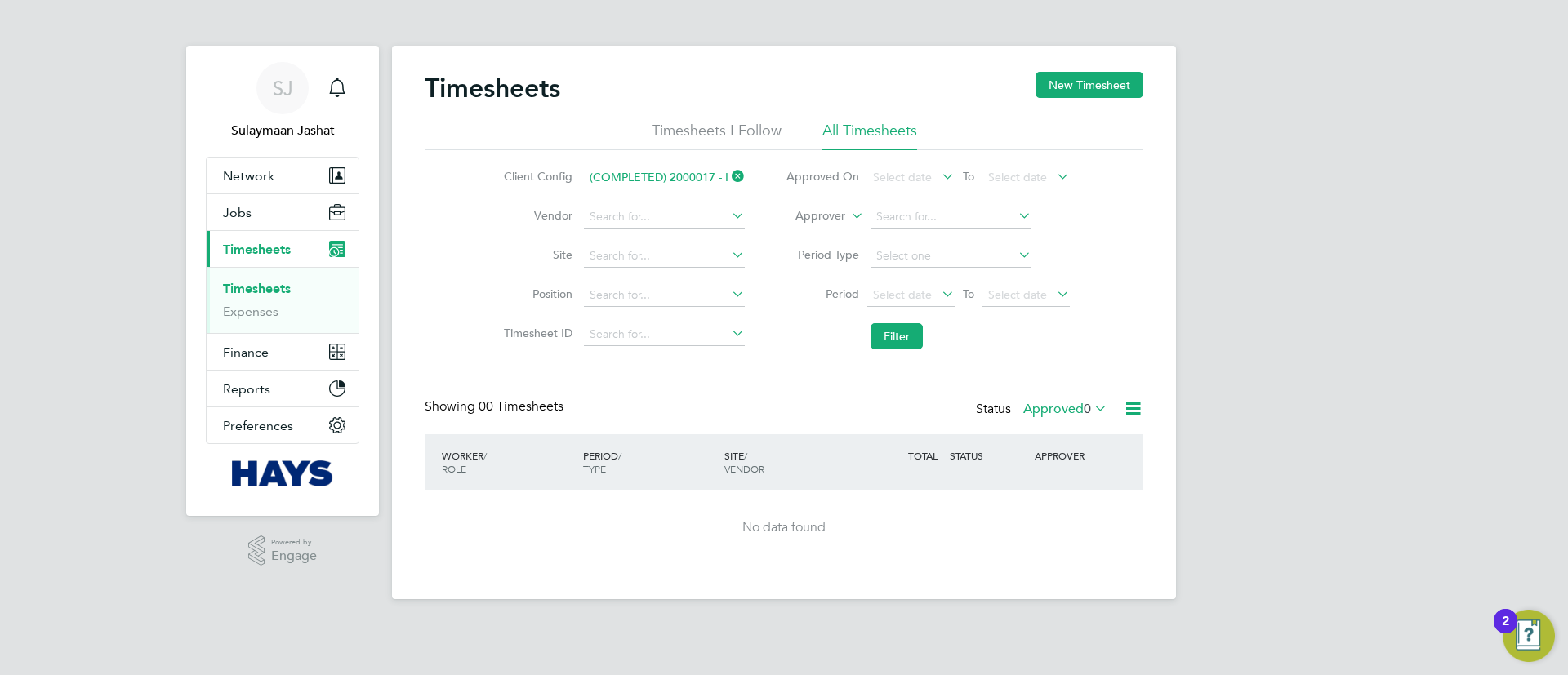
click at [1052, 418] on div "Status Approved 0" at bounding box center [1044, 410] width 135 height 23
click at [1054, 405] on label "Approved 0" at bounding box center [1066, 408] width 85 height 16
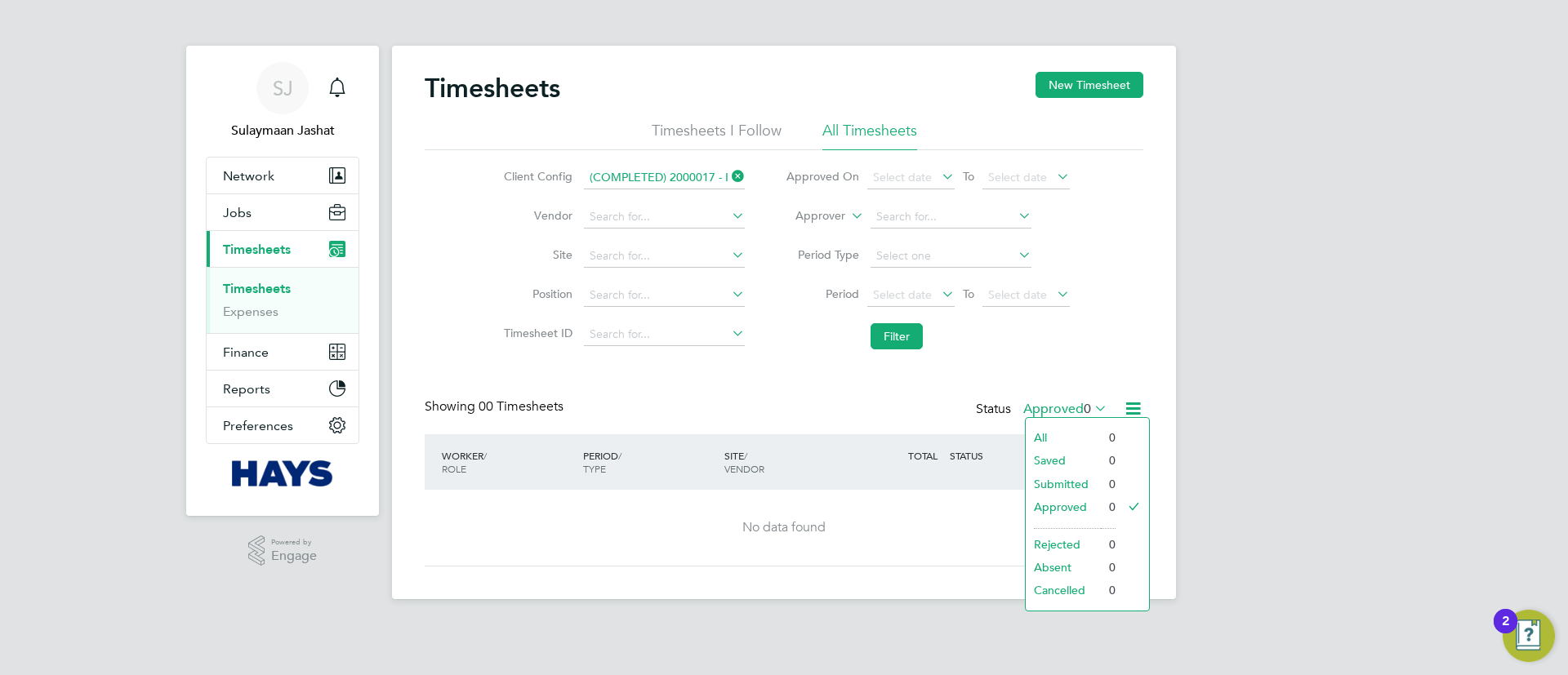
click at [1045, 434] on li "All" at bounding box center [1064, 437] width 75 height 23
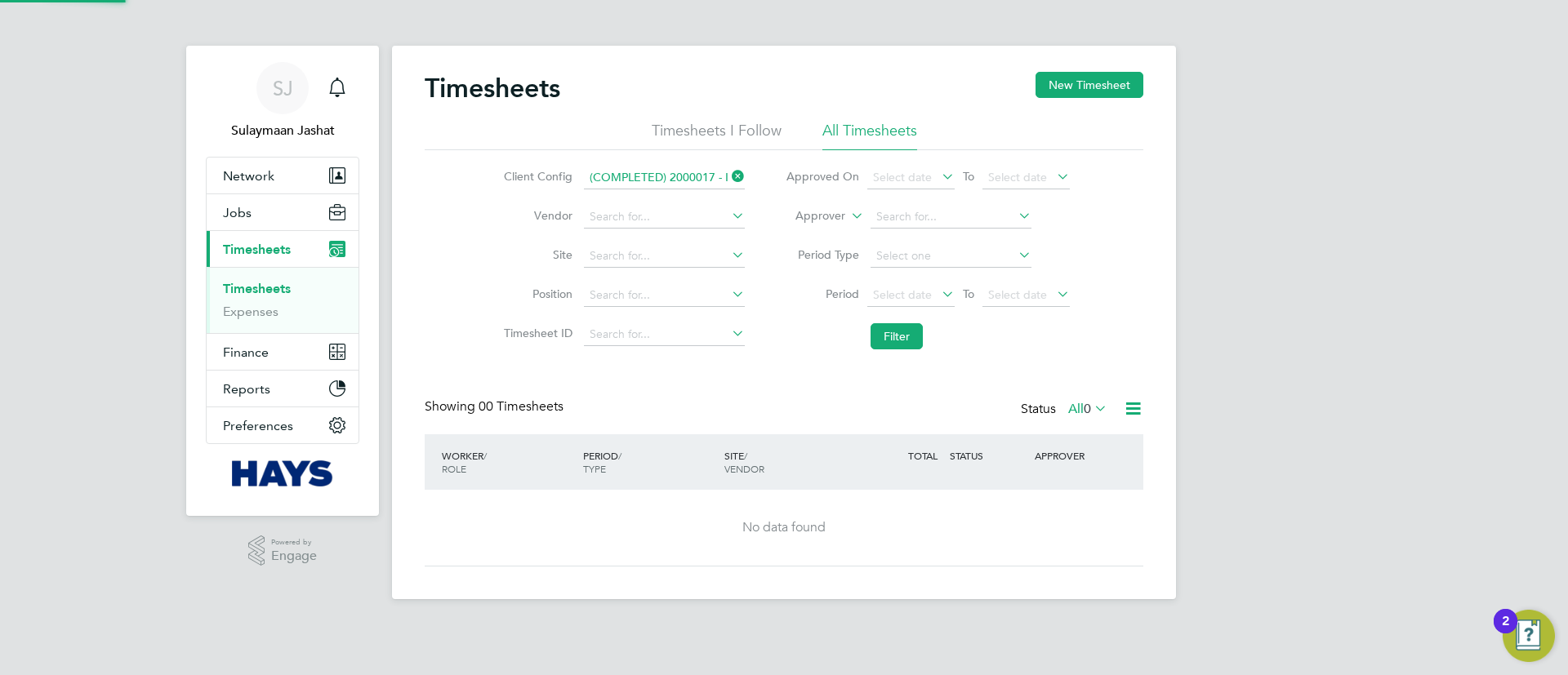
click at [781, 417] on div "Showing 00 Timesheets Status All 0" at bounding box center [783, 417] width 718 height 36
click at [270, 239] on button "Current page: Timesheets" at bounding box center [283, 249] width 152 height 36
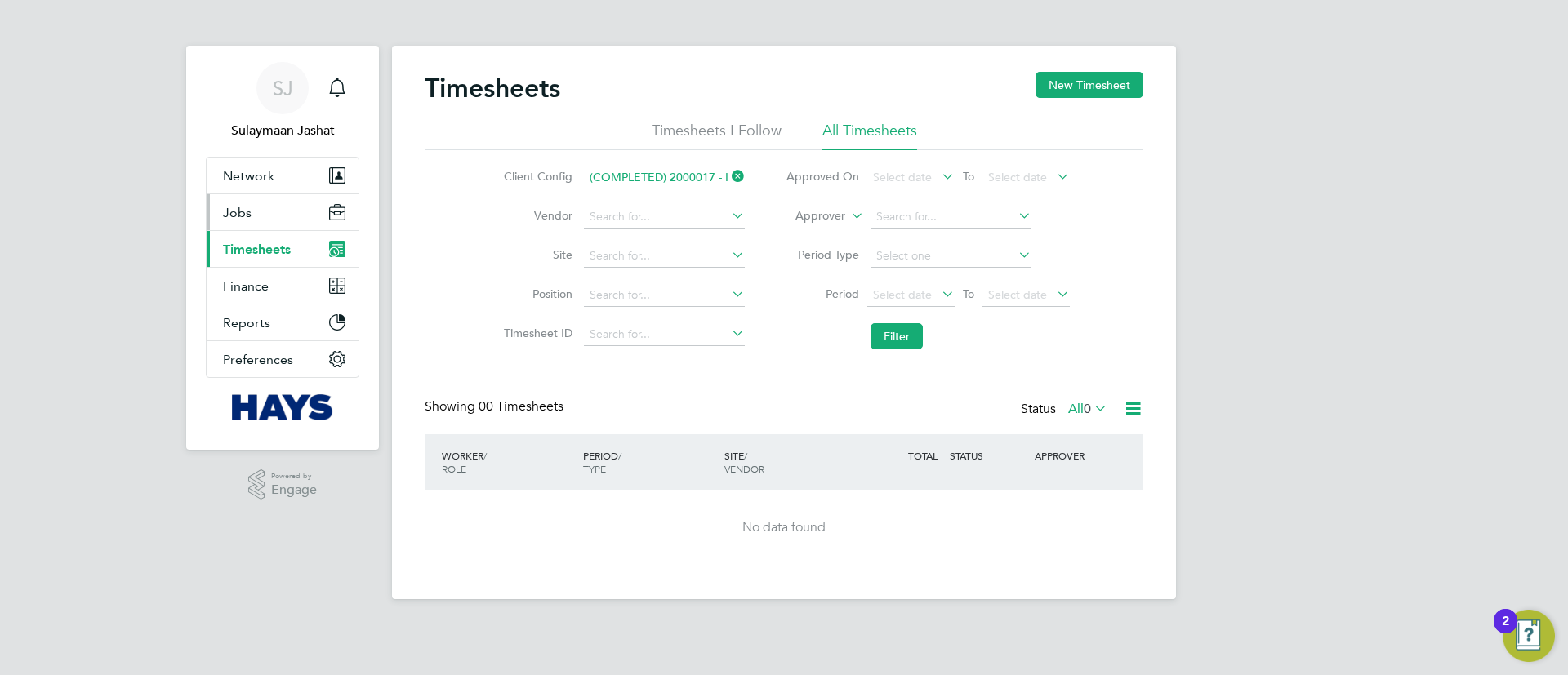
click at [285, 213] on button "Jobs" at bounding box center [283, 212] width 152 height 36
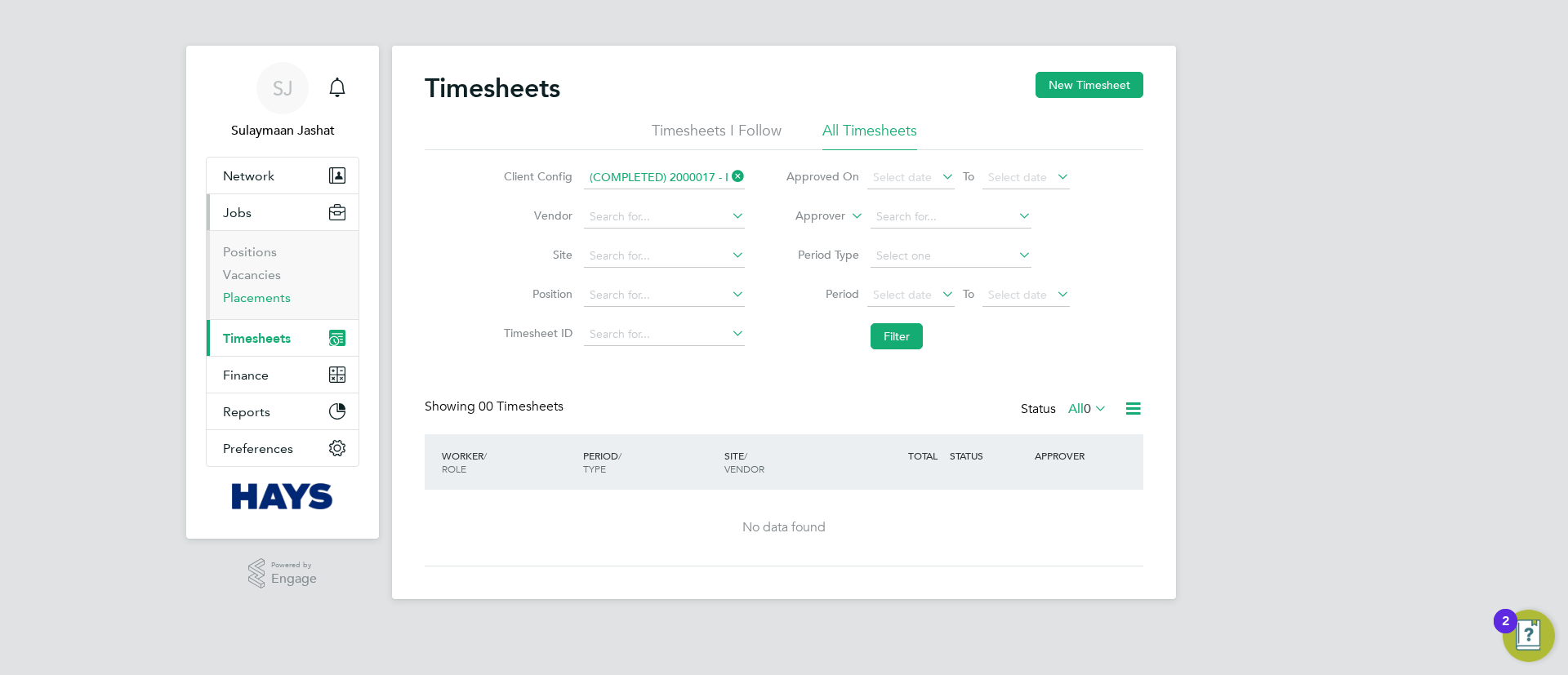
click at [262, 294] on link "Placements" at bounding box center [256, 298] width 68 height 16
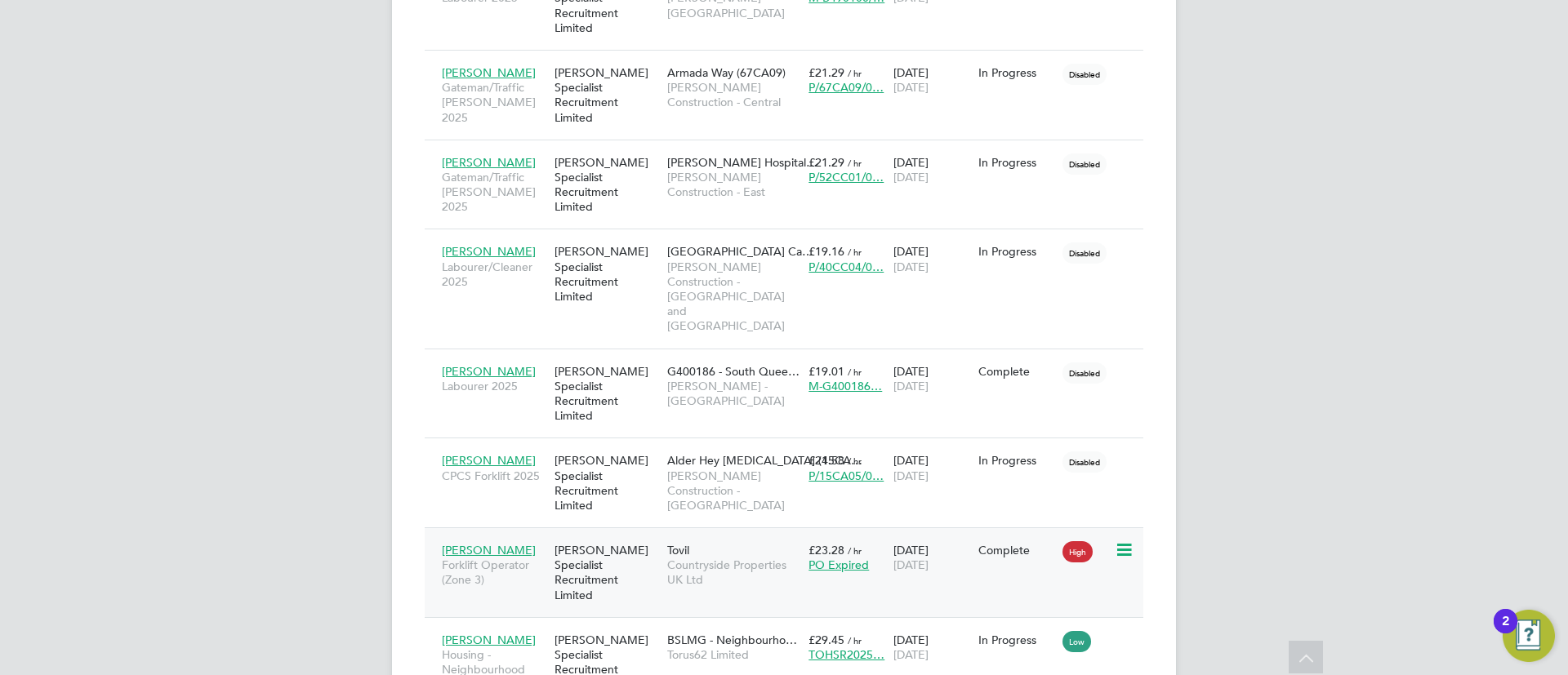
click at [722, 558] on span "Countryside Properties UK Ltd" at bounding box center [734, 572] width 133 height 29
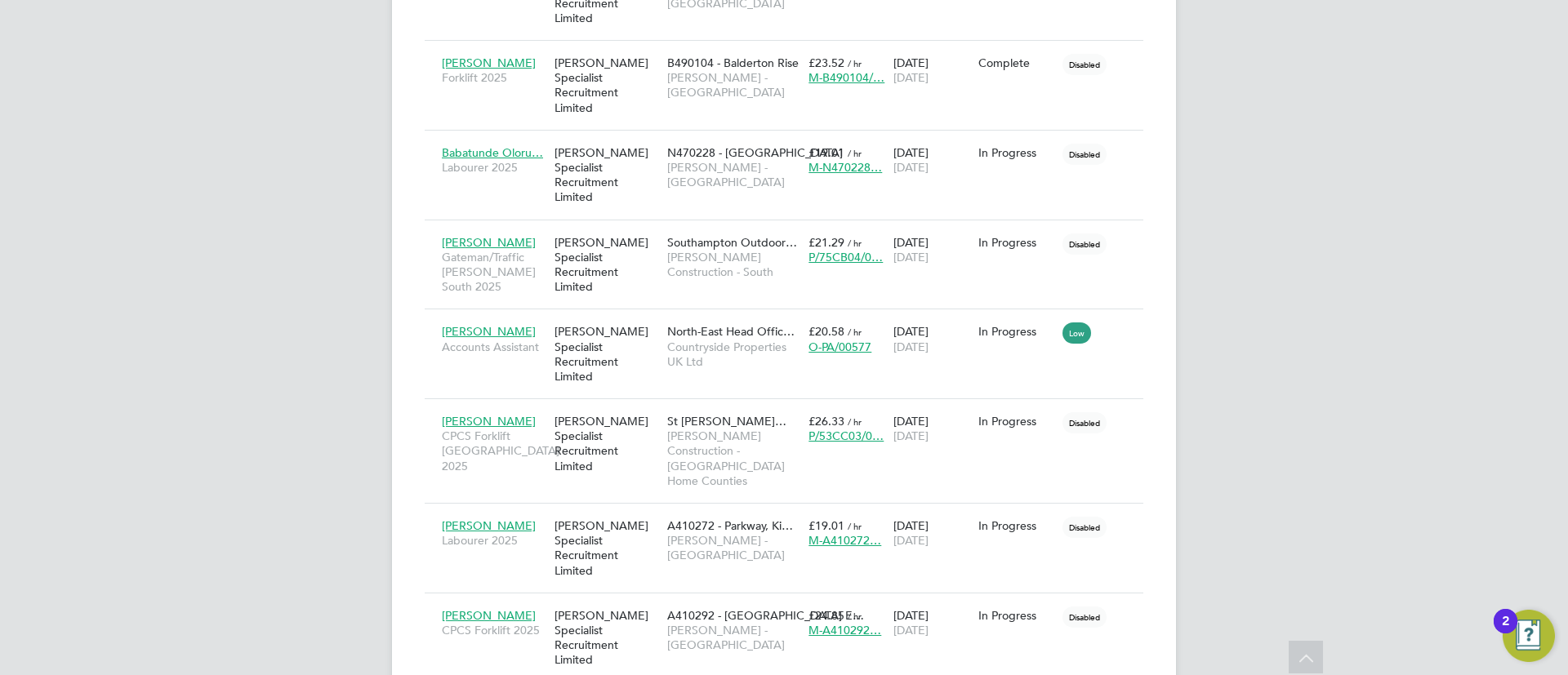
scroll to position [2309, 0]
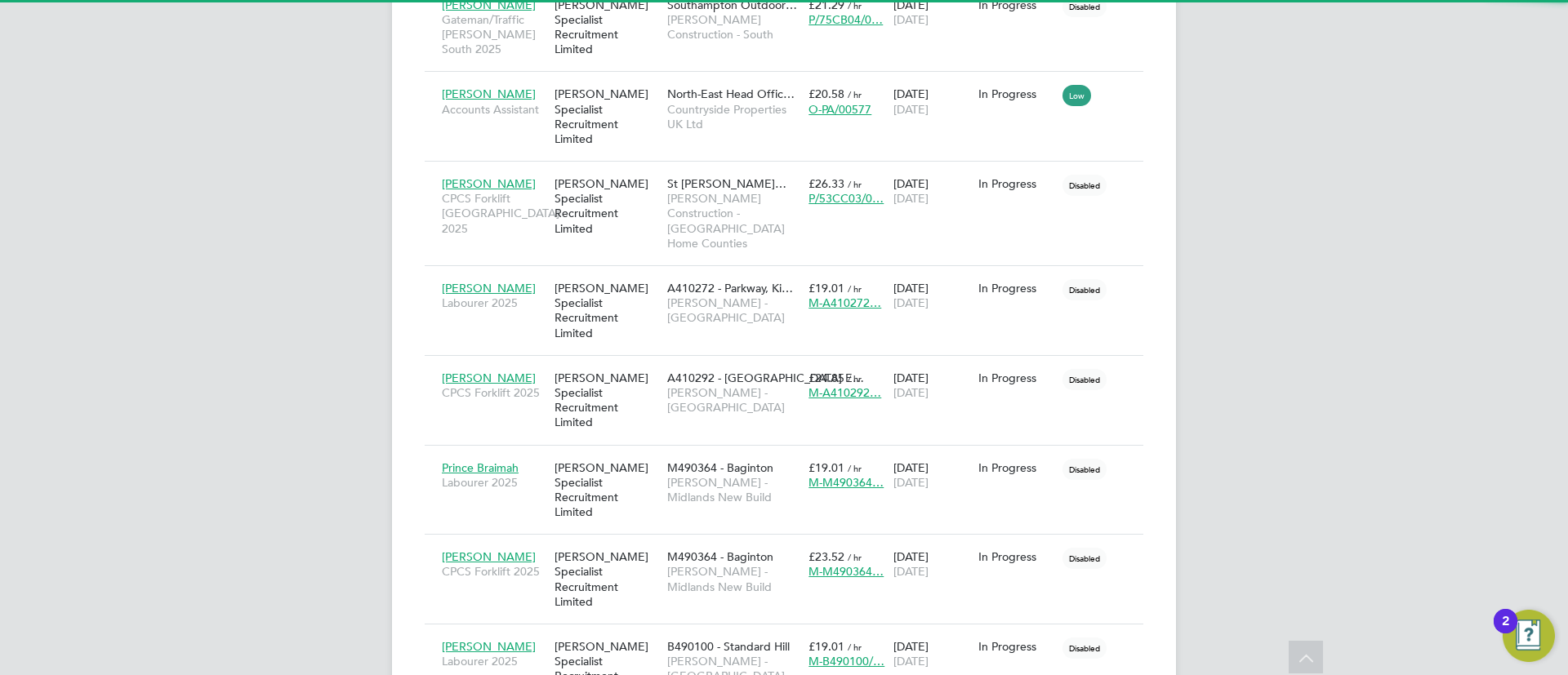
scroll to position [61, 142]
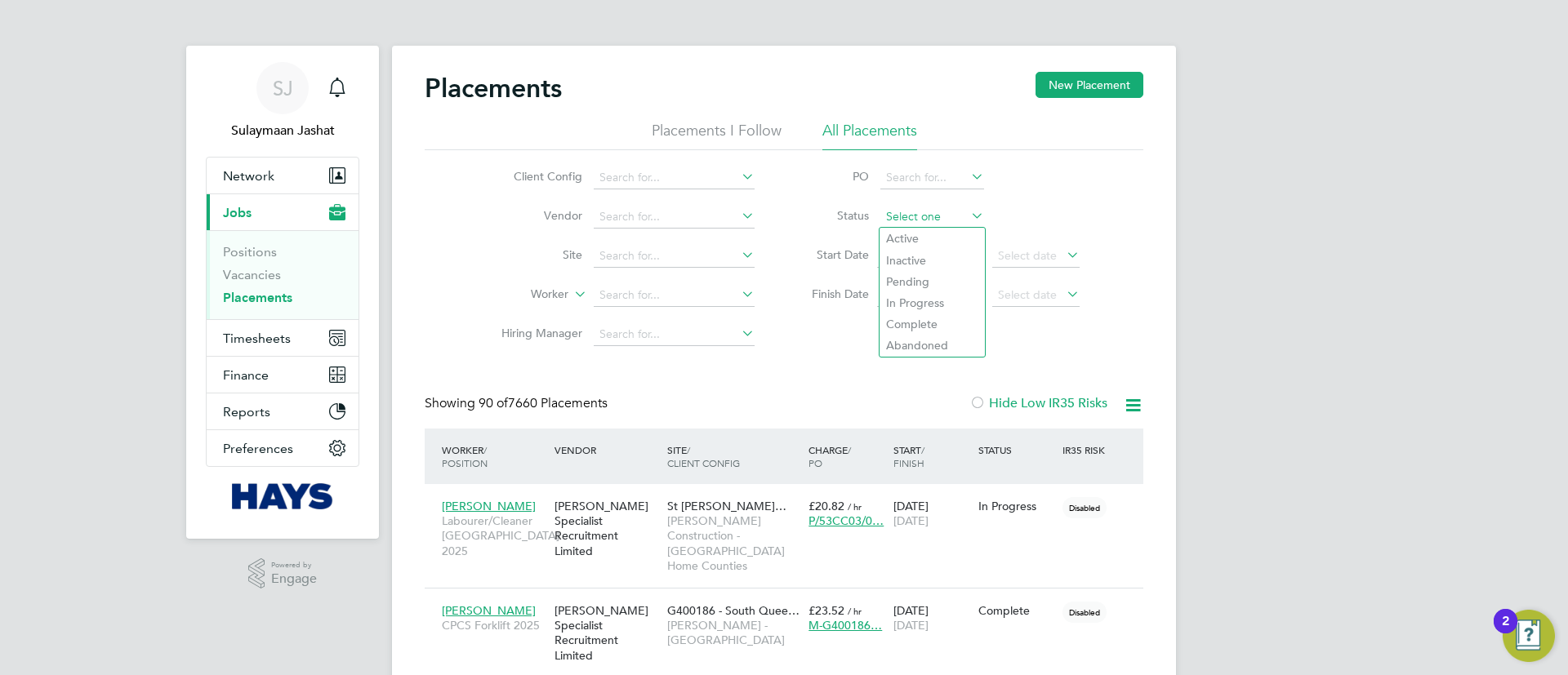
click at [905, 223] on input at bounding box center [932, 217] width 103 height 23
click at [906, 244] on li "Active" at bounding box center [932, 238] width 105 height 22
type input "Active"
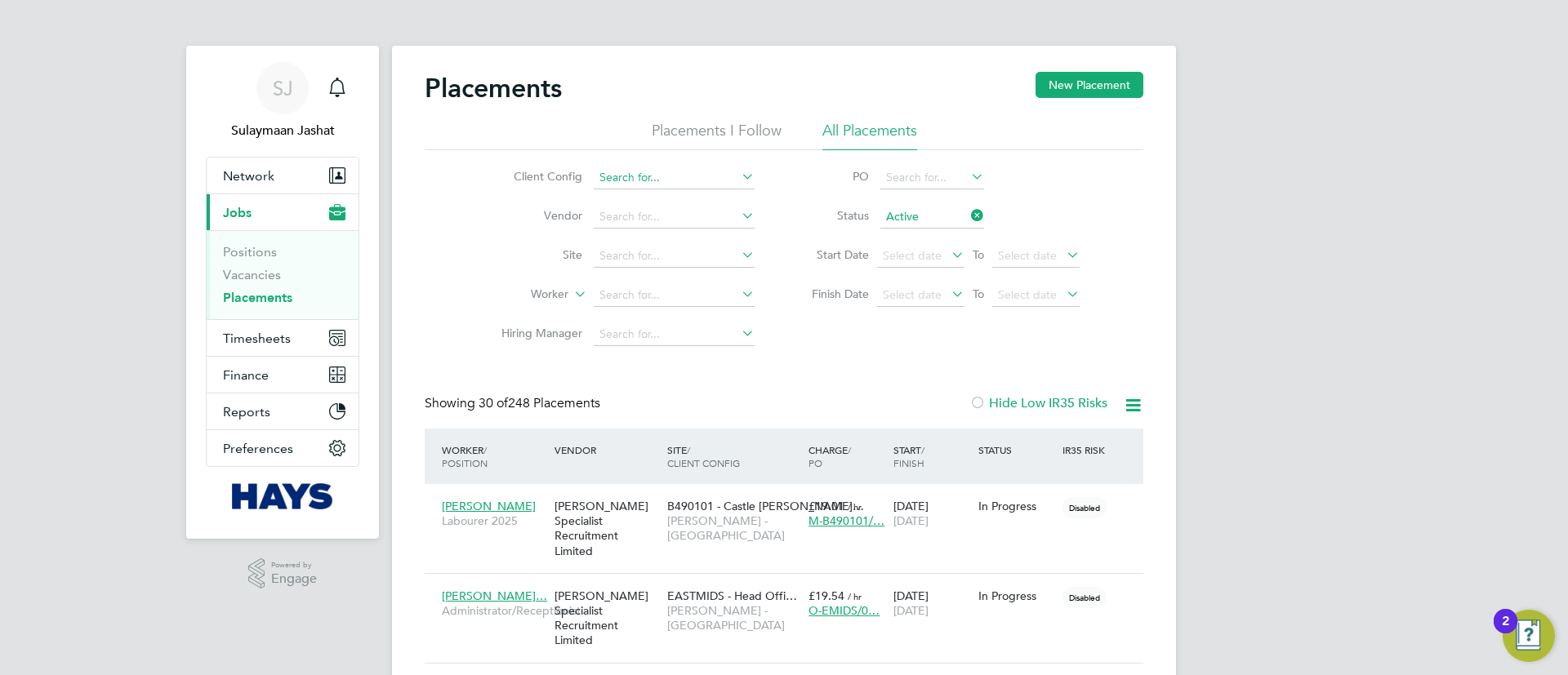
click at [646, 174] on input at bounding box center [673, 177] width 161 height 23
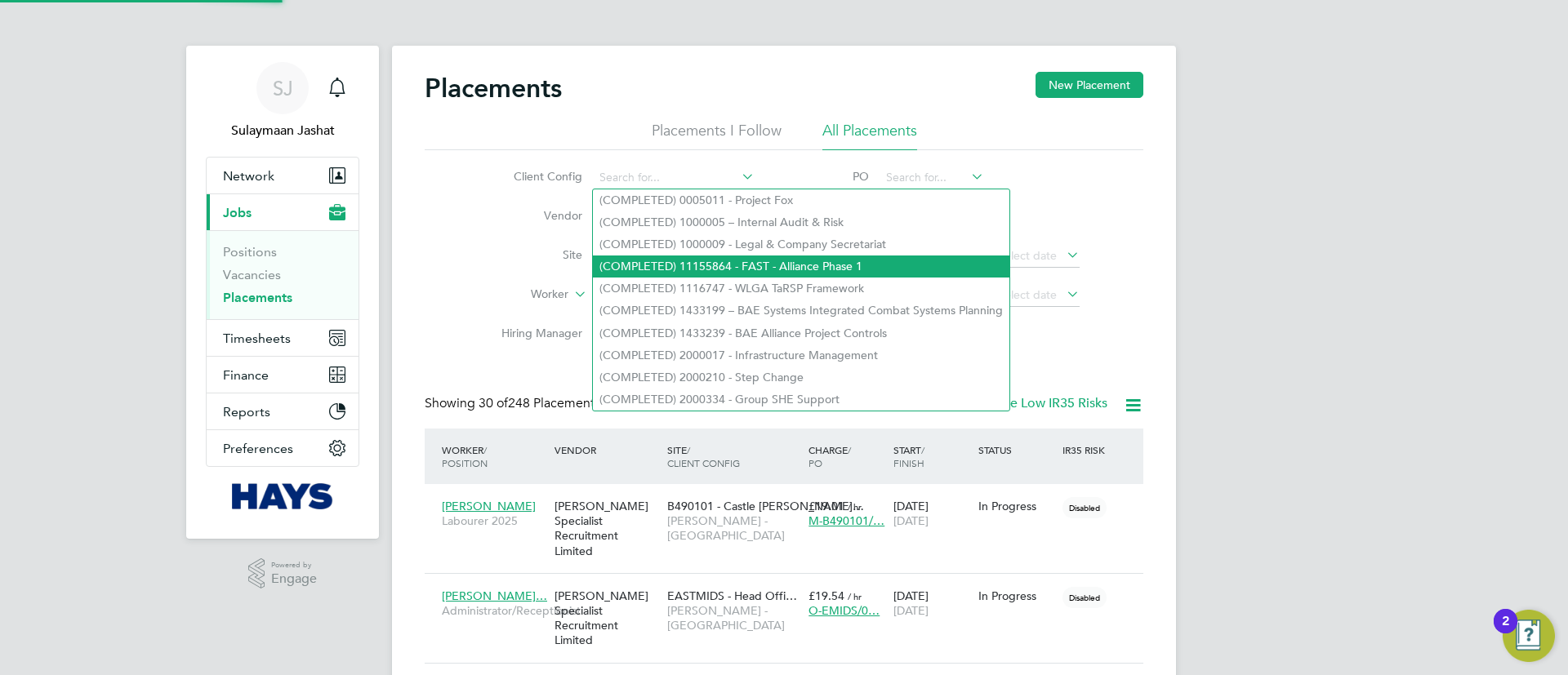
click at [803, 269] on li "(COMPLETED) 11155864 - FAST - Alliance Phase 1" at bounding box center [802, 266] width 417 height 22
type input "(COMPLETED) 11155864 - FAST - Alliance Phase 1"
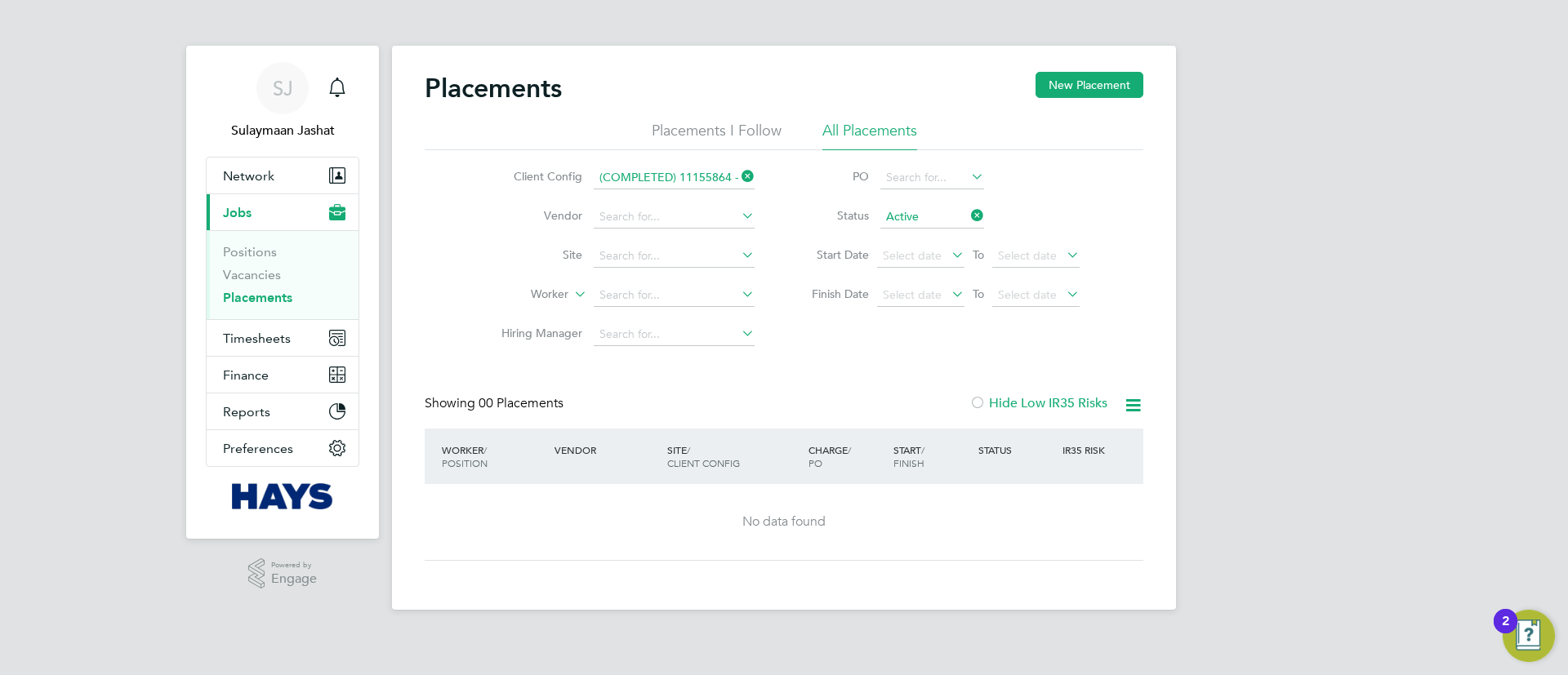
click at [738, 176] on icon at bounding box center [738, 176] width 0 height 23
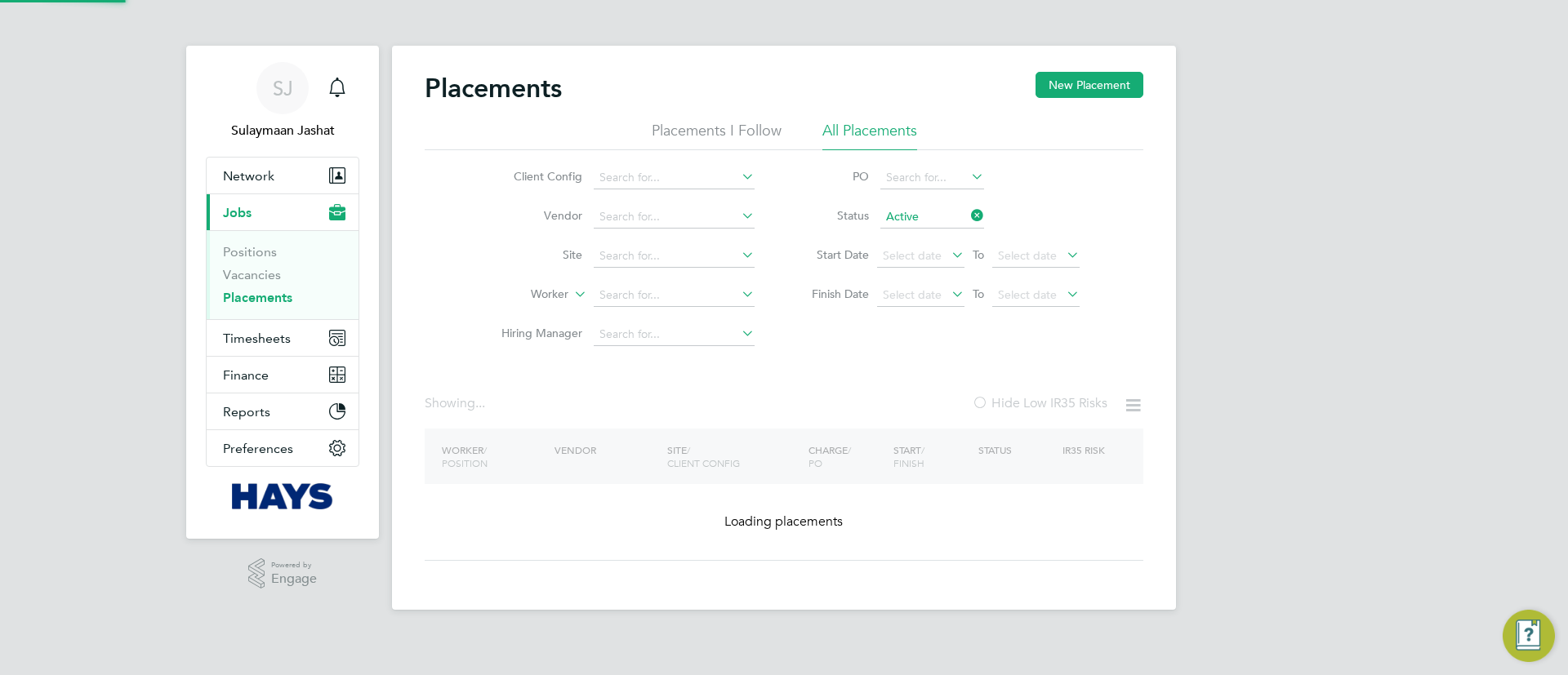
click at [817, 341] on div "Client Config Vendor Site Worker Hiring Manager PO Status Active Start Date Sel…" at bounding box center [783, 252] width 718 height 204
click at [817, 342] on div "Client Config Vendor Site Worker Hiring Manager PO Status Active Start Date Sel…" at bounding box center [783, 252] width 718 height 204
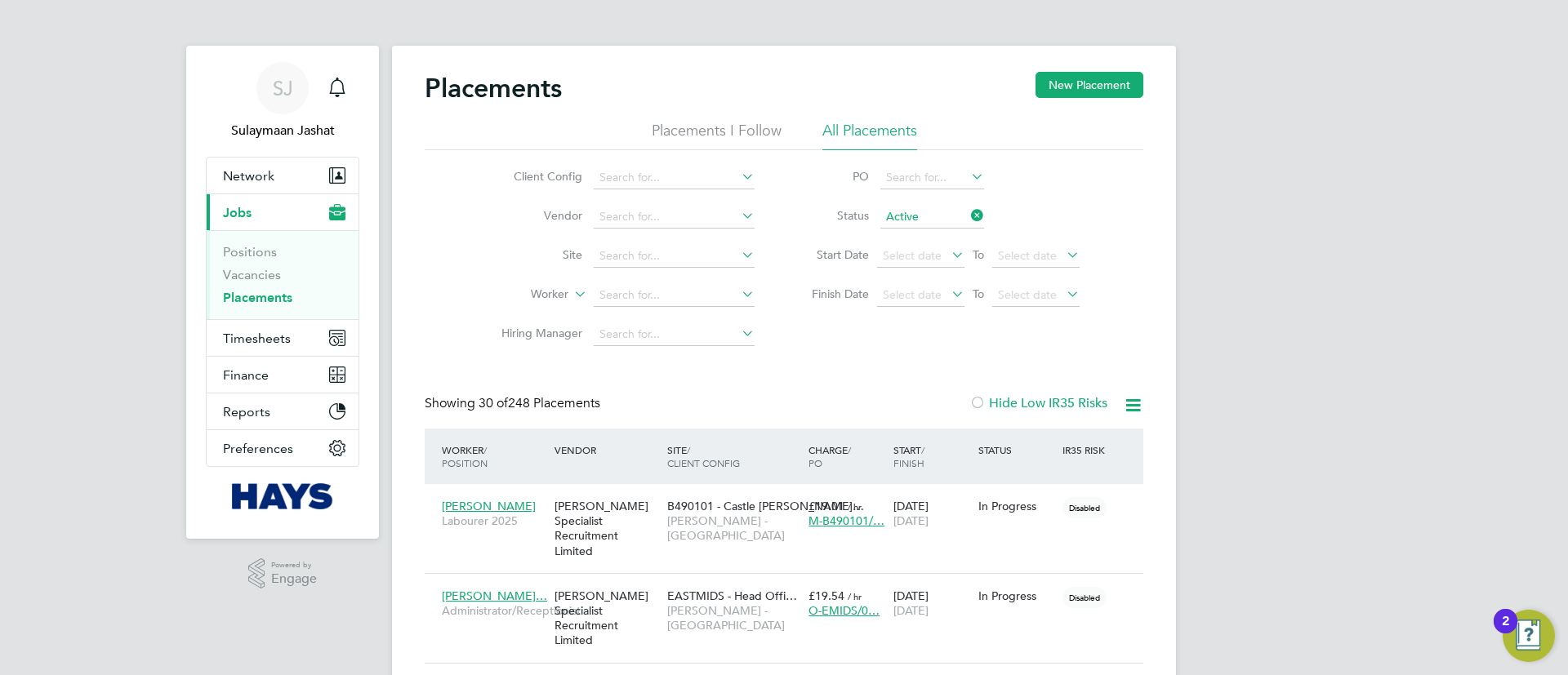
click at [1127, 416] on icon at bounding box center [1133, 406] width 21 height 21
click at [1084, 437] on li "Download Placements Report" at bounding box center [1053, 444] width 174 height 23
drag, startPoint x: 657, startPoint y: 292, endPoint x: 648, endPoint y: 299, distance: 11.4
click at [650, 299] on input at bounding box center [673, 296] width 161 height 23
click at [638, 308] on li "Dany al Chohan" at bounding box center [674, 317] width 162 height 22
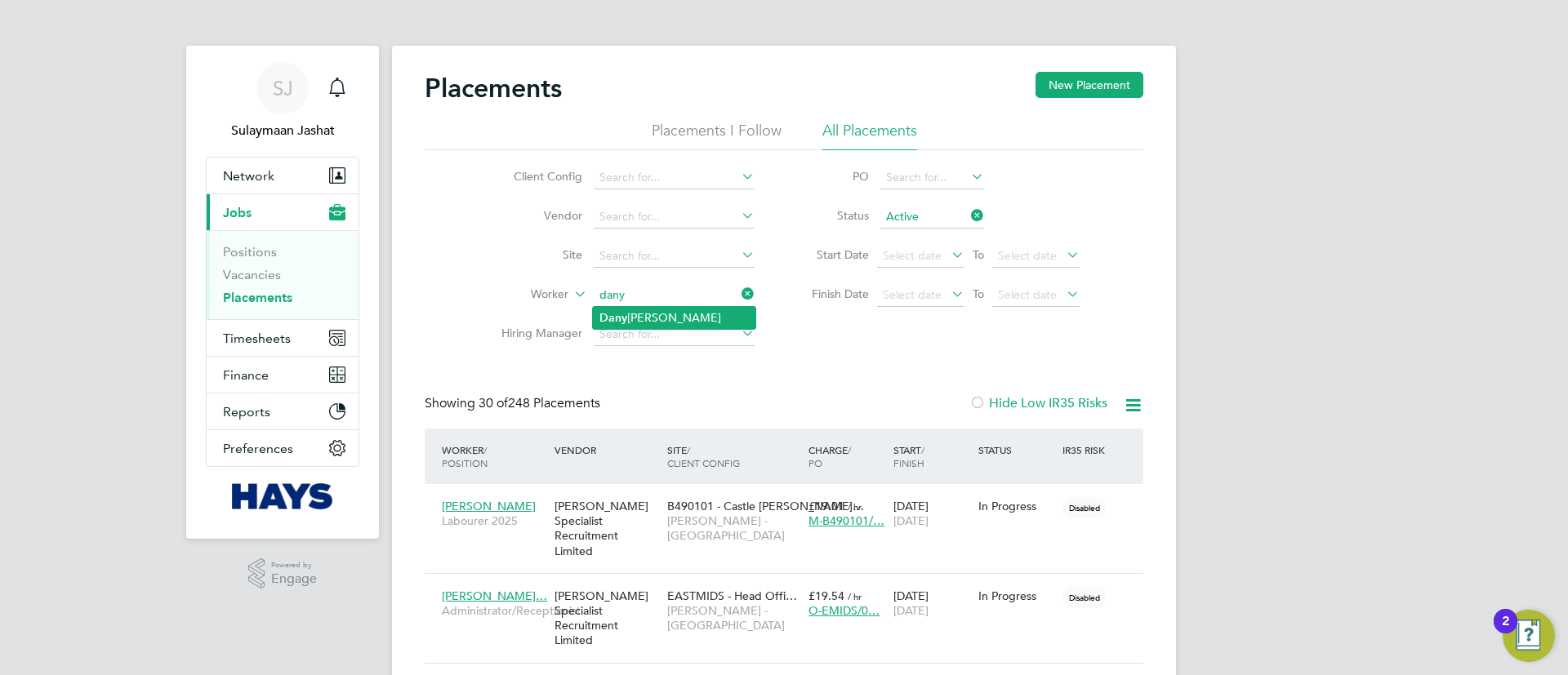
type input "Danyal Chohan"
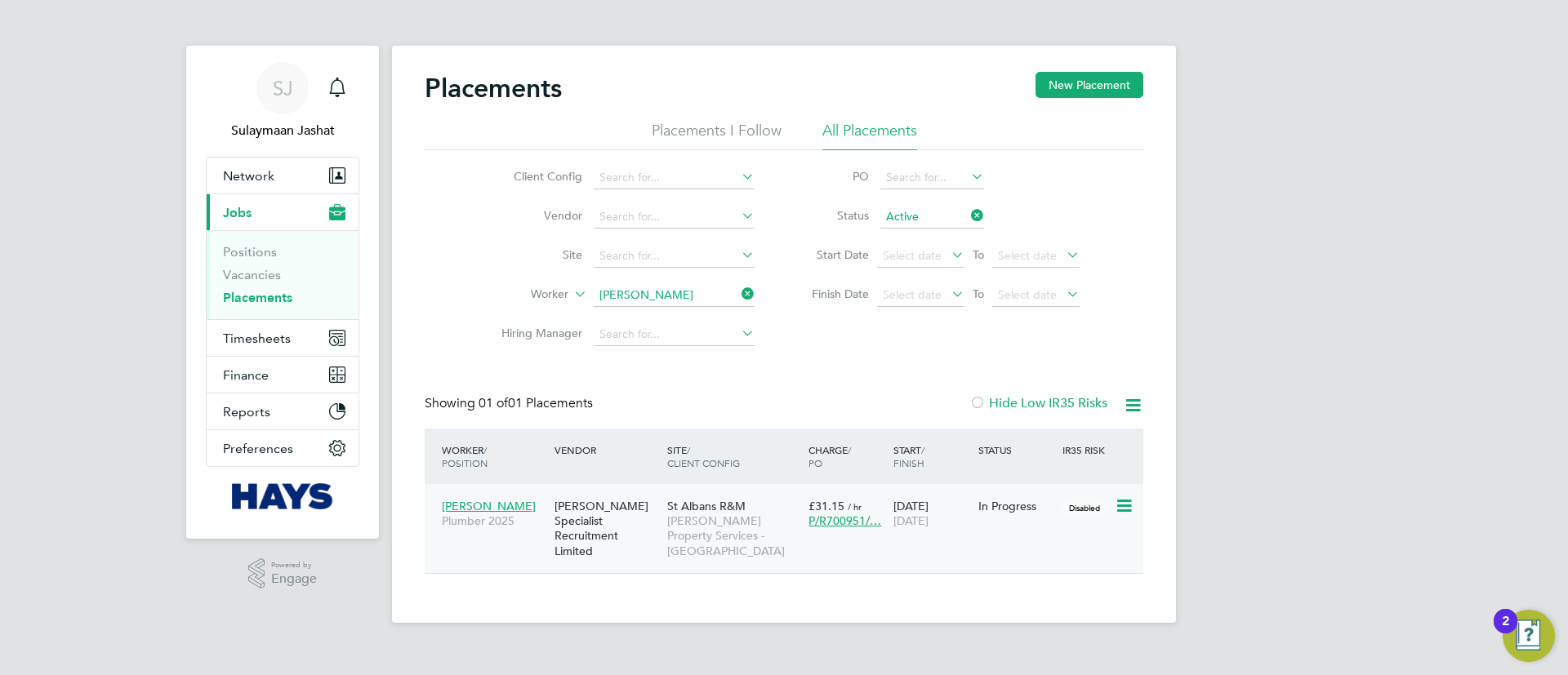
click at [653, 516] on div "Hays Specialist Recruitment Limited" at bounding box center [607, 529] width 113 height 76
click at [654, 285] on input at bounding box center [673, 296] width 161 height 23
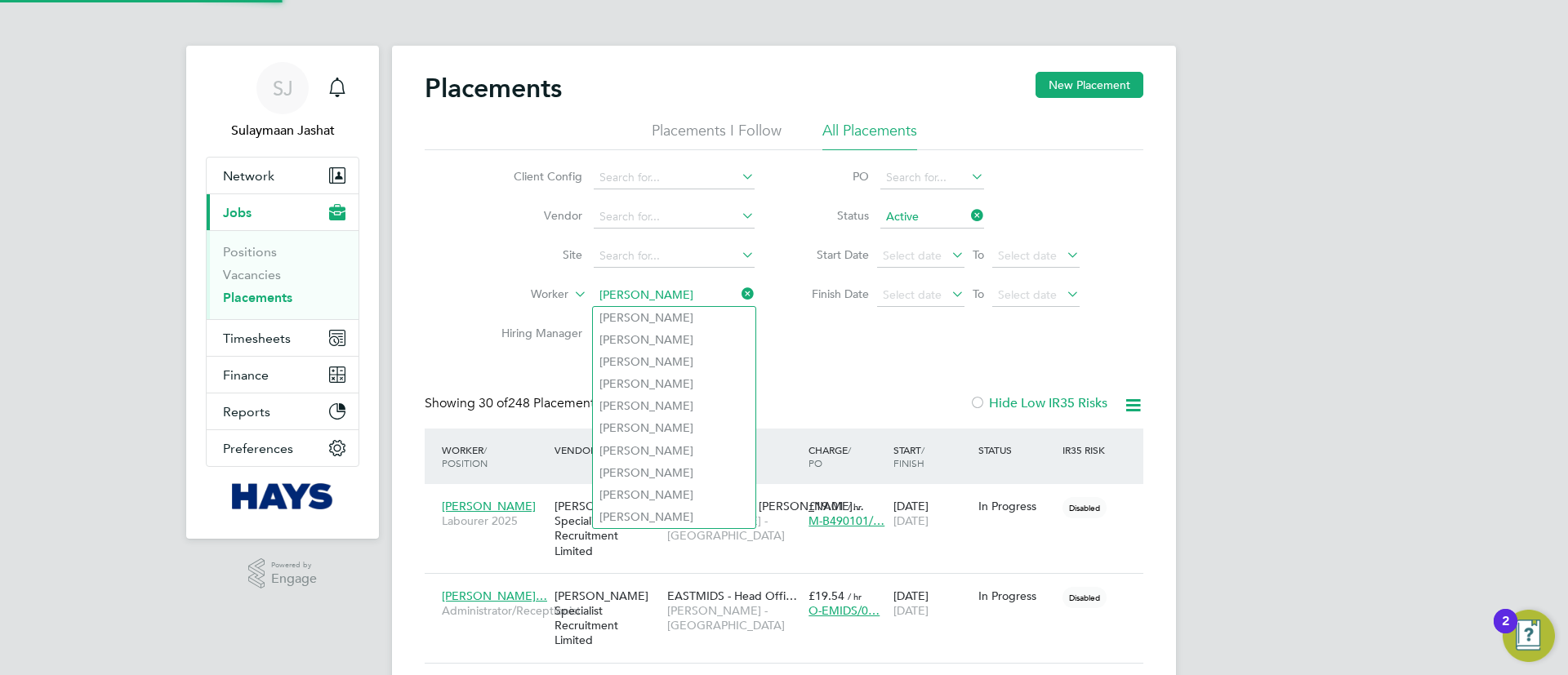
scroll to position [47, 142]
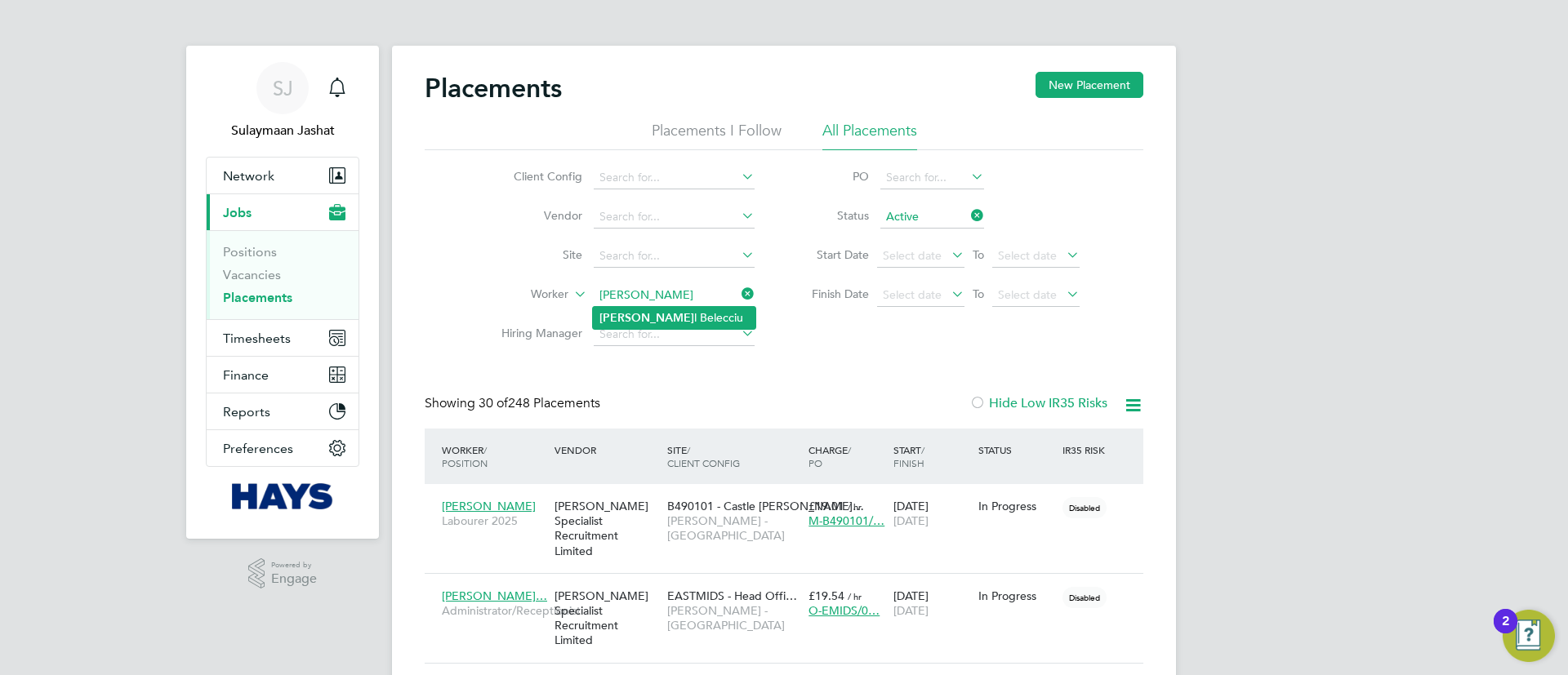
click at [629, 324] on li "Ione l Belecciu" at bounding box center [674, 317] width 162 height 22
type input "Ionel Belecciu"
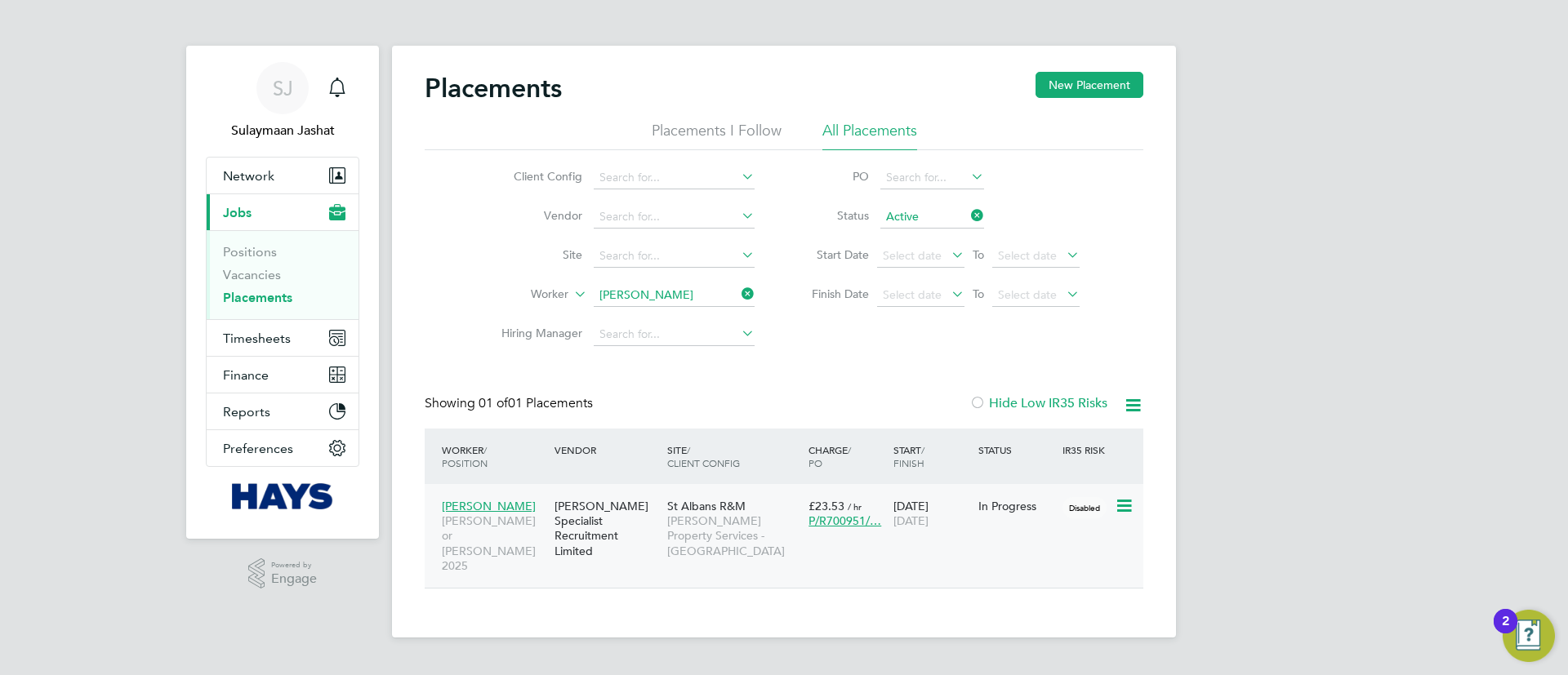
click at [717, 519] on span "Morgan Sindall Property Services - Wood Street Hub" at bounding box center [734, 536] width 133 height 45
click at [810, 361] on div "Placements New Placement Placements I Follow All Placements Client Config Vendo…" at bounding box center [783, 330] width 718 height 517
click at [846, 387] on div "Placements New Placement Placements I Follow All Placements Client Config Vendo…" at bounding box center [783, 330] width 718 height 517
click at [738, 294] on icon at bounding box center [738, 294] width 0 height 23
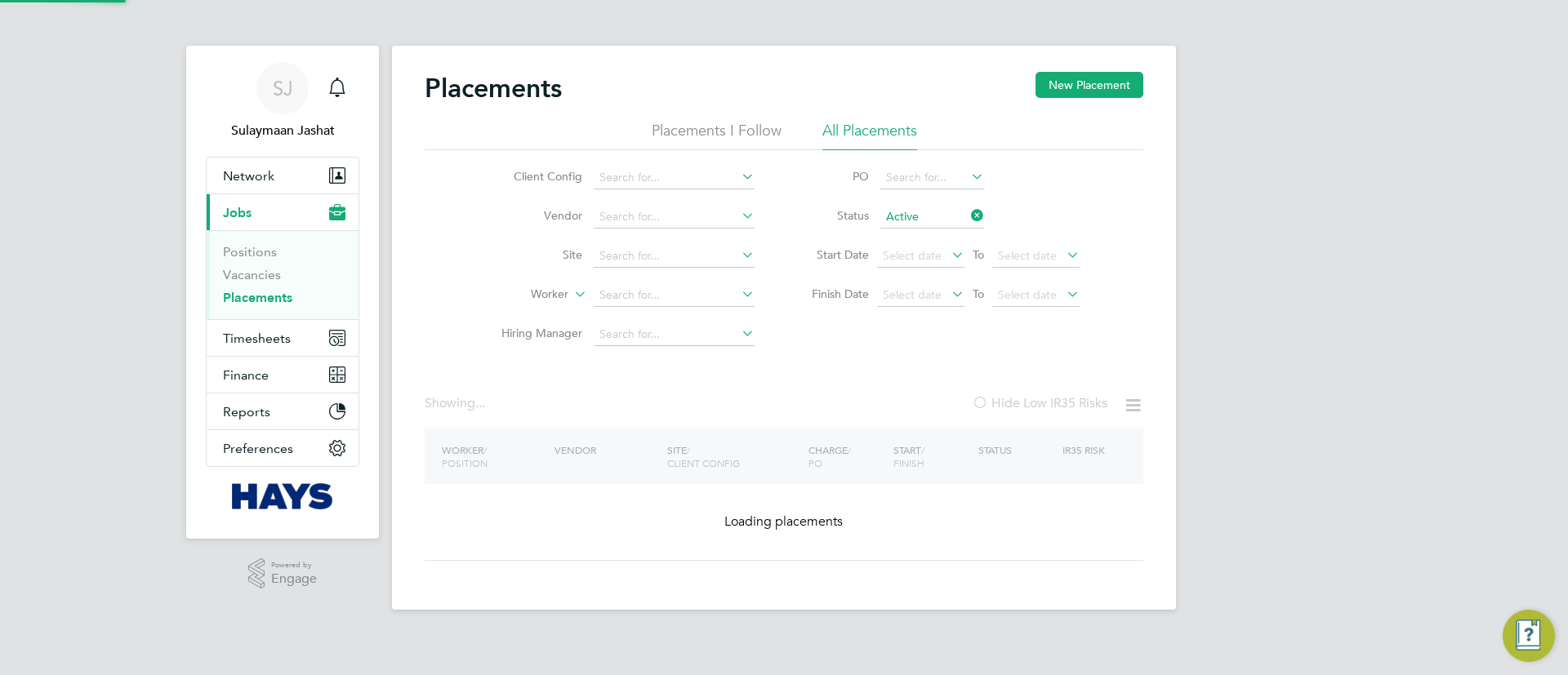
click at [969, 379] on div "Placements New Placement Placements I Follow All Placements Client Config Vendo…" at bounding box center [783, 316] width 718 height 489
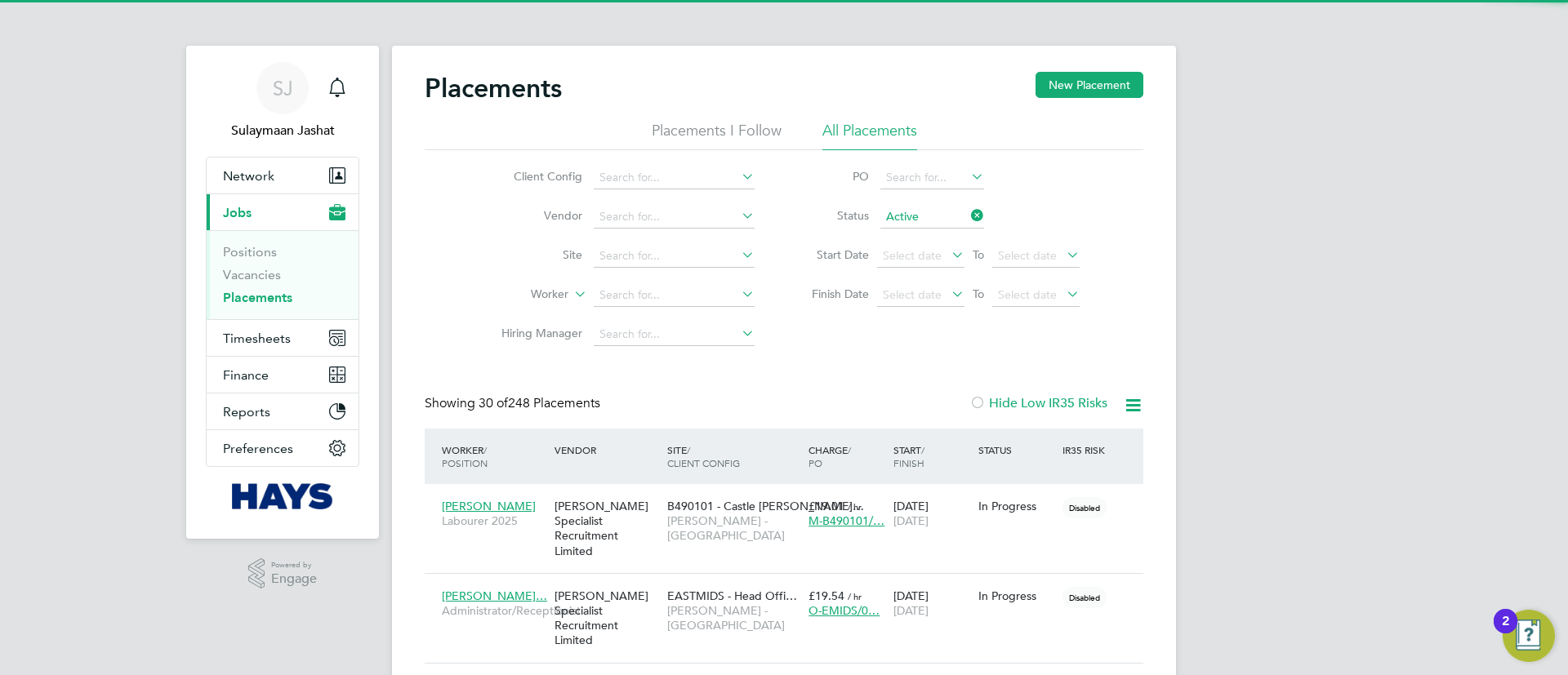
scroll to position [47, 142]
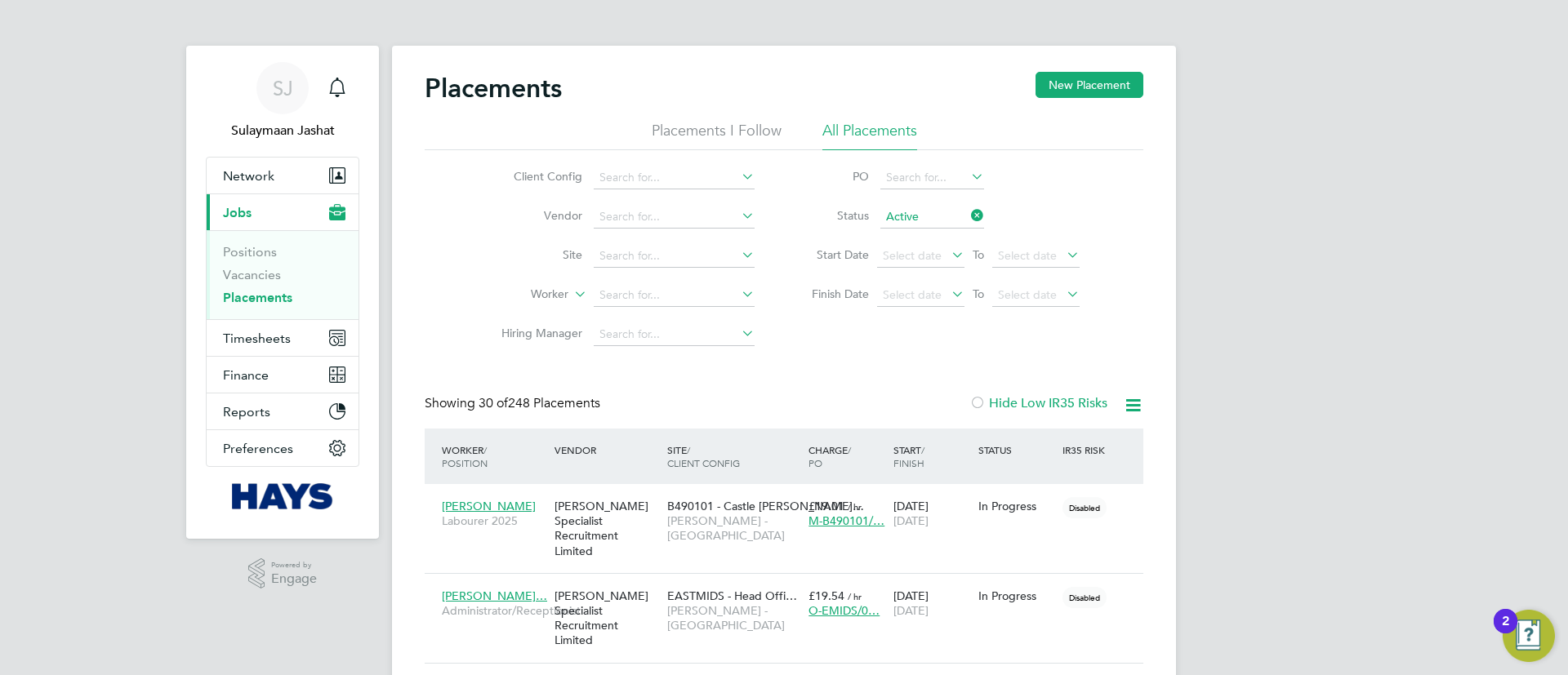
click at [1127, 405] on icon at bounding box center [1133, 406] width 21 height 21
click at [618, 294] on input at bounding box center [673, 296] width 161 height 23
click at [669, 314] on li "Kieran Ed wards" at bounding box center [674, 317] width 162 height 22
type input "Kieran Edwards"
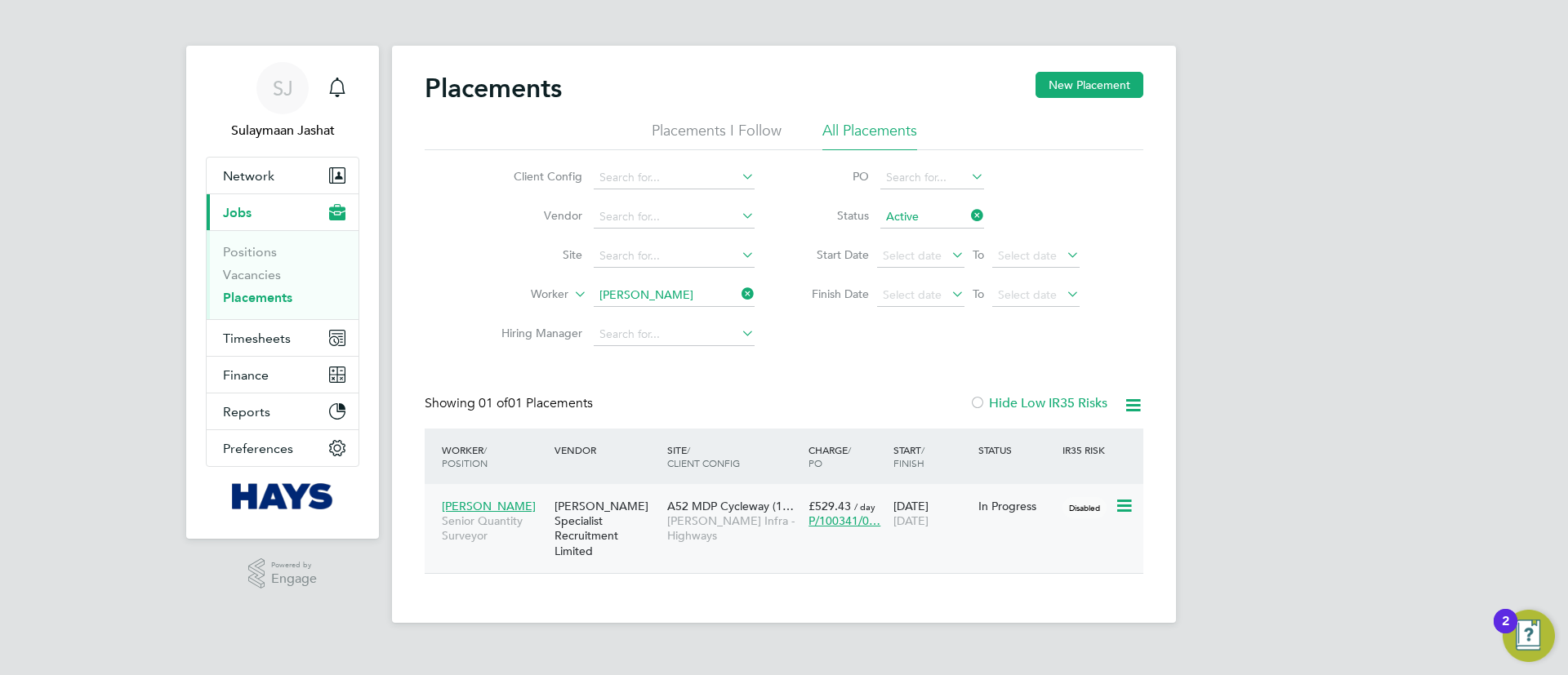
click at [607, 537] on div "Hays Specialist Recruitment Limited" at bounding box center [607, 529] width 113 height 76
click at [800, 383] on div "Placements New Placement Placements I Follow All Placements Client Config Vendo…" at bounding box center [783, 323] width 718 height 502
click at [262, 181] on span "Network" at bounding box center [248, 176] width 52 height 16
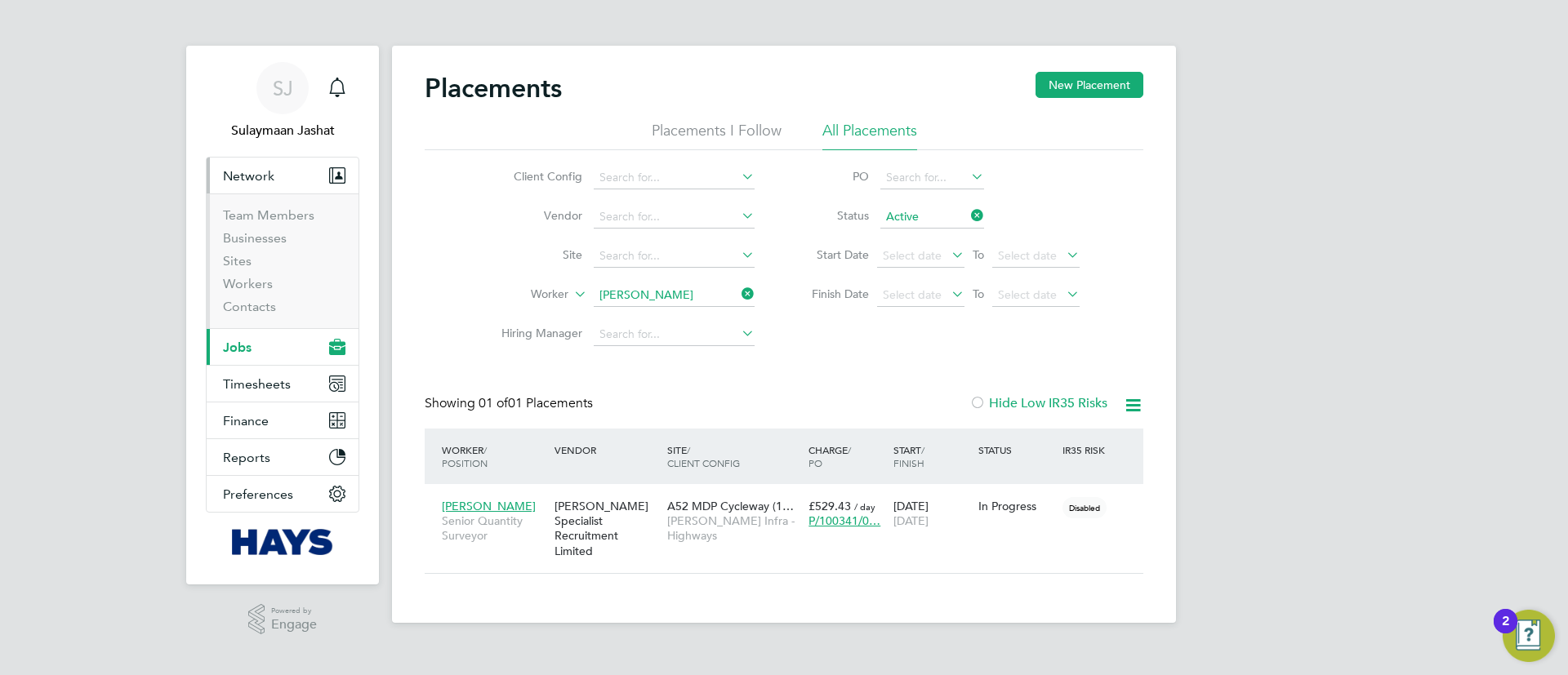
click at [264, 223] on li "Team Members" at bounding box center [284, 219] width 122 height 23
click at [274, 206] on ul "Team Members Businesses Sites Workers Contacts" at bounding box center [283, 261] width 152 height 135
click at [275, 206] on ul "Team Members Businesses Sites Workers Contacts" at bounding box center [283, 261] width 152 height 135
click at [275, 208] on link "Team Members" at bounding box center [268, 215] width 91 height 16
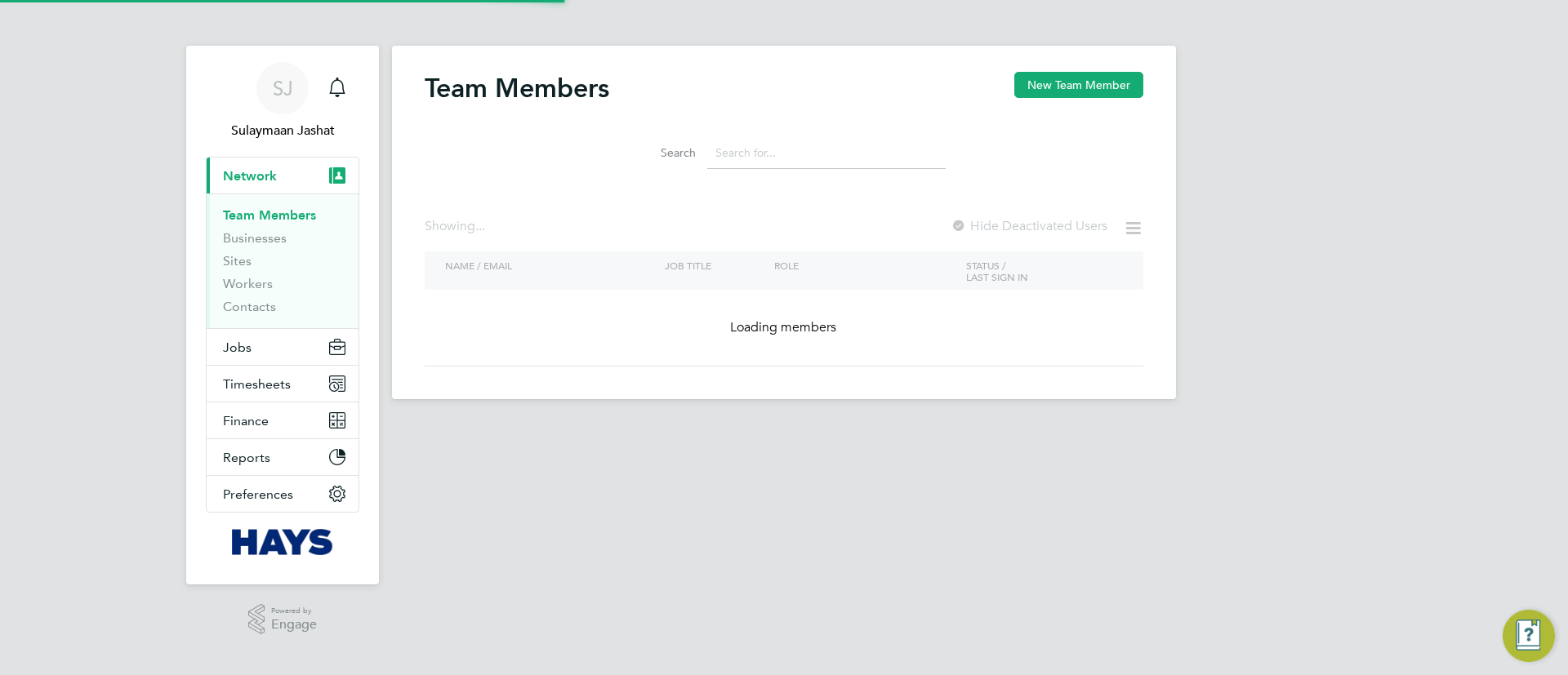
click at [690, 206] on div "Team Members New Team Member Search Showing ... Hide Deactivated Users NAME / E…" at bounding box center [783, 220] width 718 height 295
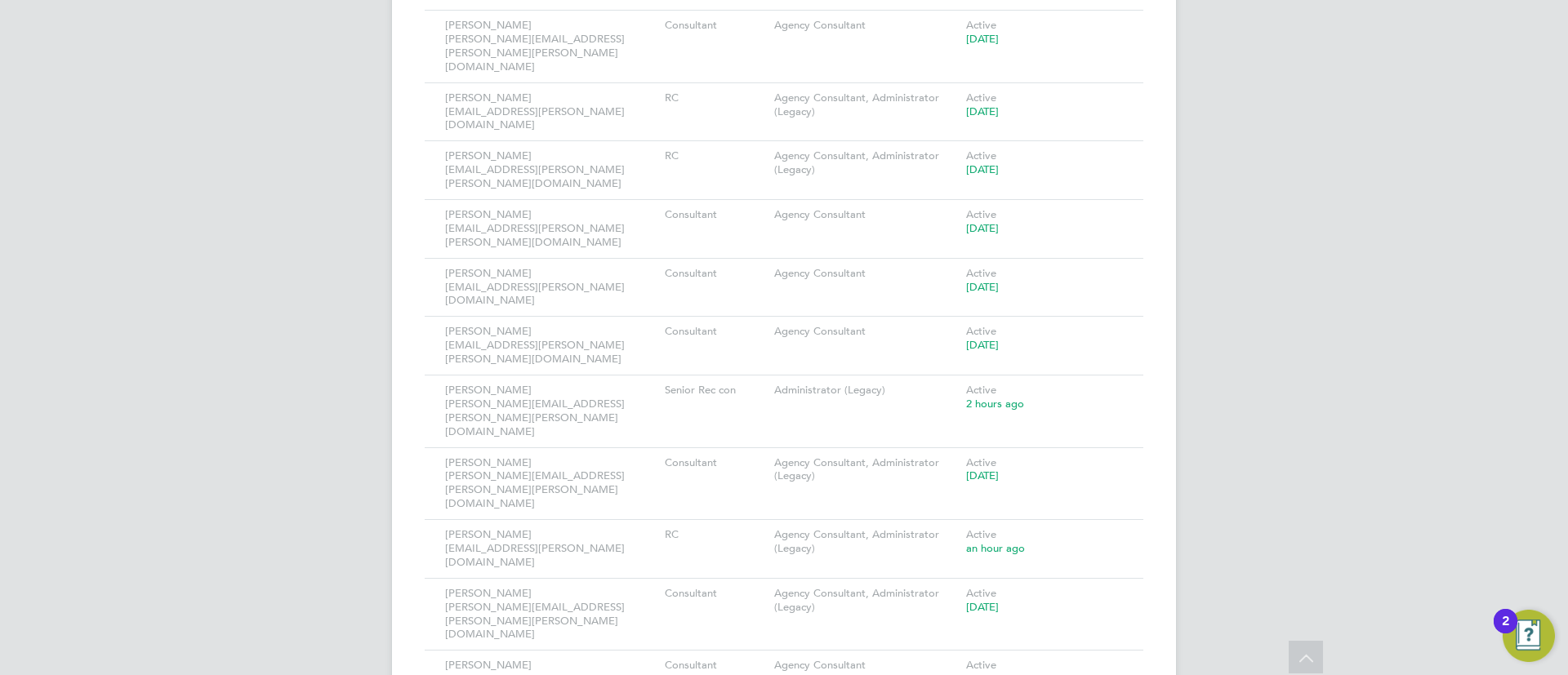
scroll to position [1347, 0]
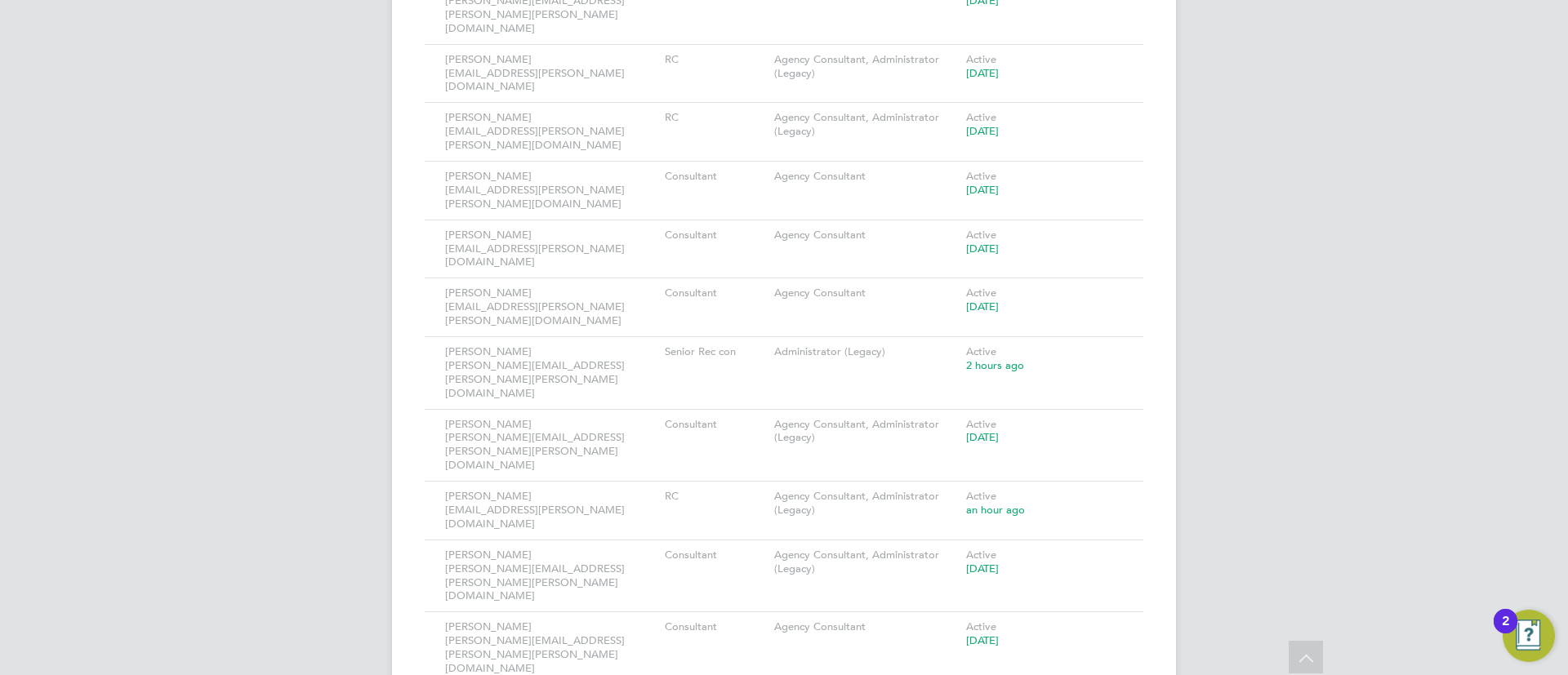
click at [964, 501] on li "Deactivate User" at bounding box center [1018, 506] width 197 height 23
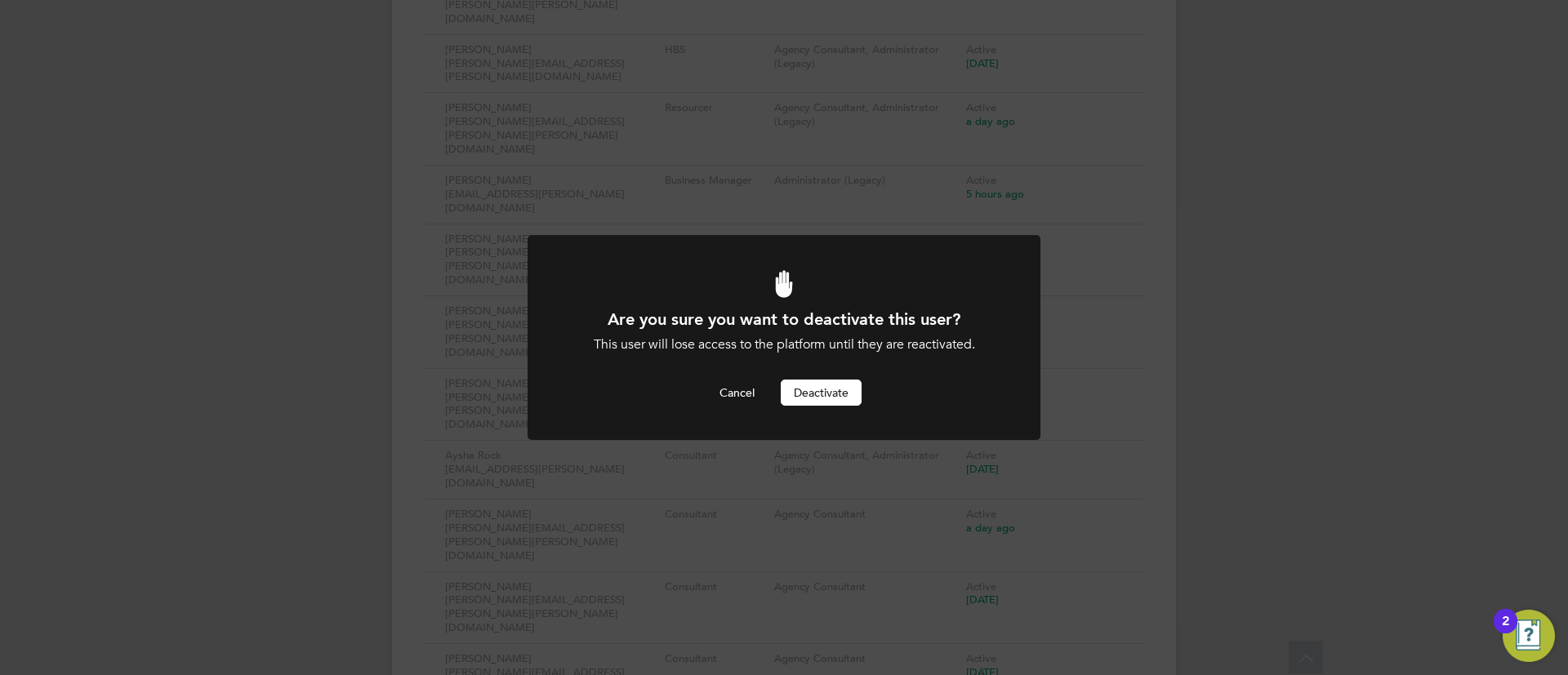
scroll to position [0, 0]
click at [800, 394] on button "Deactivate" at bounding box center [822, 392] width 81 height 26
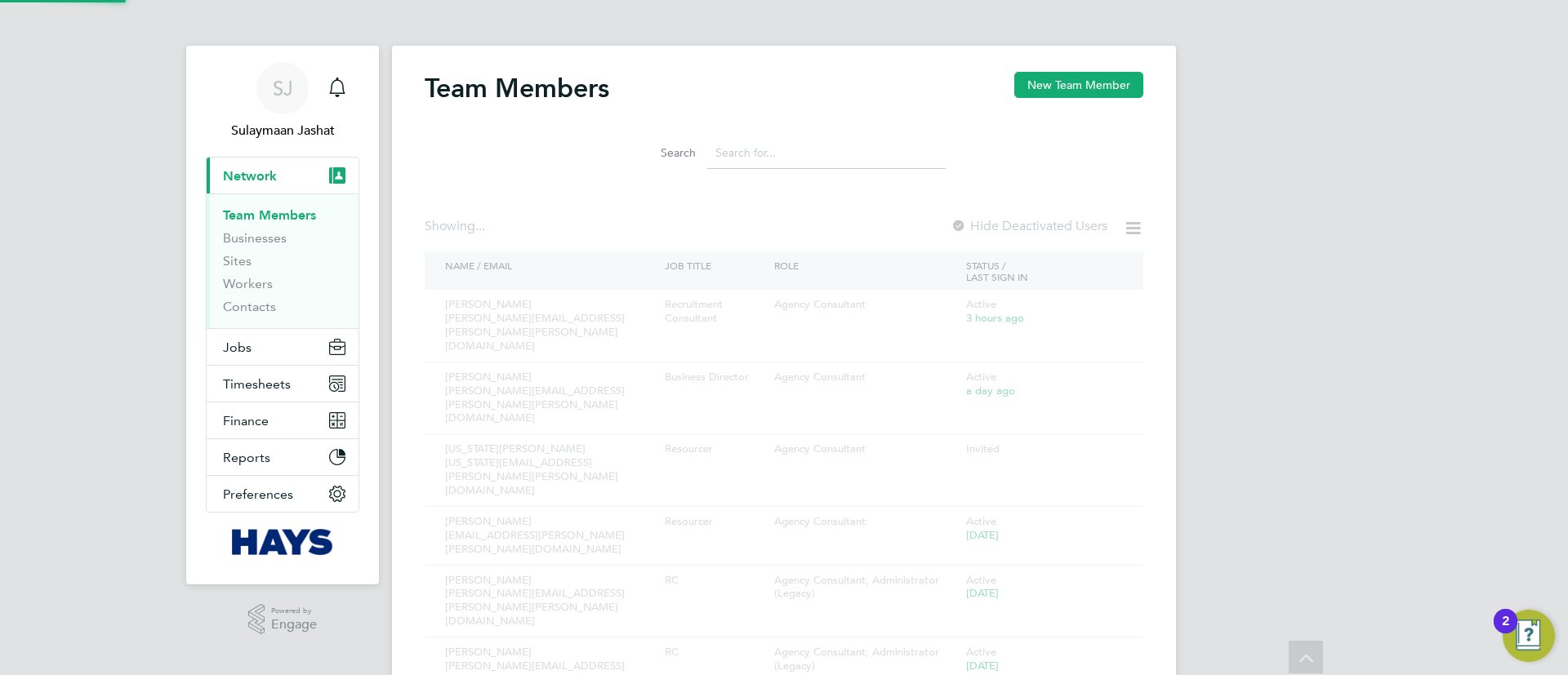
scroll to position [675, 0]
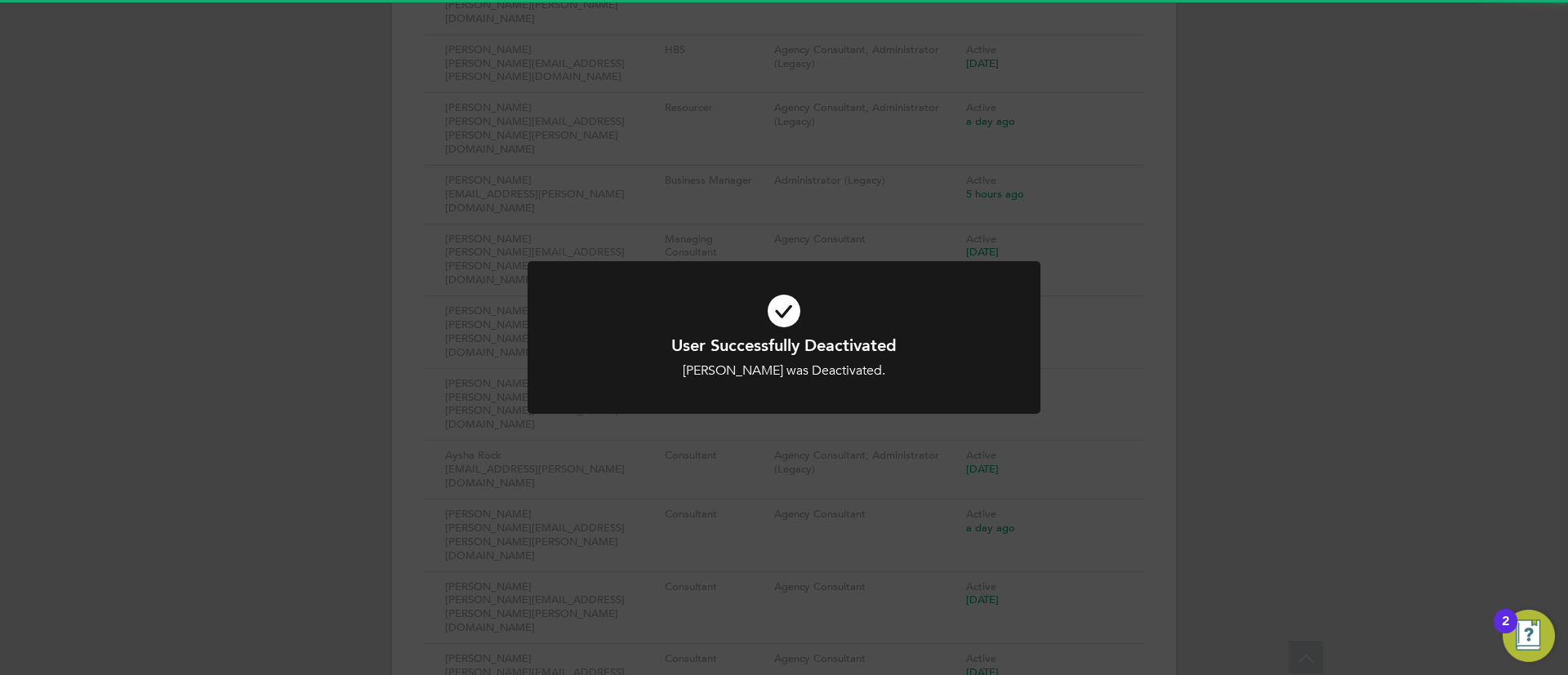
click at [677, 389] on div at bounding box center [784, 337] width 513 height 153
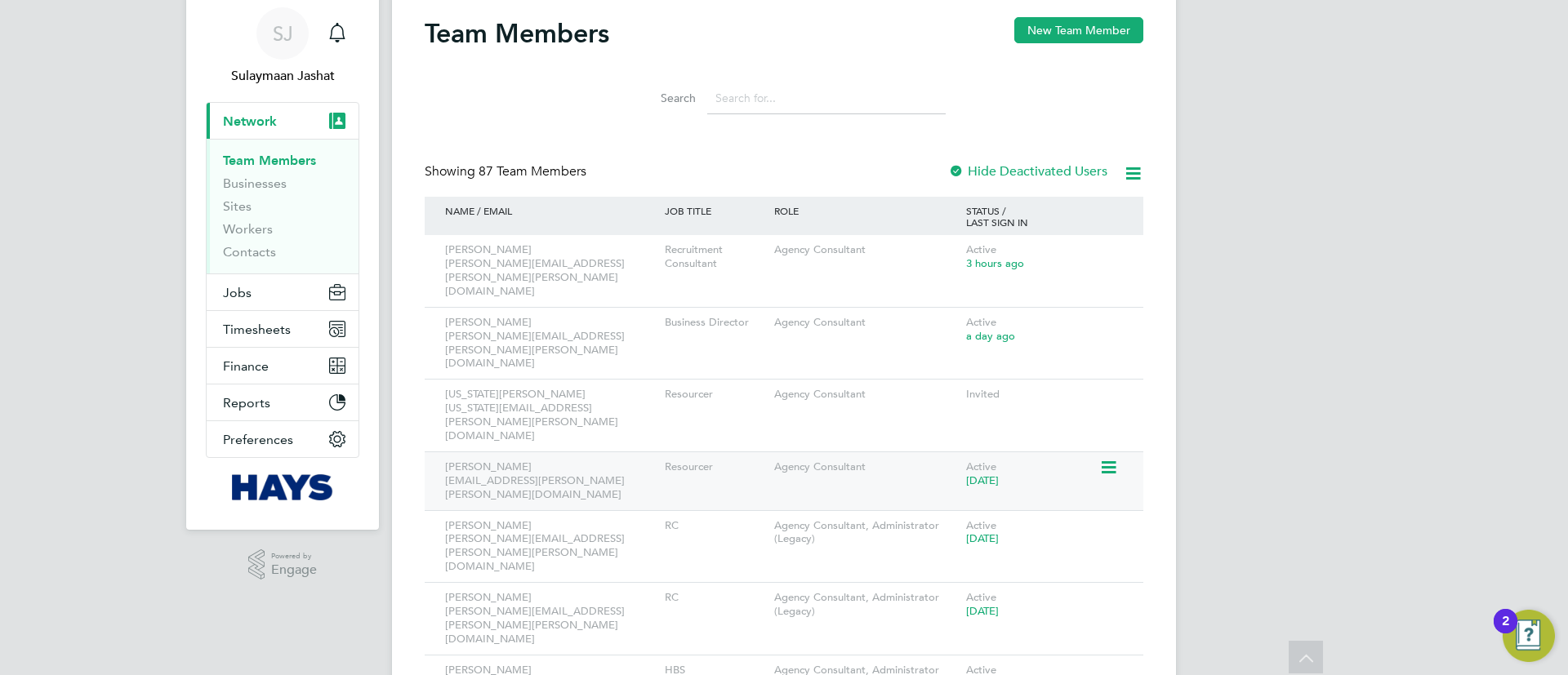
scroll to position [0, 0]
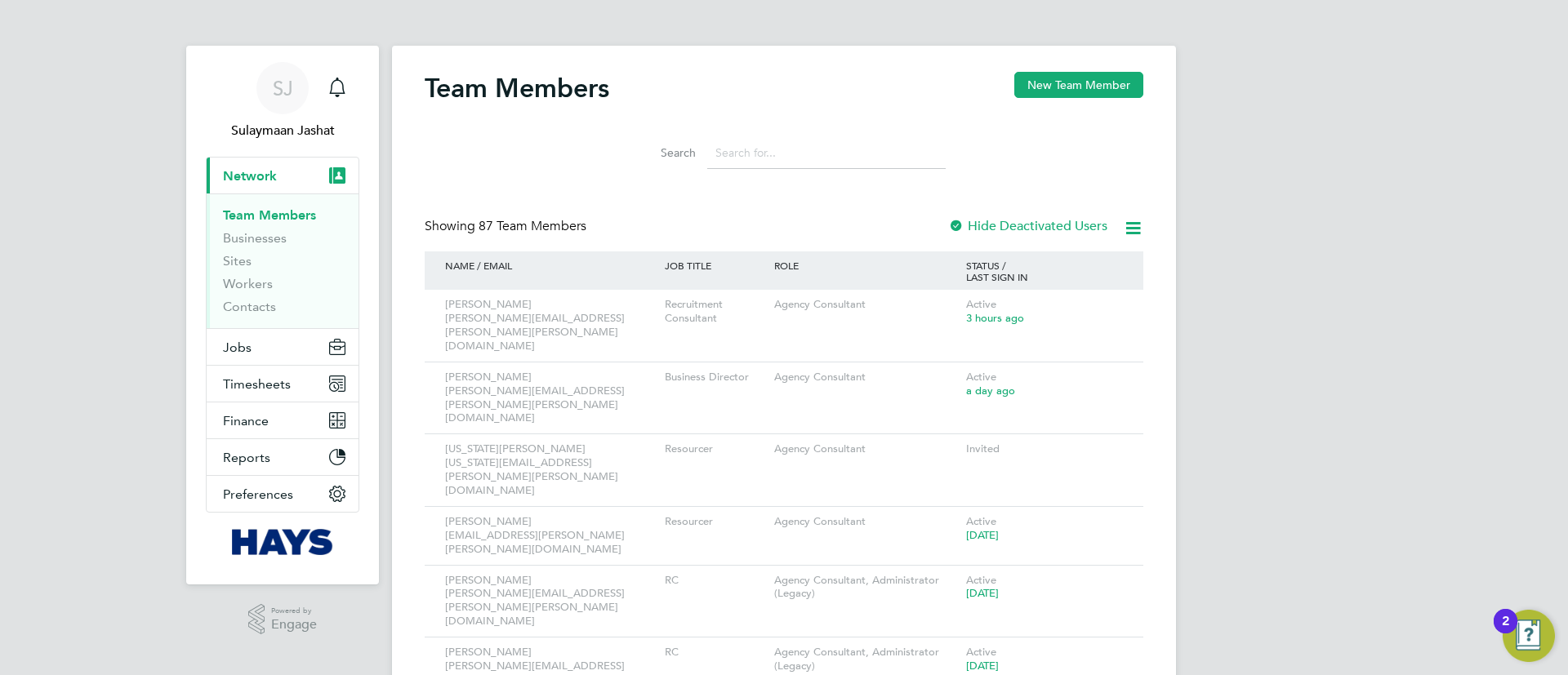
click at [865, 222] on div "Showing 87 Team Members Hide Deactivated Users" at bounding box center [783, 235] width 718 height 34
click at [831, 156] on input at bounding box center [826, 153] width 238 height 32
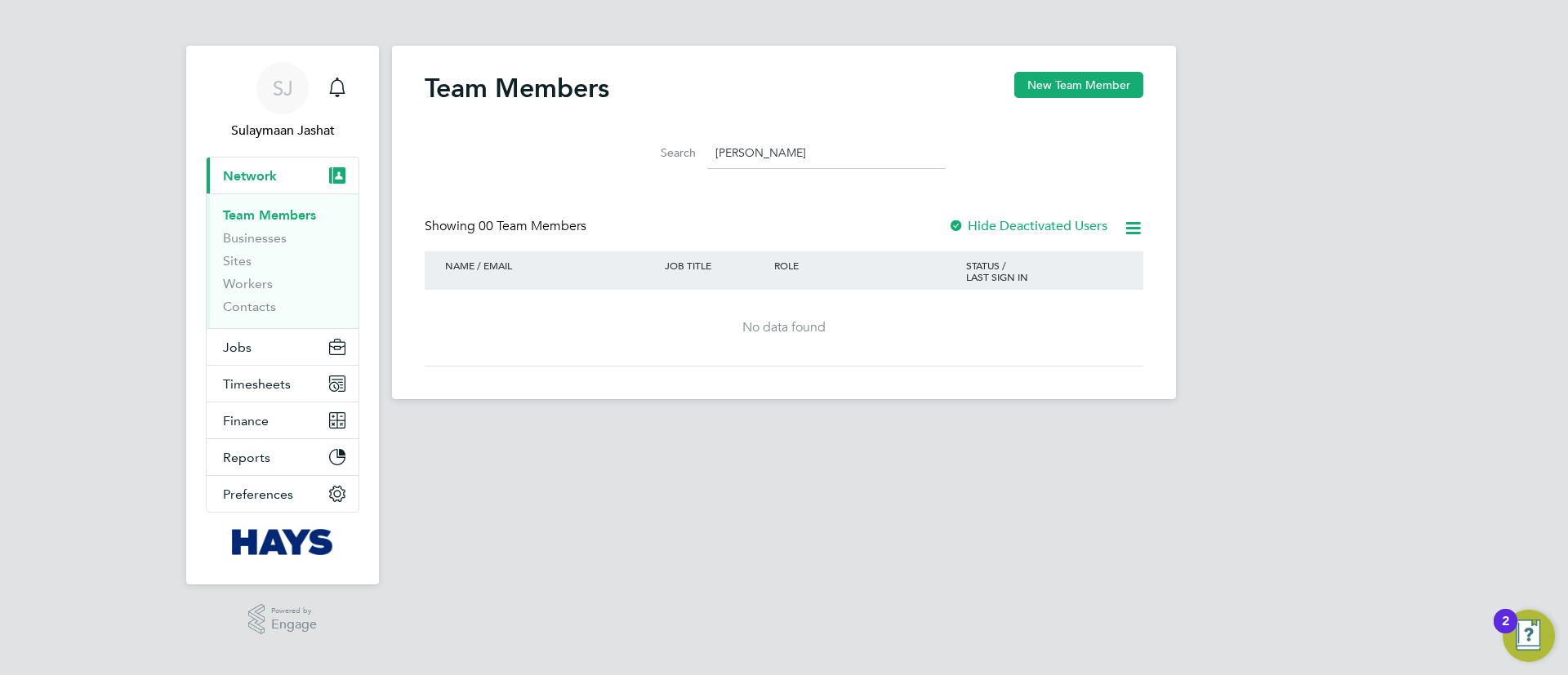
type input "maria"
click at [974, 224] on label "Hide Deactivated Users" at bounding box center [1028, 225] width 160 height 16
drag, startPoint x: 1104, startPoint y: 305, endPoint x: 1102, endPoint y: 322, distance: 17.1
click at [1127, 306] on icon at bounding box center [1134, 305] width 16 height 20
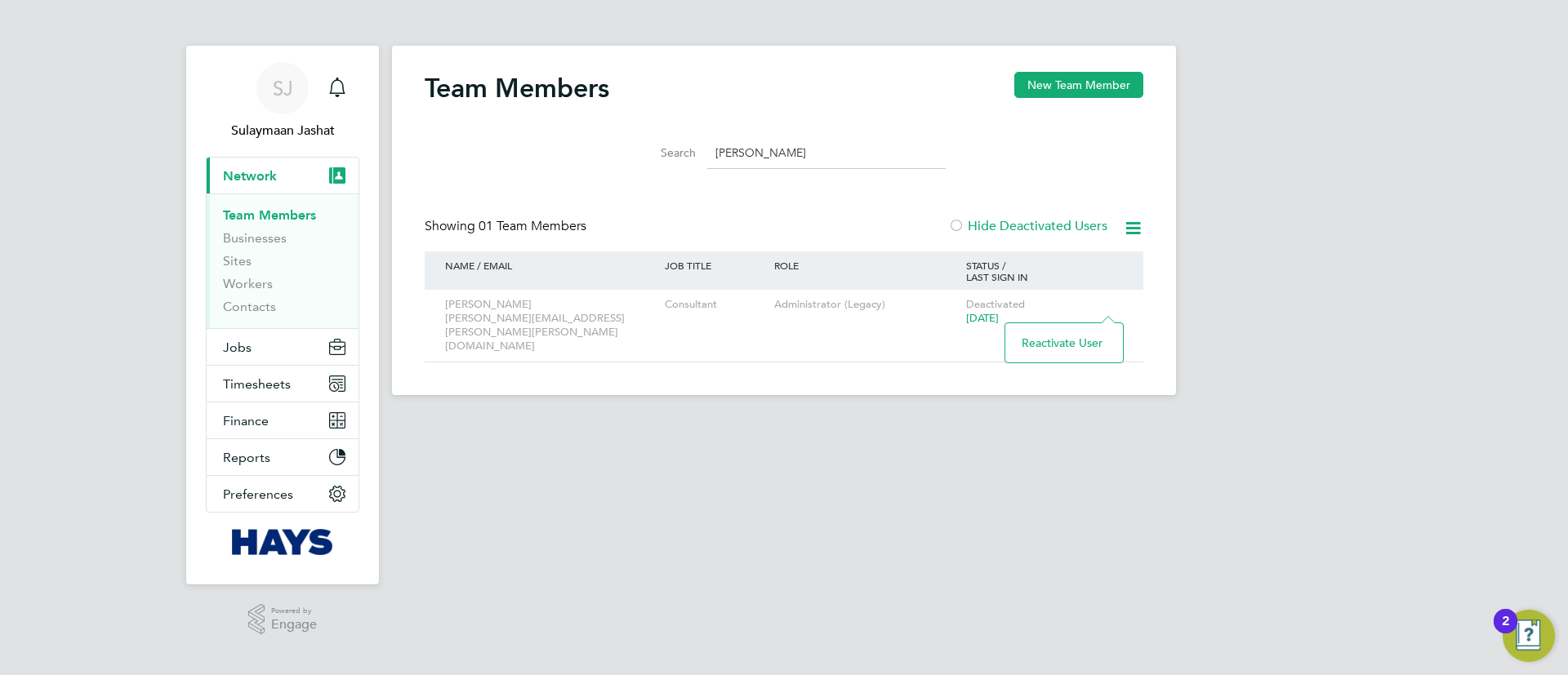
click at [1064, 345] on li "Reactivate User" at bounding box center [1065, 343] width 101 height 23
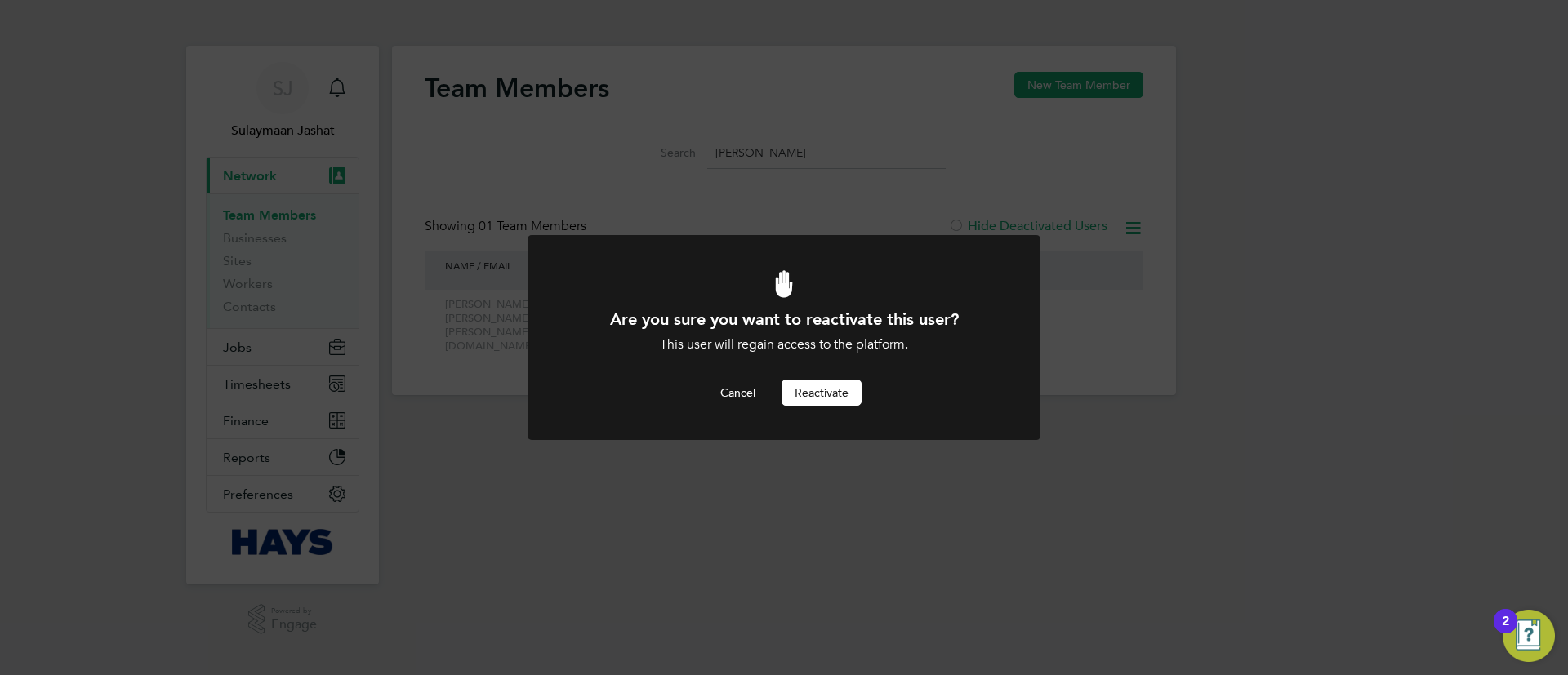
click at [822, 395] on button "Reactivate" at bounding box center [821, 392] width 80 height 26
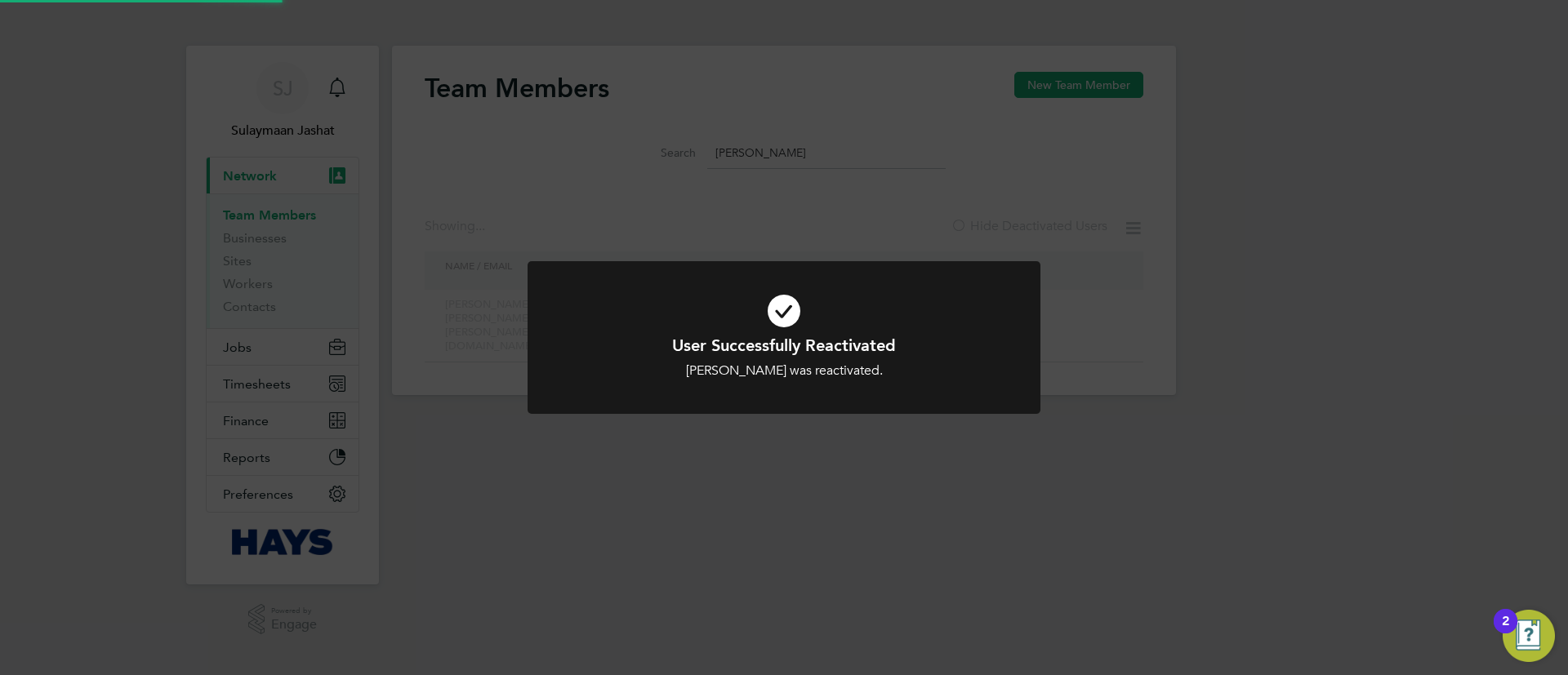
click at [704, 245] on div "User Successfully Reactivated Maria Turner was reactivated. Cancel Okay" at bounding box center [784, 337] width 1568 height 675
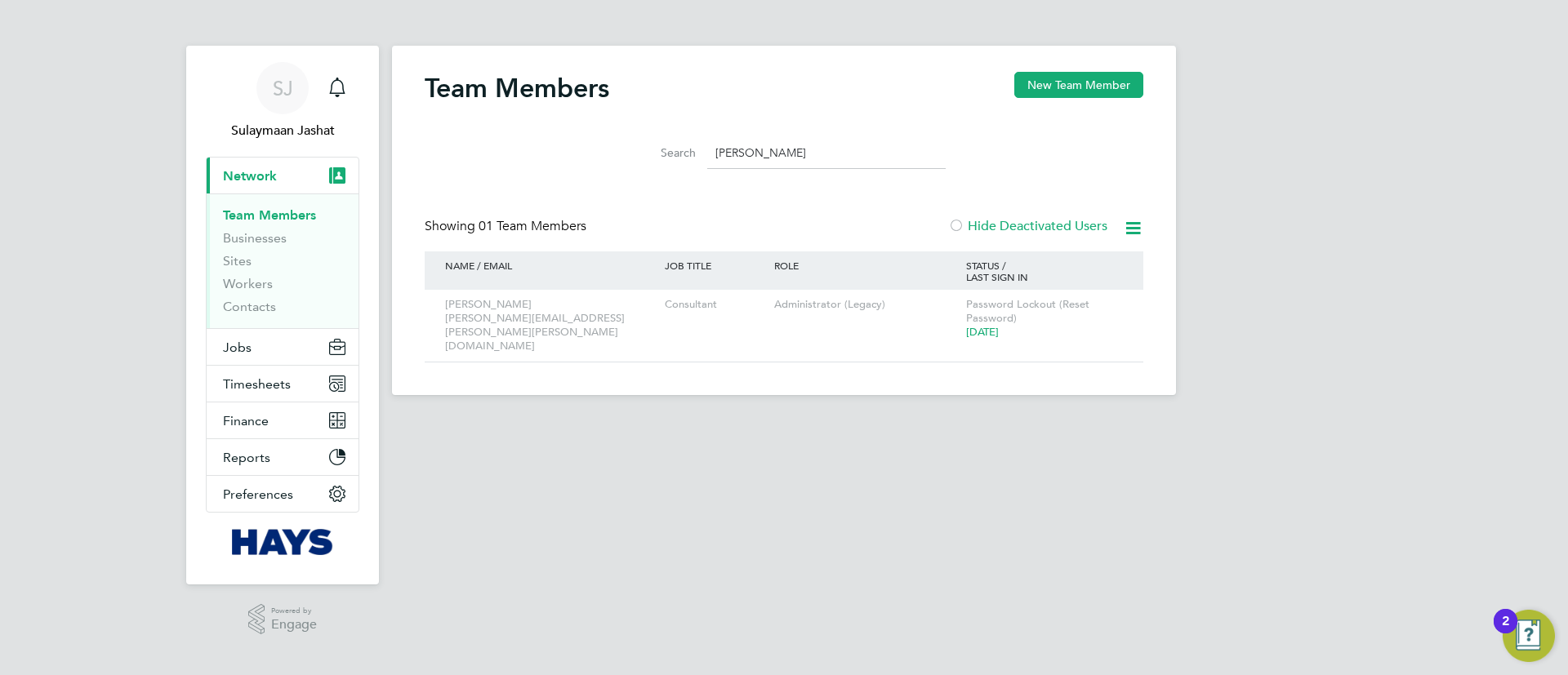
click at [593, 235] on div "Showing 01 Team Members Hide Deactivated Users" at bounding box center [783, 235] width 718 height 34
click at [237, 337] on button "Jobs" at bounding box center [283, 347] width 152 height 36
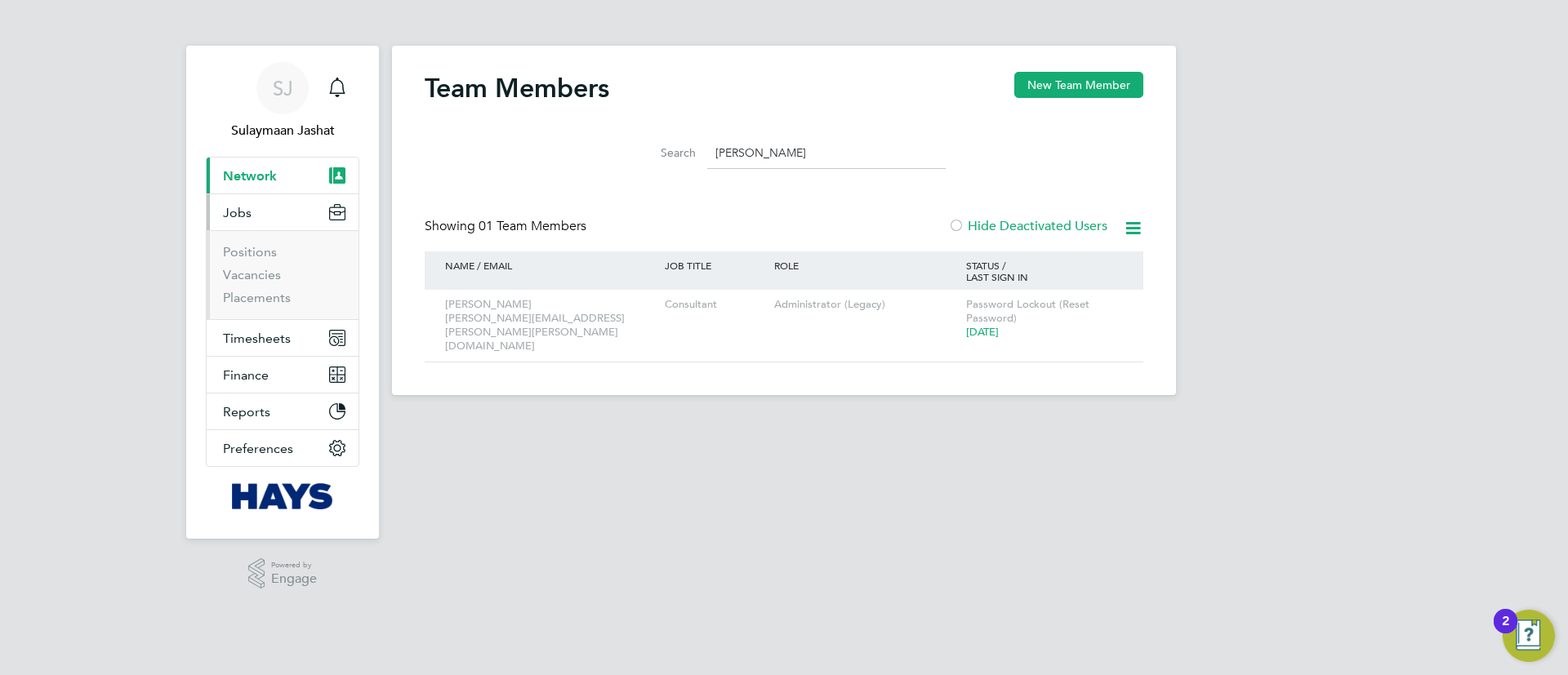
click at [273, 306] on ul "Positions Vacancies Placements" at bounding box center [283, 274] width 152 height 89
click at [274, 302] on link "Placements" at bounding box center [256, 298] width 68 height 16
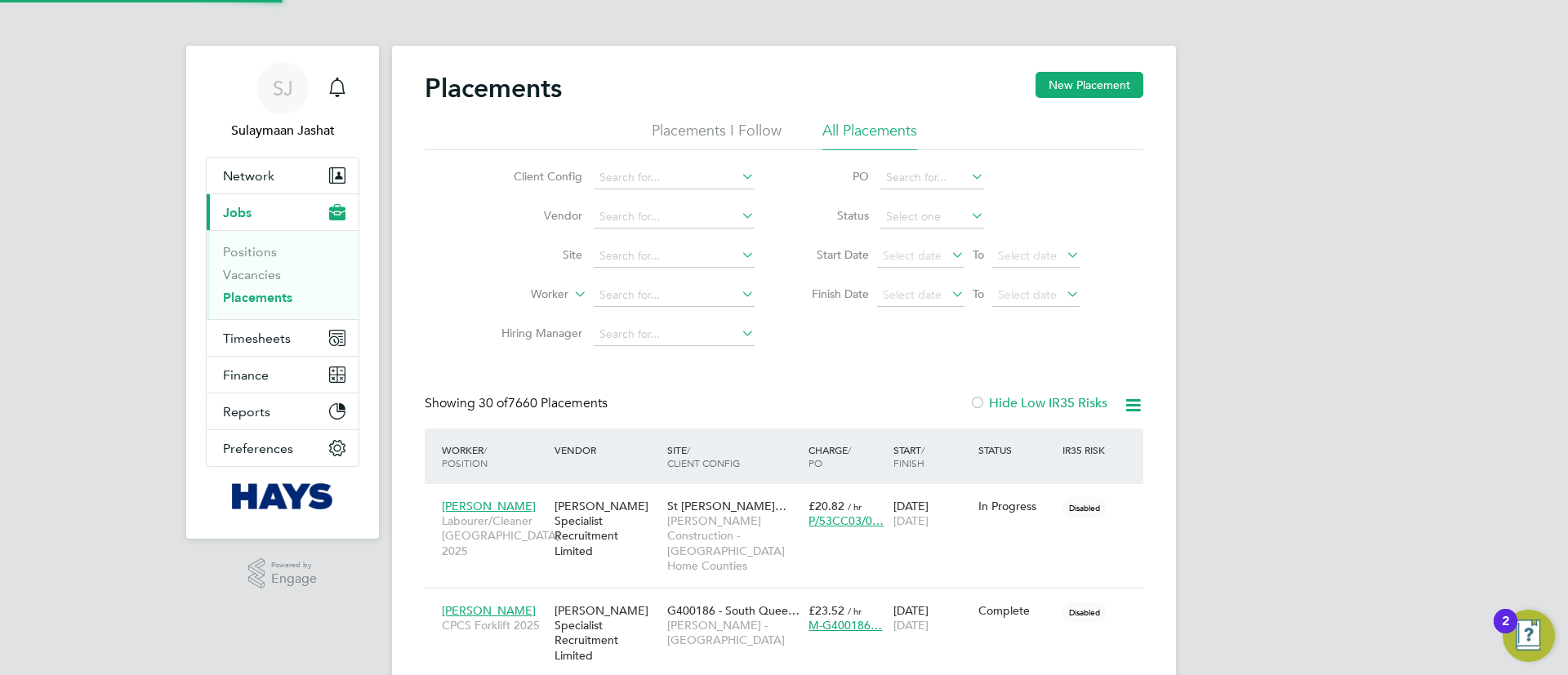
scroll to position [47, 142]
drag, startPoint x: 250, startPoint y: 186, endPoint x: 280, endPoint y: 192, distance: 30.6
click at [243, 203] on ul "Network Team Members Businesses Sites Workers Contacts Current page: Jobs Posit…" at bounding box center [283, 312] width 154 height 311
click at [282, 183] on button "Network" at bounding box center [283, 176] width 152 height 36
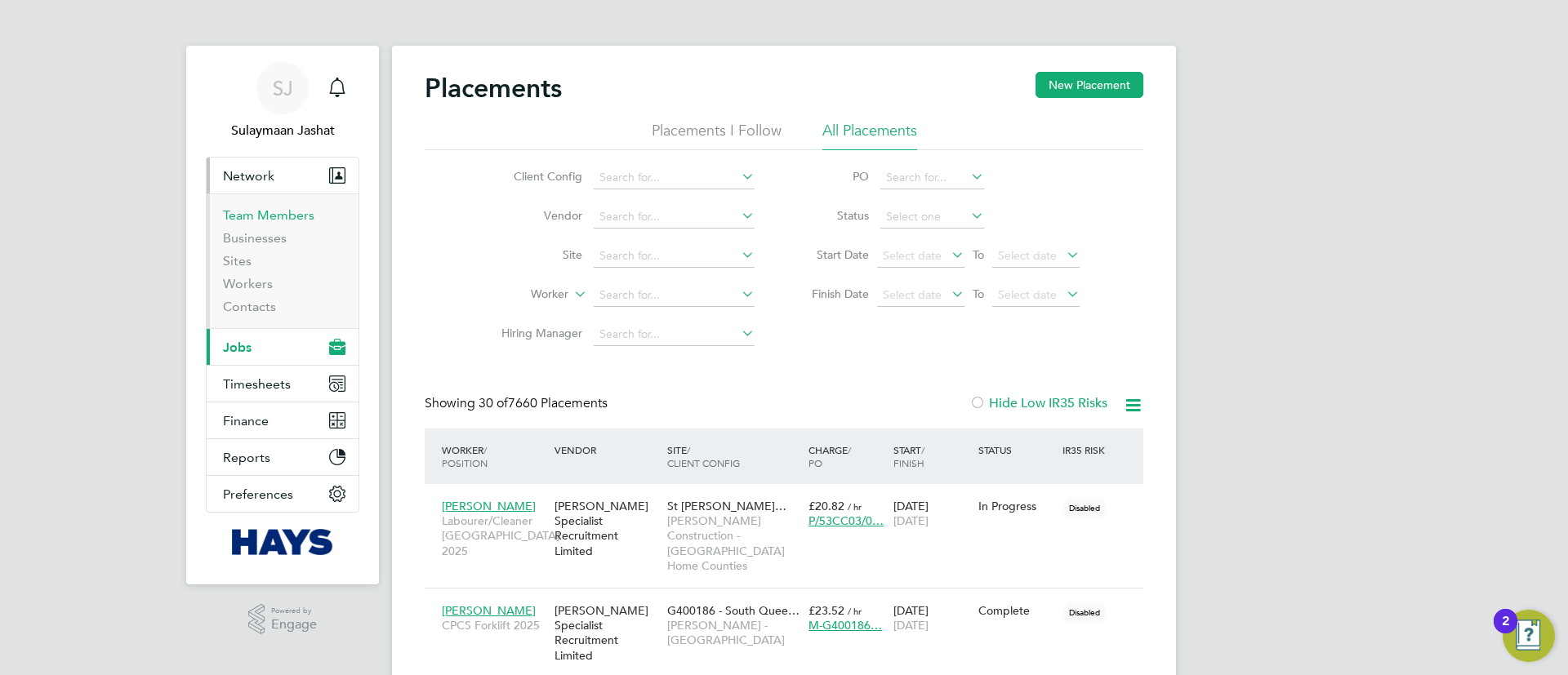
click at [295, 220] on link "Team Members" at bounding box center [268, 215] width 91 height 16
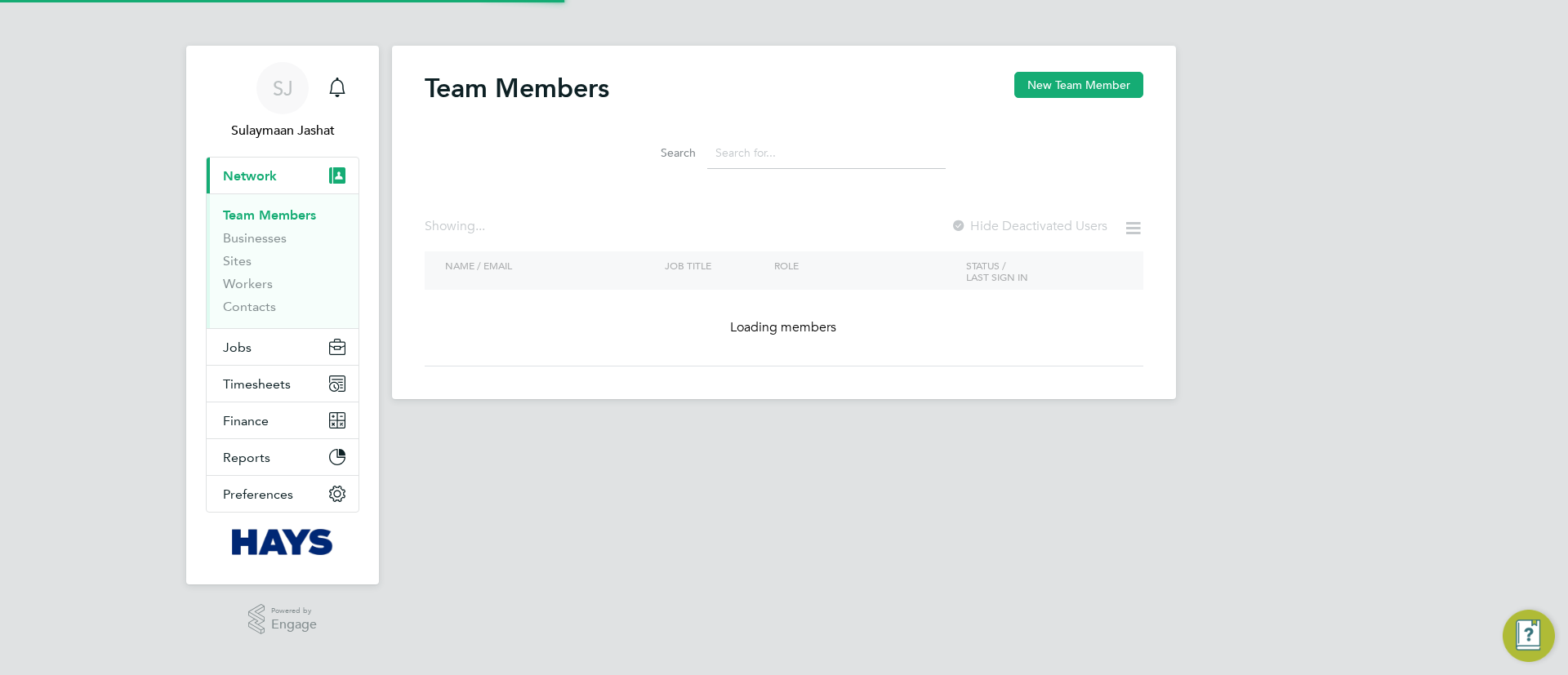
click at [818, 162] on input at bounding box center [826, 153] width 238 height 32
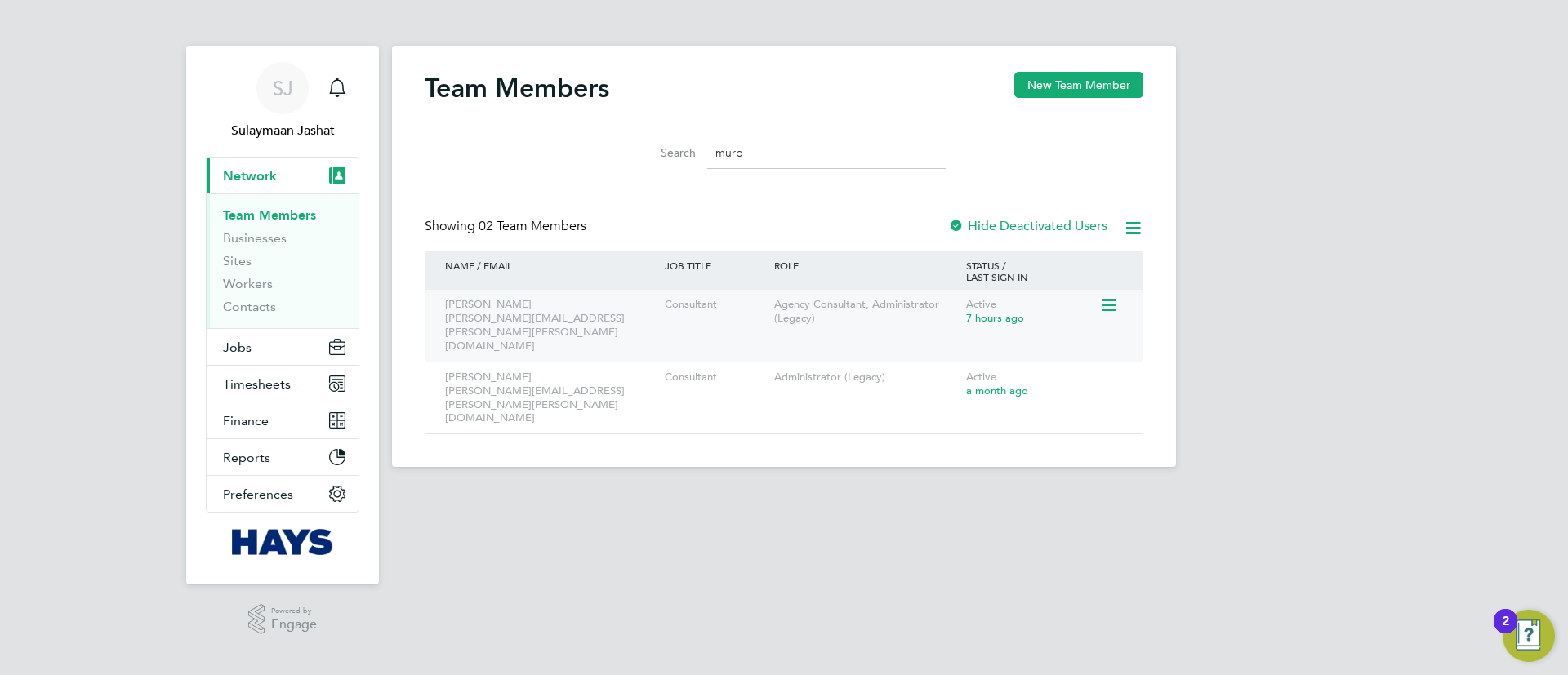
type input "murp"
click at [807, 318] on div "Agency Consultant, Administrator (Legacy)" at bounding box center [866, 312] width 192 height 44
click at [1108, 303] on icon at bounding box center [1107, 305] width 16 height 20
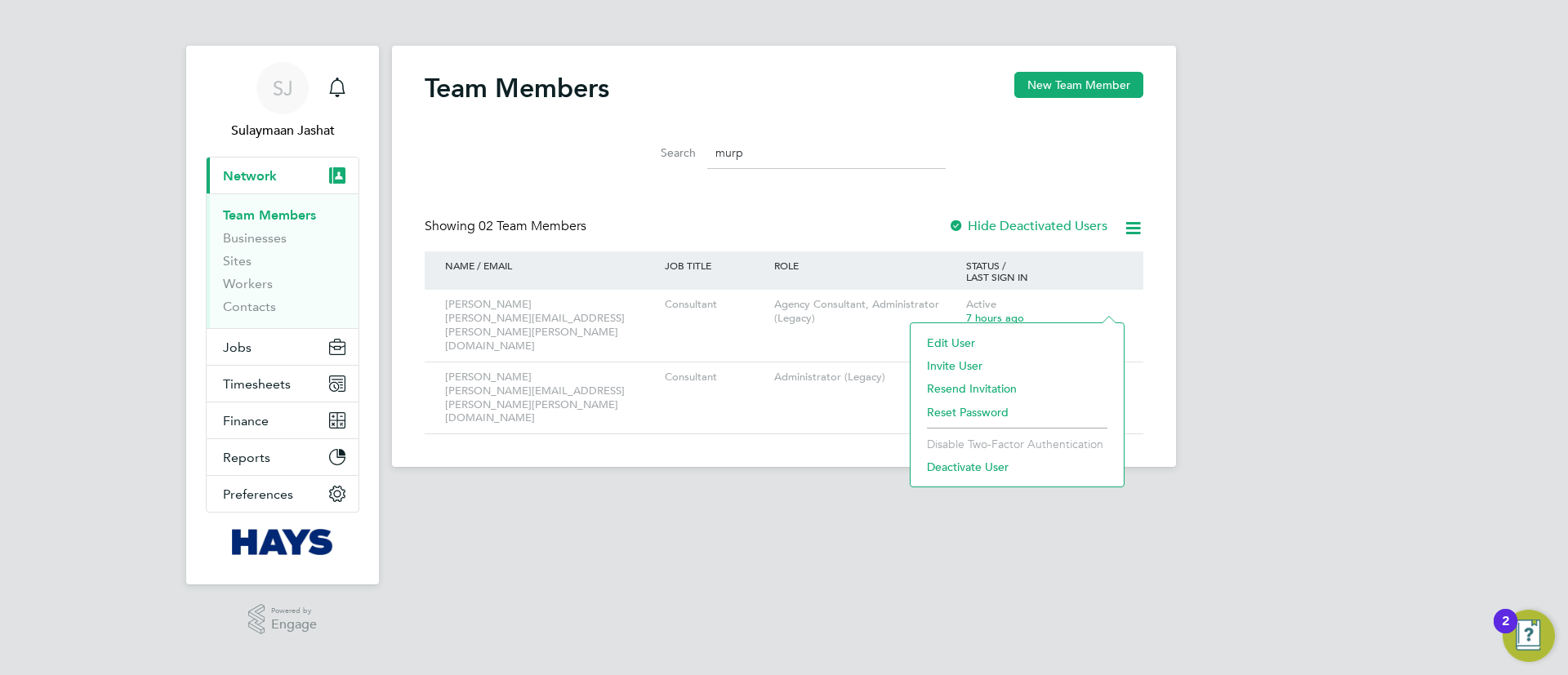
click at [787, 224] on div "Showing 02 Team Members Hide Deactivated Users" at bounding box center [783, 235] width 718 height 34
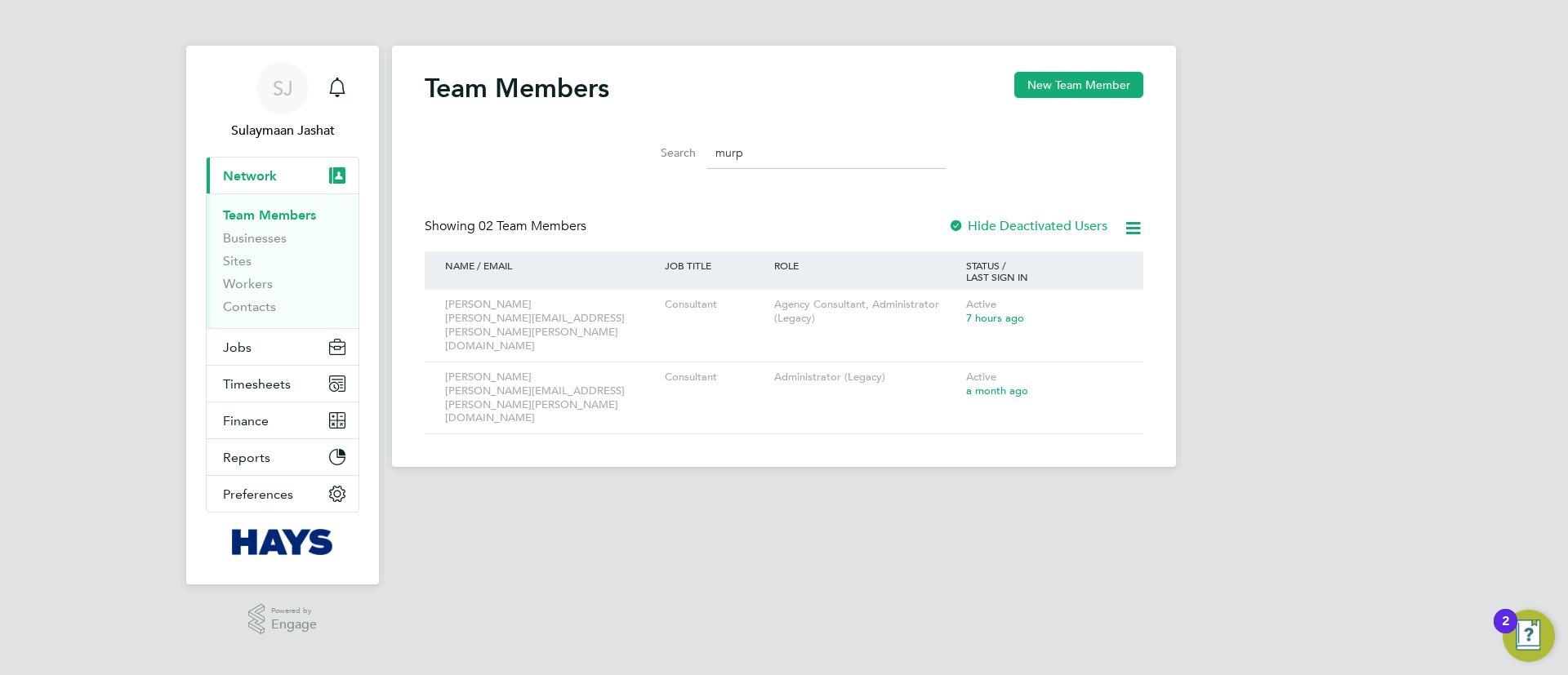
click at [812, 159] on input "murp" at bounding box center [826, 153] width 238 height 32
click at [813, 159] on input "murp" at bounding box center [826, 153] width 238 height 32
click at [813, 160] on input "murp" at bounding box center [826, 153] width 238 height 32
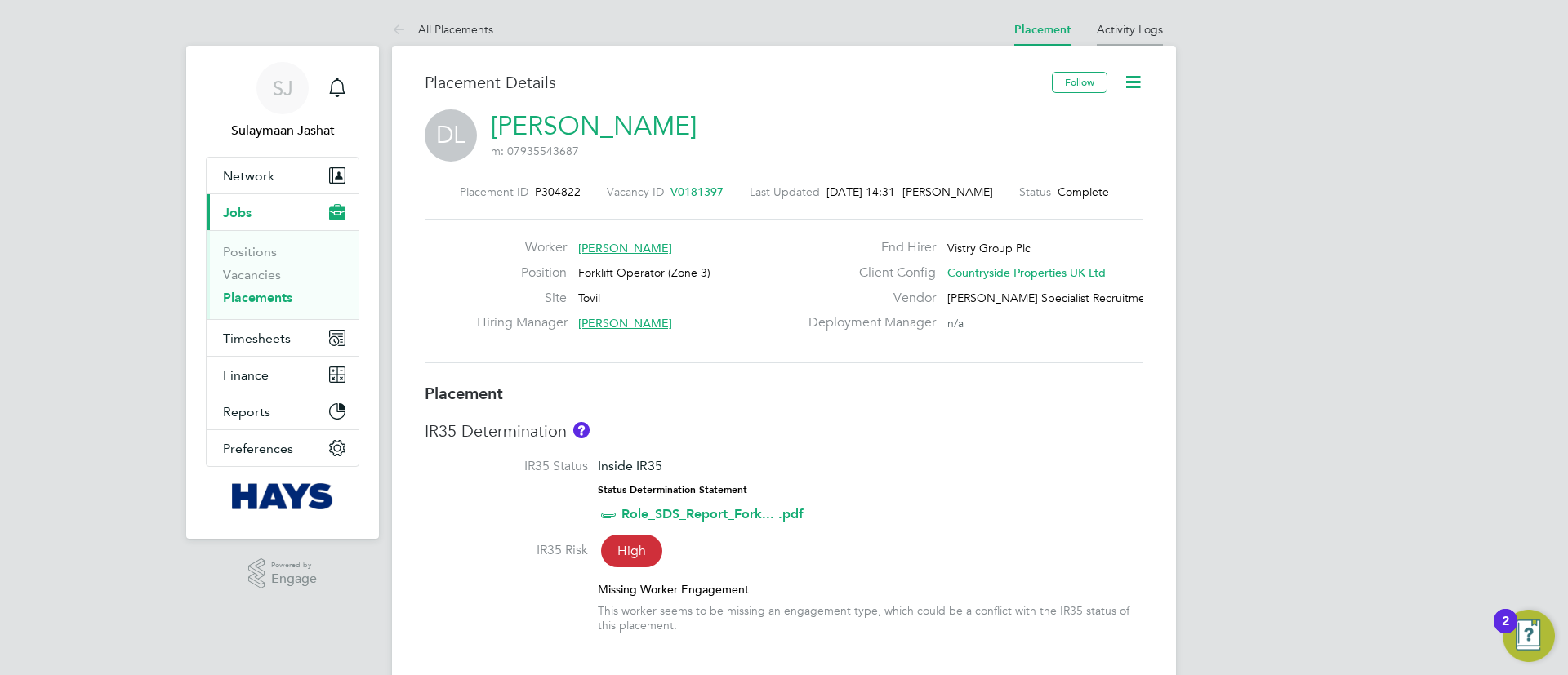
click at [1145, 35] on link "Activity Logs" at bounding box center [1130, 29] width 66 height 15
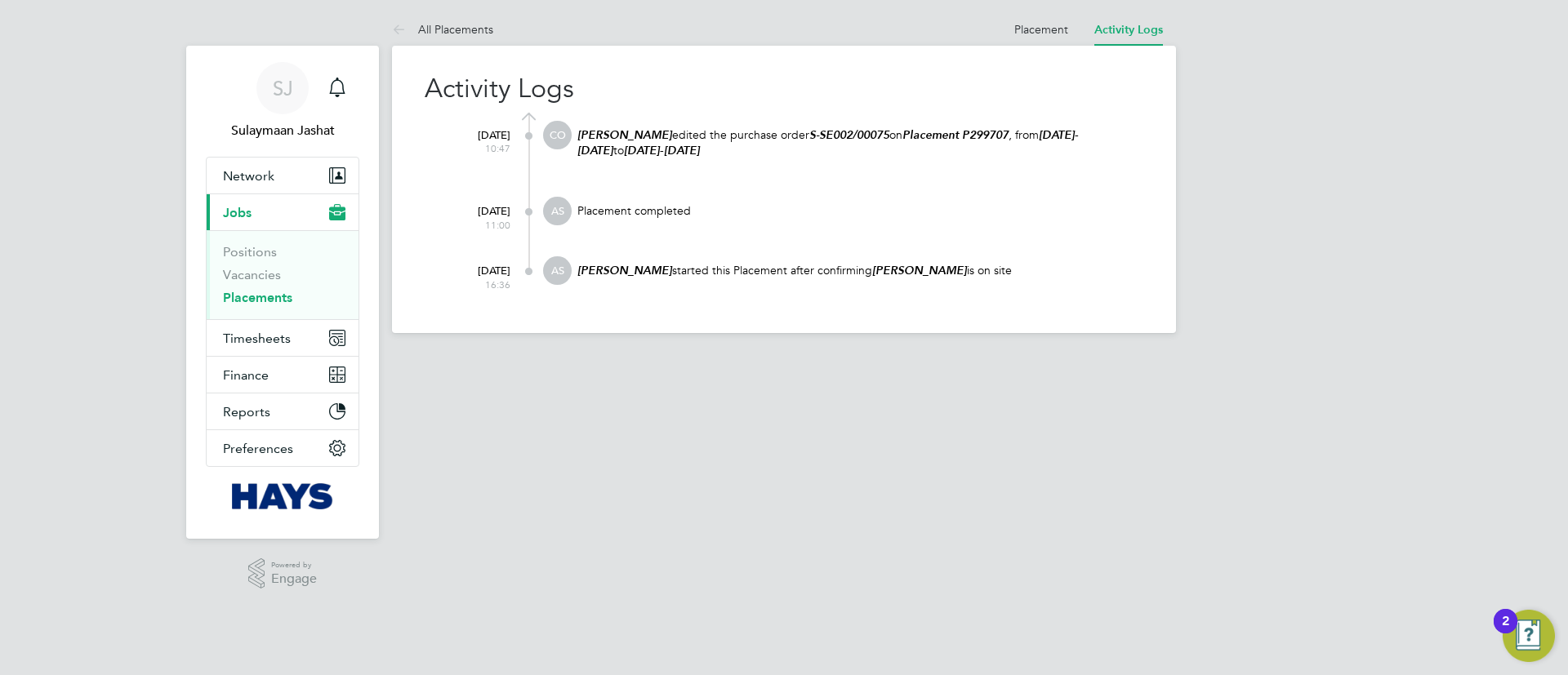
click at [1088, 29] on at-navigation-tab "Activity Logs" at bounding box center [1129, 28] width 95 height 15
click at [1057, 27] on link "Placement" at bounding box center [1040, 29] width 54 height 15
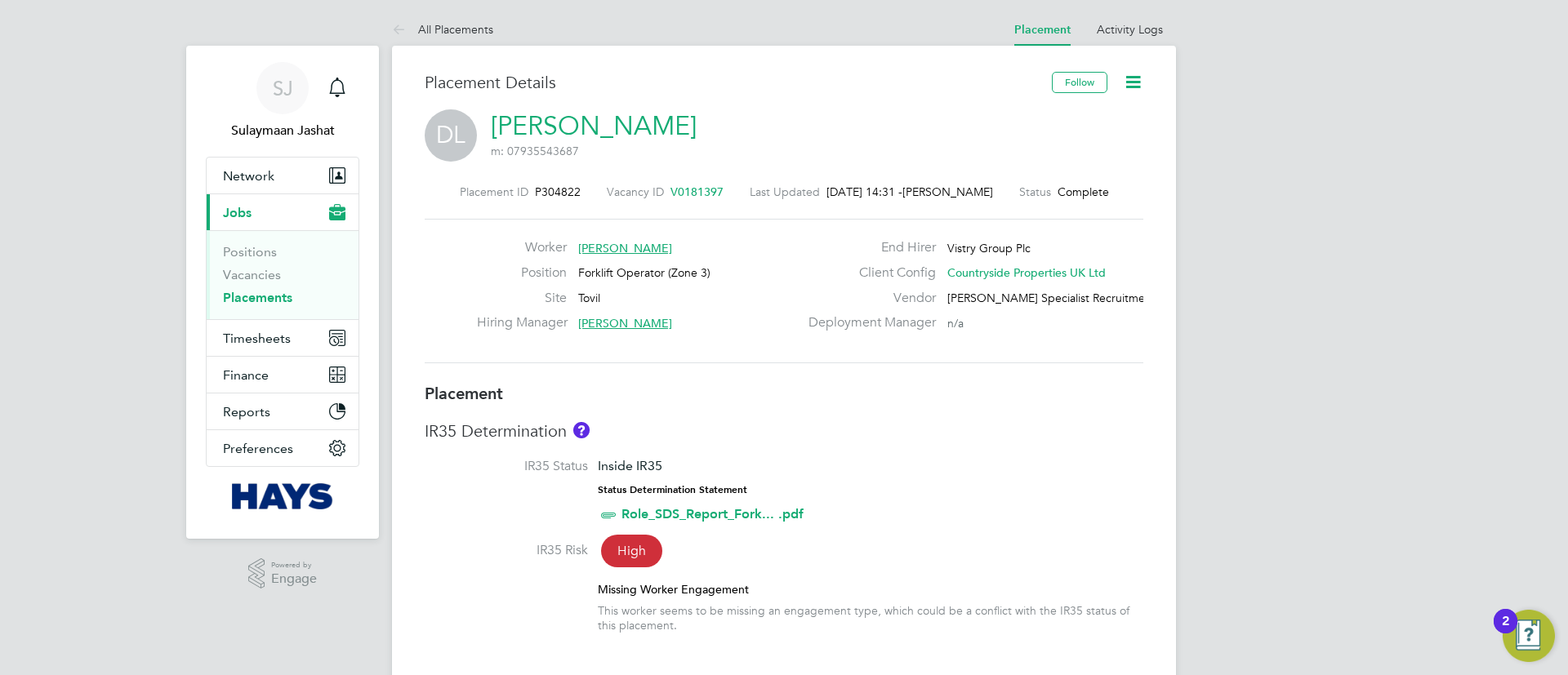
click at [688, 185] on span "V0181397" at bounding box center [697, 192] width 54 height 15
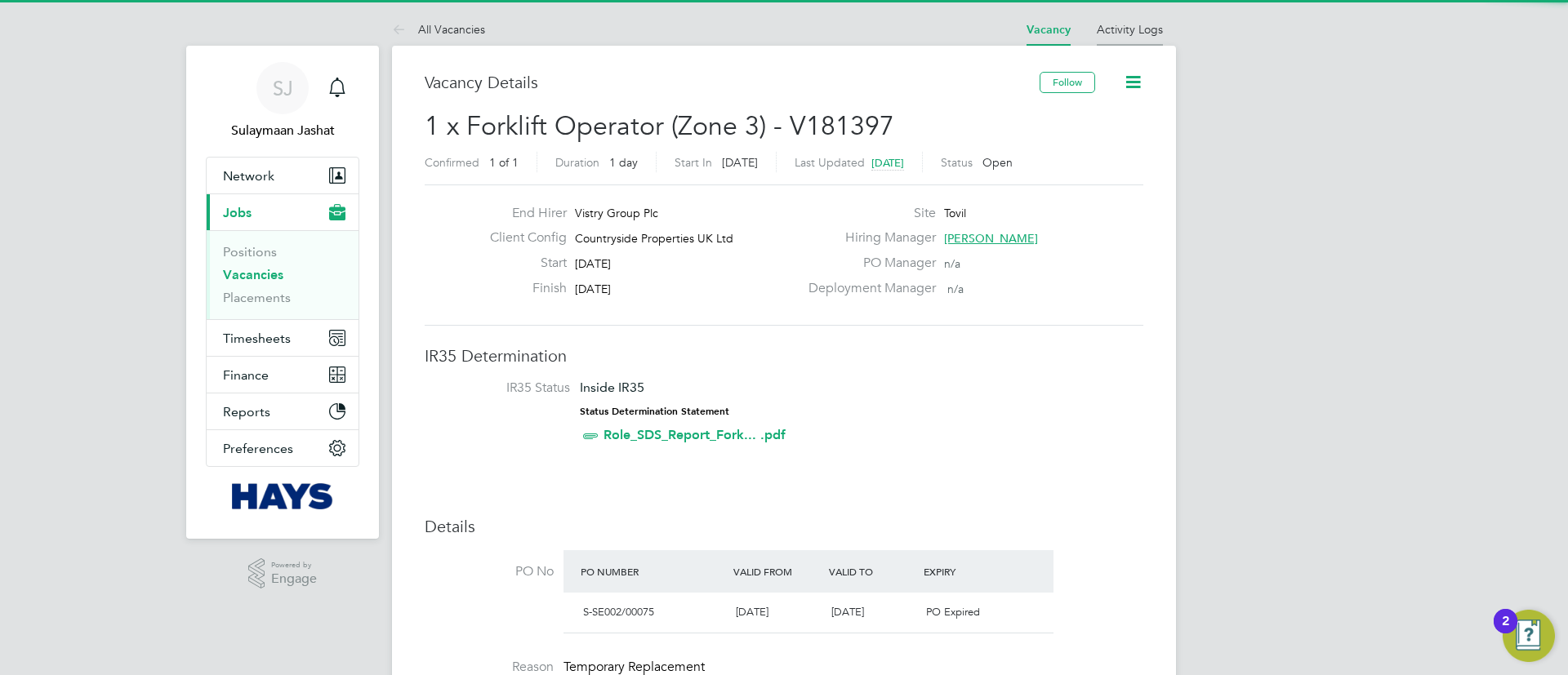
click at [1126, 36] on li "Activity Logs" at bounding box center [1130, 29] width 66 height 33
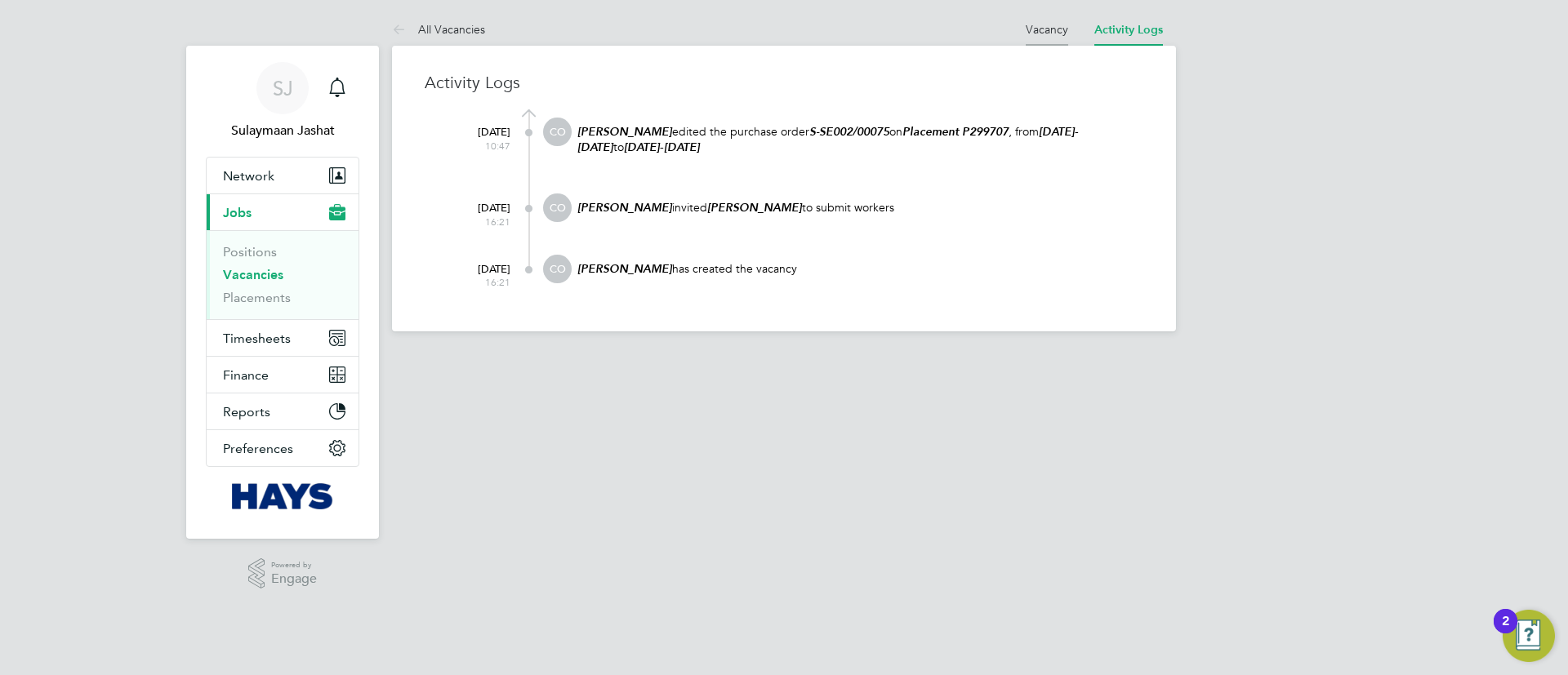
click at [1041, 38] on li "Vacancy" at bounding box center [1047, 29] width 42 height 33
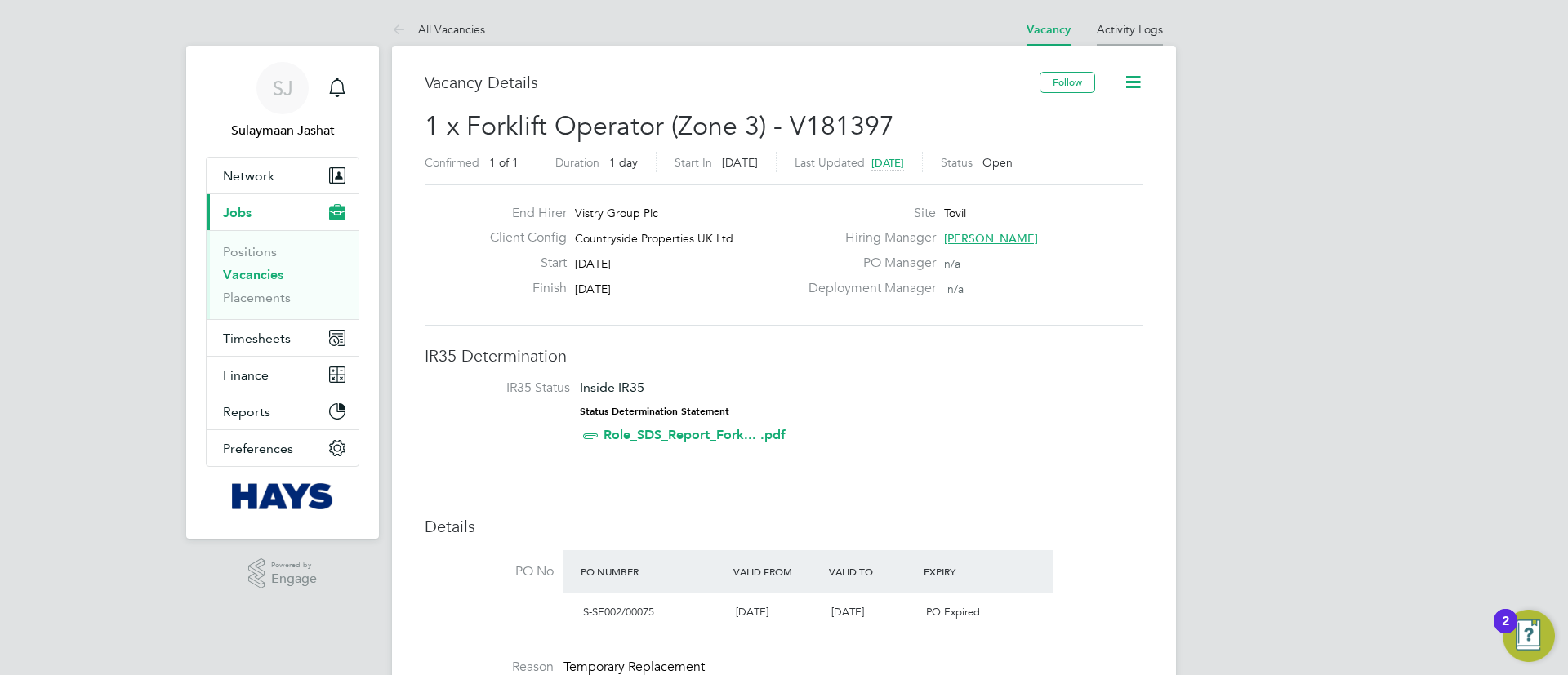
click at [1115, 32] on link "Activity Logs" at bounding box center [1130, 29] width 66 height 15
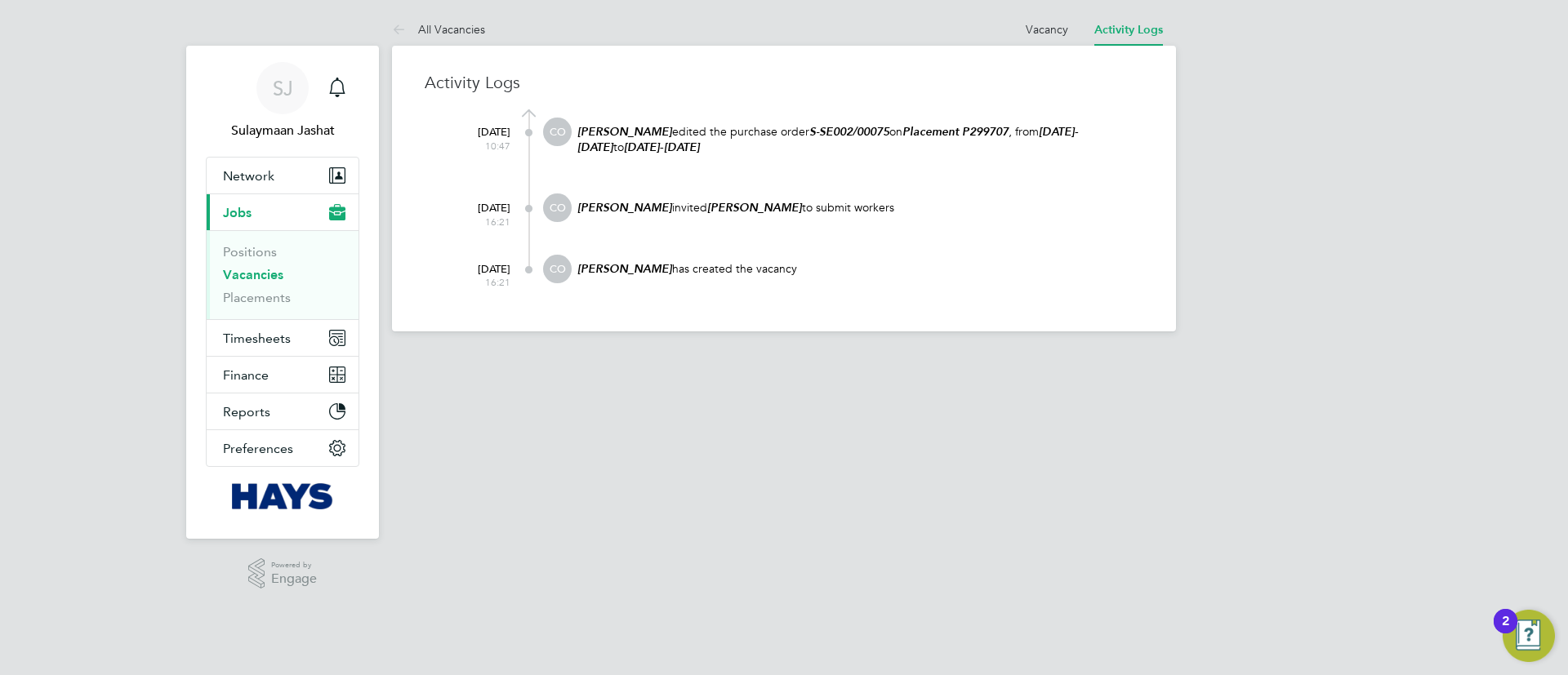
click at [1048, 47] on div "Activity Logs 01 Oct 2025 10:47 CO Cheryl O'Toole edited the purchase order S-S…" at bounding box center [784, 189] width 784 height 285
click at [1053, 35] on link "Vacancy" at bounding box center [1047, 29] width 42 height 15
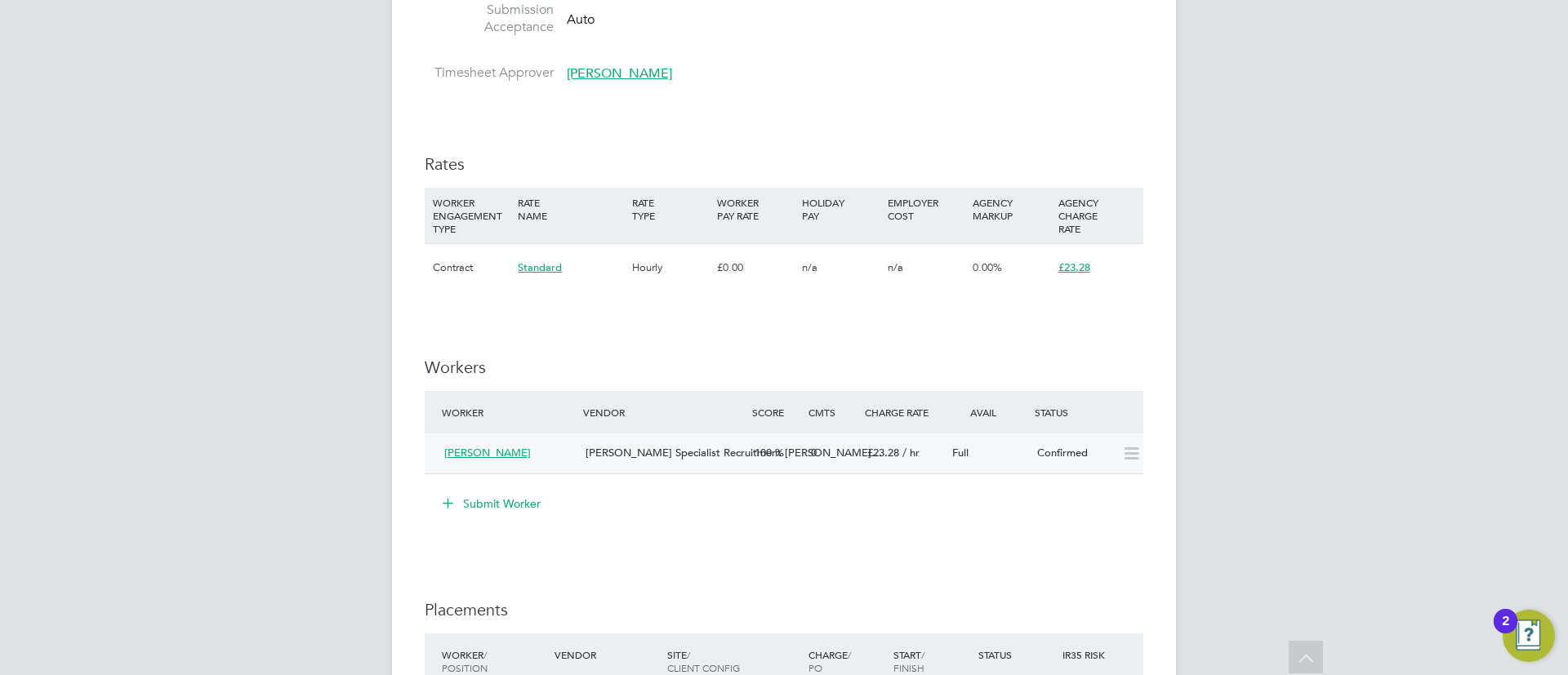
click at [689, 460] on div "Hays Specialist Recruitment Li…" at bounding box center [664, 453] width 169 height 27
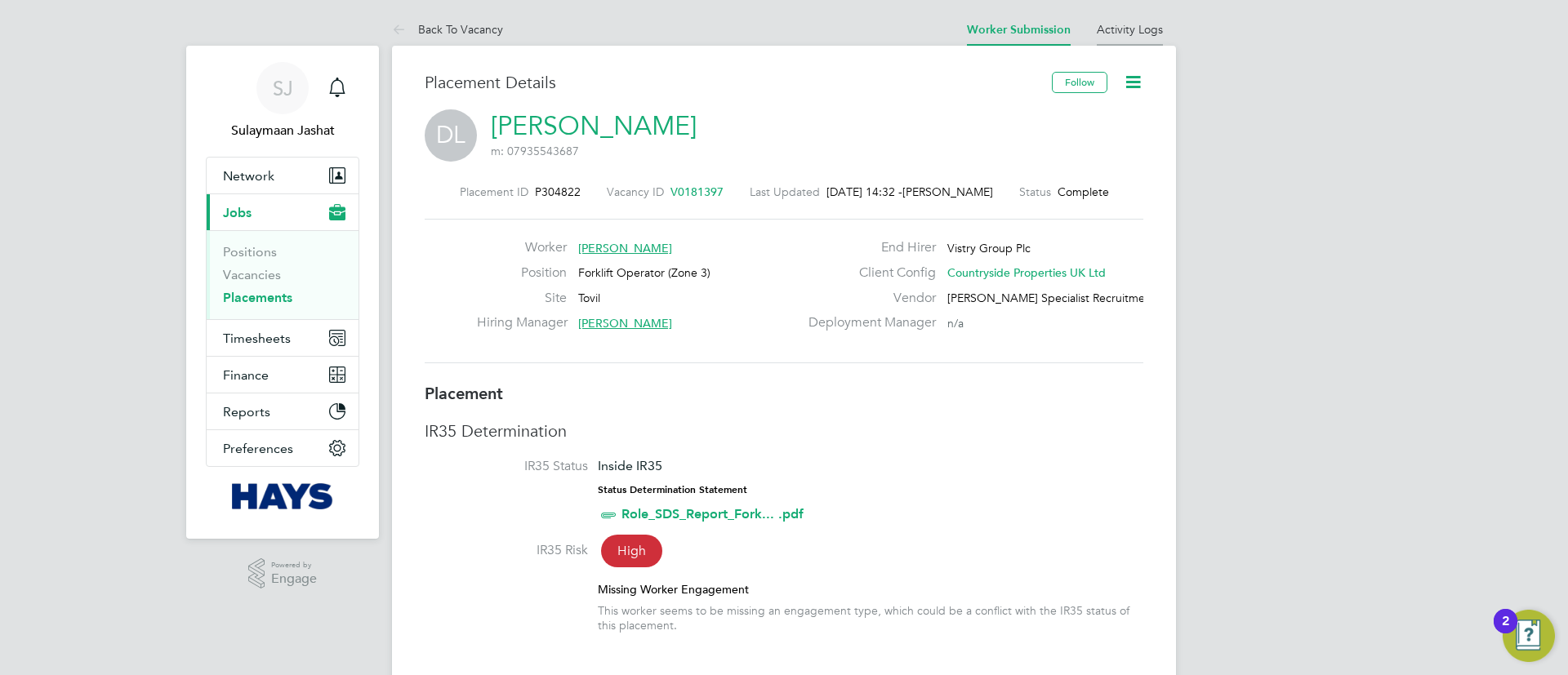
click at [1152, 43] on li "Activity Logs" at bounding box center [1130, 29] width 66 height 33
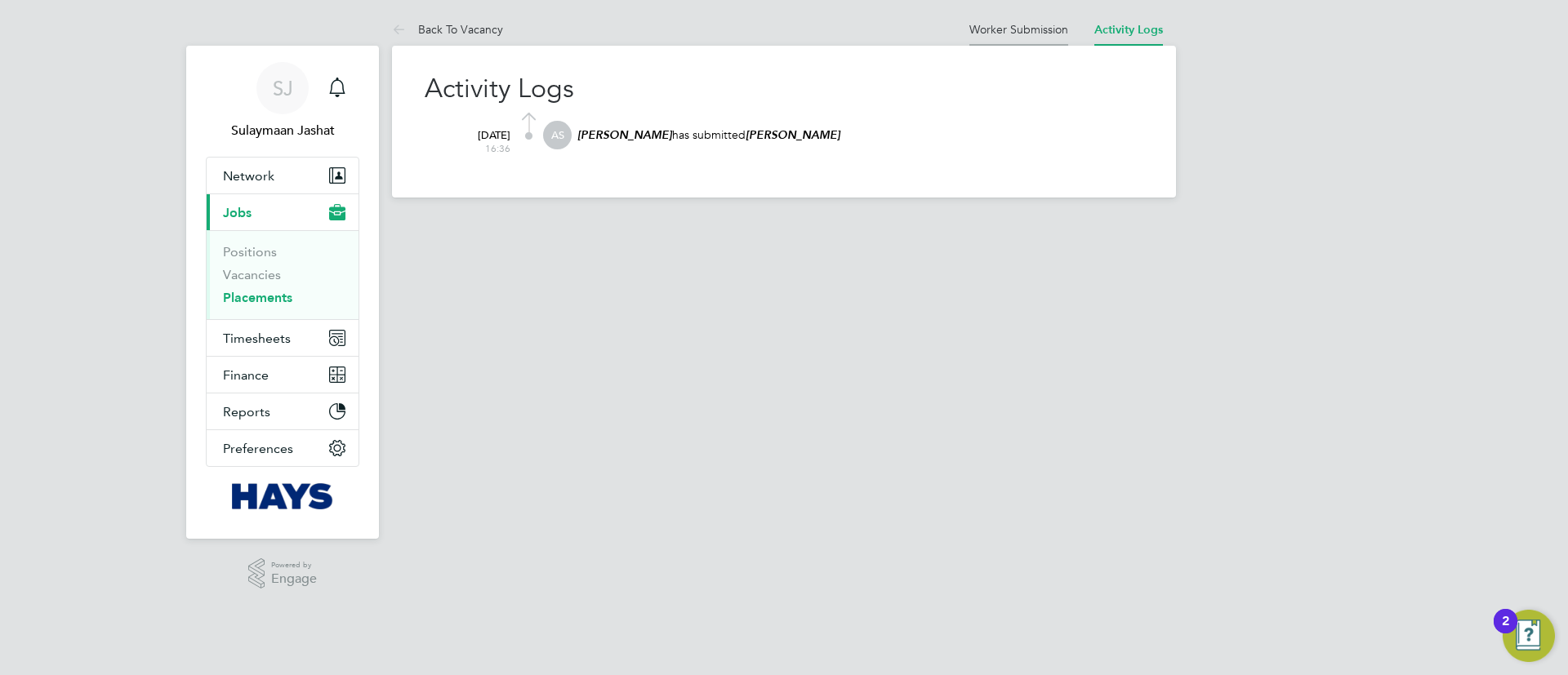
click at [1027, 18] on li "Worker Submission" at bounding box center [1019, 29] width 99 height 33
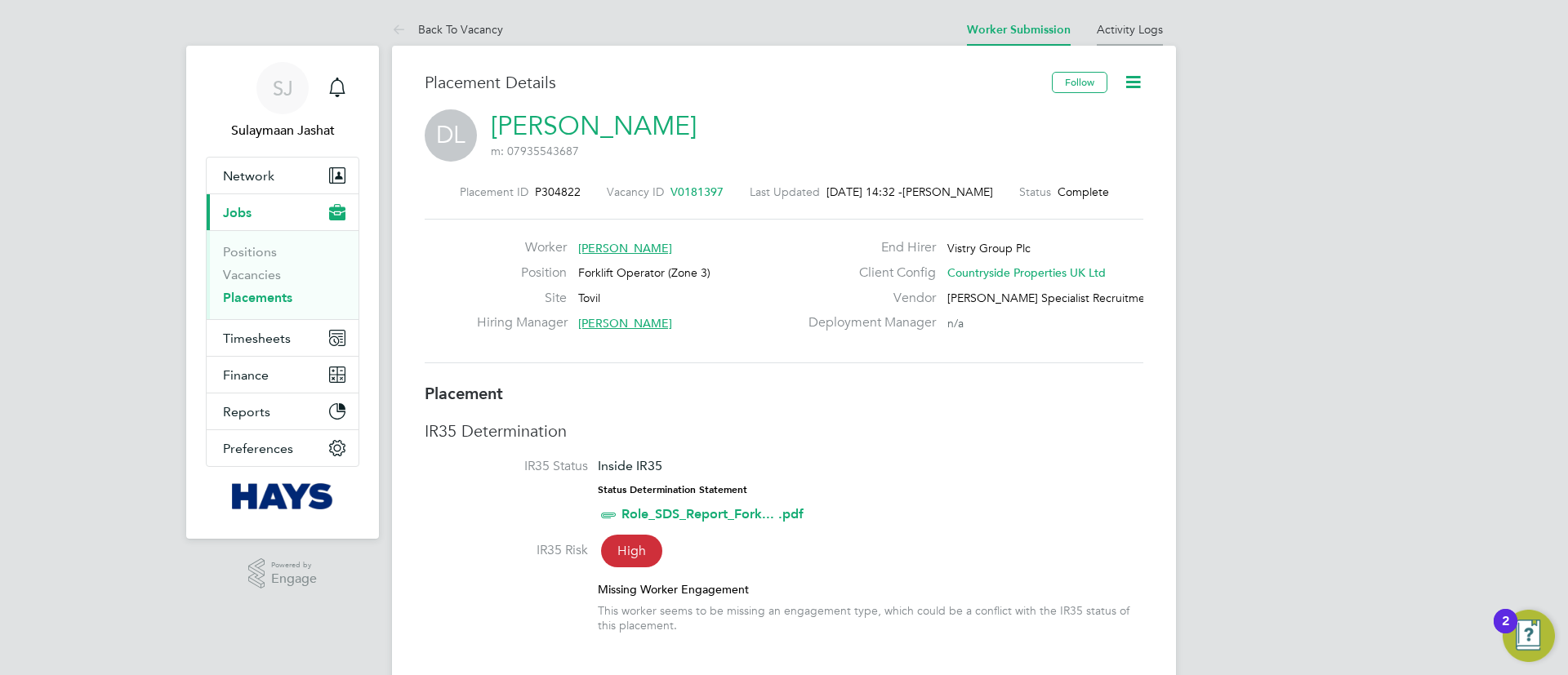
click at [1152, 35] on link "Activity Logs" at bounding box center [1130, 29] width 66 height 15
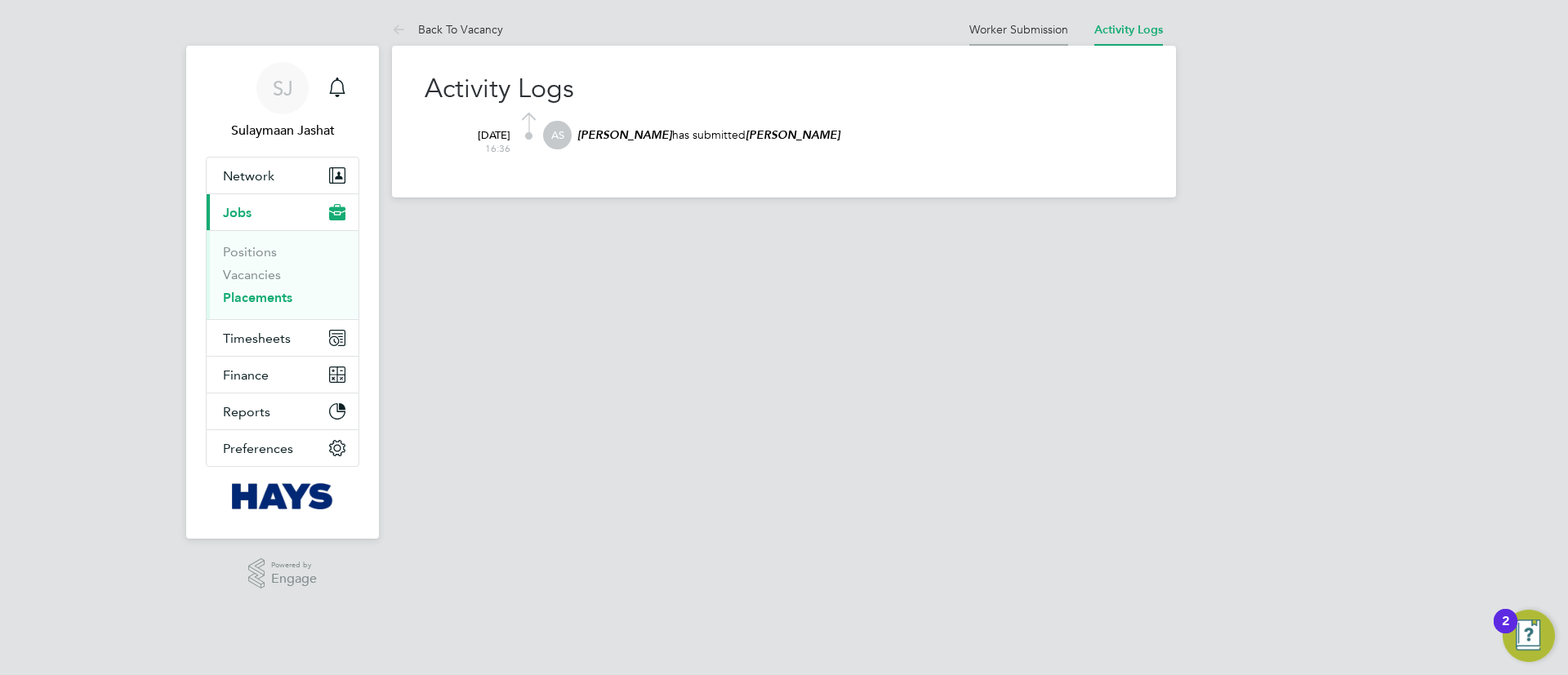
click at [1034, 23] on link "Worker Submission" at bounding box center [1019, 29] width 99 height 15
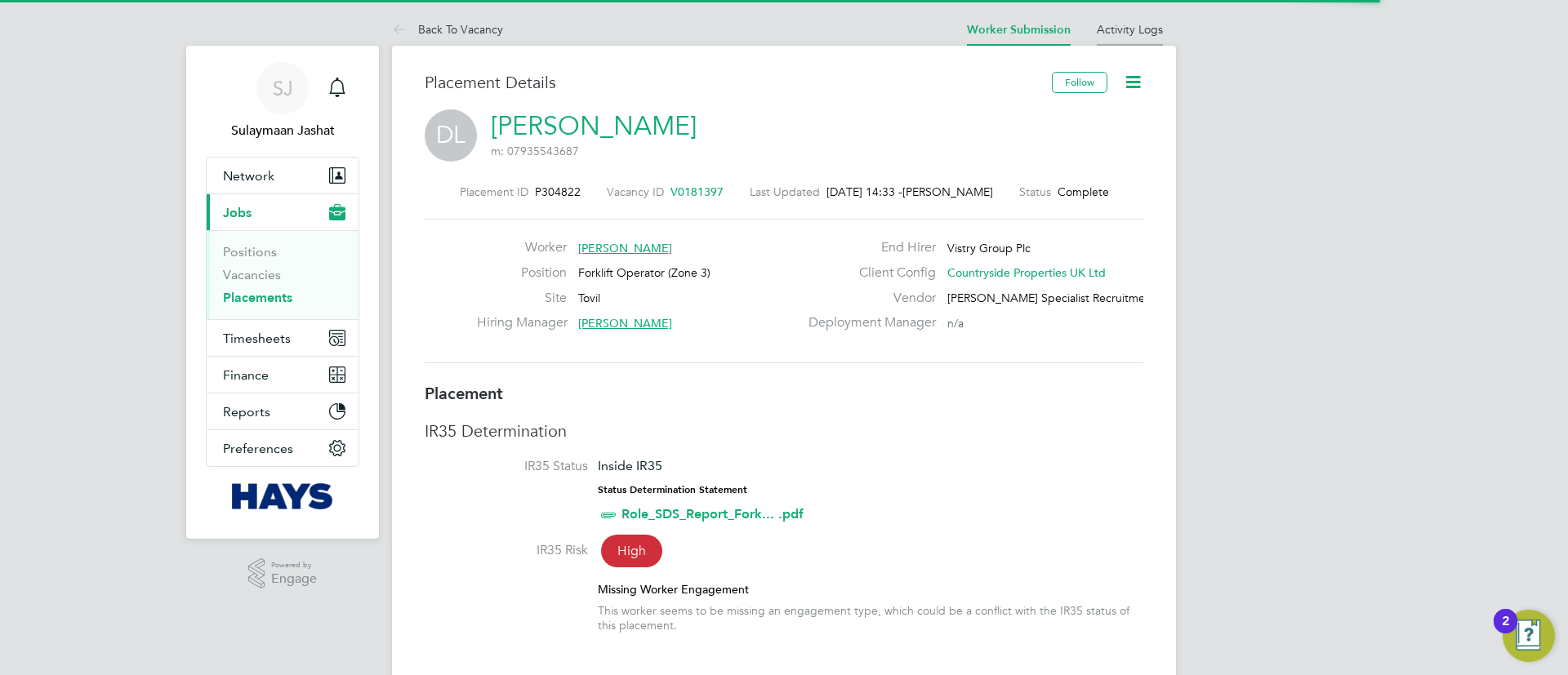
click at [1126, 23] on link "Activity Logs" at bounding box center [1130, 29] width 66 height 15
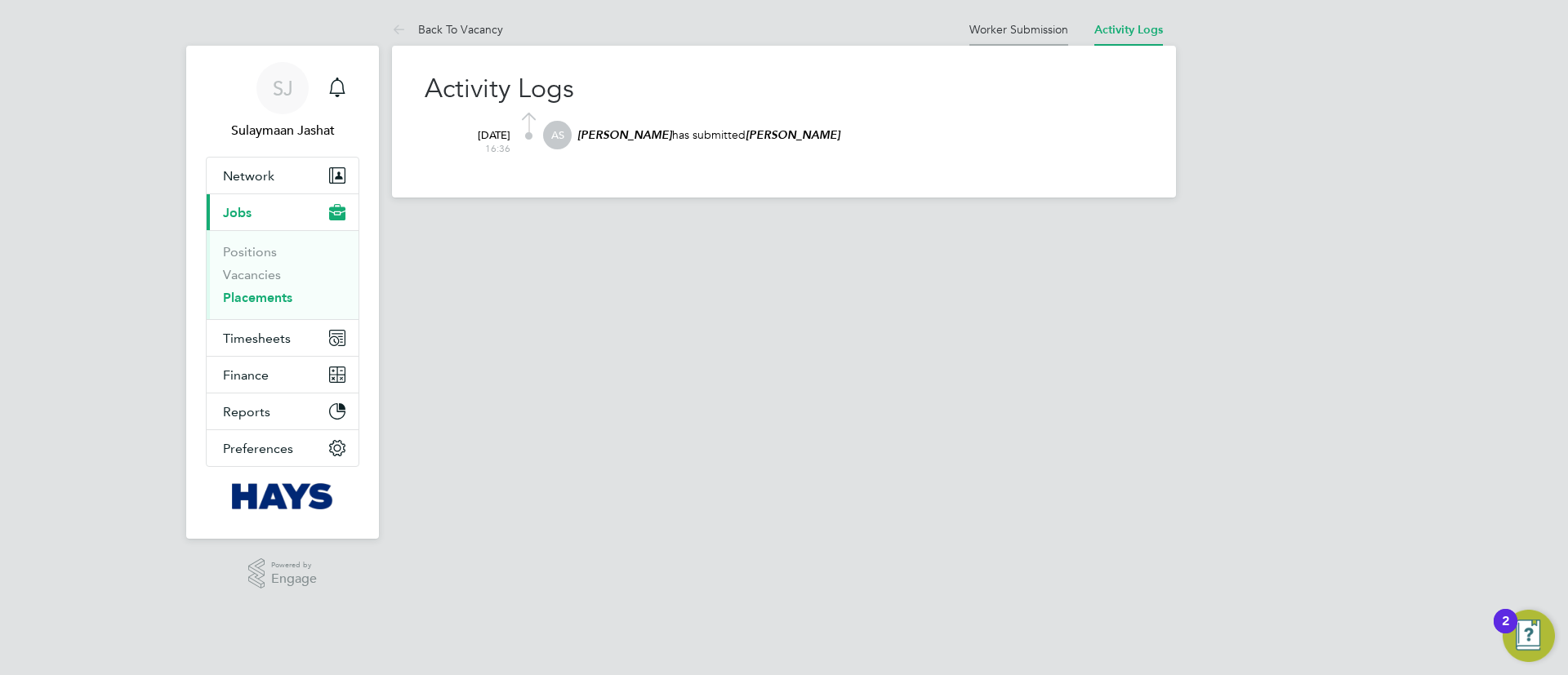
click at [1039, 35] on link "Worker Submission" at bounding box center [1019, 29] width 99 height 15
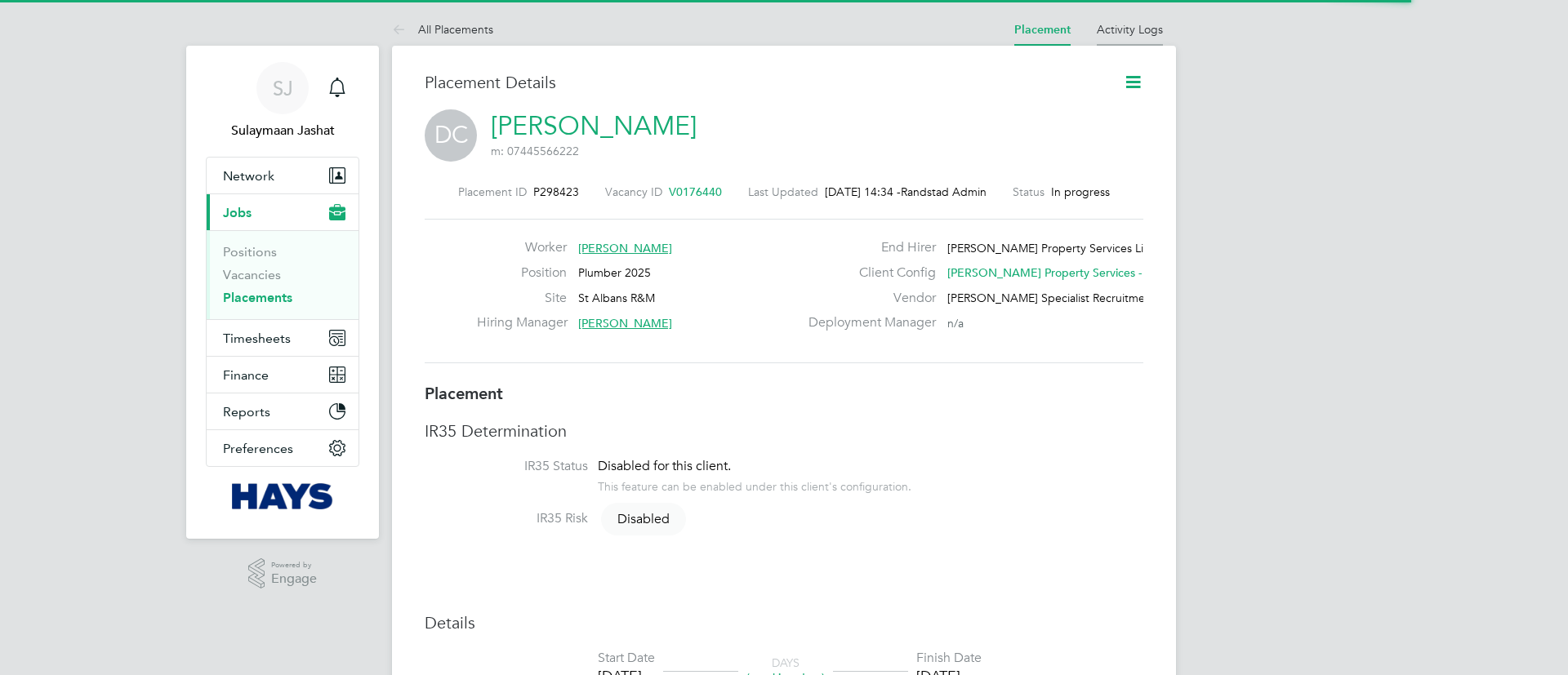
click at [1120, 23] on link "Activity Logs" at bounding box center [1130, 29] width 66 height 15
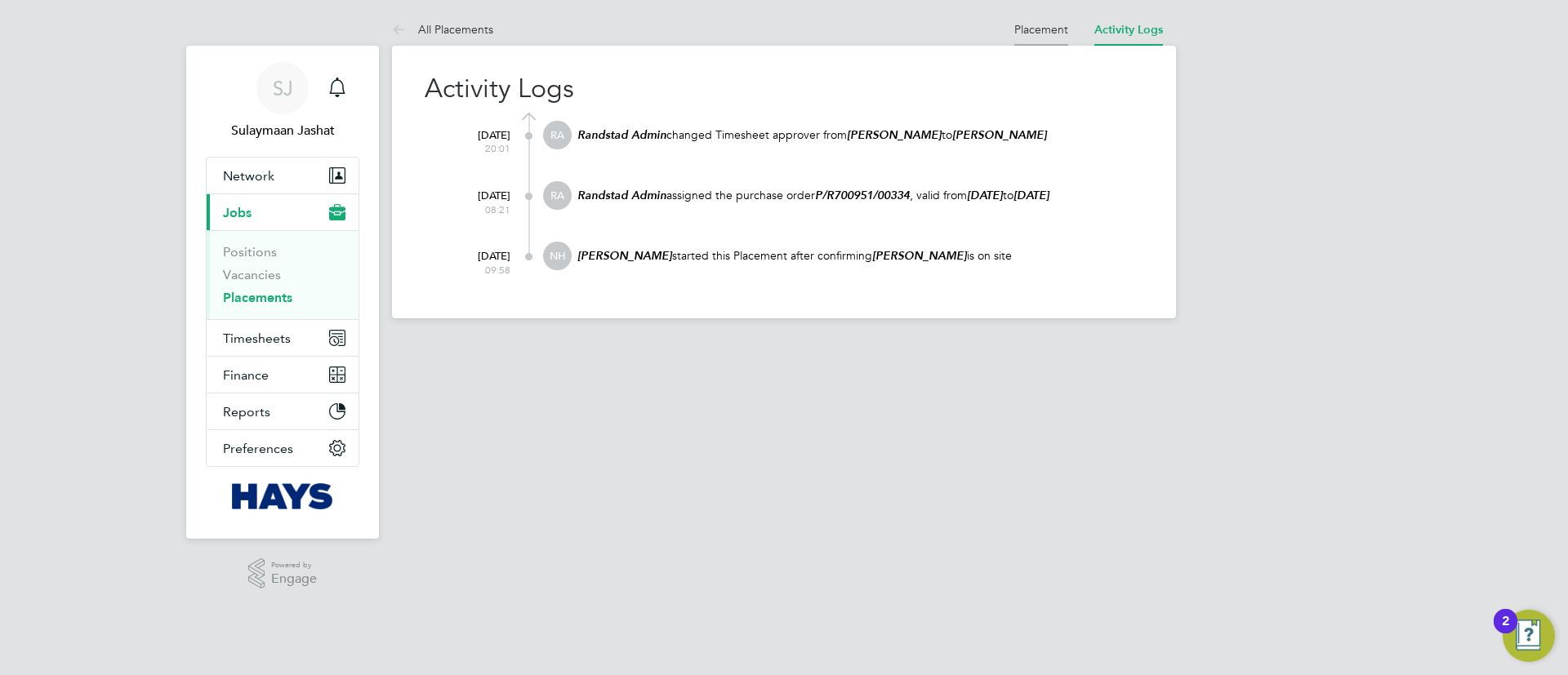
click at [1052, 23] on link "Placement" at bounding box center [1040, 29] width 54 height 15
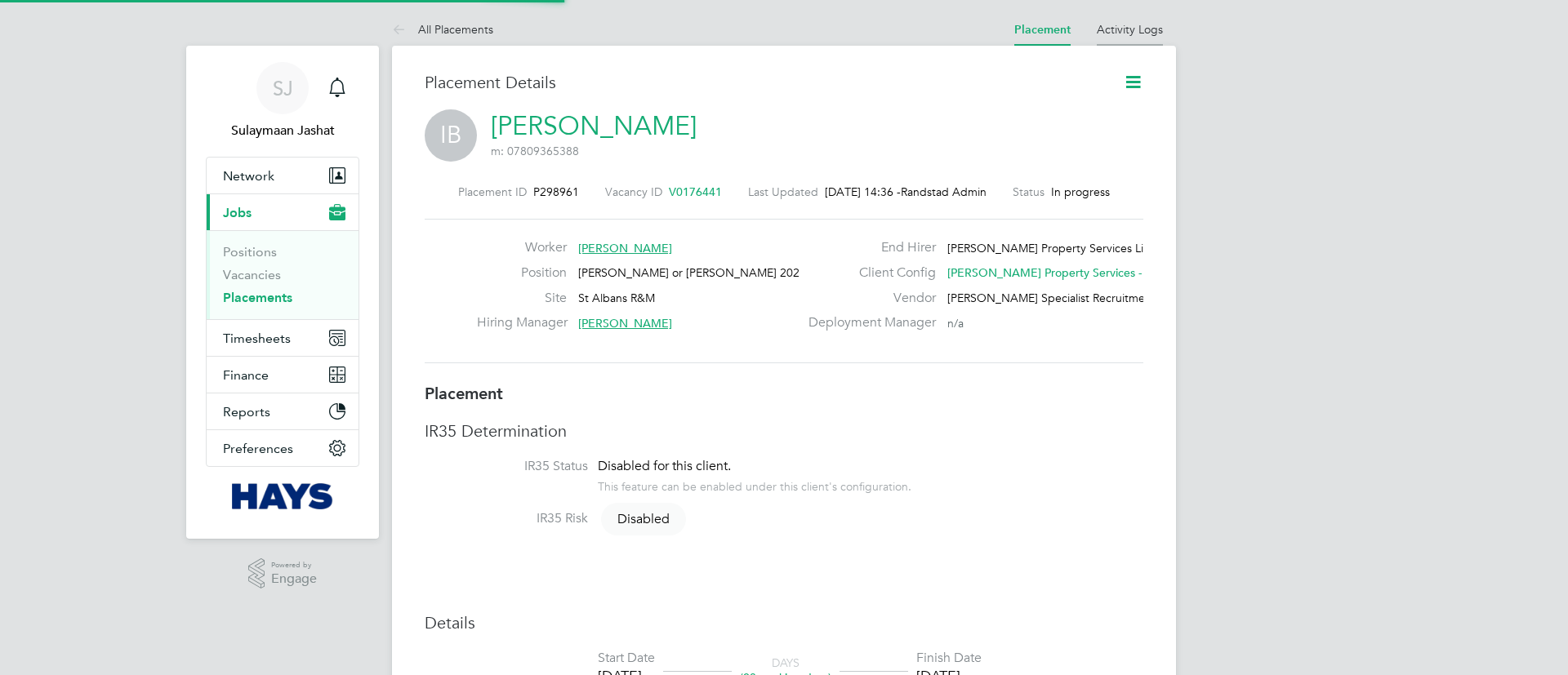
click at [1128, 26] on link "Activity Logs" at bounding box center [1130, 29] width 66 height 15
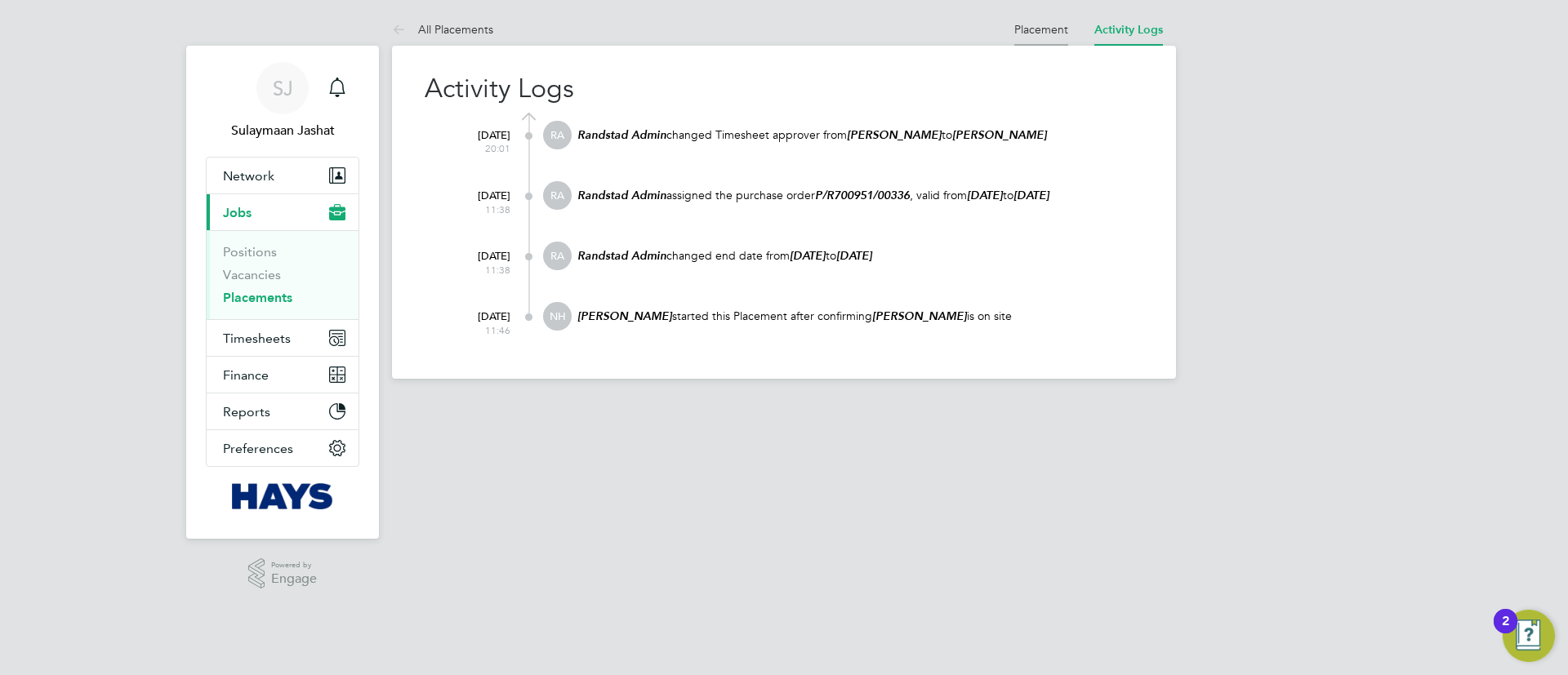
click at [1034, 32] on link "Placement" at bounding box center [1040, 29] width 54 height 15
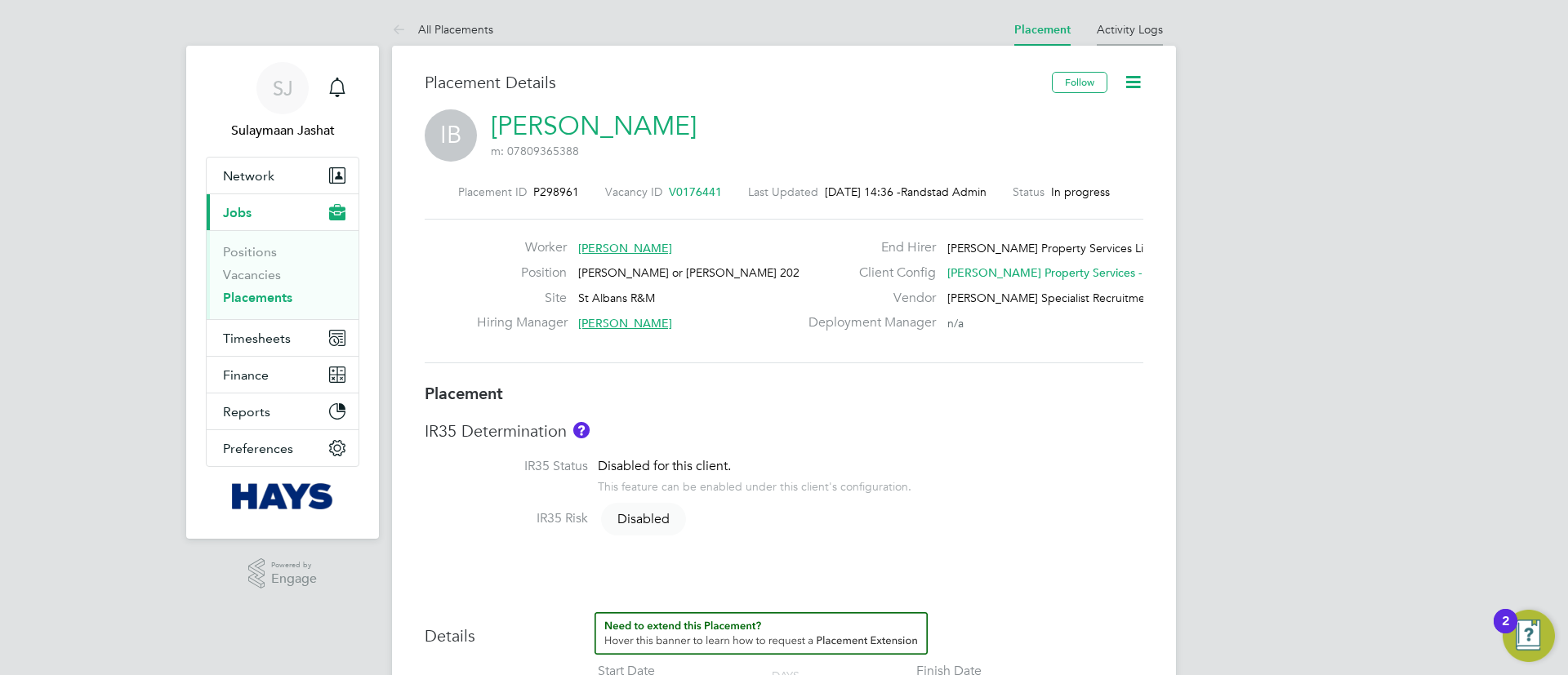
click at [1101, 32] on link "Activity Logs" at bounding box center [1130, 29] width 66 height 15
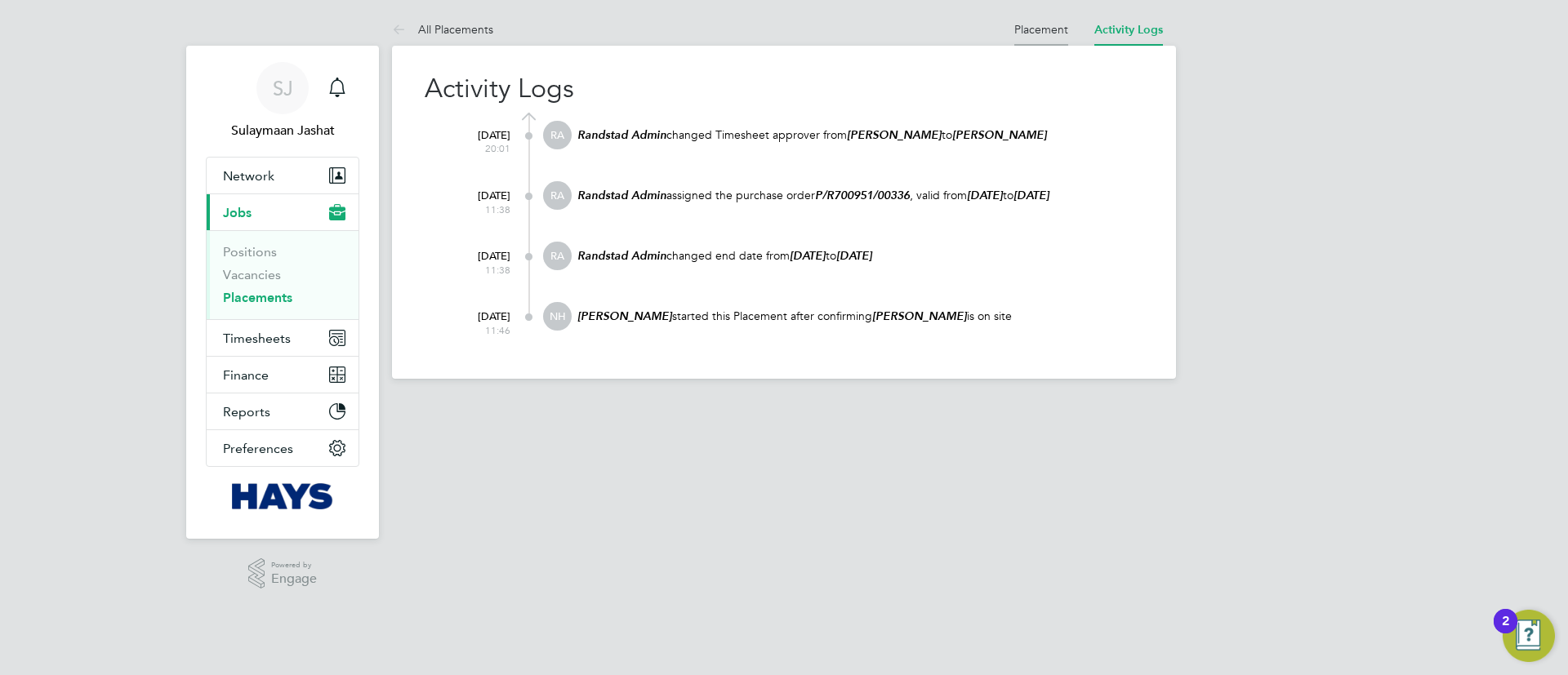
click at [1044, 27] on link "Placement" at bounding box center [1040, 29] width 54 height 15
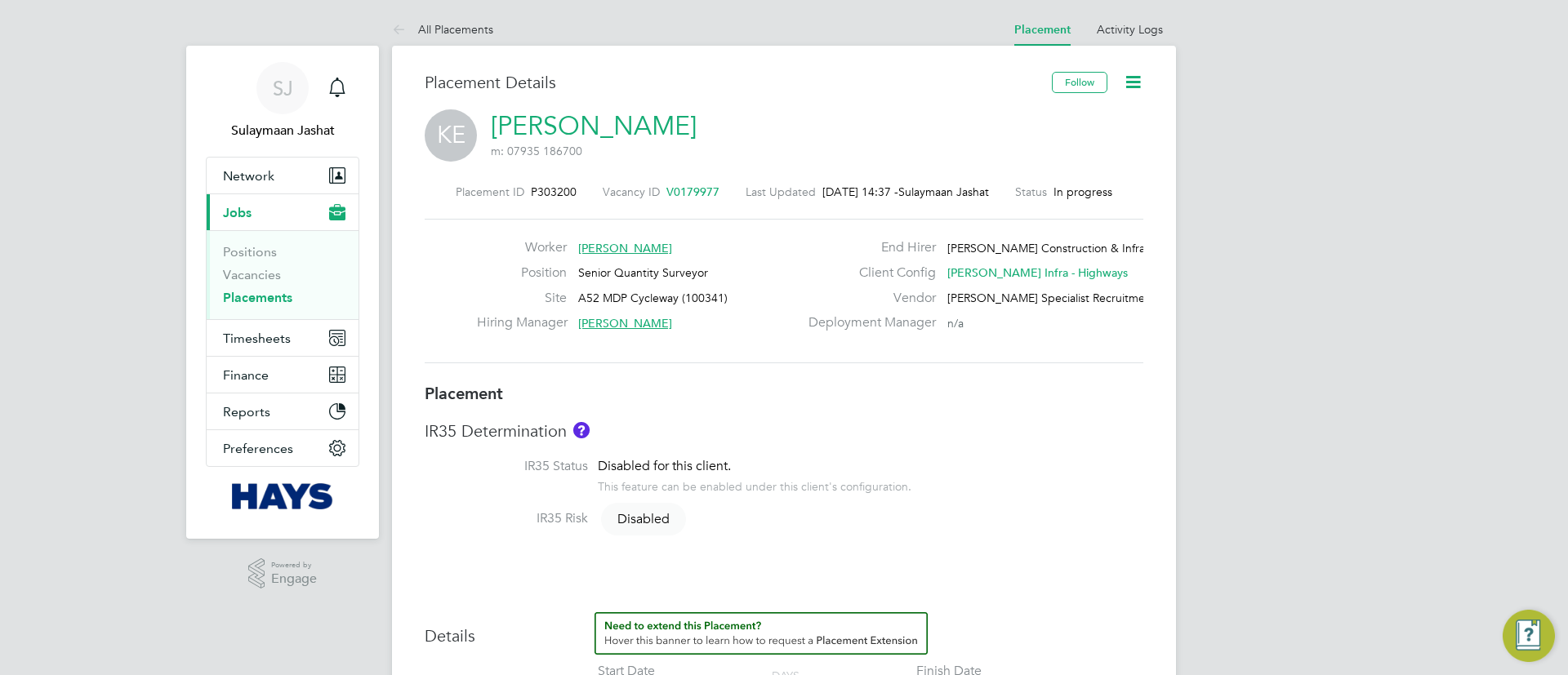
click at [1136, 40] on li "Activity Logs" at bounding box center [1130, 29] width 66 height 33
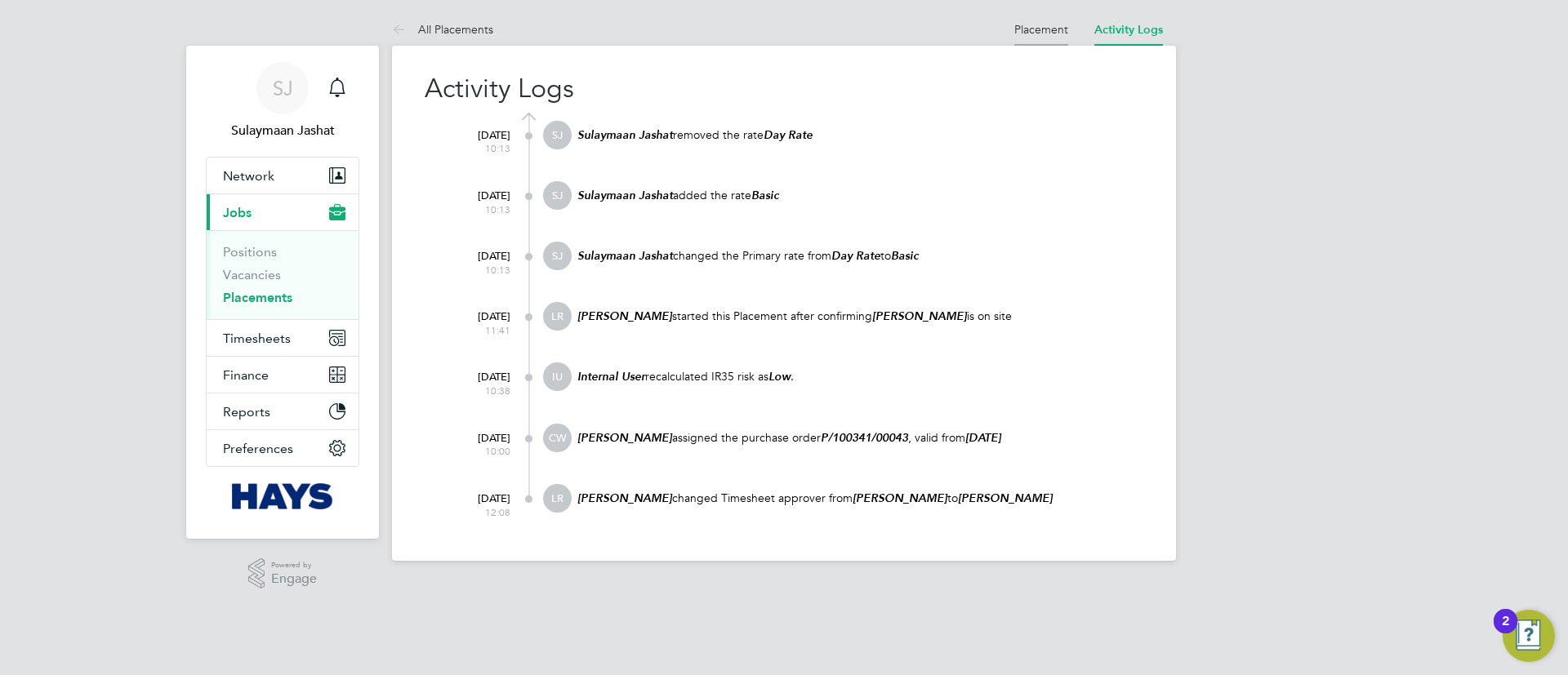
click at [1031, 36] on li "Placement" at bounding box center [1040, 29] width 54 height 33
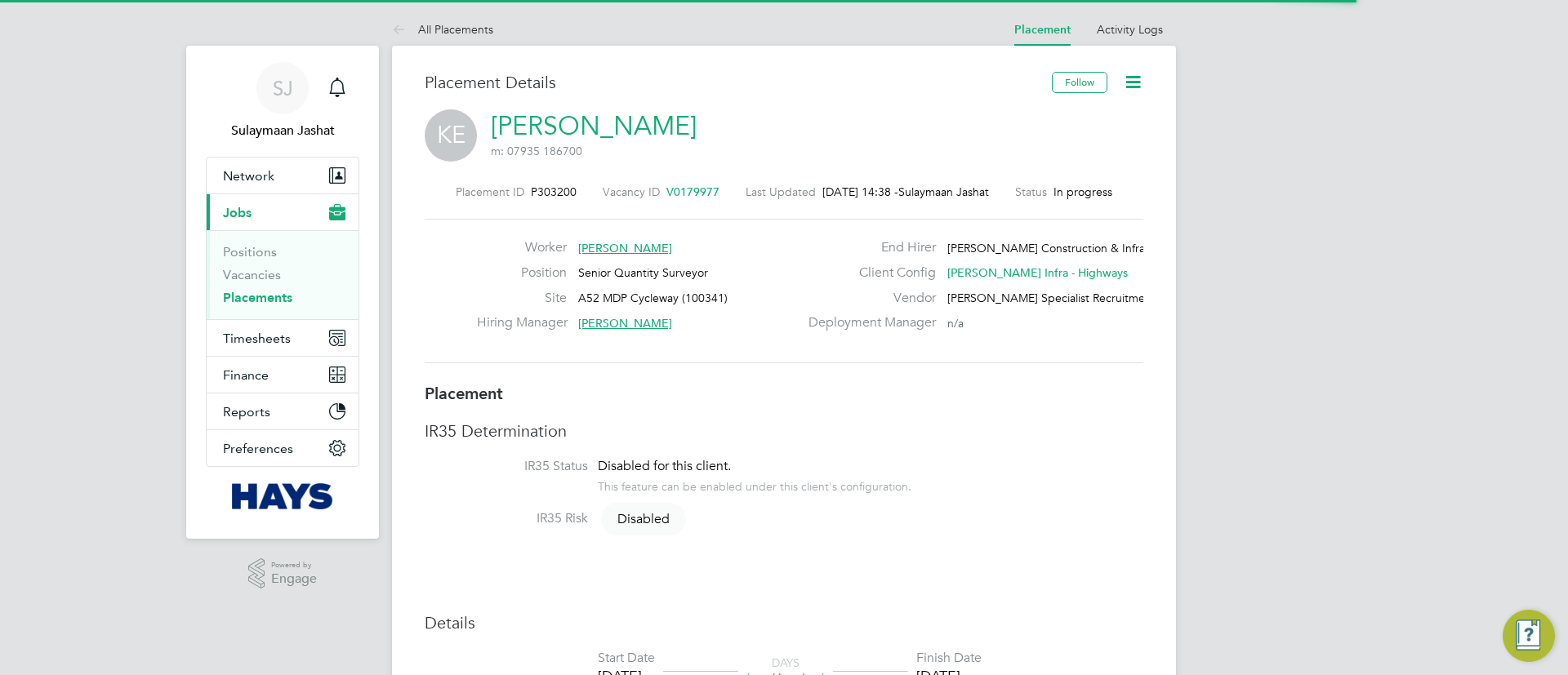
scroll to position [8, 8]
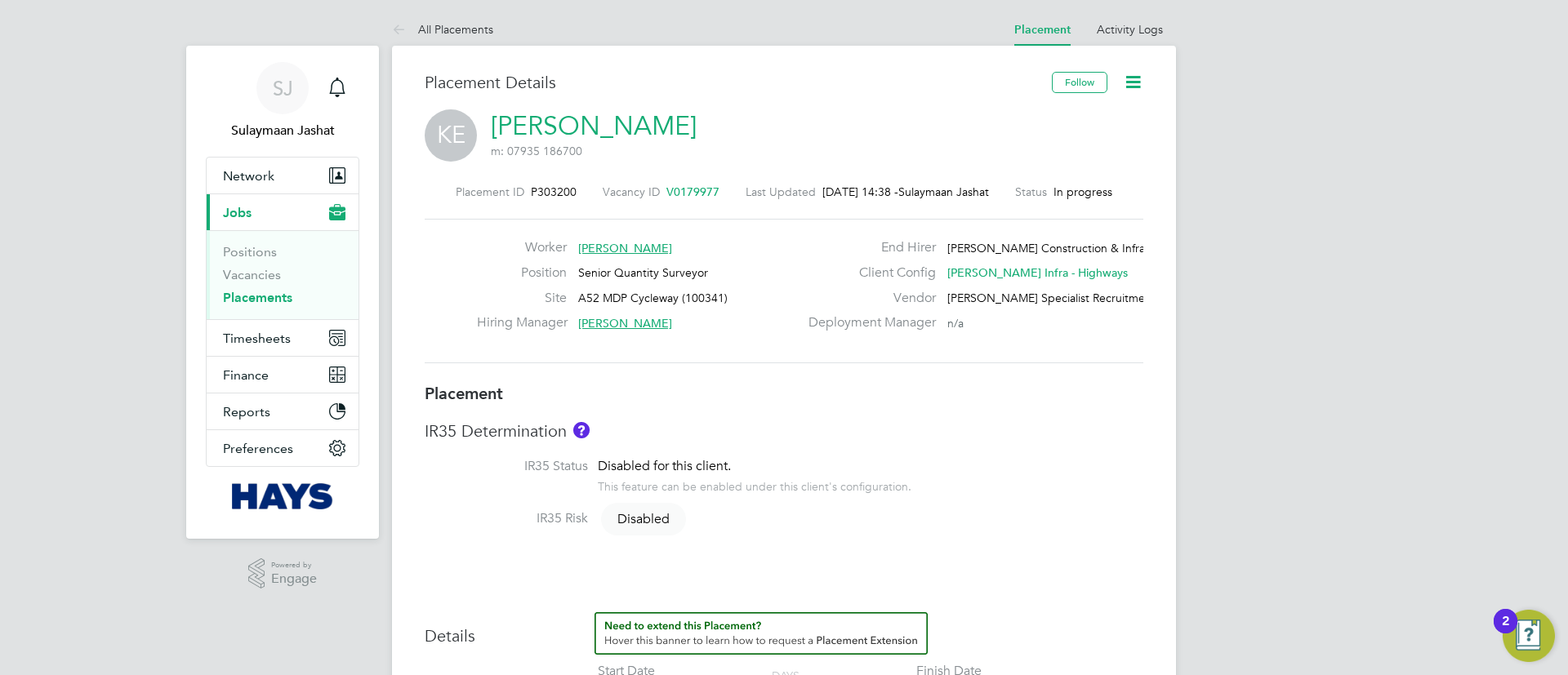
click at [852, 547] on li "IR35 Risk Disabled" at bounding box center [783, 529] width 718 height 37
drag, startPoint x: 869, startPoint y: 362, endPoint x: 863, endPoint y: 374, distance: 13.4
click at [864, 365] on div "Placement ID P303200 Vacancy ID V0179977 Last Updated [DATE] 14:38 - Sulaymaan …" at bounding box center [783, 274] width 718 height 219
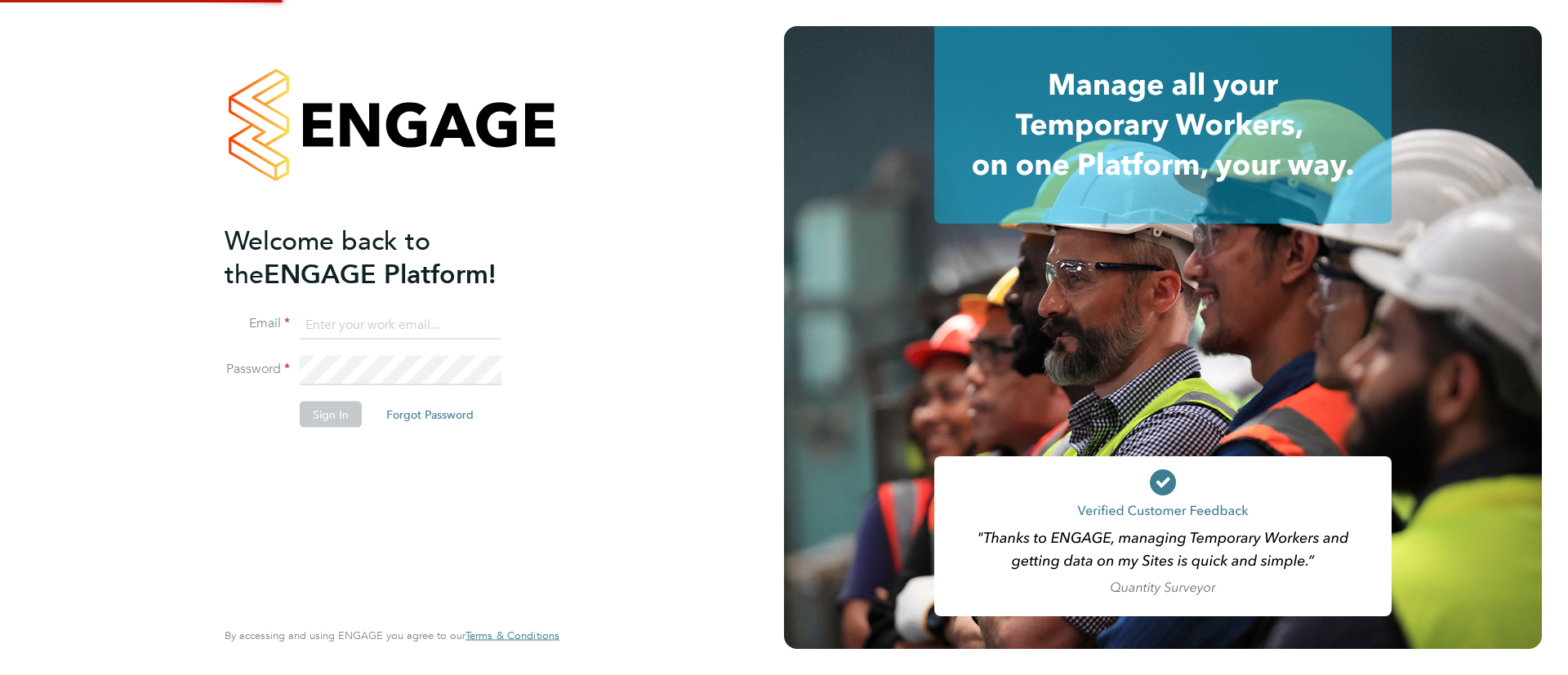
click at [477, 338] on li "Email" at bounding box center [383, 333] width 318 height 46
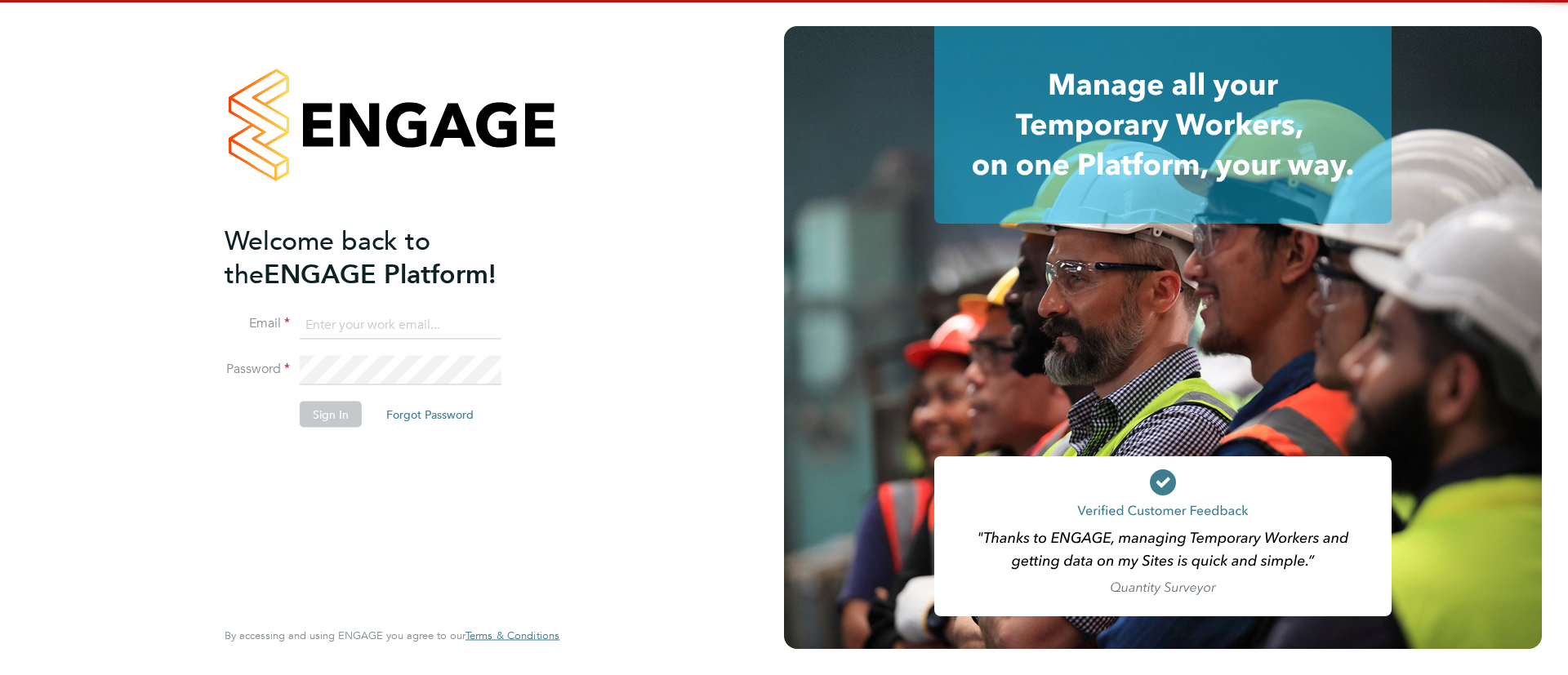
click at [478, 322] on input at bounding box center [400, 325] width 202 height 29
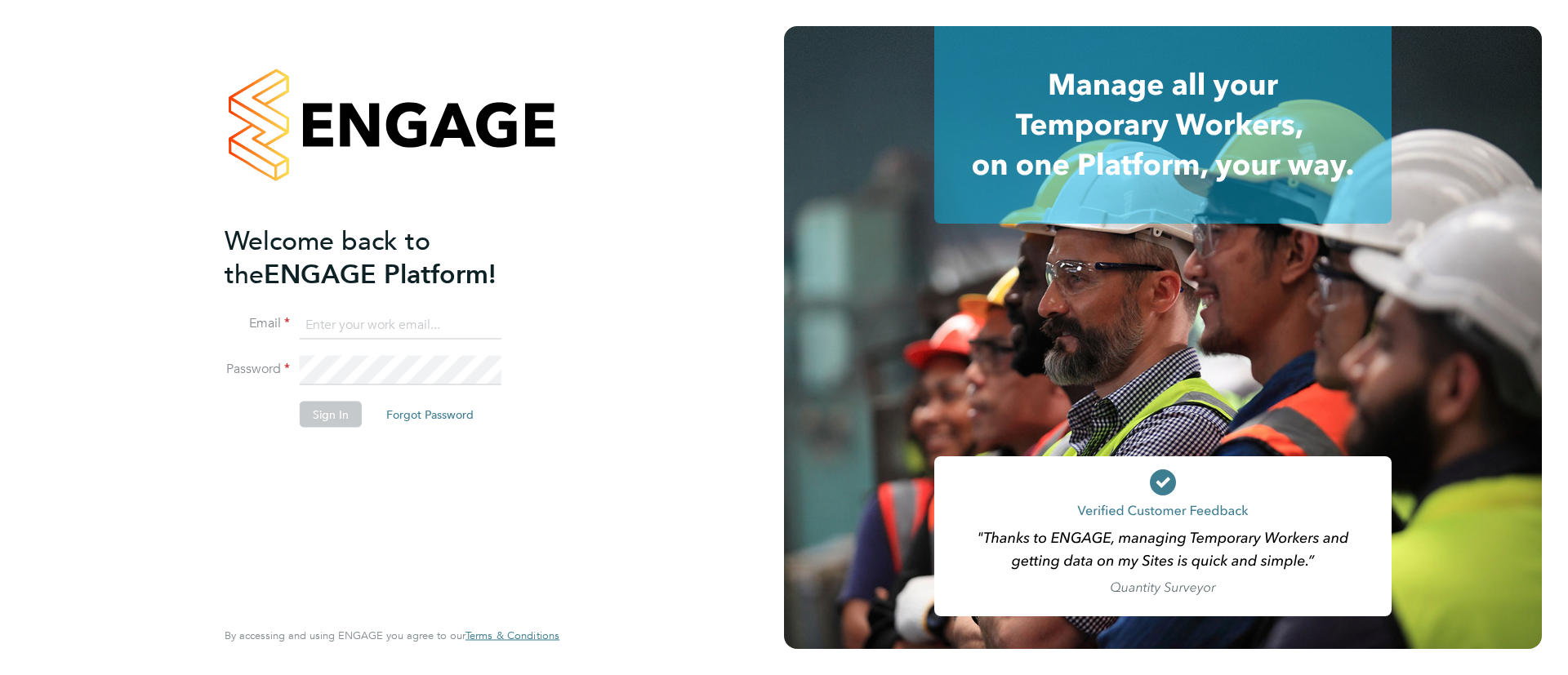
type input "[EMAIL_ADDRESS][PERSON_NAME][DOMAIN_NAME]"
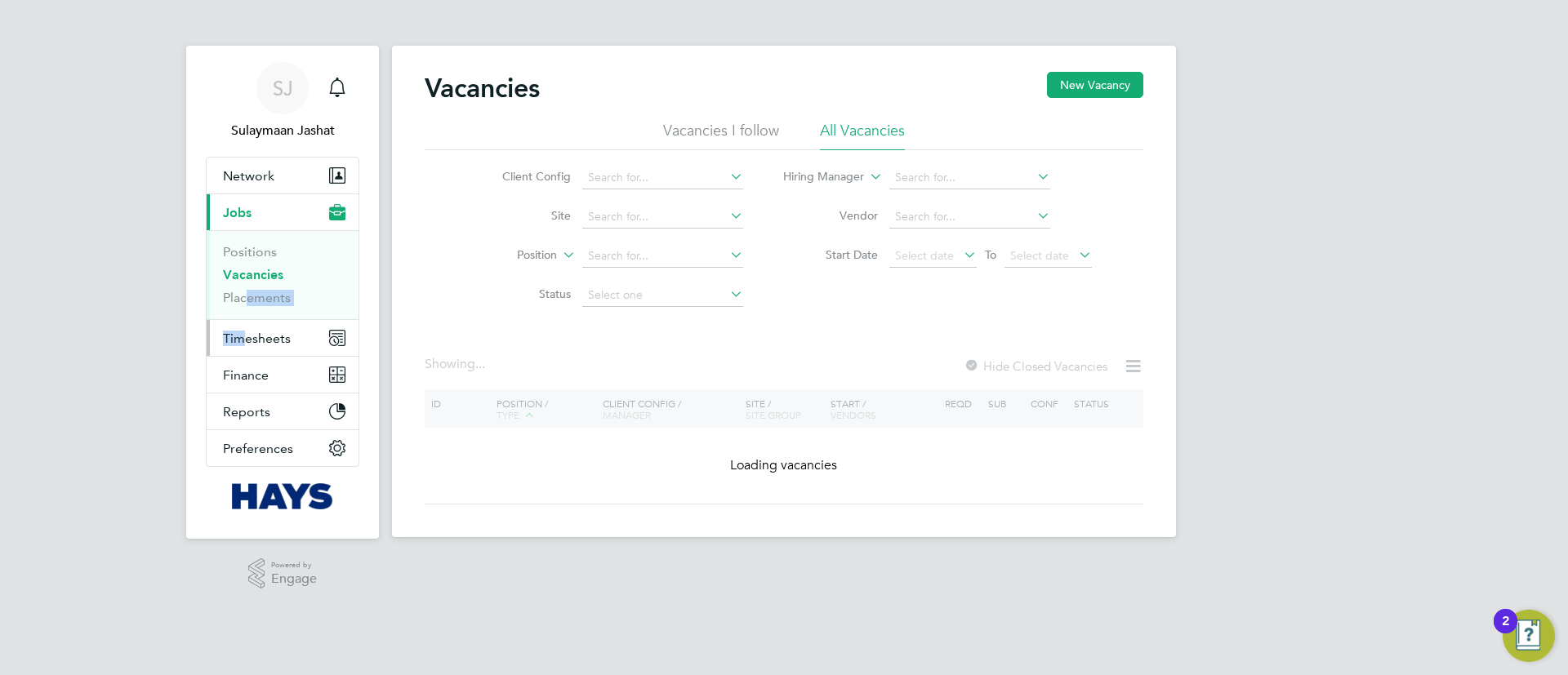
click at [237, 320] on ul "Network Team Members Businesses Sites Workers Contacts Current page: Jobs Posit…" at bounding box center [283, 312] width 154 height 311
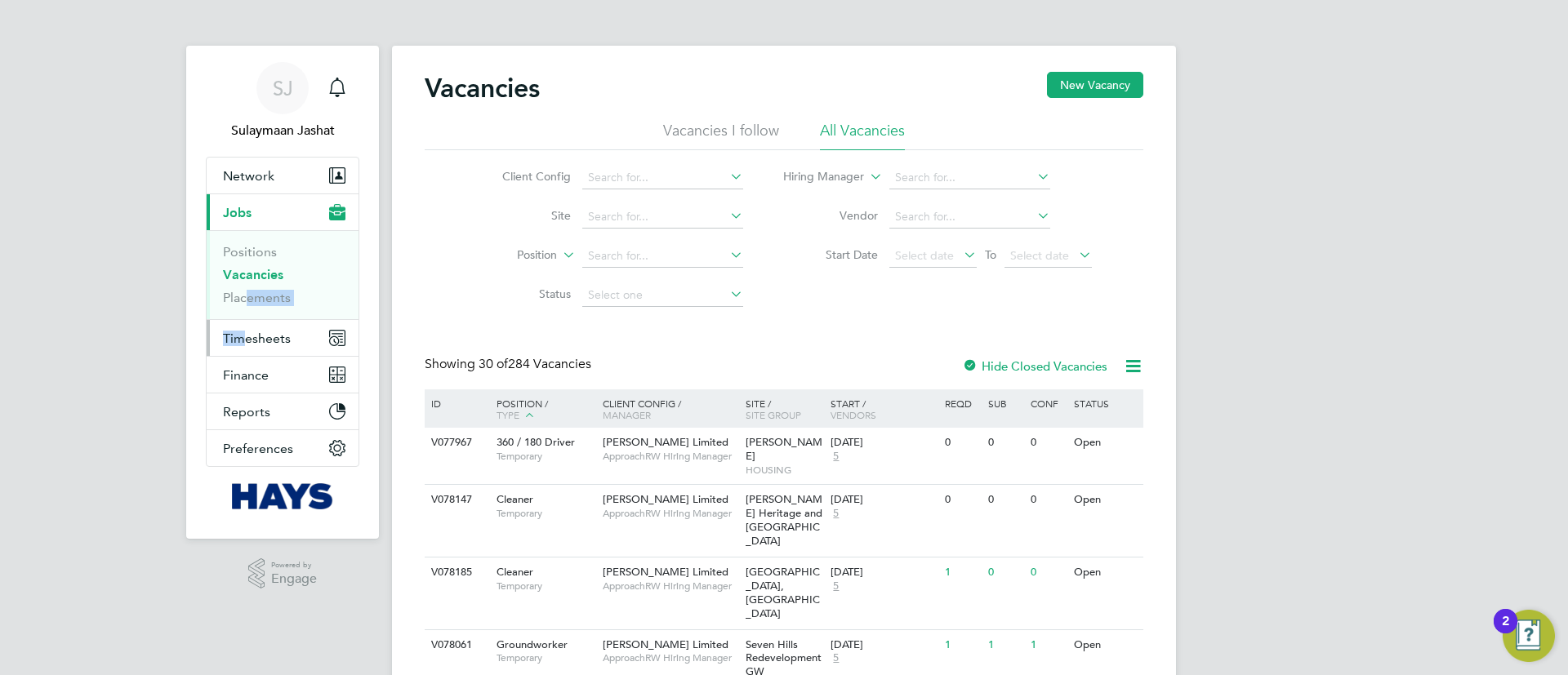
click at [248, 327] on button "Timesheets" at bounding box center [283, 338] width 152 height 36
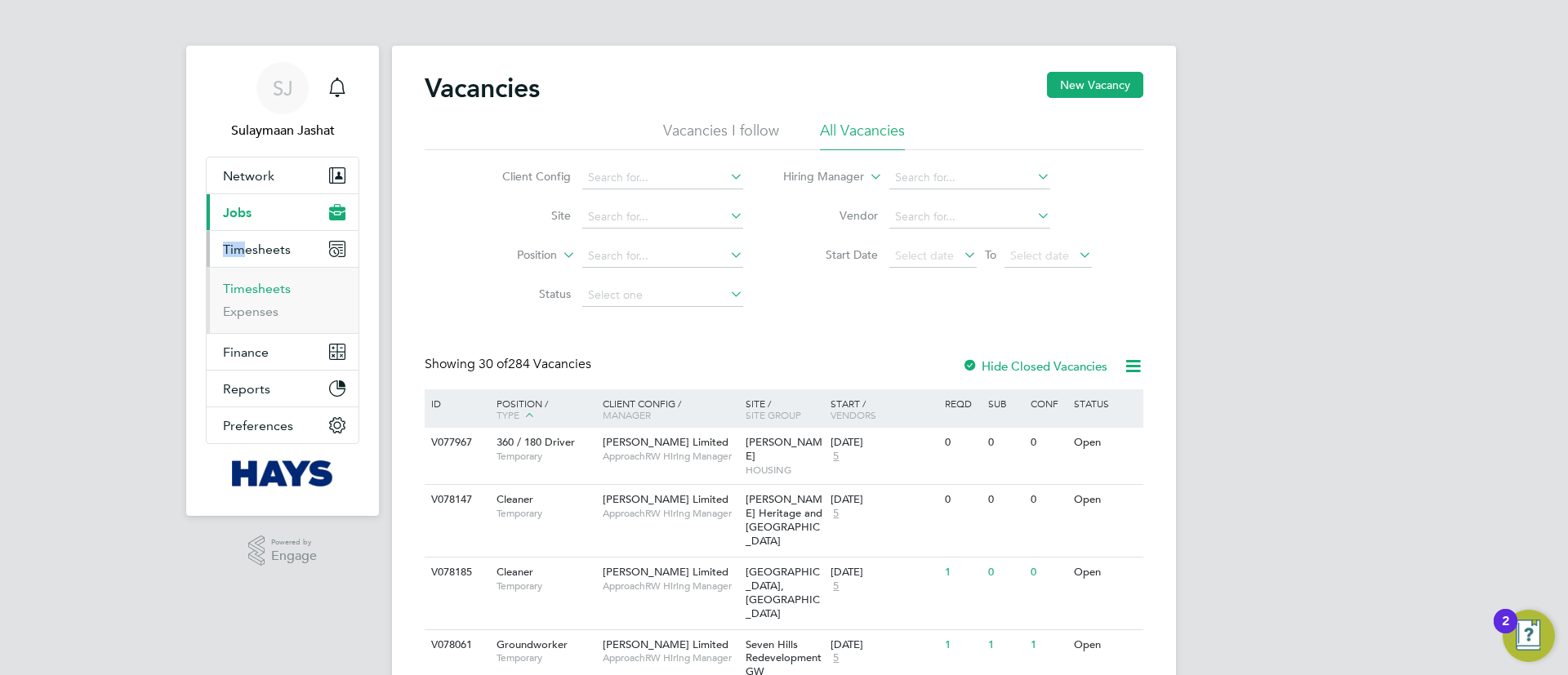
click at [254, 289] on link "Timesheets" at bounding box center [256, 288] width 68 height 16
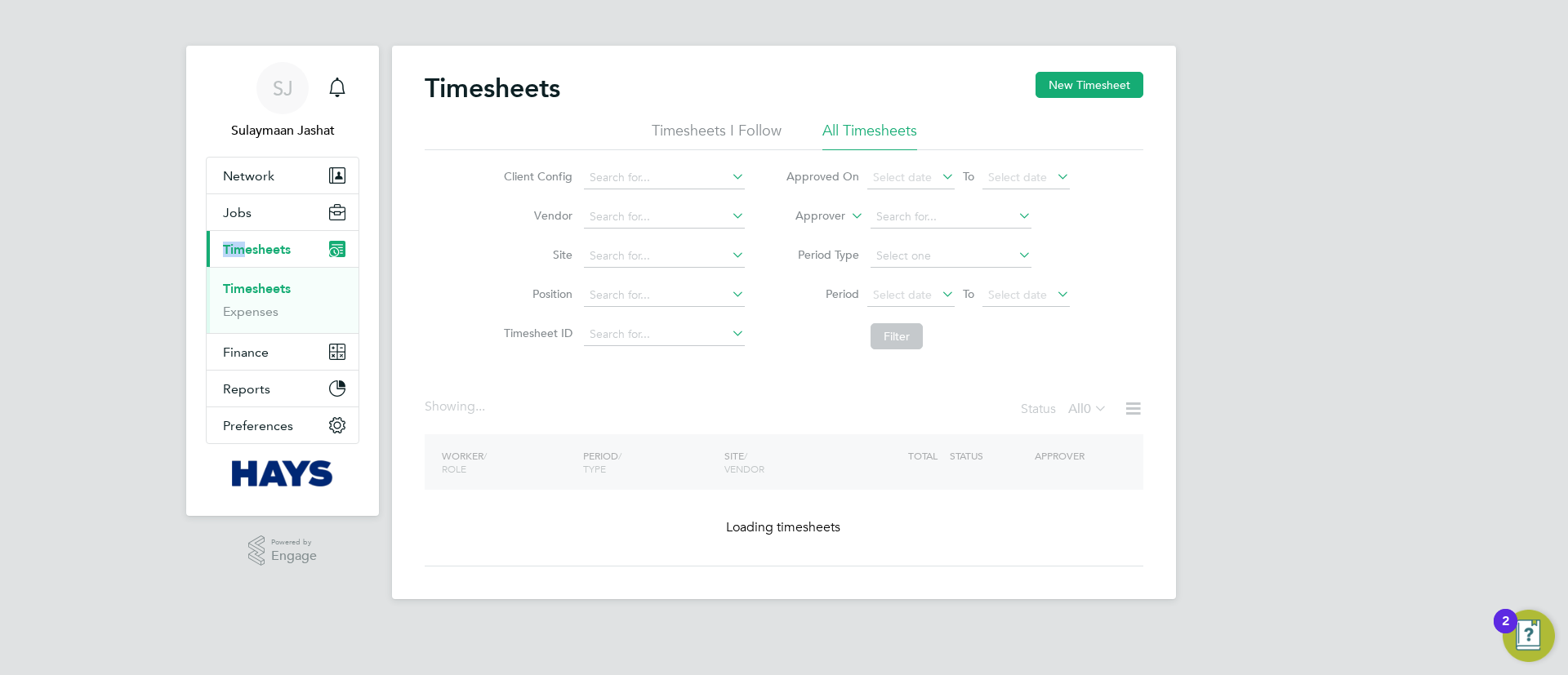
click at [836, 220] on label "Approver" at bounding box center [808, 216] width 73 height 16
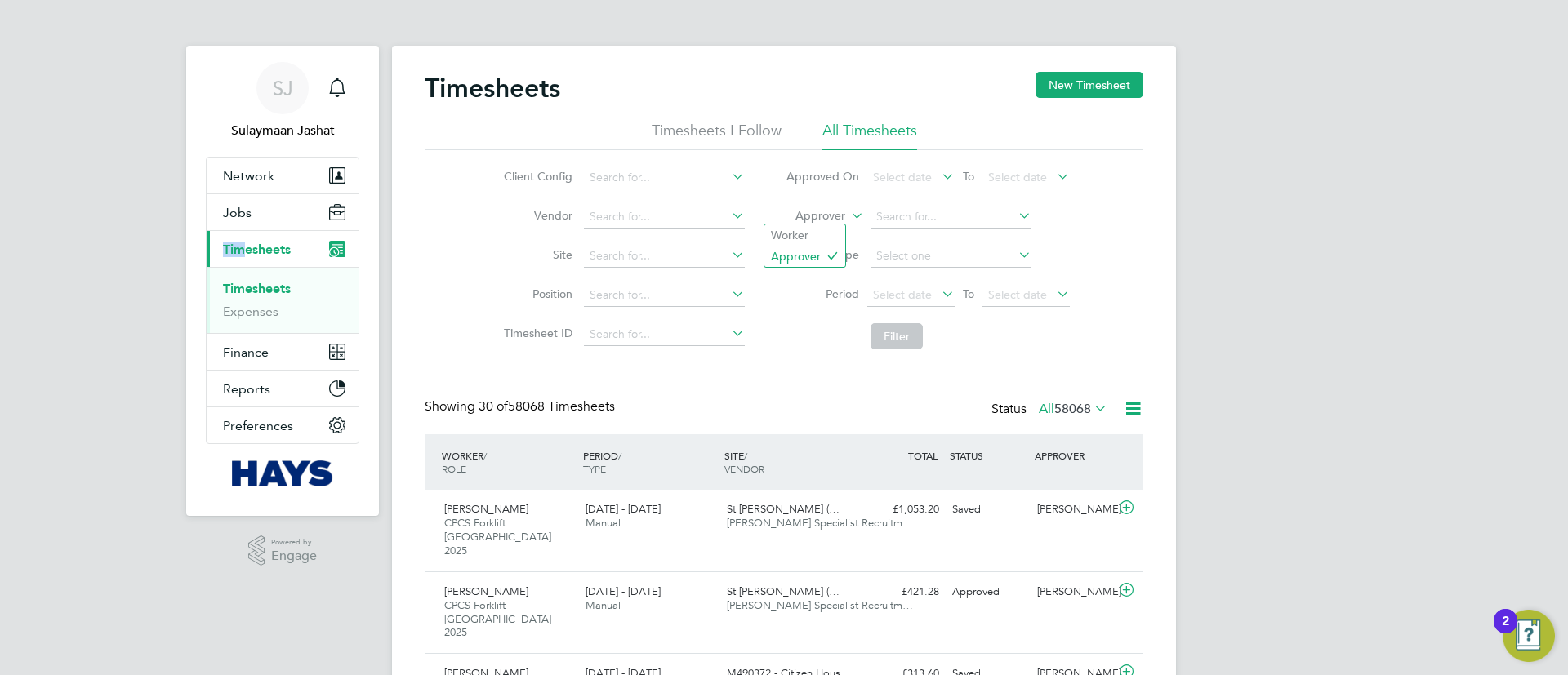
click at [813, 221] on label "Approver" at bounding box center [808, 216] width 73 height 16
click at [793, 231] on li "Worker" at bounding box center [805, 235] width 81 height 22
click at [952, 203] on li "Worker" at bounding box center [928, 218] width 325 height 39
click at [953, 207] on input at bounding box center [950, 217] width 161 height 23
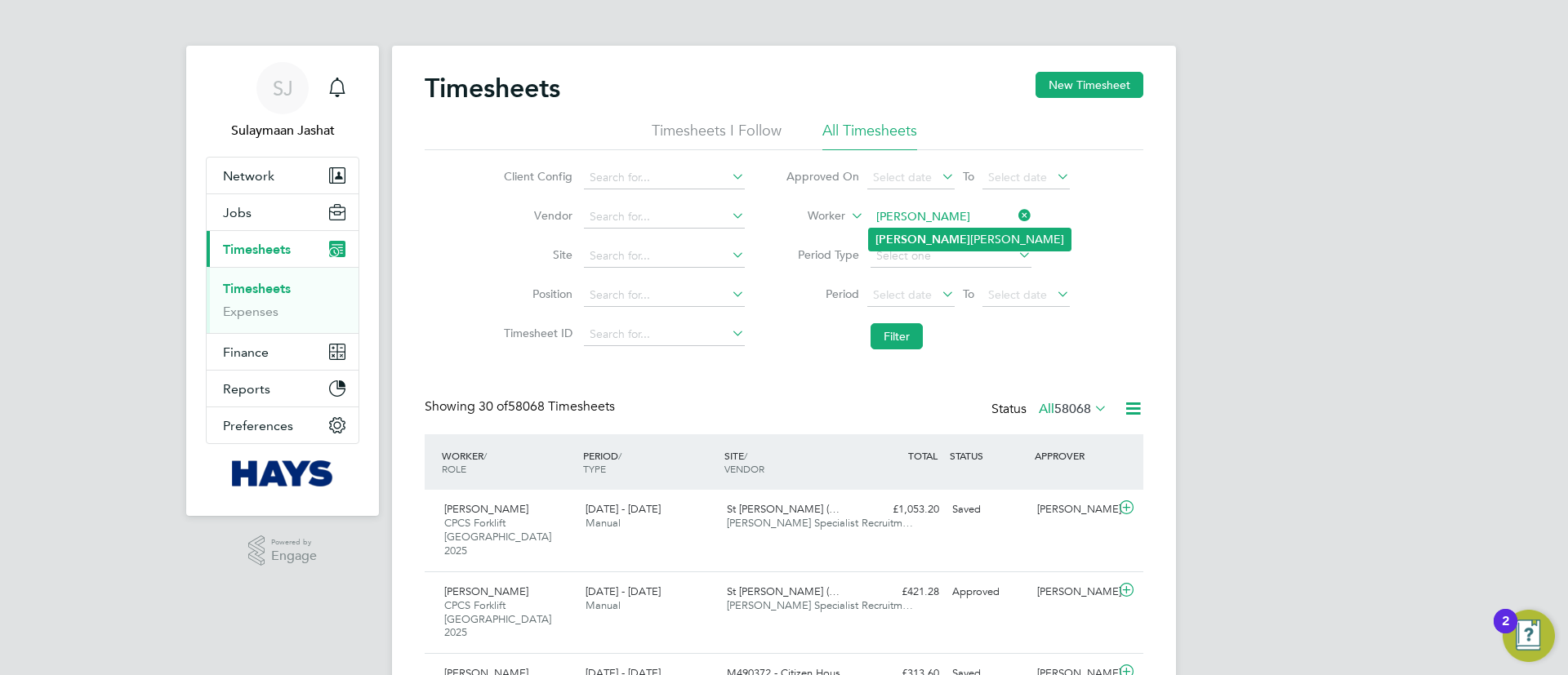
click at [940, 241] on li "[PERSON_NAME]" at bounding box center [970, 239] width 202 height 22
type input "[PERSON_NAME]"
drag, startPoint x: 882, startPoint y: 311, endPoint x: 878, endPoint y: 323, distance: 12.6
click at [881, 313] on li "Period Select date To Select date" at bounding box center [928, 296] width 325 height 39
click at [879, 330] on button "Filter" at bounding box center [897, 336] width 53 height 26
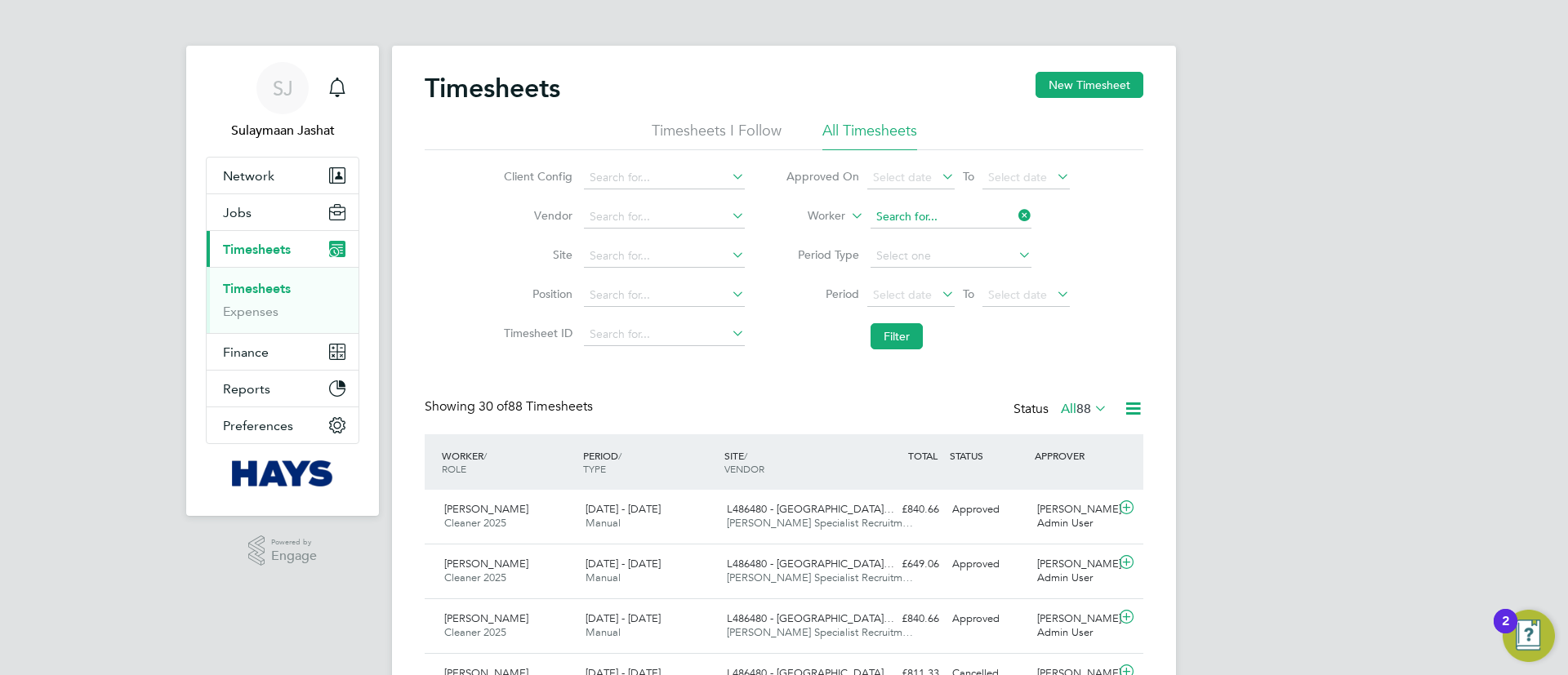
click at [937, 225] on input at bounding box center [950, 217] width 161 height 23
click at [934, 229] on li "Kulwi nder [PERSON_NAME]" at bounding box center [952, 239] width 165 height 22
type input "[PERSON_NAME]"
click at [891, 348] on button "Filter" at bounding box center [897, 336] width 53 height 26
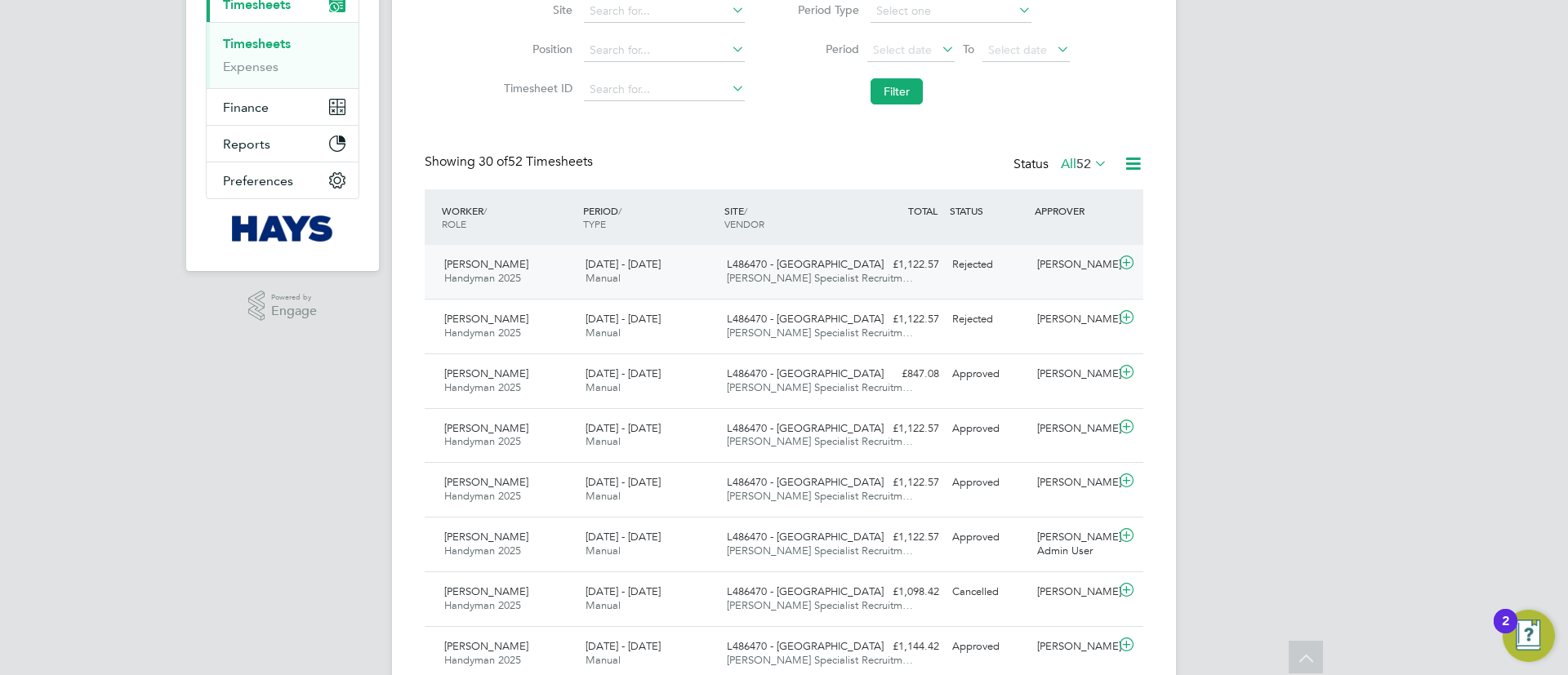
click at [856, 279] on div "L486470 - Loxford [PERSON_NAME] Specialist Recruitm…" at bounding box center [791, 271] width 141 height 40
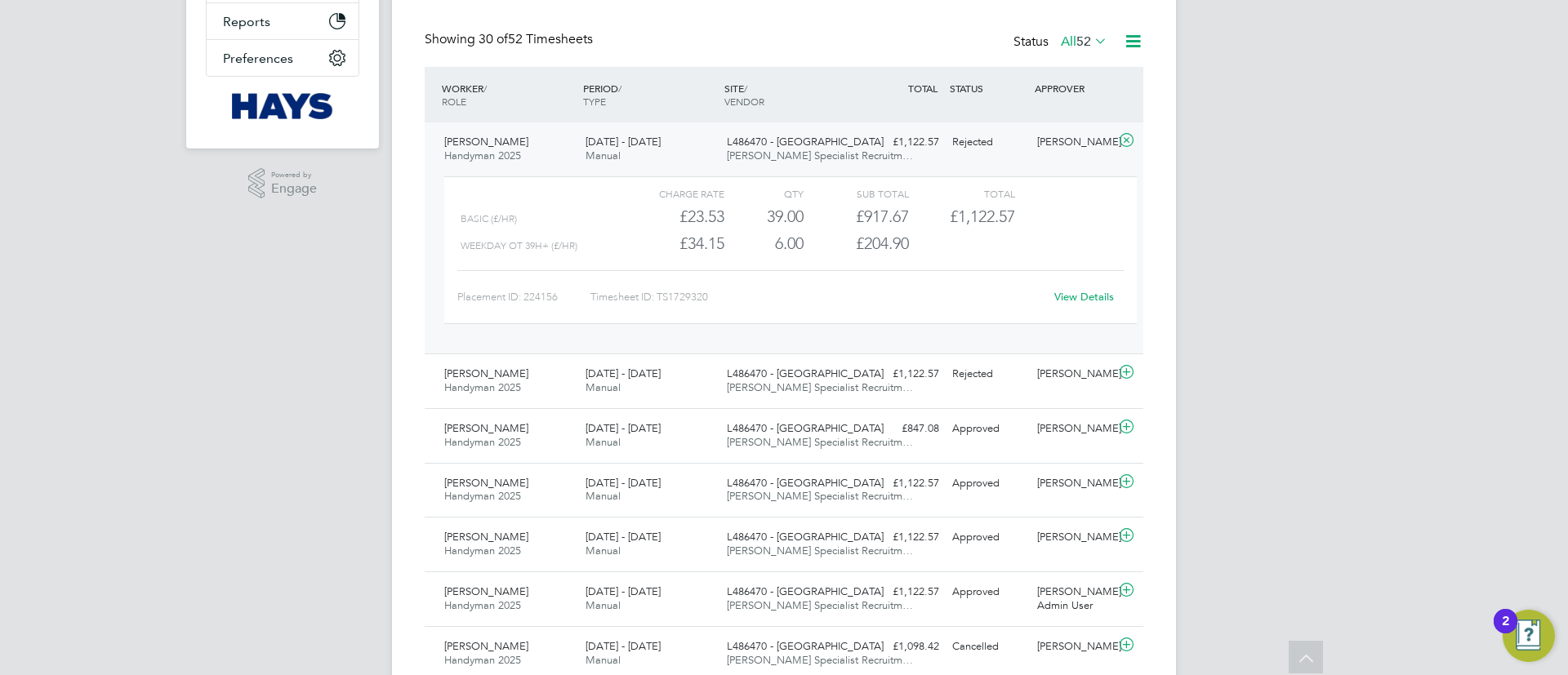
click at [1096, 300] on link "View Details" at bounding box center [1084, 297] width 60 height 14
click at [791, 122] on div "[PERSON_NAME] Sangha Handyman 2025 [DATE] - [DATE] [DATE] - [DATE] Manual L4864…" at bounding box center [783, 238] width 718 height 231
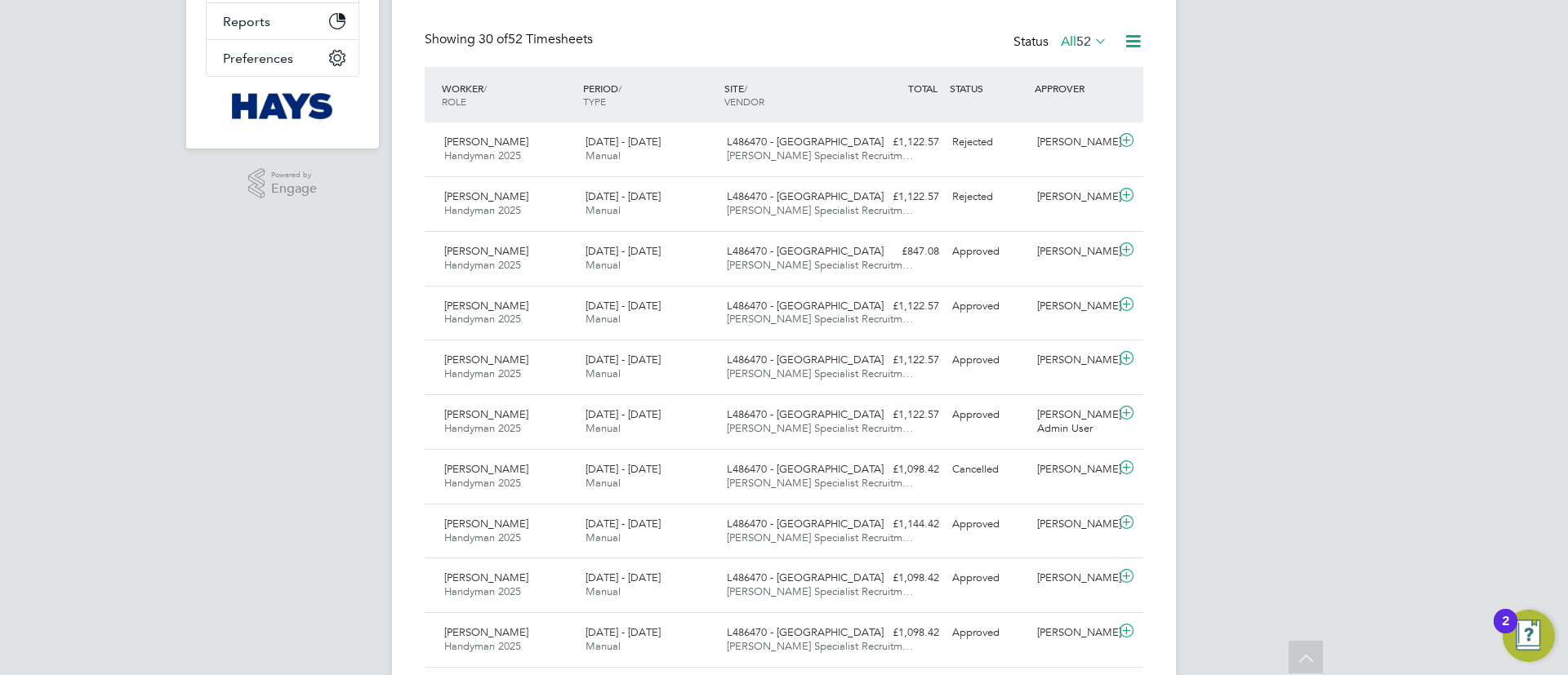
click at [1118, 39] on div at bounding box center [1127, 41] width 33 height 21
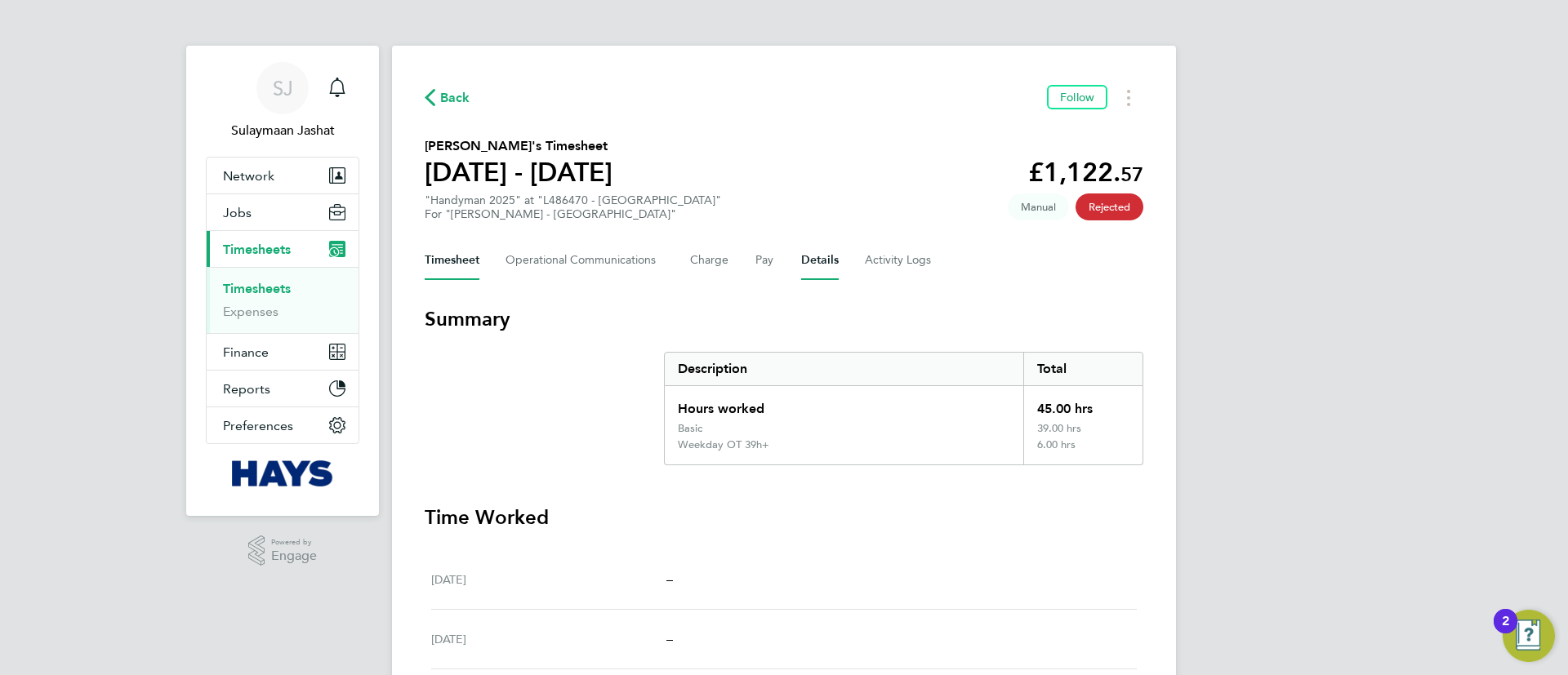
click at [829, 258] on button "Details" at bounding box center [820, 261] width 38 height 39
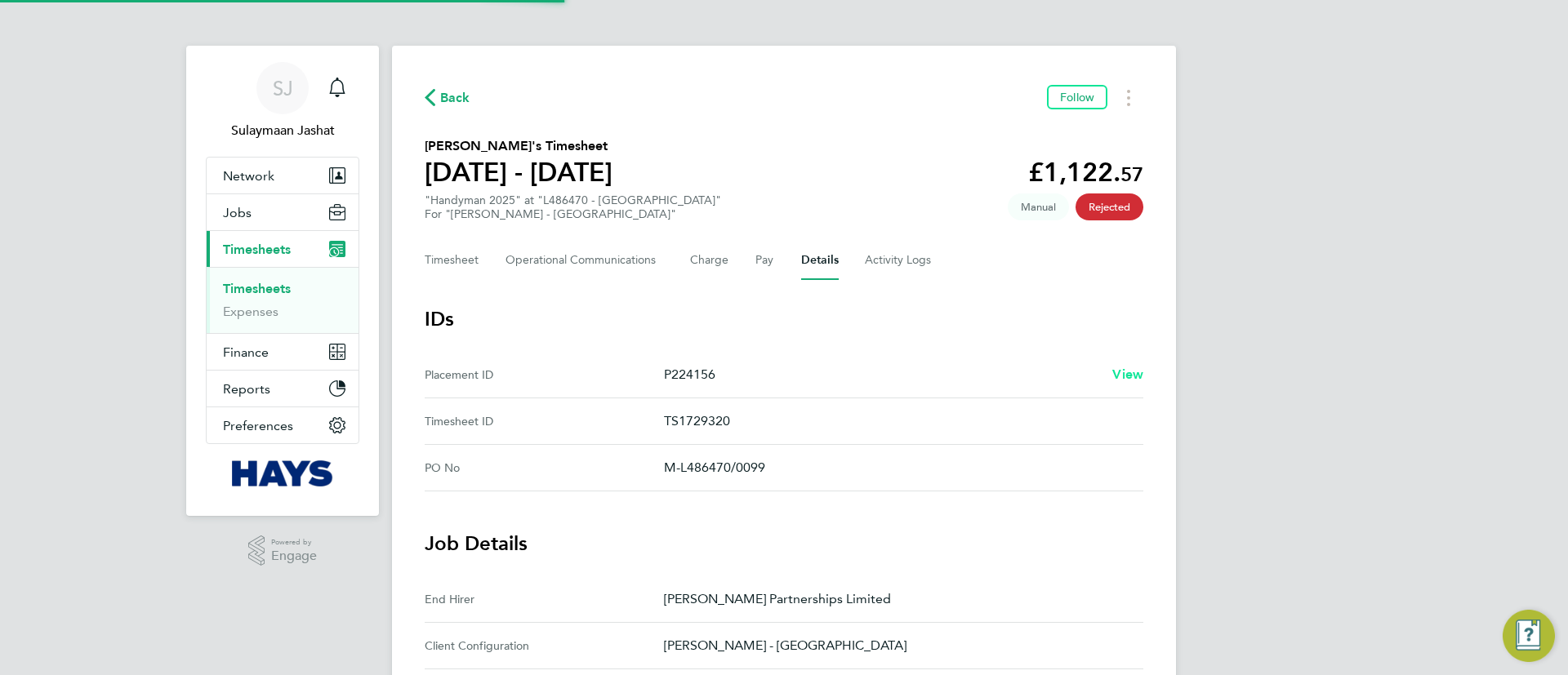
click at [1130, 374] on span "View" at bounding box center [1128, 375] width 31 height 16
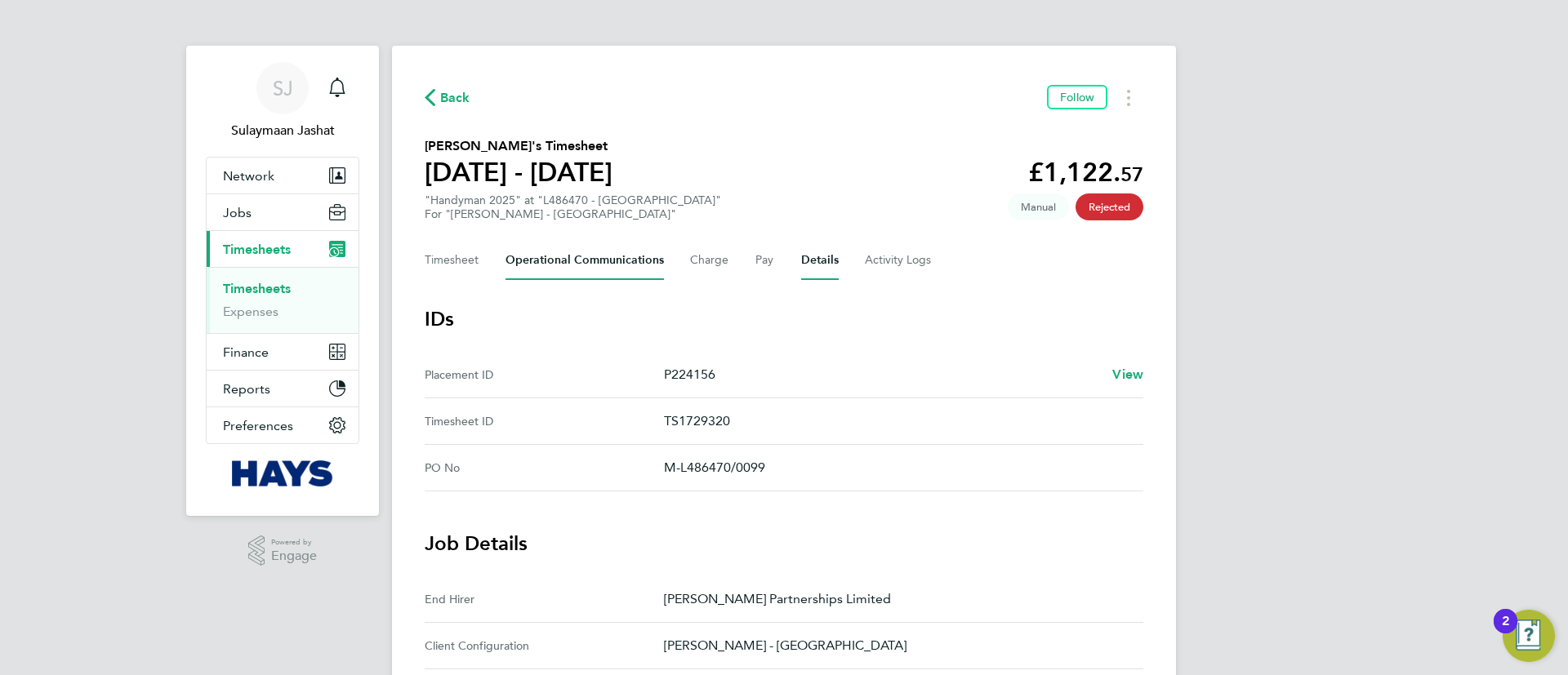
click at [582, 272] on Communications-tab "Operational Communications" at bounding box center [584, 261] width 159 height 39
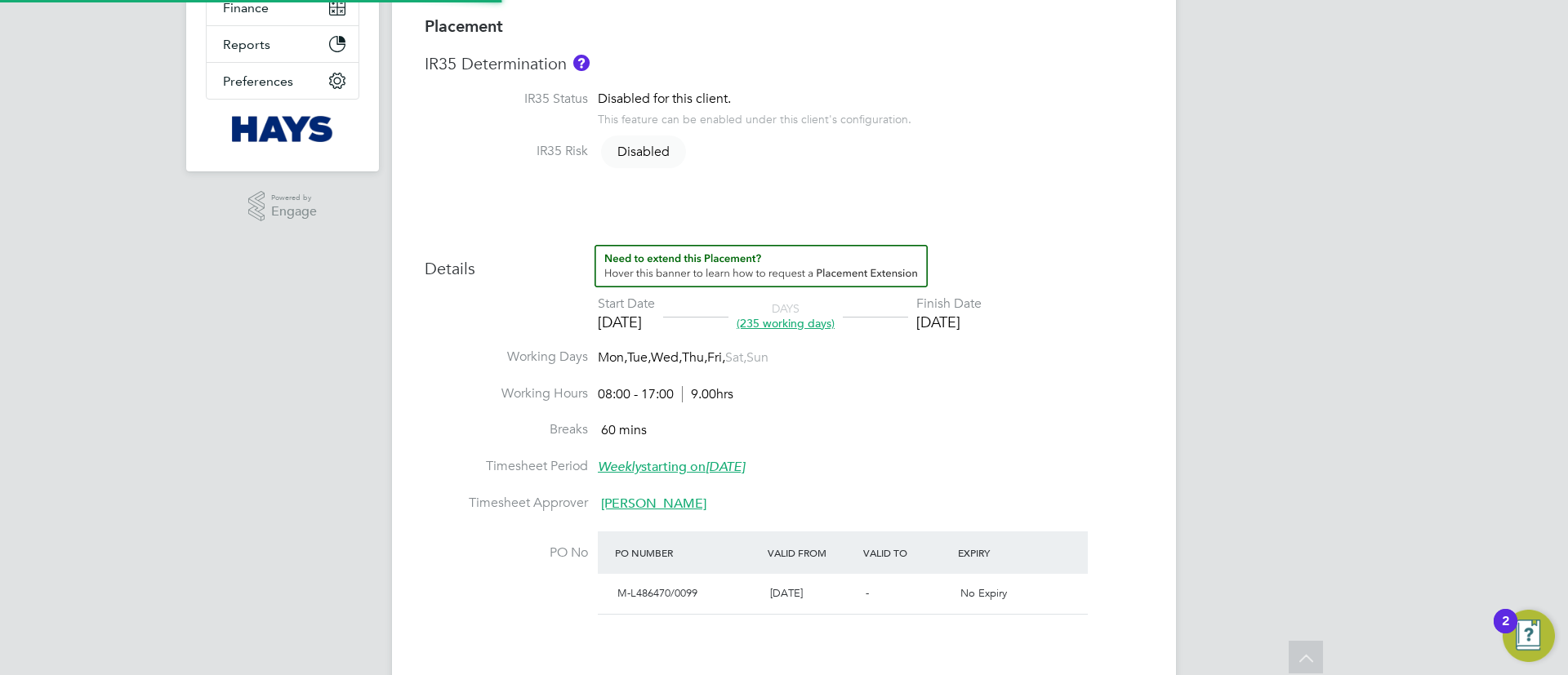
type input "[PERSON_NAME]"
type input "[DATE]"
type input "08:00"
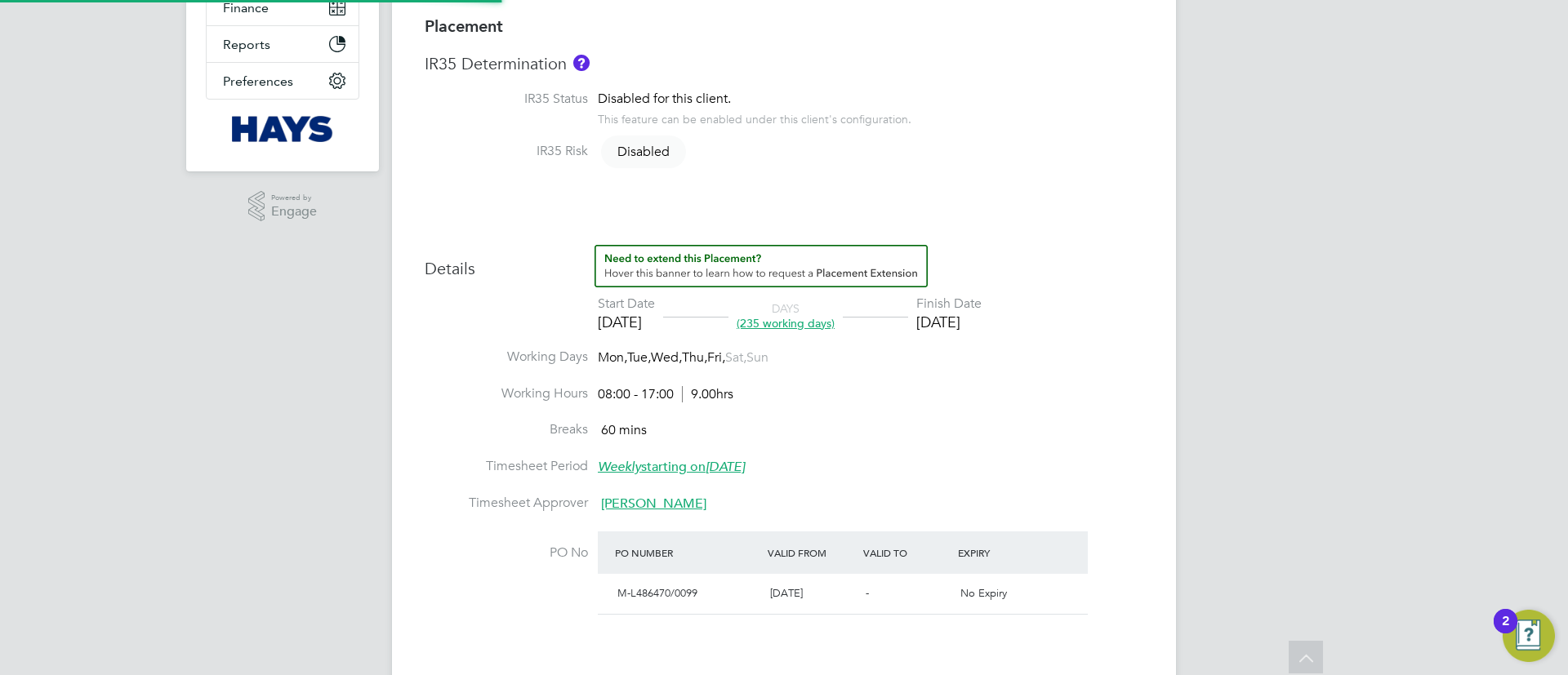
type input "17:00"
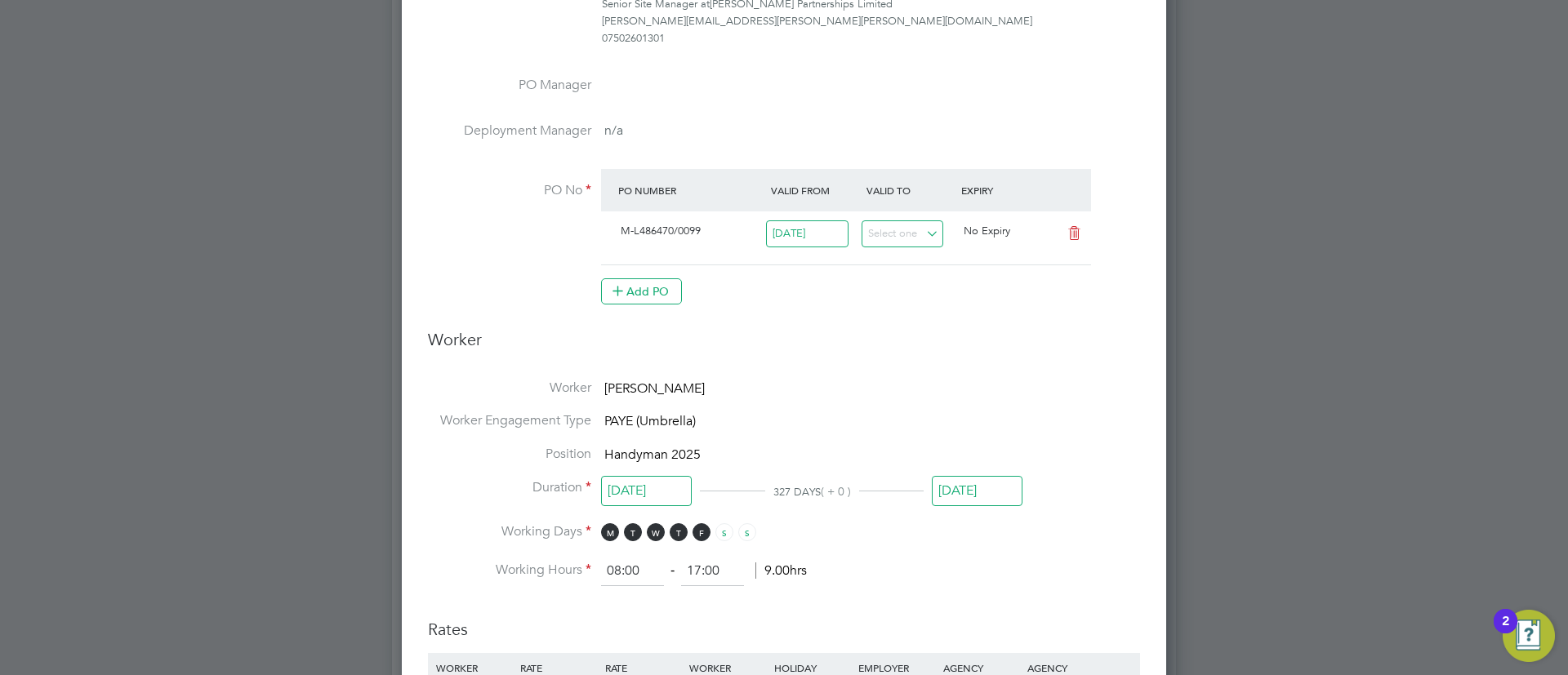
click at [980, 486] on input "[DATE]" at bounding box center [977, 491] width 91 height 30
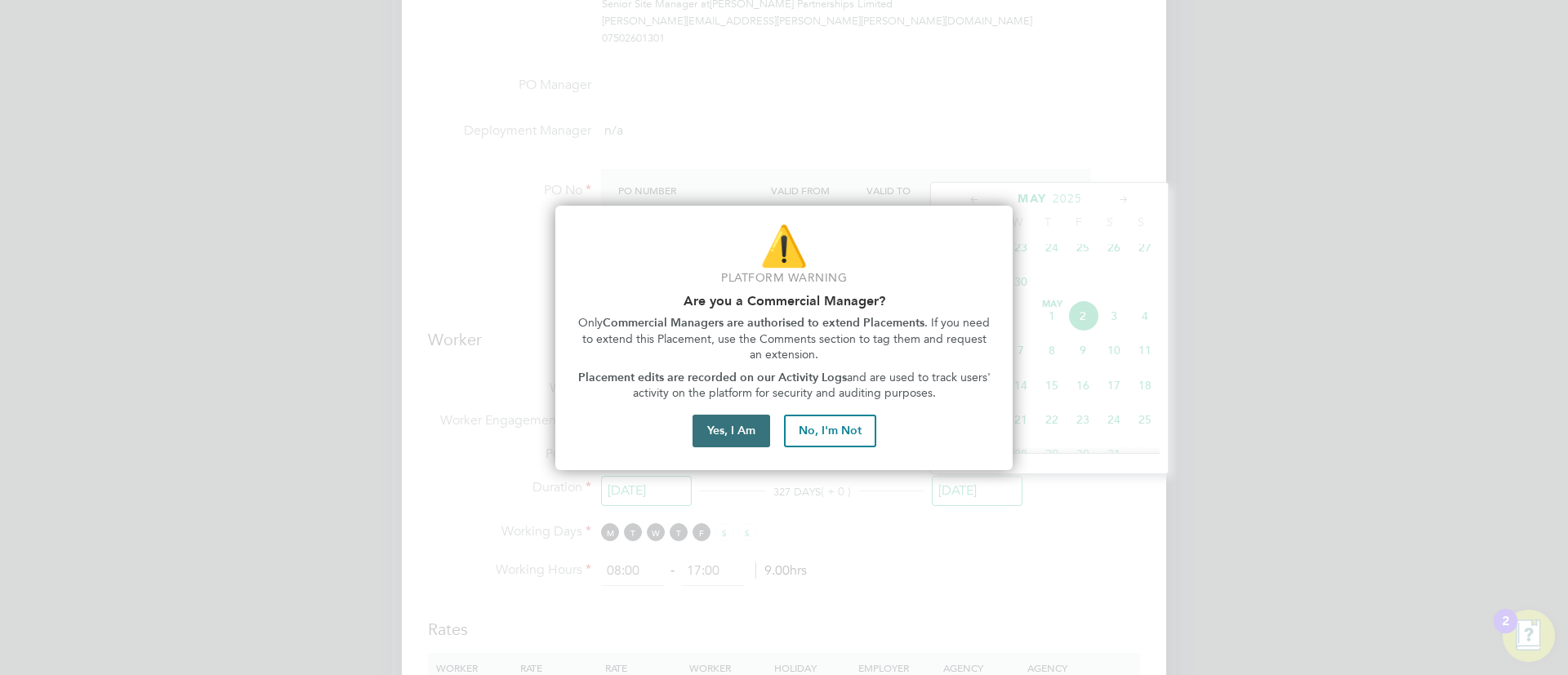
click at [741, 433] on button "Yes, I Am" at bounding box center [731, 431] width 78 height 33
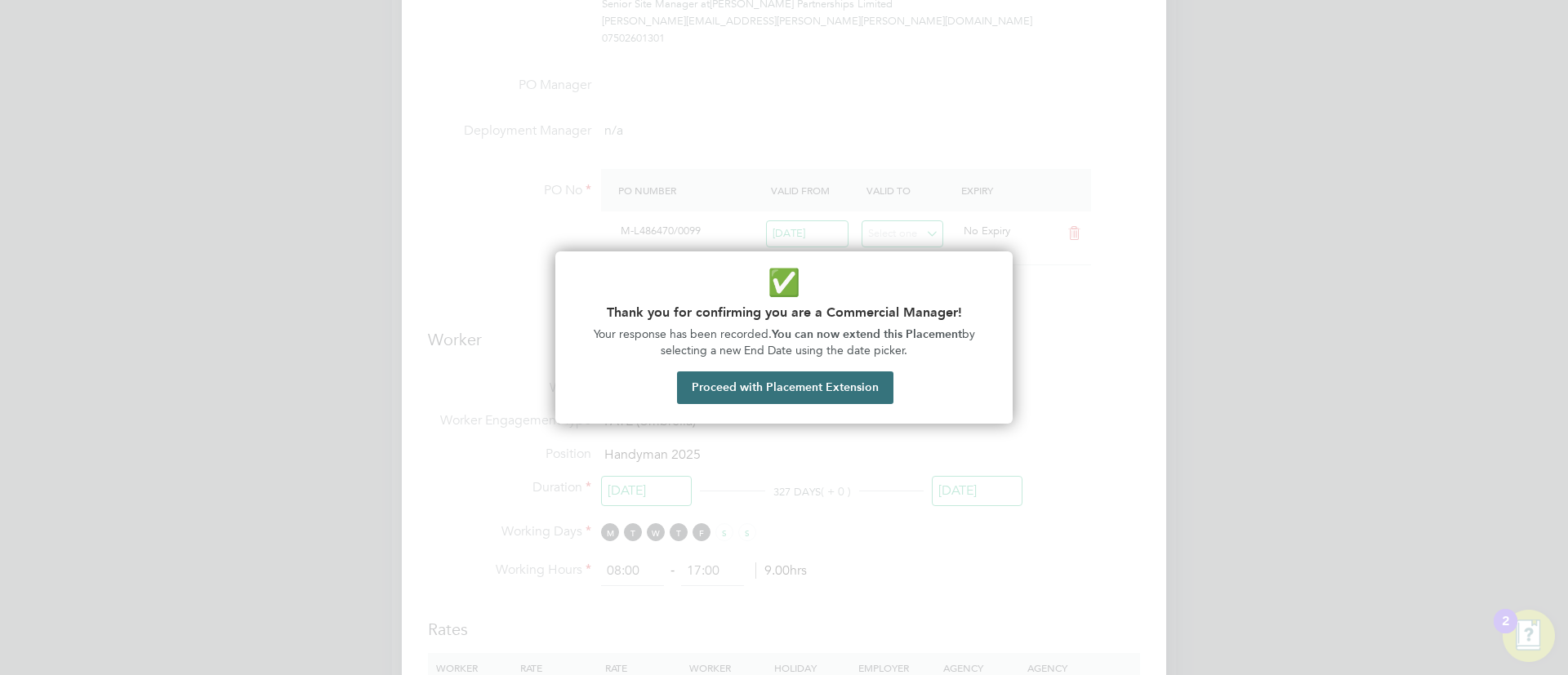
click at [829, 391] on button "Proceed with Placement Extension" at bounding box center [785, 388] width 217 height 33
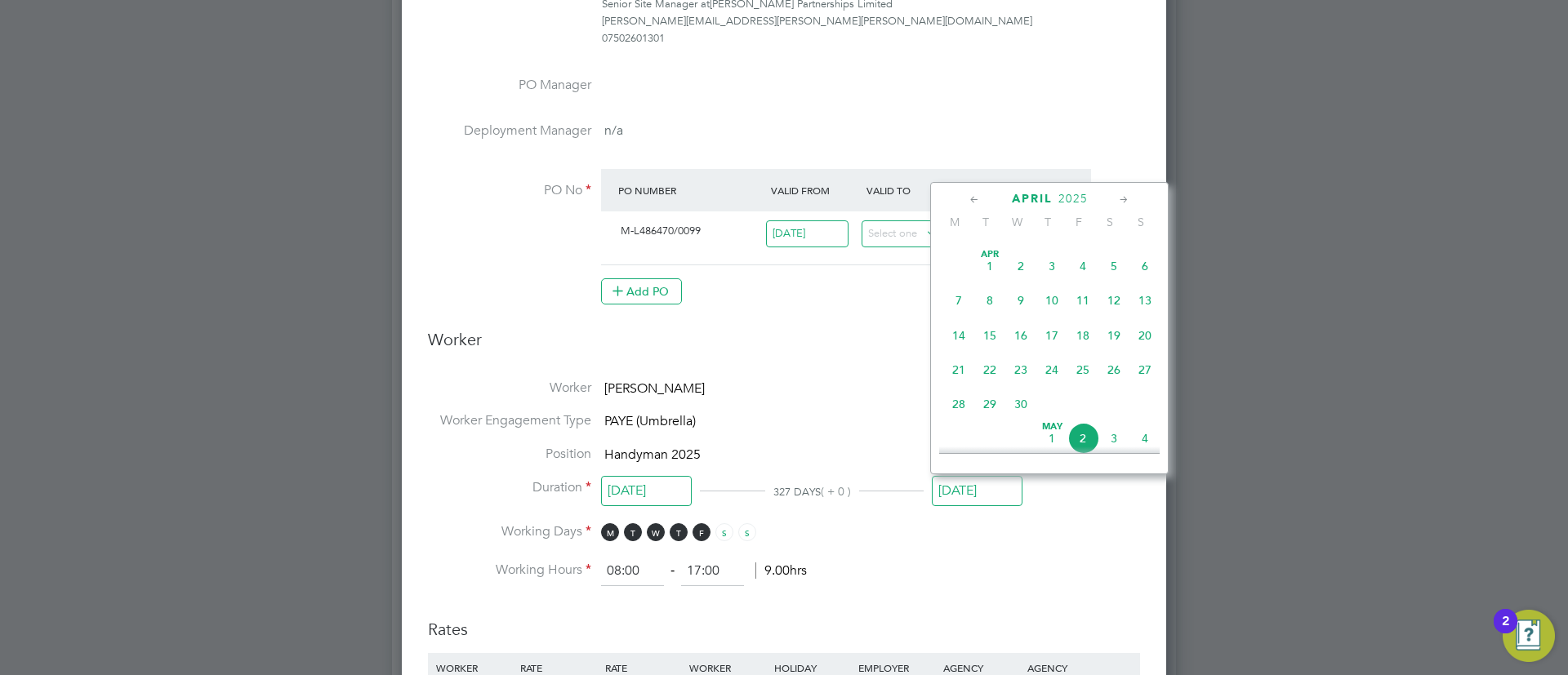
click at [1076, 383] on span "25" at bounding box center [1083, 370] width 31 height 31
type input "[DATE]"
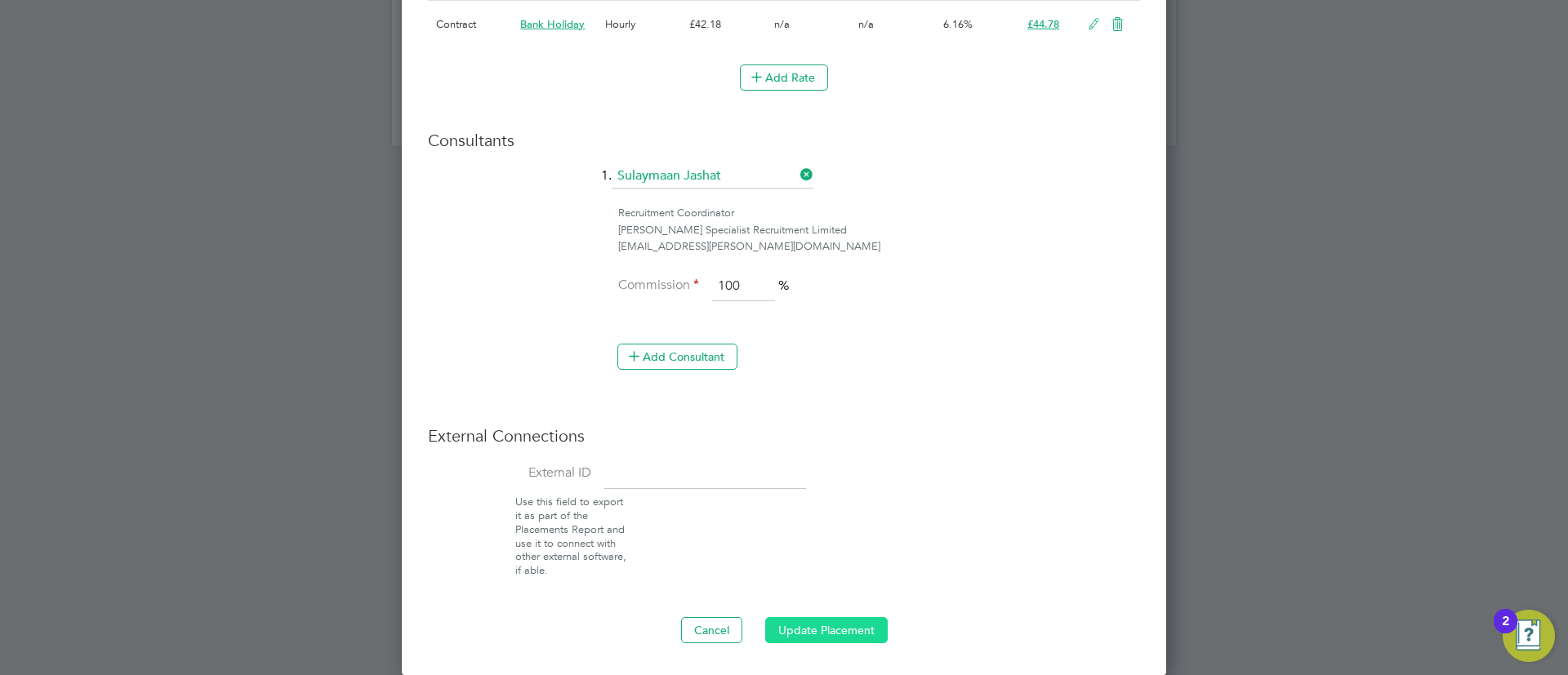
click at [850, 635] on button "Update Placement" at bounding box center [826, 631] width 122 height 26
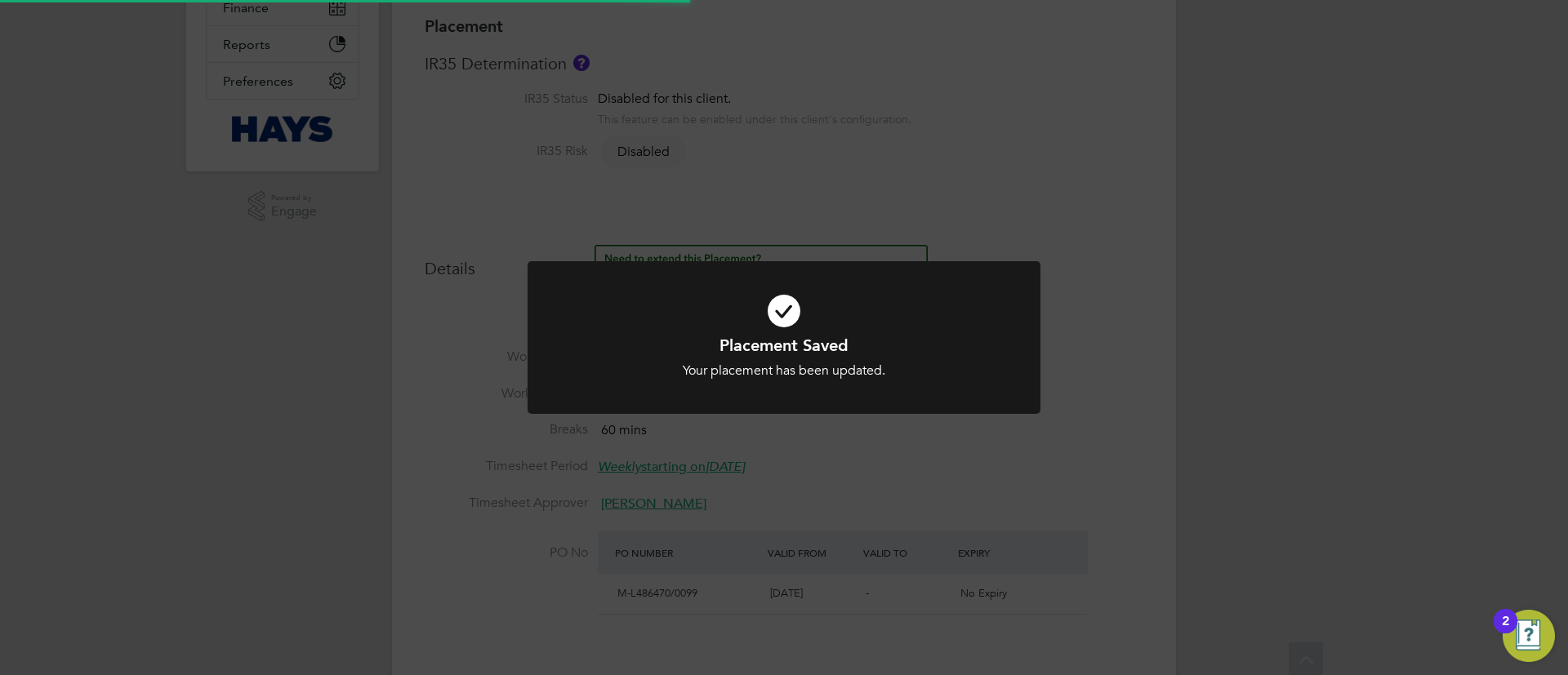
drag, startPoint x: 838, startPoint y: 587, endPoint x: 813, endPoint y: 587, distance: 25.0
click at [821, 587] on div "Placement Saved Your placement has been updated. Cancel Okay" at bounding box center [784, 337] width 1568 height 675
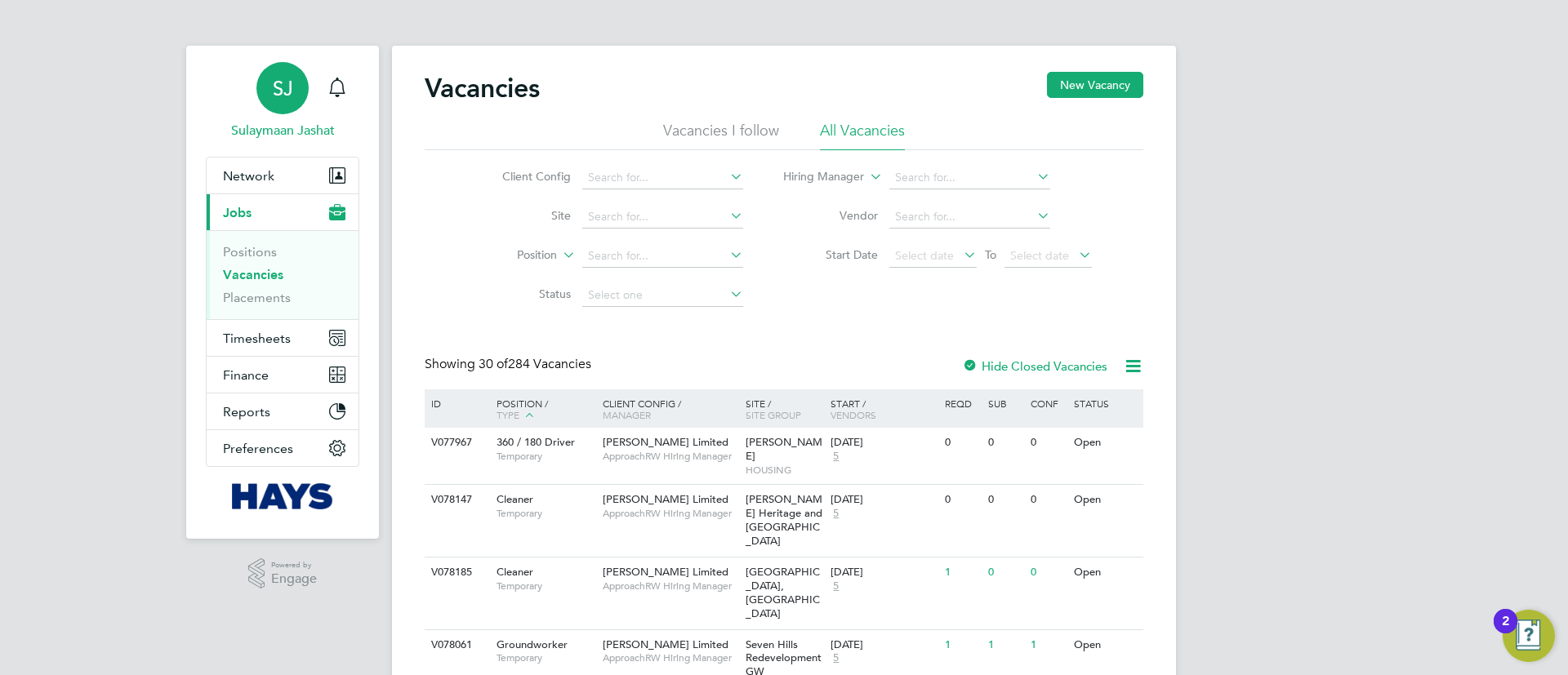
click at [264, 85] on div "SJ" at bounding box center [283, 88] width 53 height 53
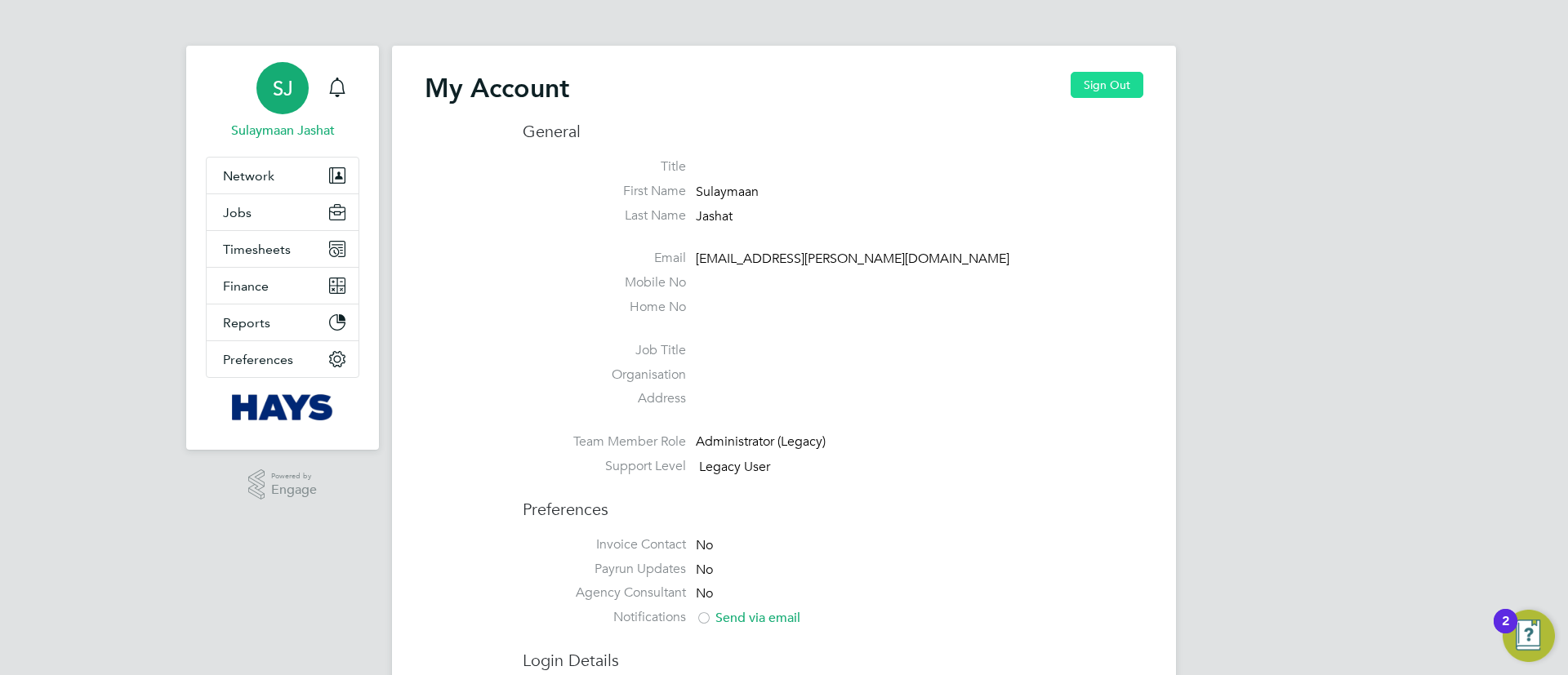
click at [1110, 78] on button "Sign Out" at bounding box center [1106, 85] width 72 height 26
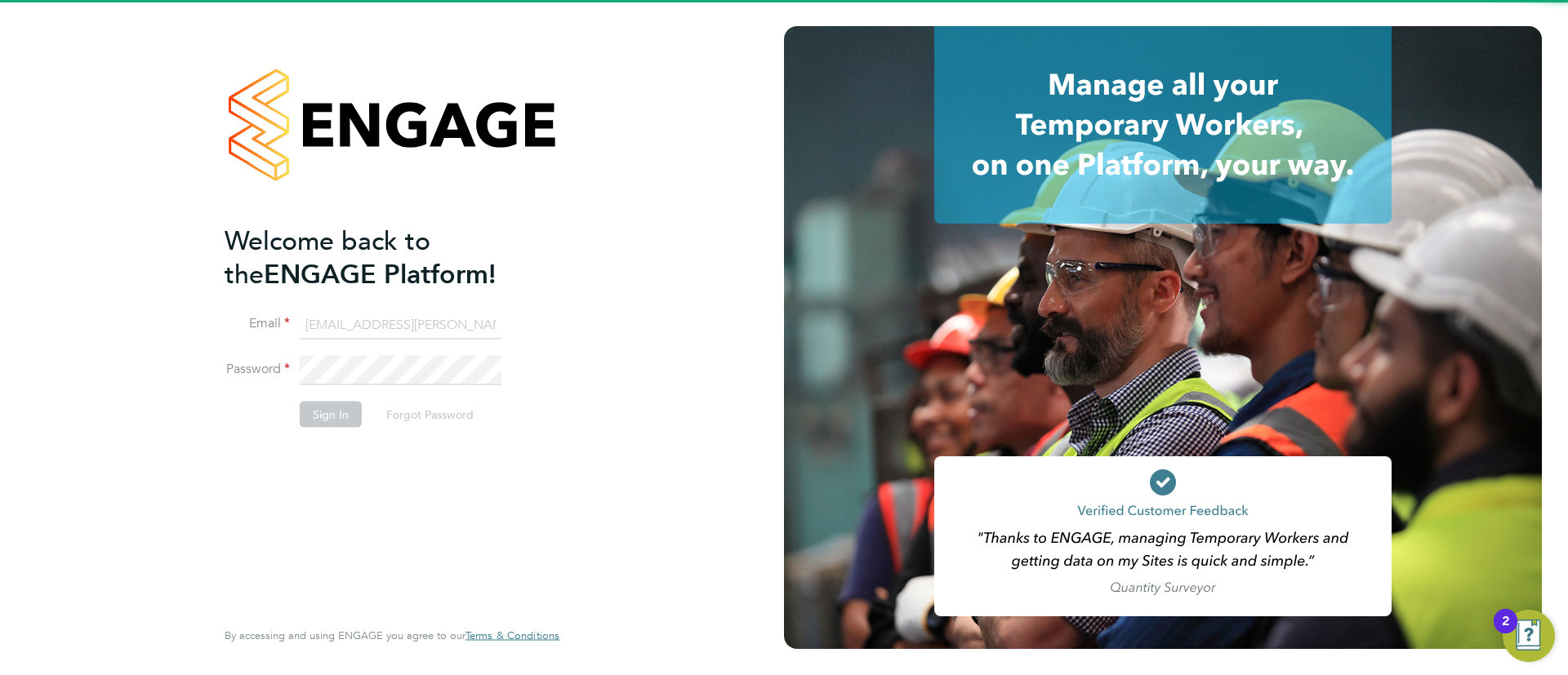
click at [412, 326] on input "[EMAIL_ADDRESS][PERSON_NAME][DOMAIN_NAME]" at bounding box center [400, 325] width 202 height 29
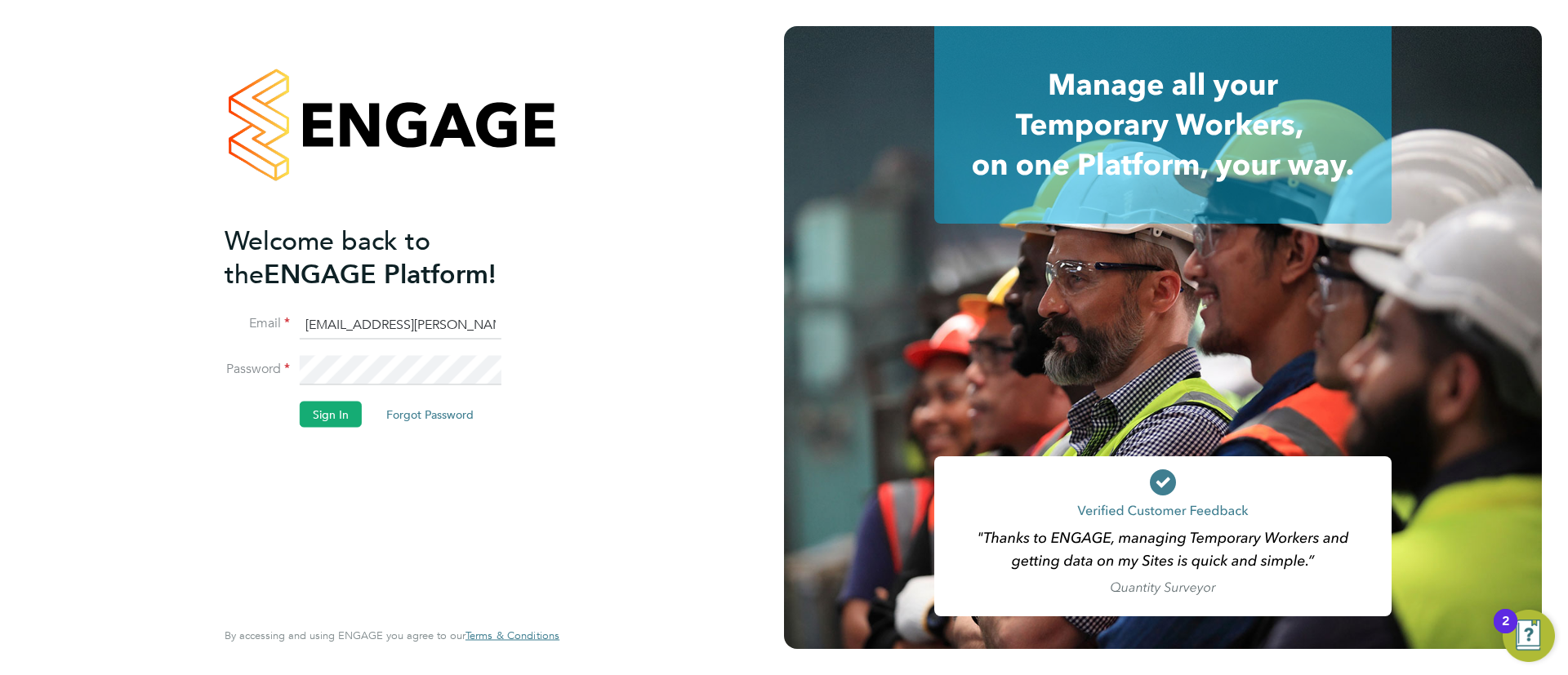
click at [412, 327] on input "[EMAIL_ADDRESS][PERSON_NAME][DOMAIN_NAME]" at bounding box center [400, 325] width 202 height 29
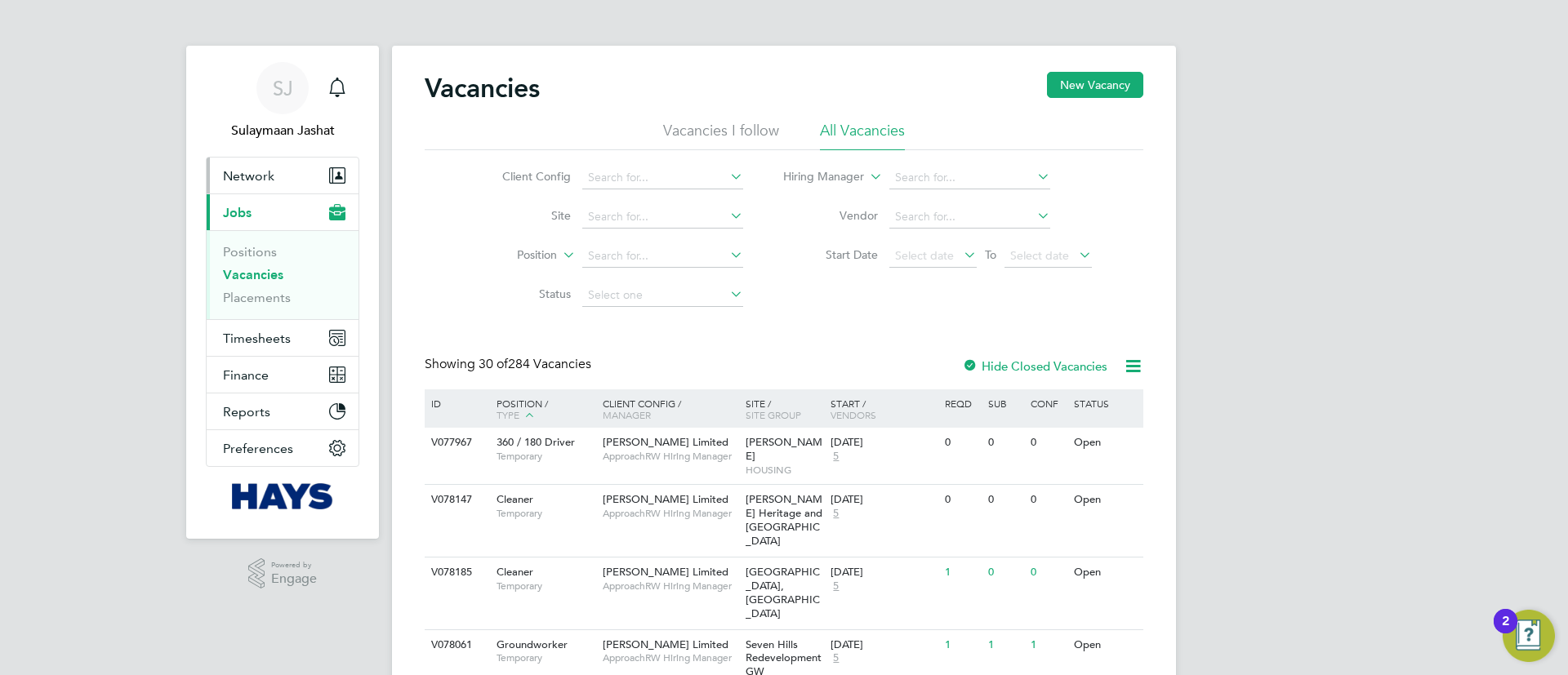
click at [255, 178] on span "Network" at bounding box center [248, 176] width 52 height 16
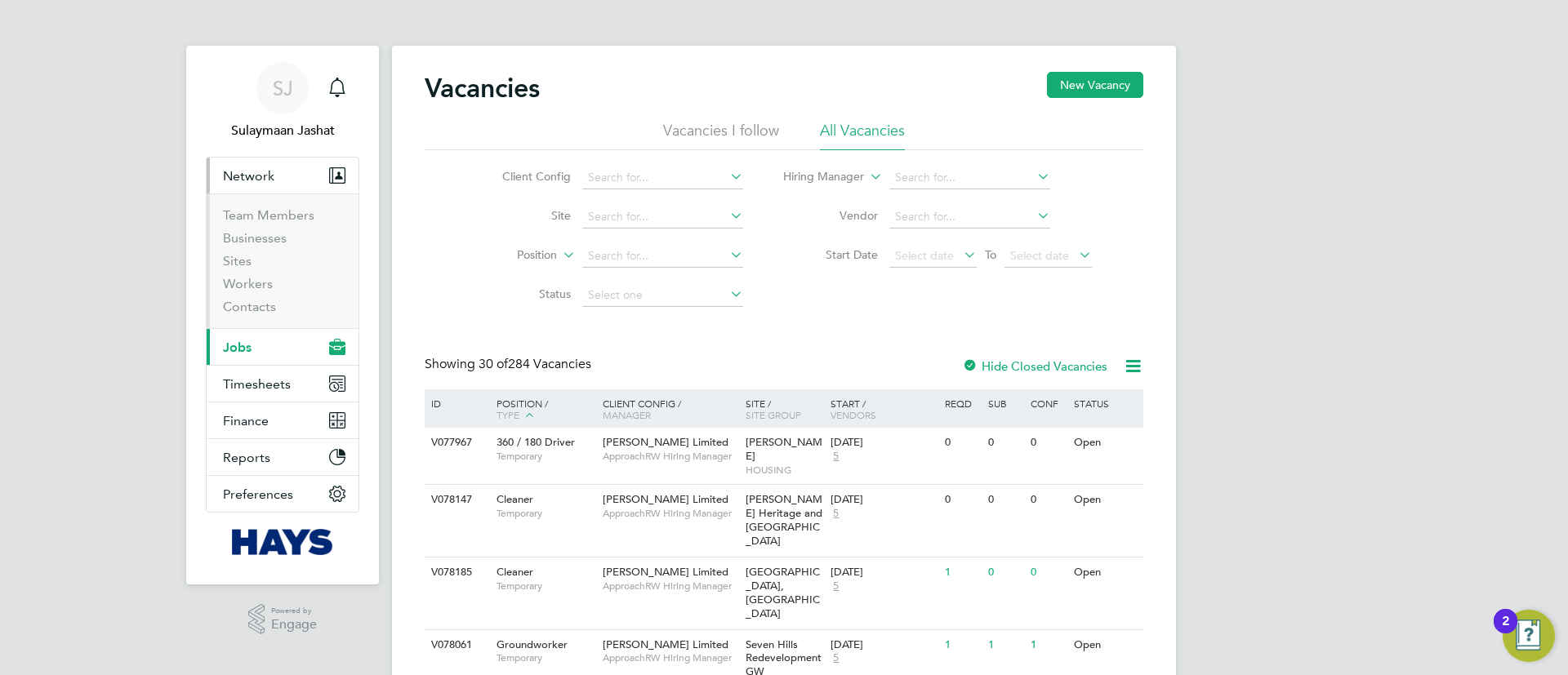
drag, startPoint x: 292, startPoint y: 101, endPoint x: 370, endPoint y: 119, distance: 80.0
click at [292, 101] on div "SJ" at bounding box center [283, 88] width 53 height 53
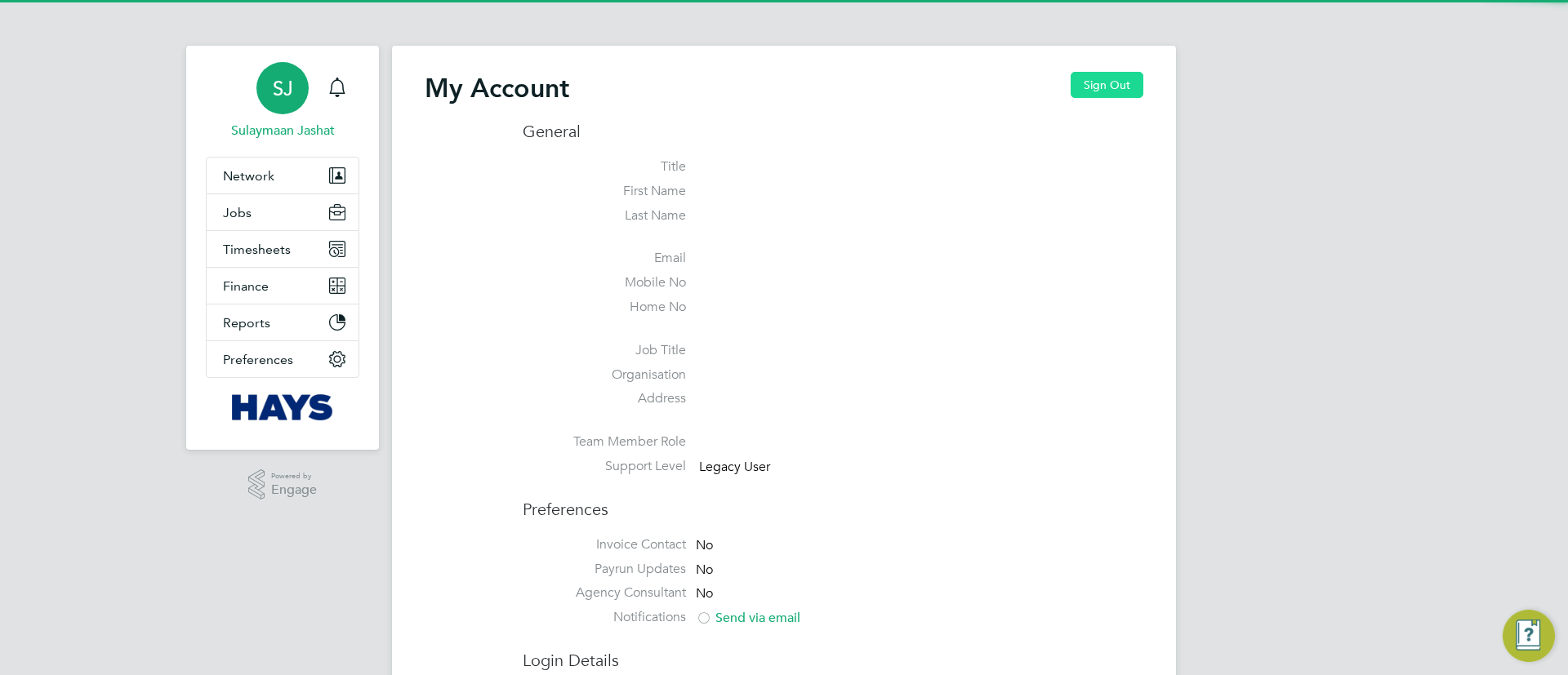
click at [1077, 94] on button "Sign Out" at bounding box center [1106, 85] width 72 height 26
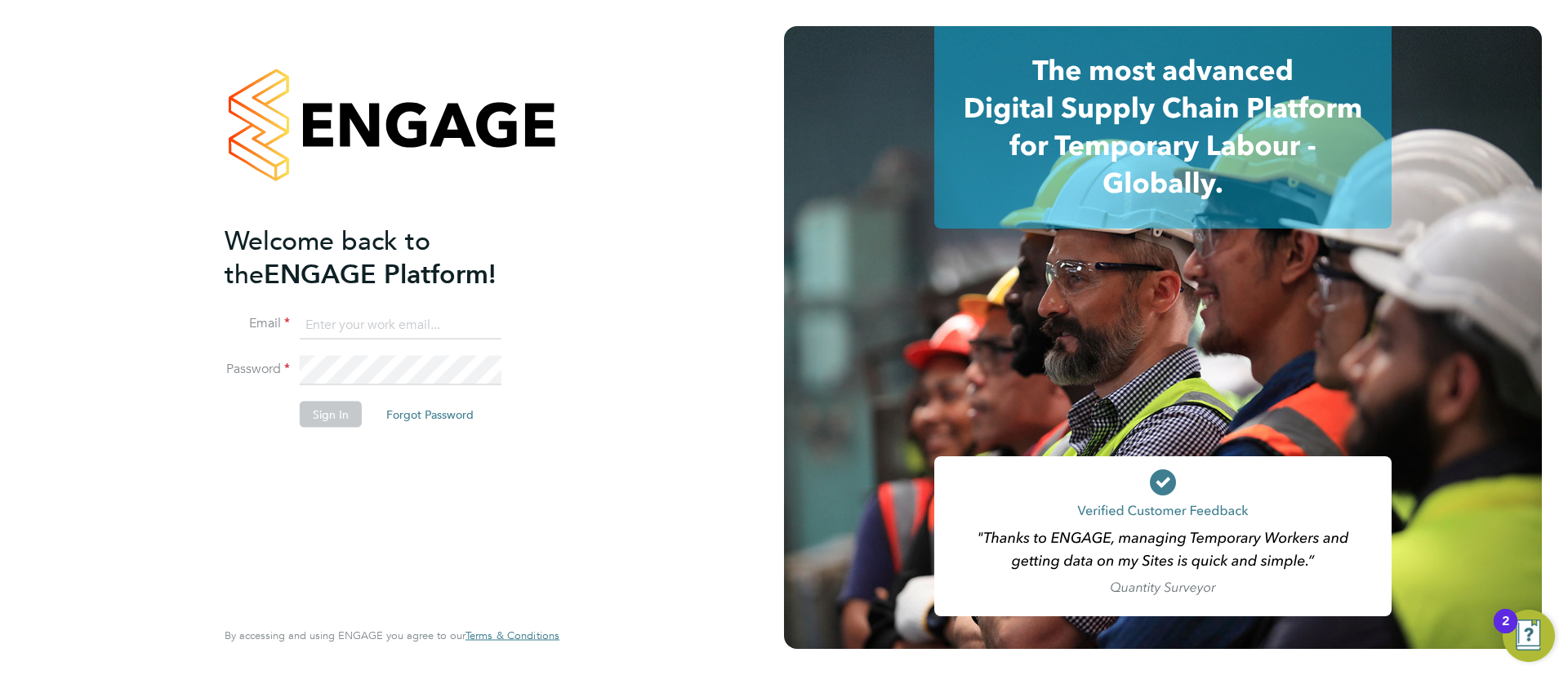
click at [437, 324] on input at bounding box center [400, 325] width 202 height 29
type input "[EMAIL_ADDRESS][PERSON_NAME][DOMAIN_NAME]"
click at [438, 389] on li "Password" at bounding box center [383, 378] width 318 height 46
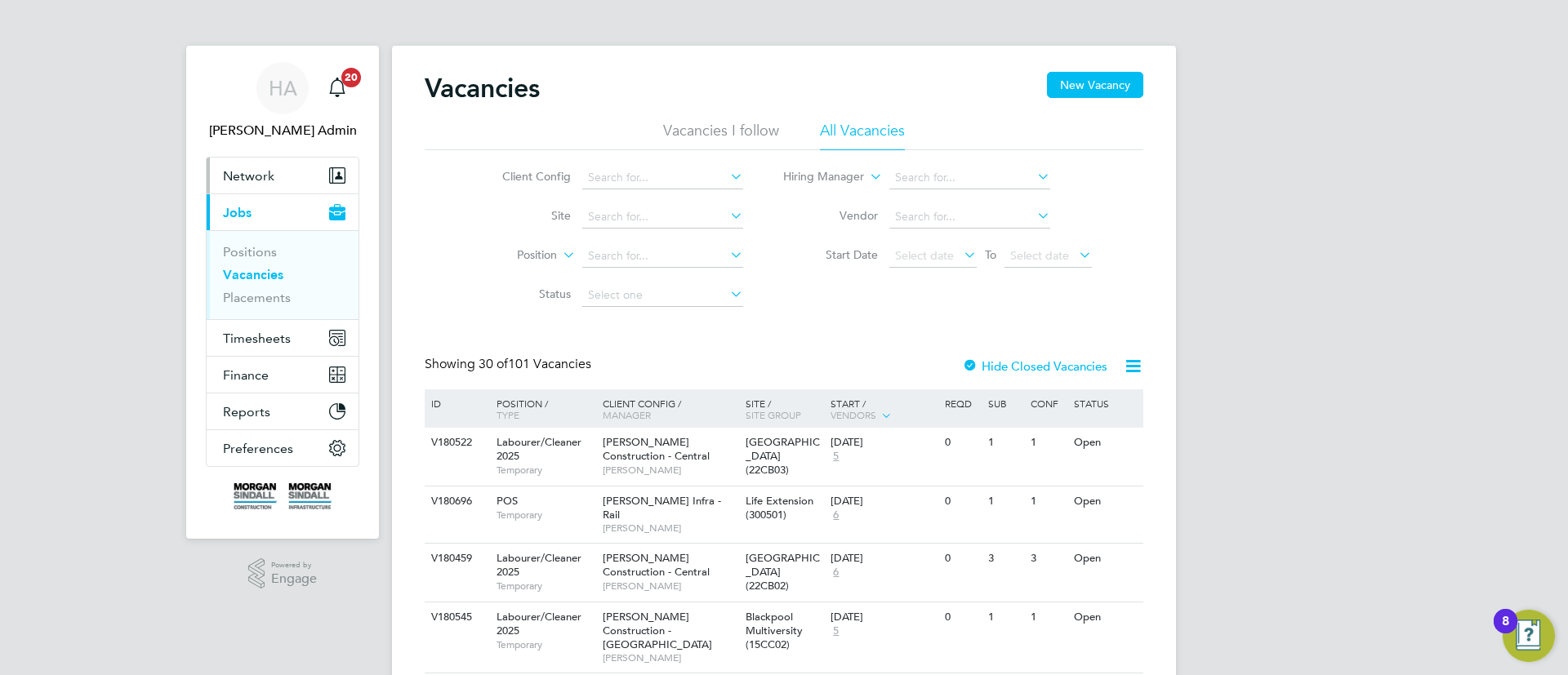
click at [267, 176] on span "Network" at bounding box center [248, 176] width 52 height 16
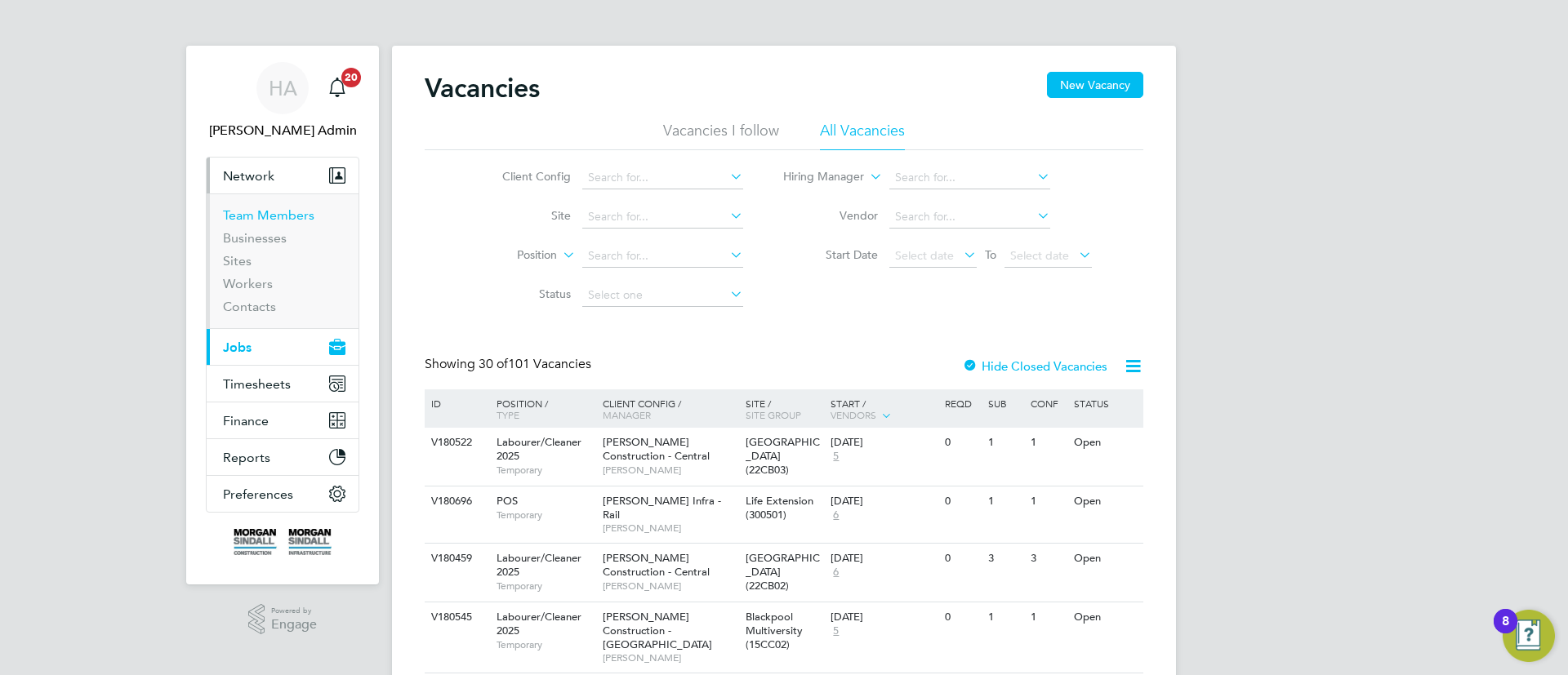
click at [273, 218] on link "Team Members" at bounding box center [268, 215] width 91 height 16
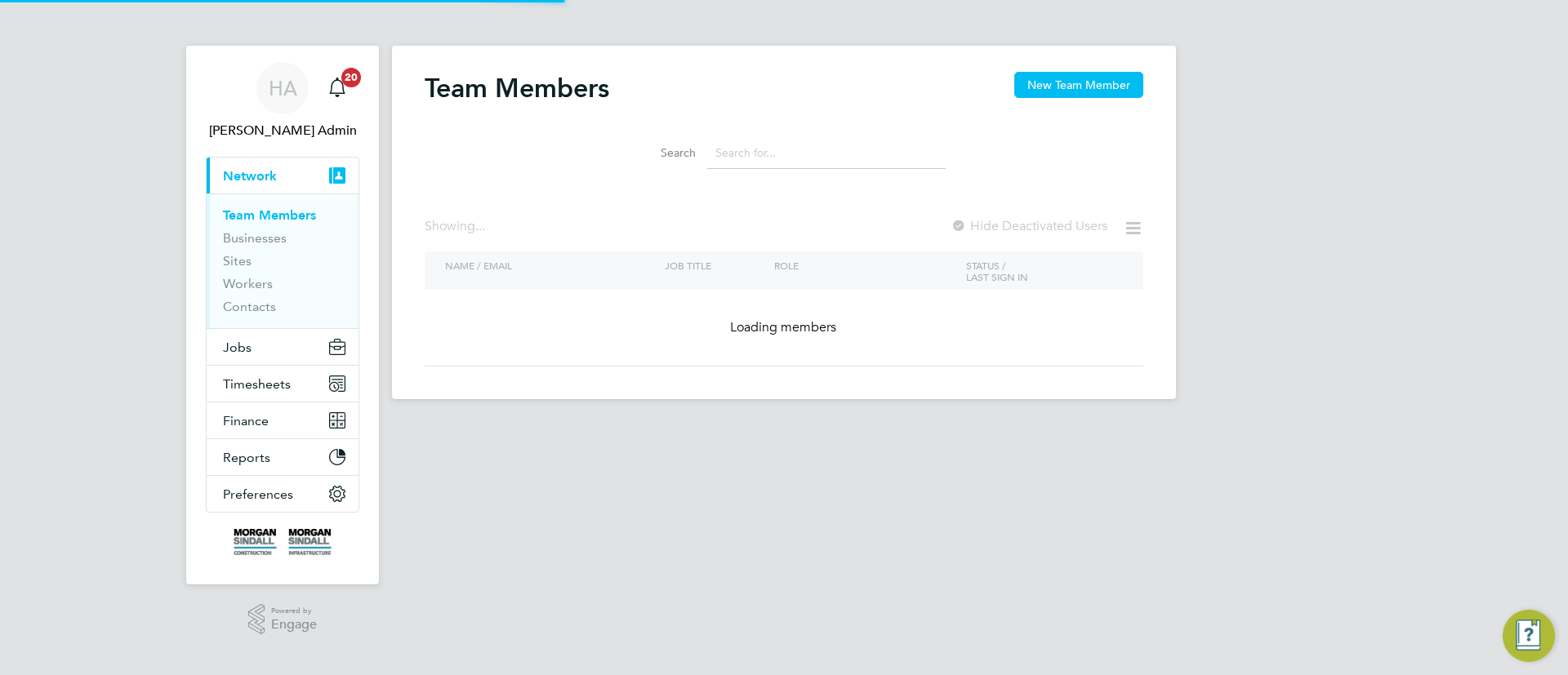
click at [791, 155] on input at bounding box center [826, 153] width 238 height 32
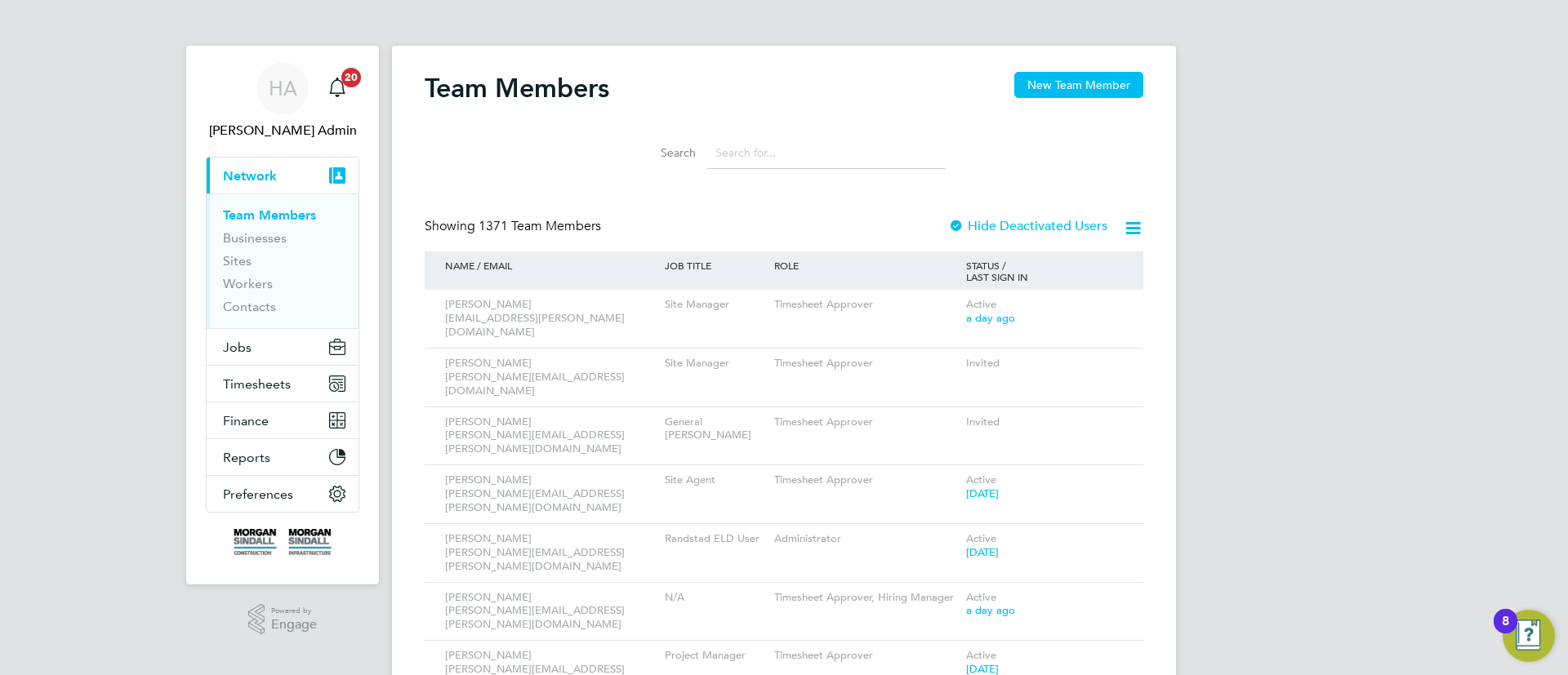
click at [867, 144] on input at bounding box center [826, 153] width 238 height 32
click at [1058, 349] on div "Invited" at bounding box center [1031, 363] width 137 height 30
click at [1115, 355] on icon at bounding box center [1107, 364] width 16 height 20
click at [969, 432] on li "Resend Invitation" at bounding box center [1018, 434] width 197 height 23
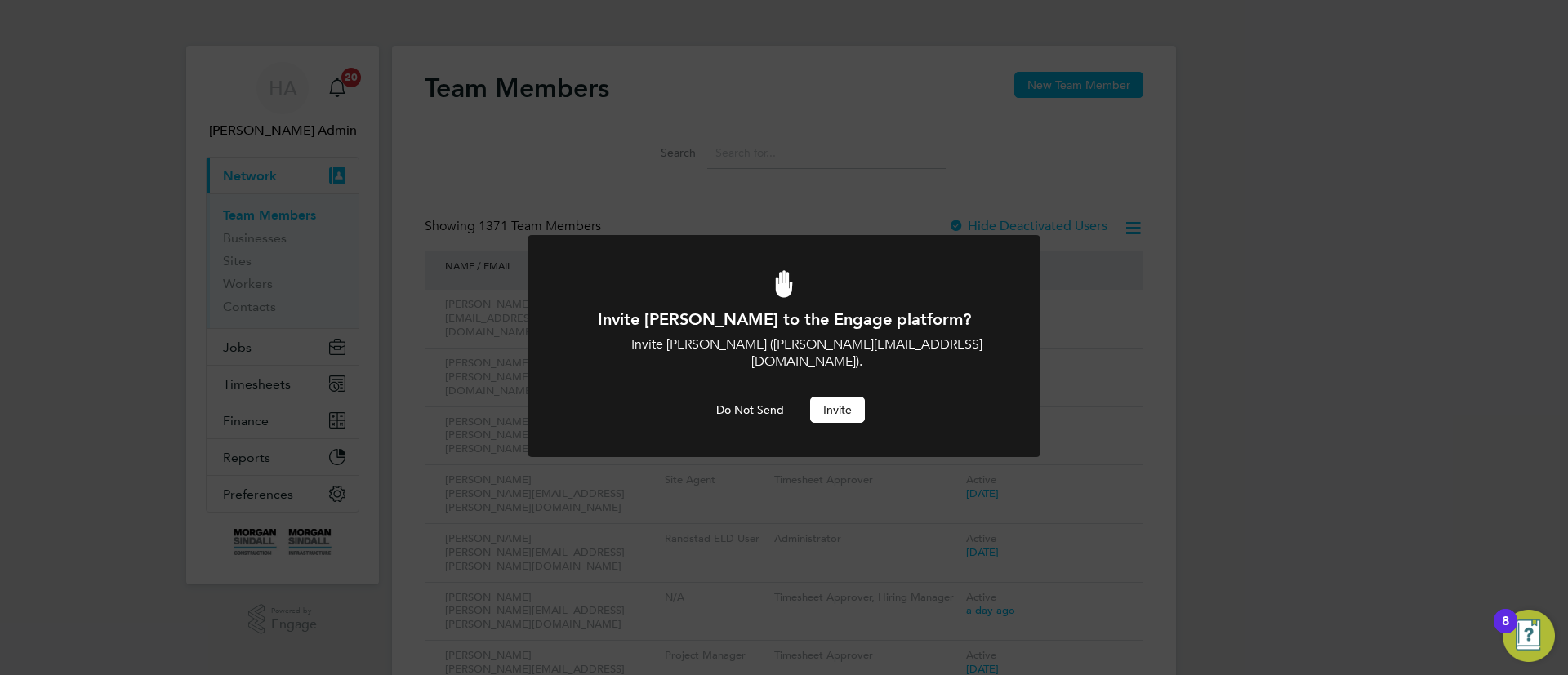
click at [829, 397] on button "Invite" at bounding box center [838, 410] width 54 height 26
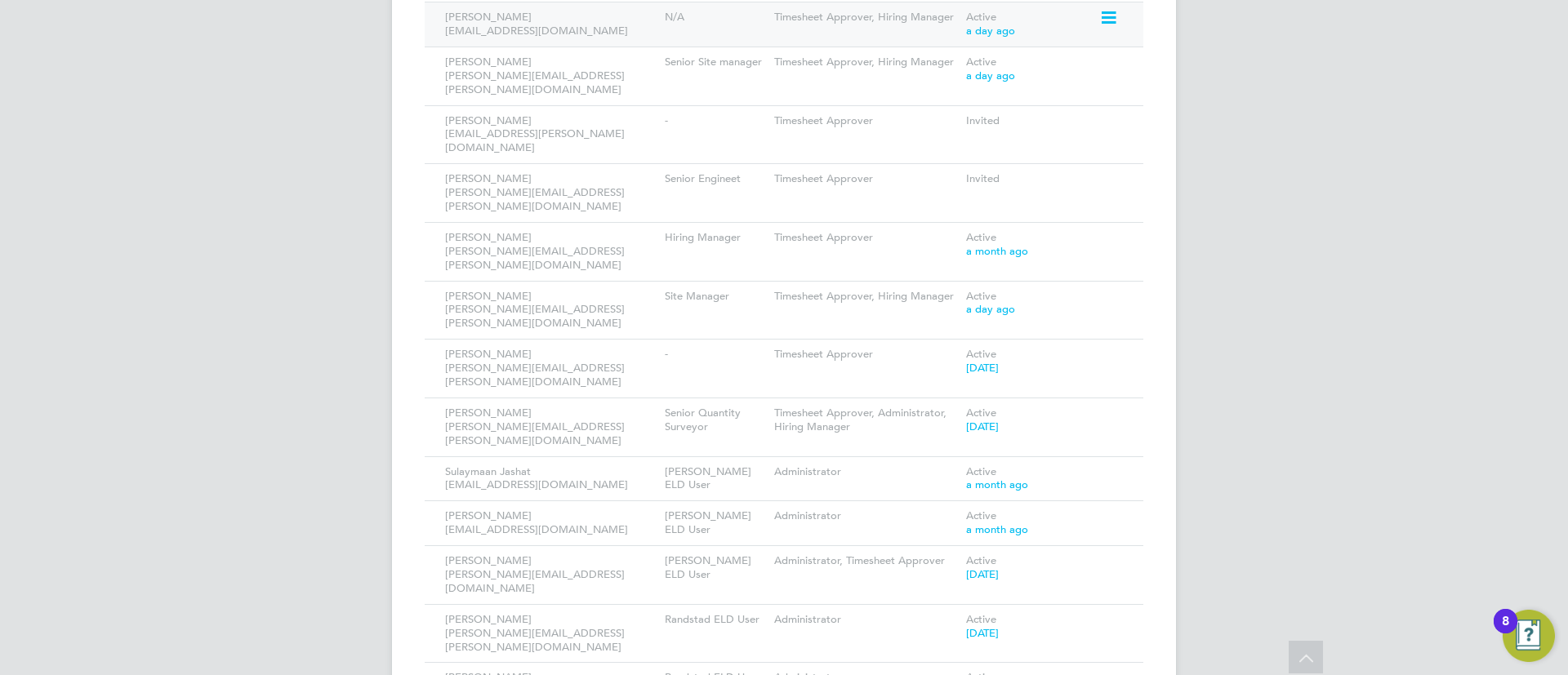
scroll to position [1225, 0]
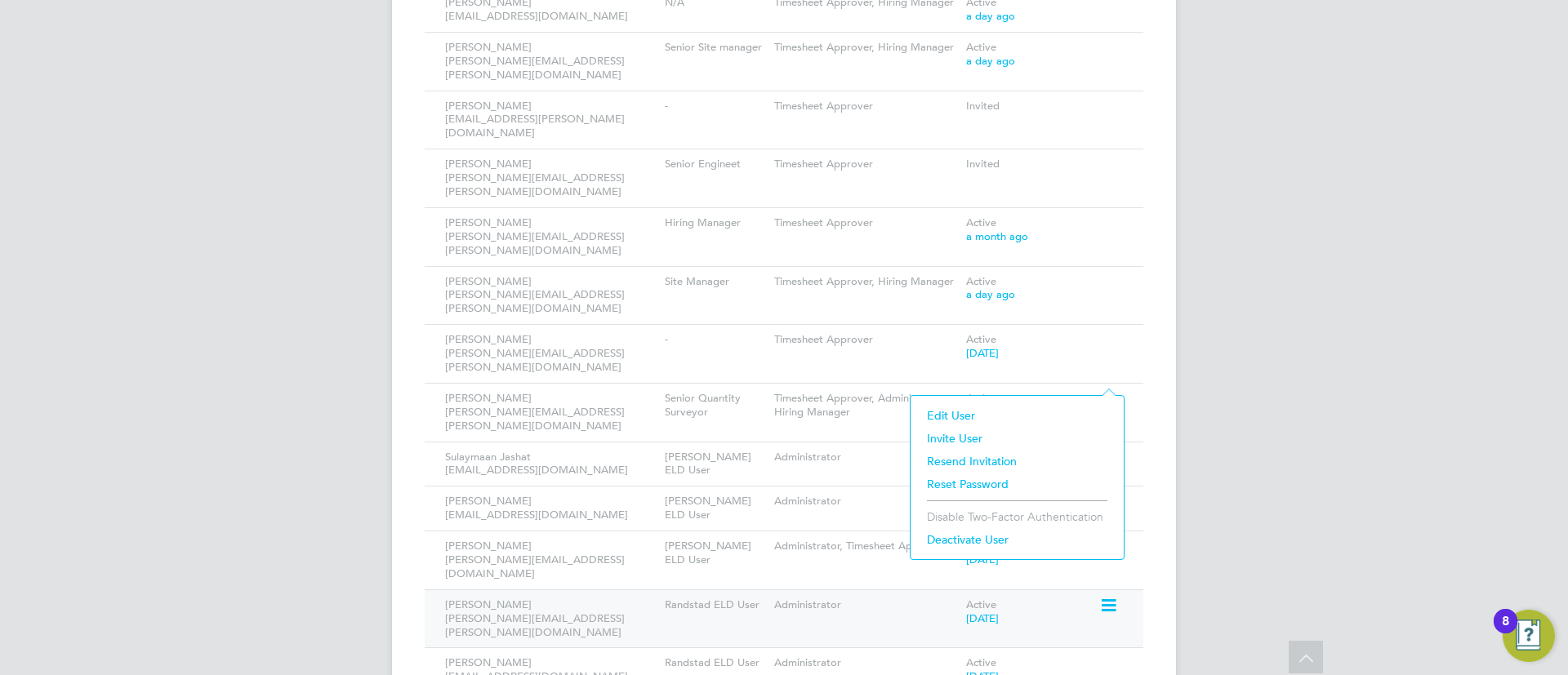
click at [1108, 590] on div "[PERSON_NAME] [PERSON_NAME][EMAIL_ADDRESS][PERSON_NAME][DOMAIN_NAME] Randstad E…" at bounding box center [783, 619] width 718 height 59
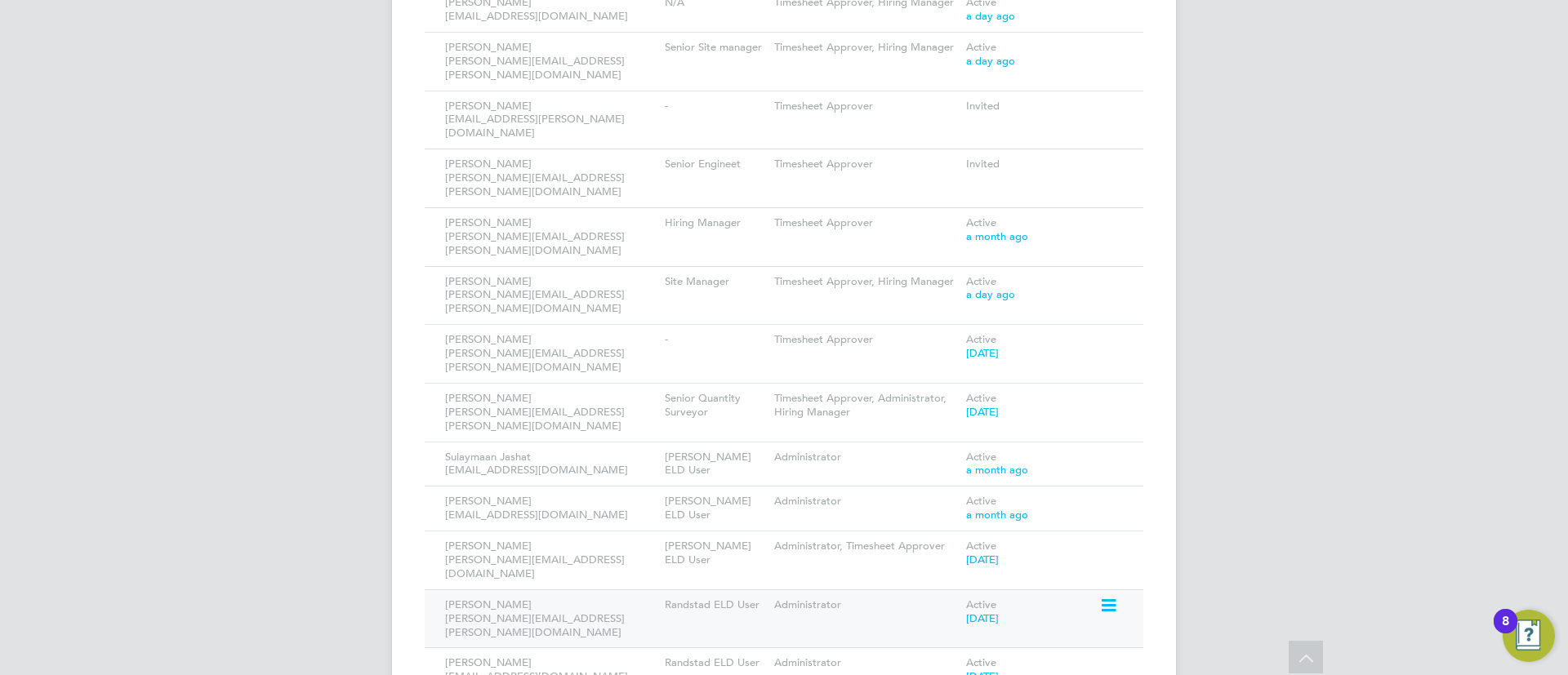
click at [1106, 596] on icon at bounding box center [1107, 606] width 16 height 20
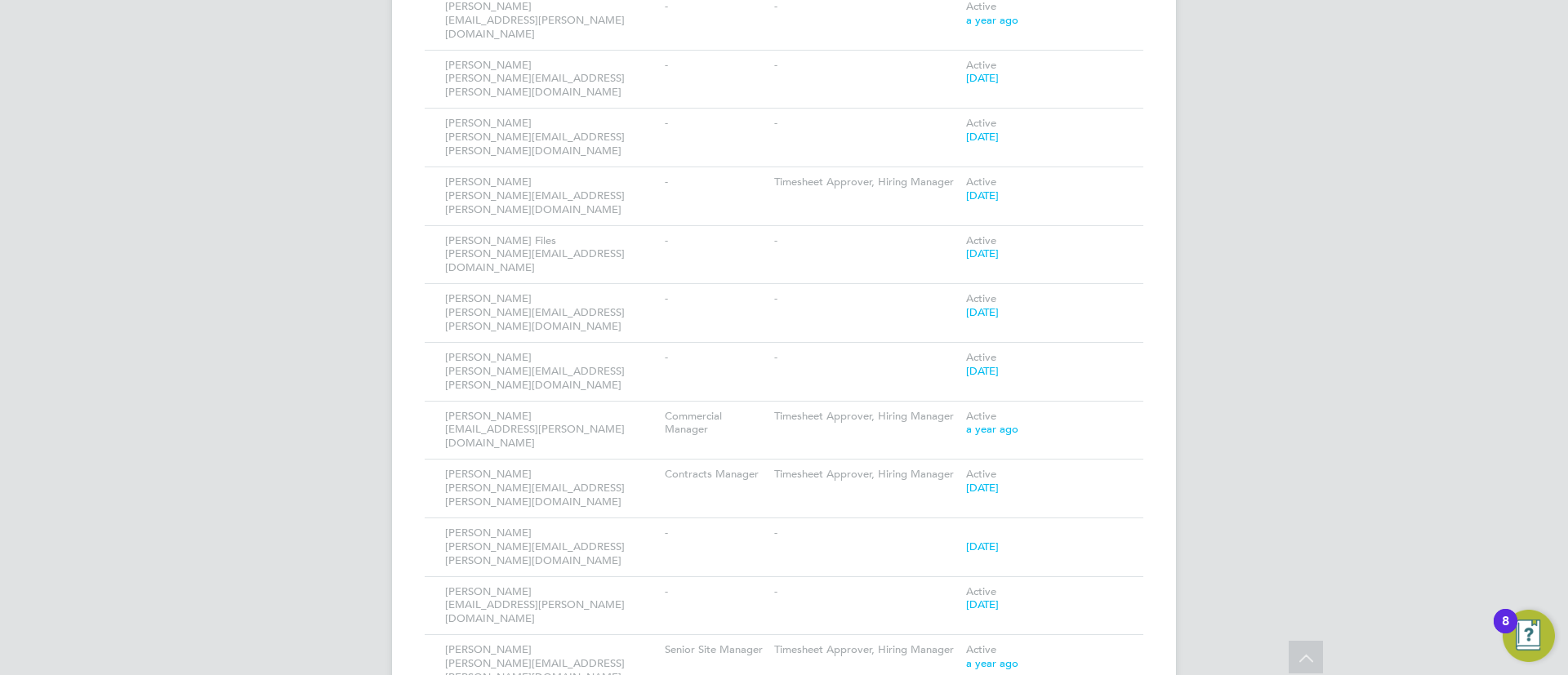
scroll to position [59582, 0]
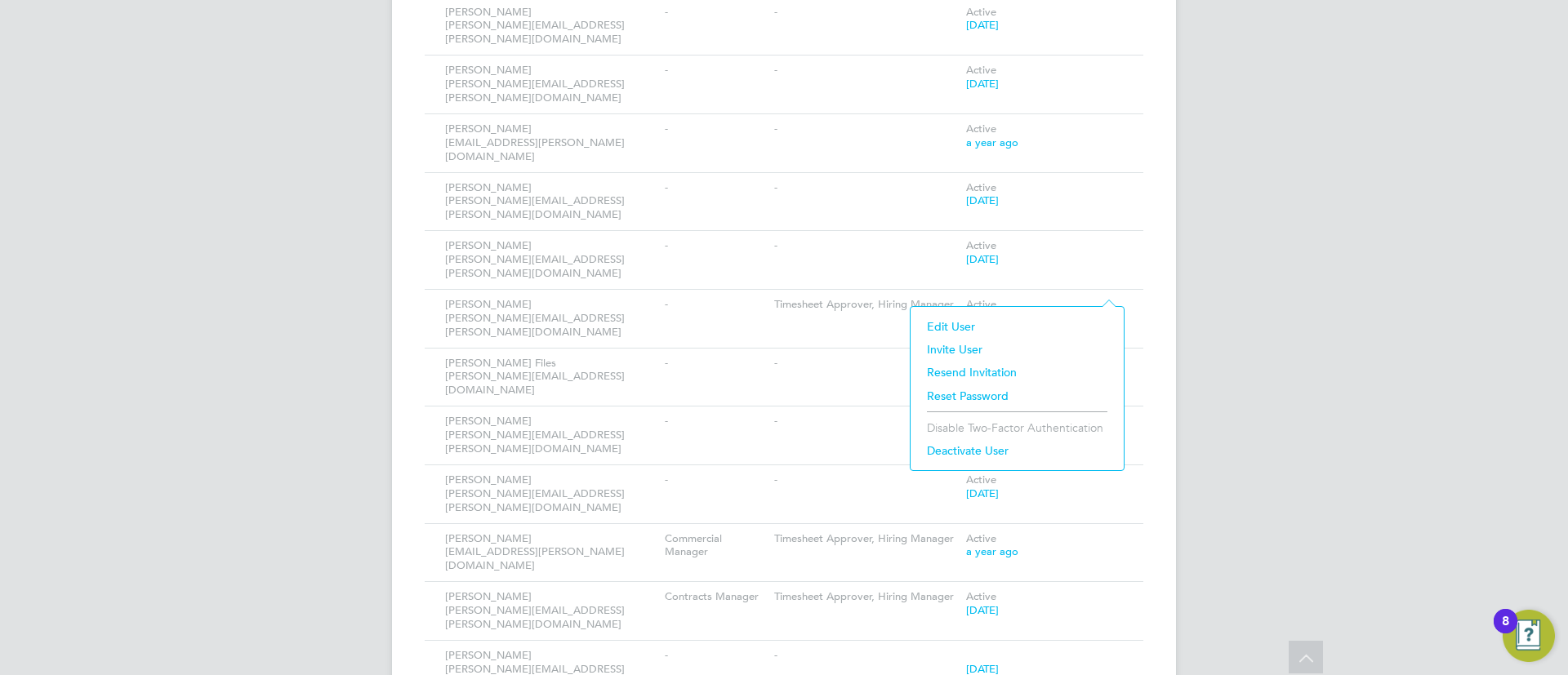
click at [1007, 325] on li "Edit User" at bounding box center [1018, 327] width 197 height 23
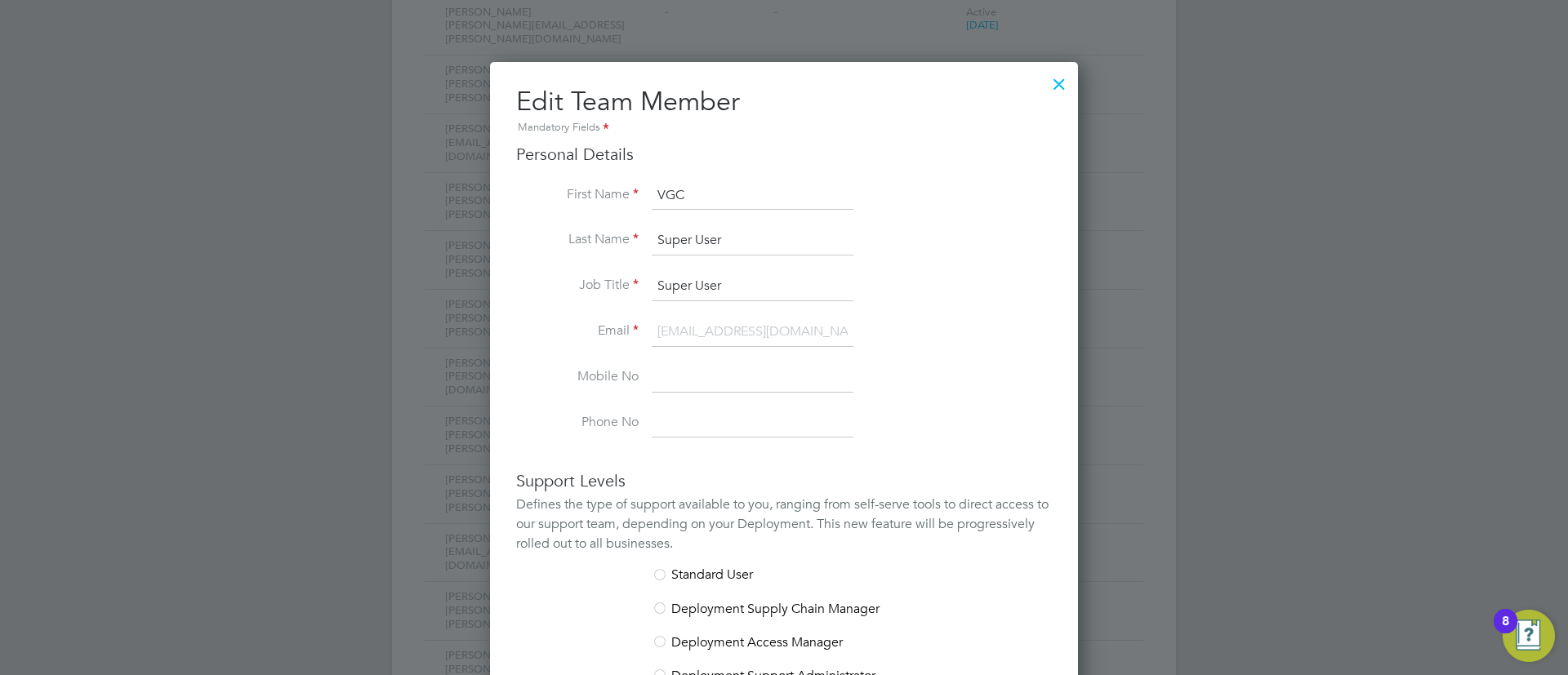
click at [1068, 84] on div at bounding box center [1059, 80] width 29 height 29
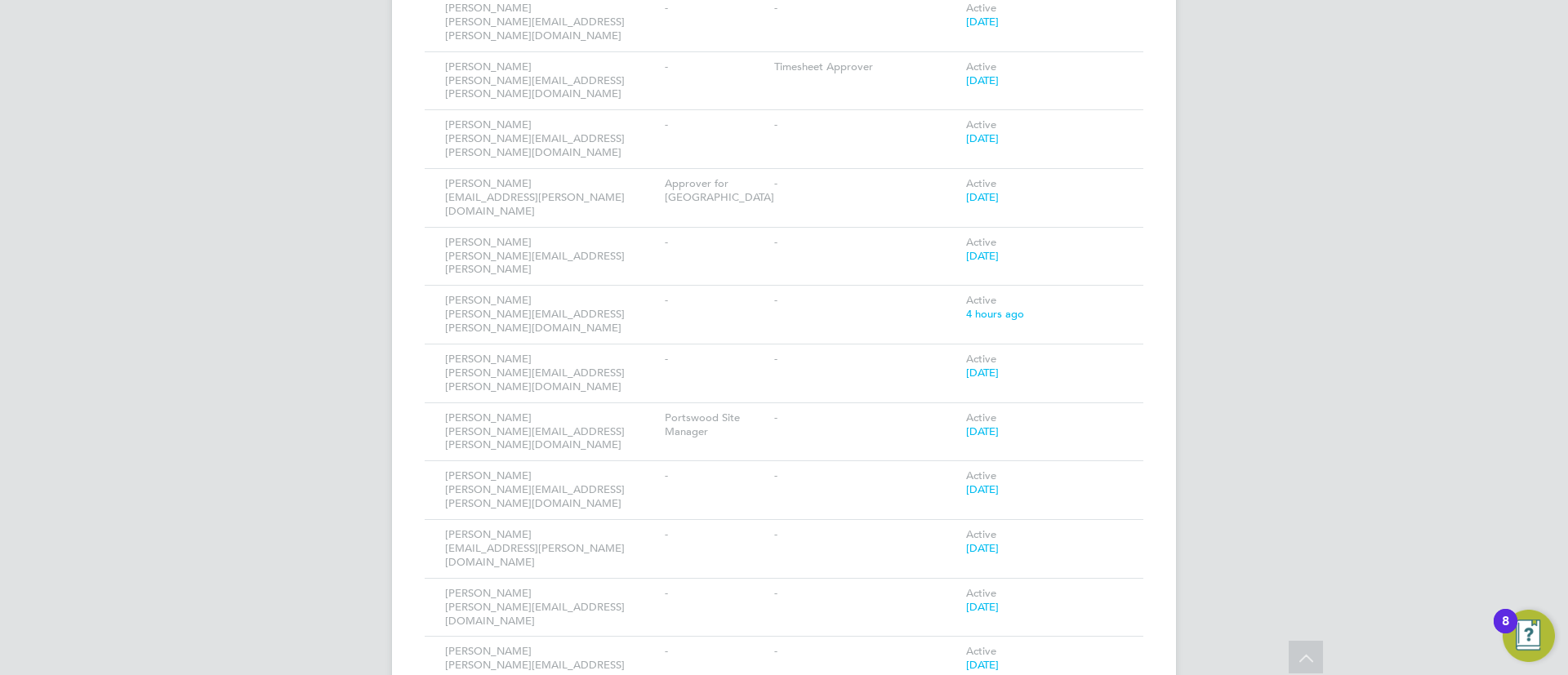
scroll to position [58602, 0]
